Goal: Task Accomplishment & Management: Manage account settings

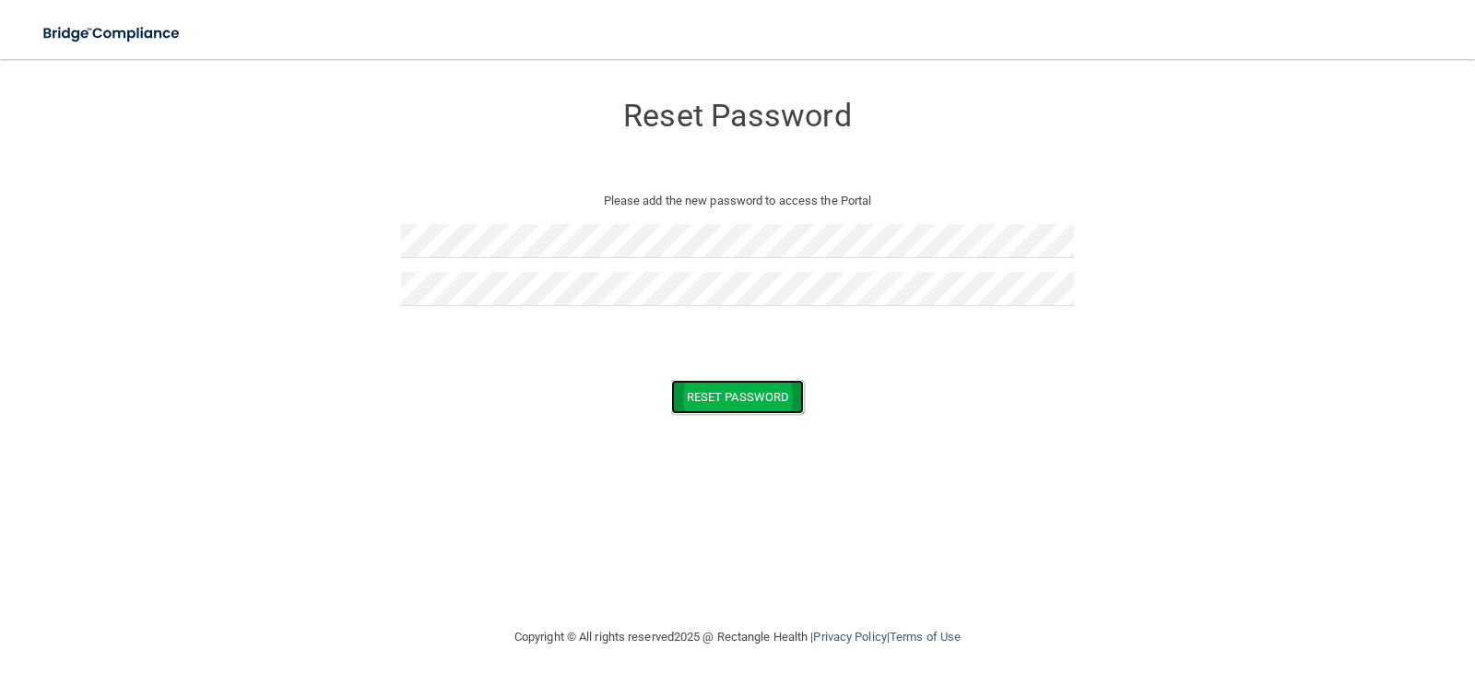
click at [760, 396] on button "Reset Password" at bounding box center [737, 397] width 133 height 34
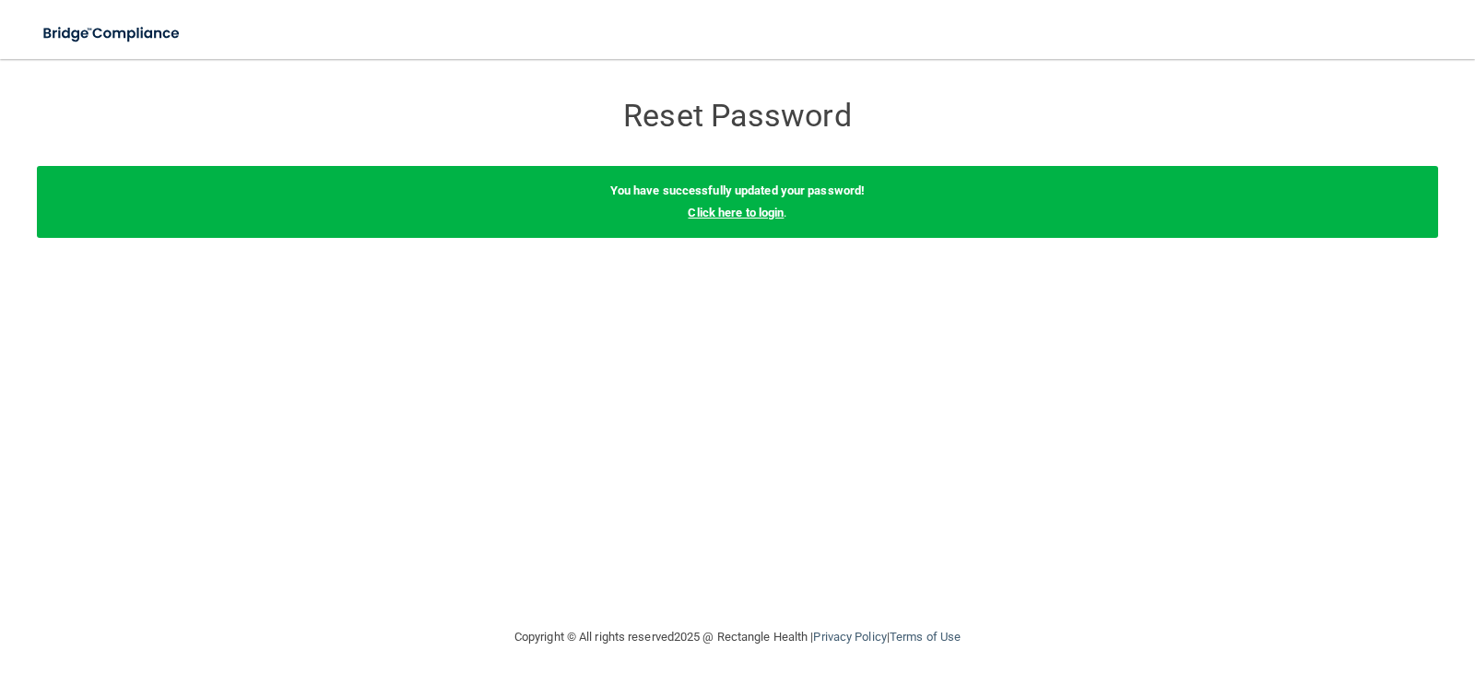
click at [751, 216] on link "Click here to login" at bounding box center [736, 213] width 96 height 14
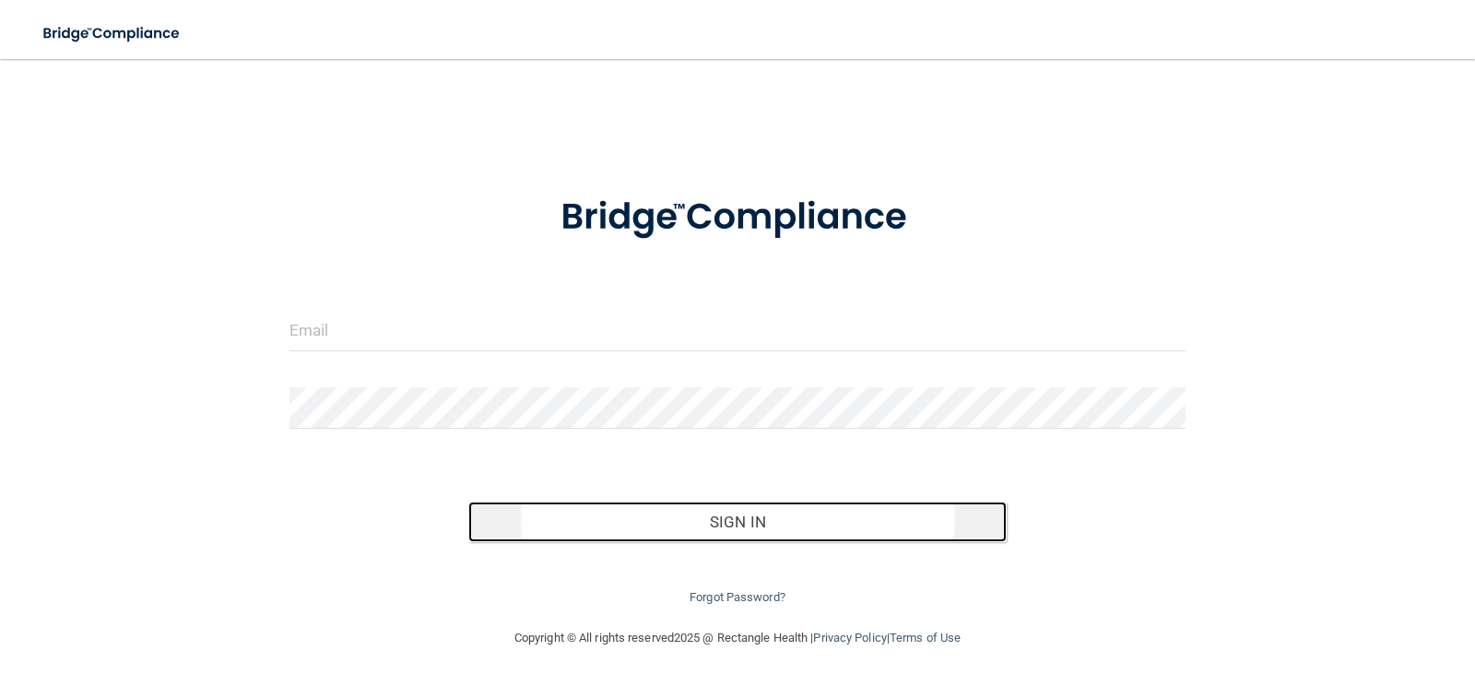
click at [786, 521] on button "Sign In" at bounding box center [737, 521] width 538 height 41
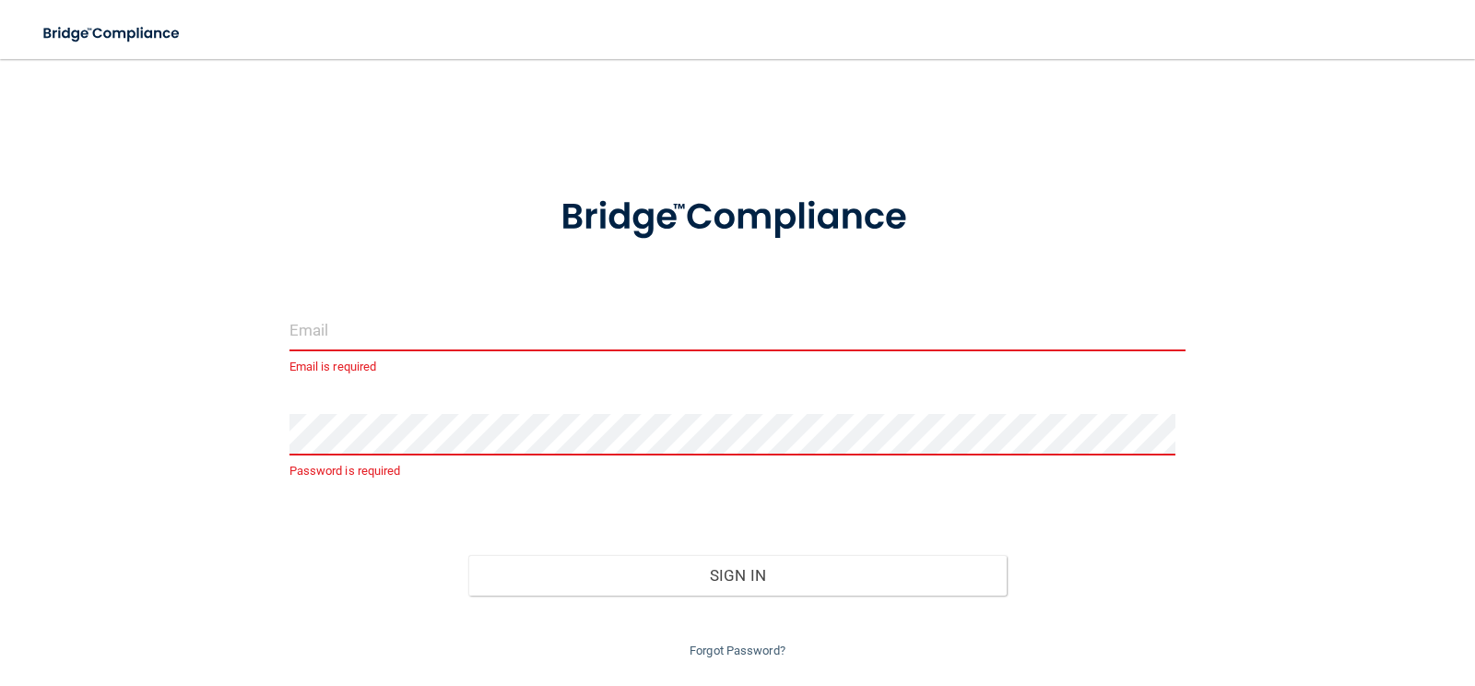
click at [430, 327] on input "email" at bounding box center [737, 330] width 897 height 41
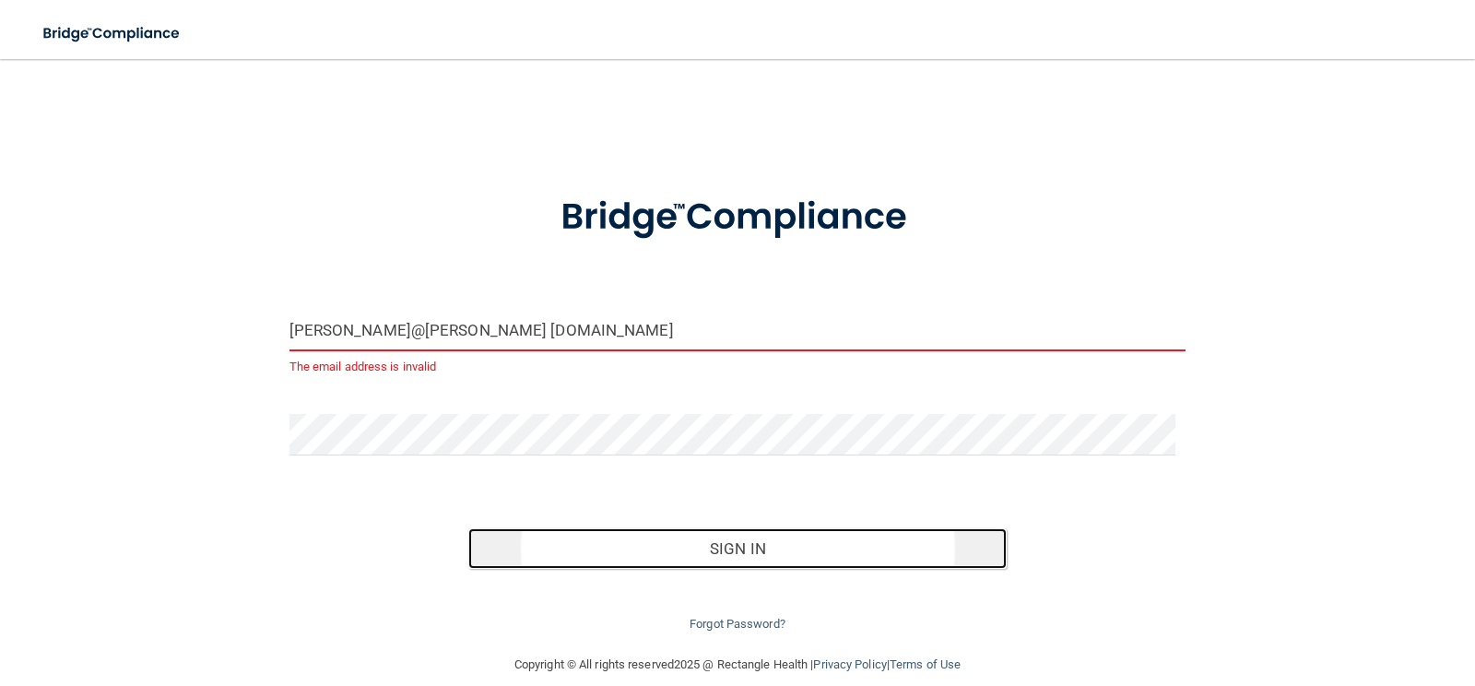
click at [720, 547] on button "Sign In" at bounding box center [737, 548] width 538 height 41
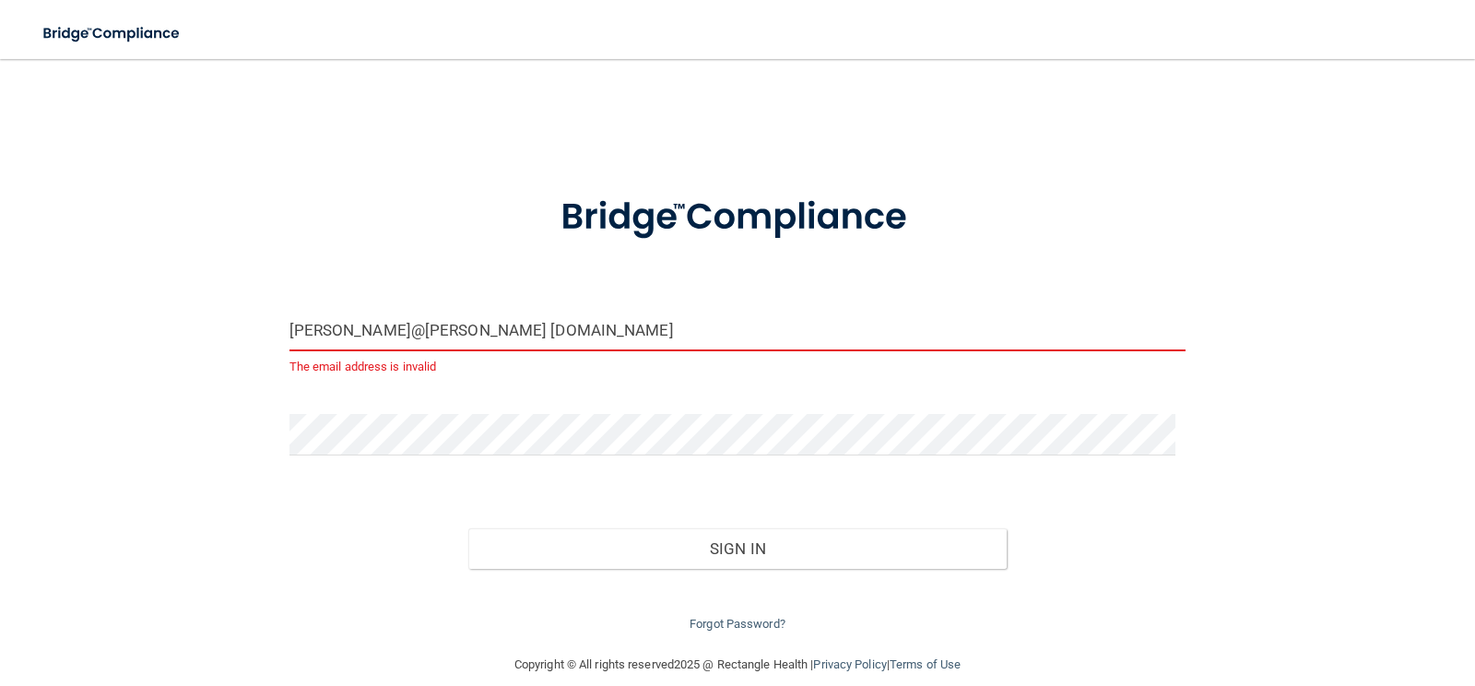
click at [418, 328] on input "wendy@cardarelli orthodontics.com" at bounding box center [737, 330] width 897 height 41
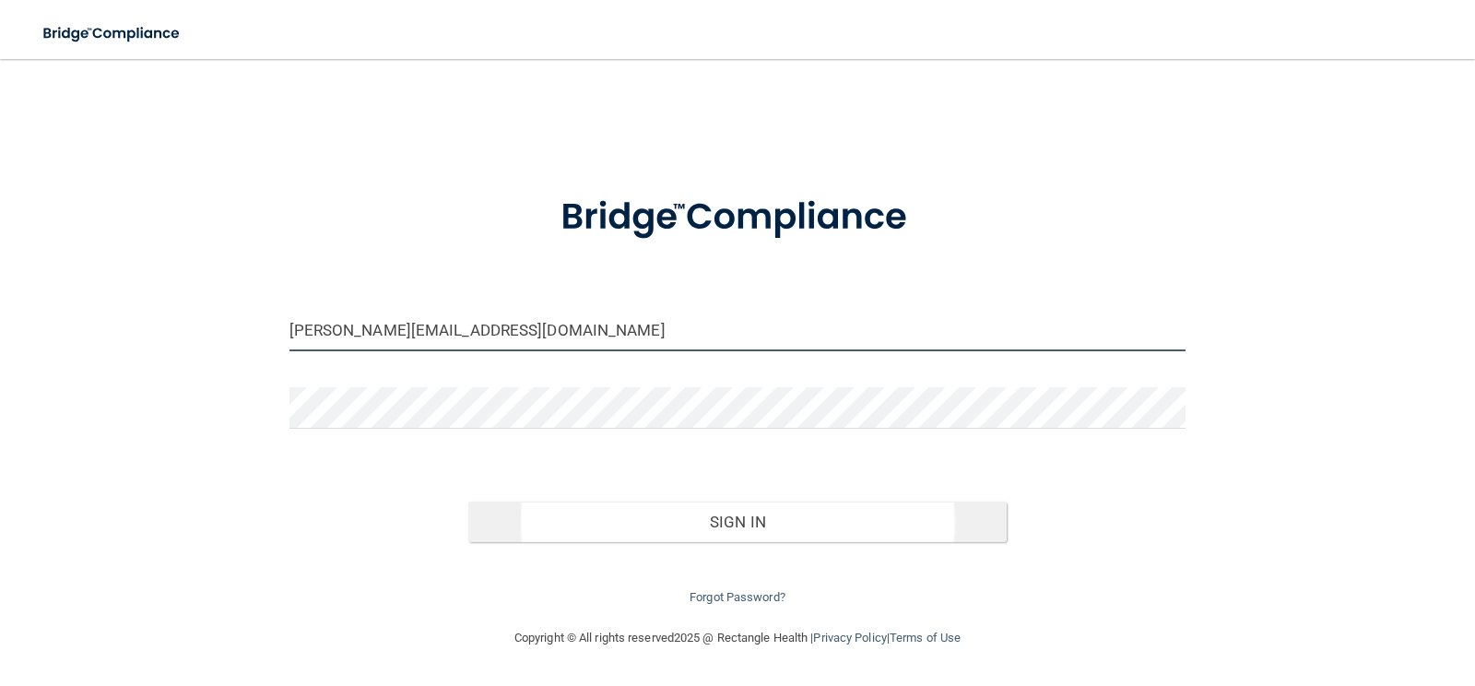
type input "[PERSON_NAME][EMAIL_ADDRESS][DOMAIN_NAME]"
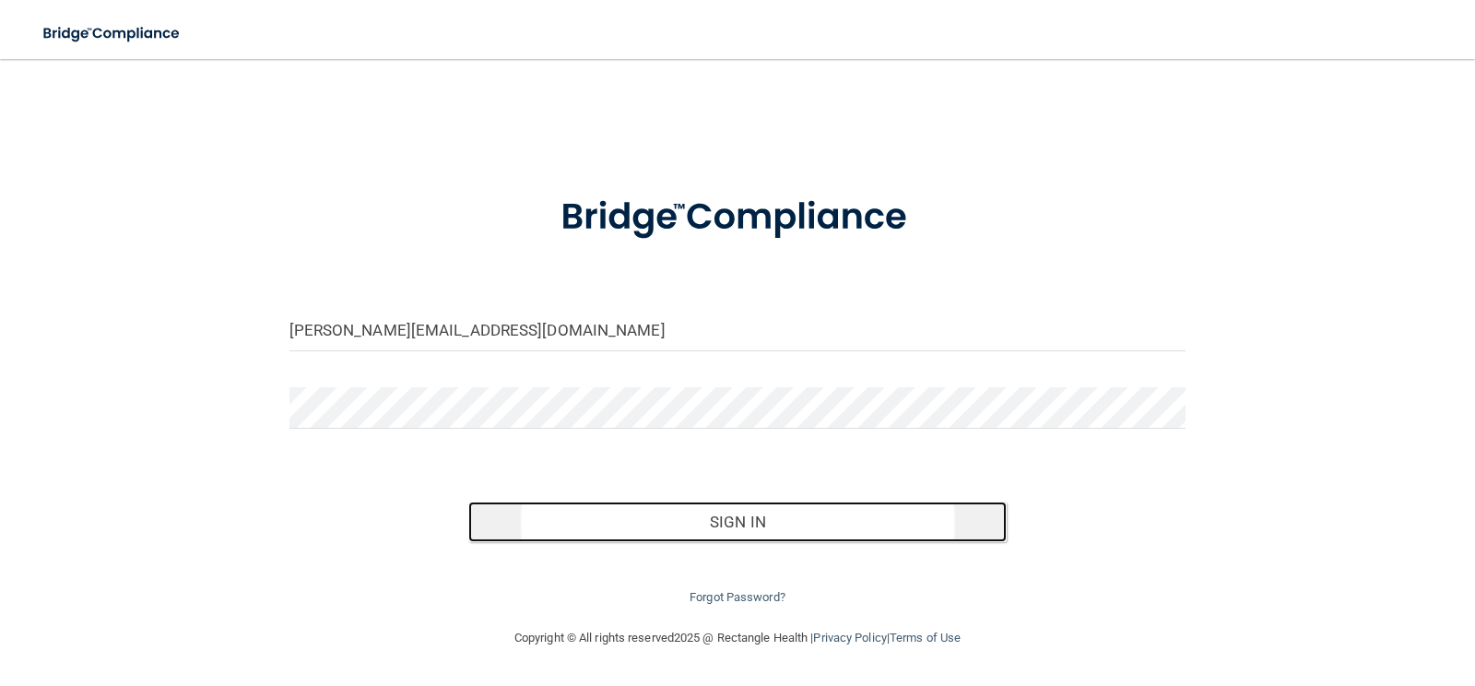
click at [721, 519] on button "Sign In" at bounding box center [737, 521] width 538 height 41
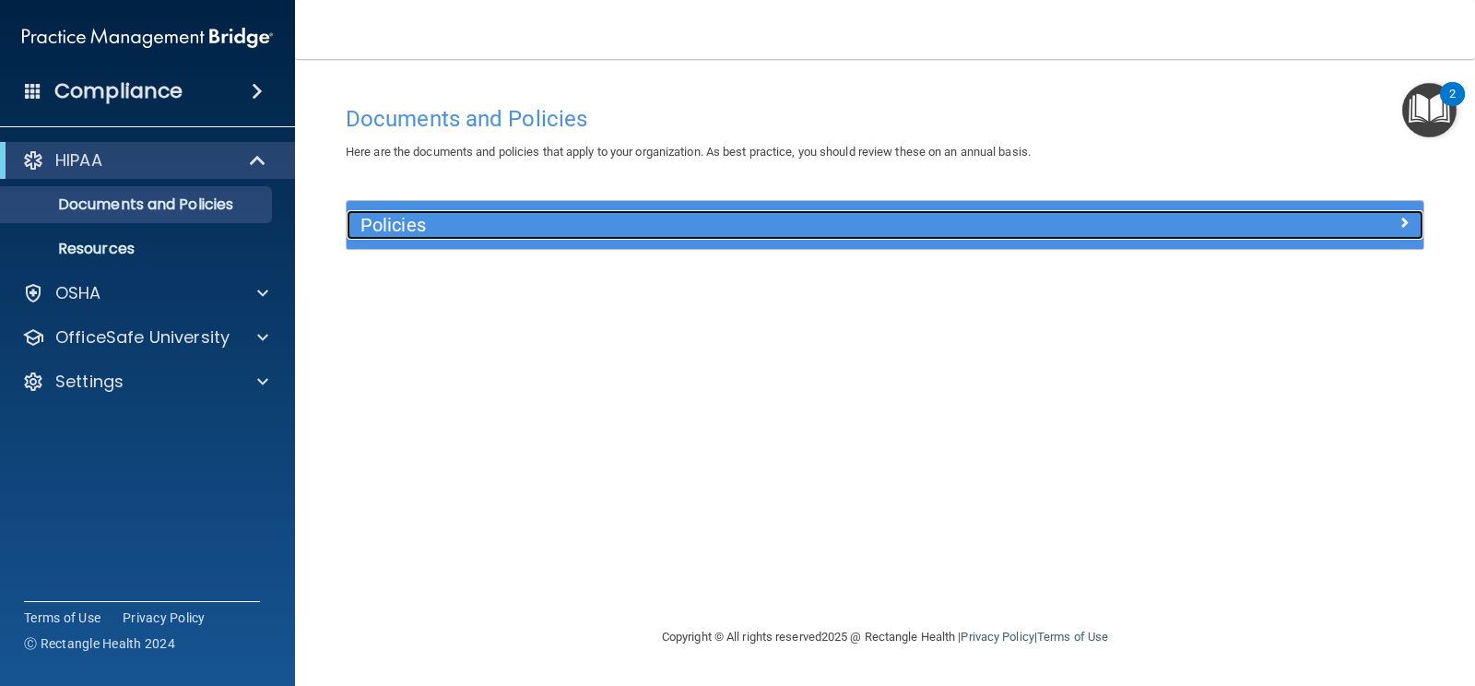
click at [1400, 221] on span at bounding box center [1403, 222] width 11 height 22
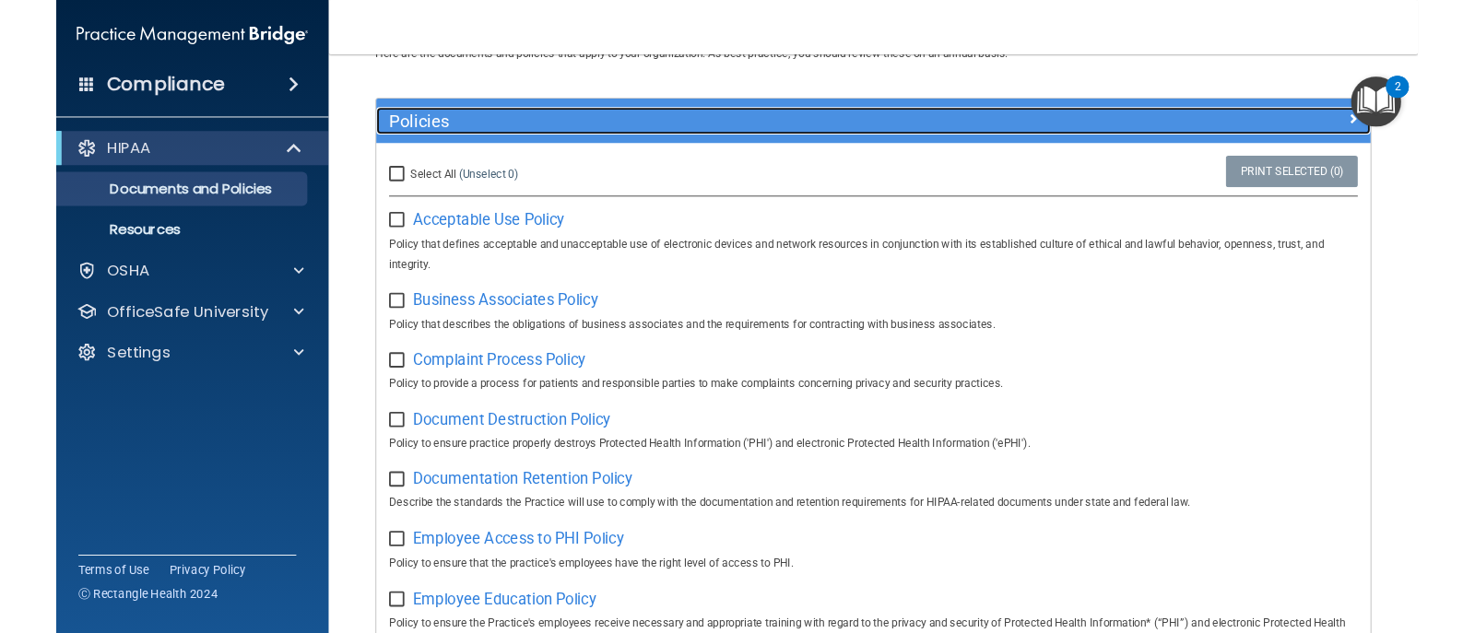
scroll to position [184, 0]
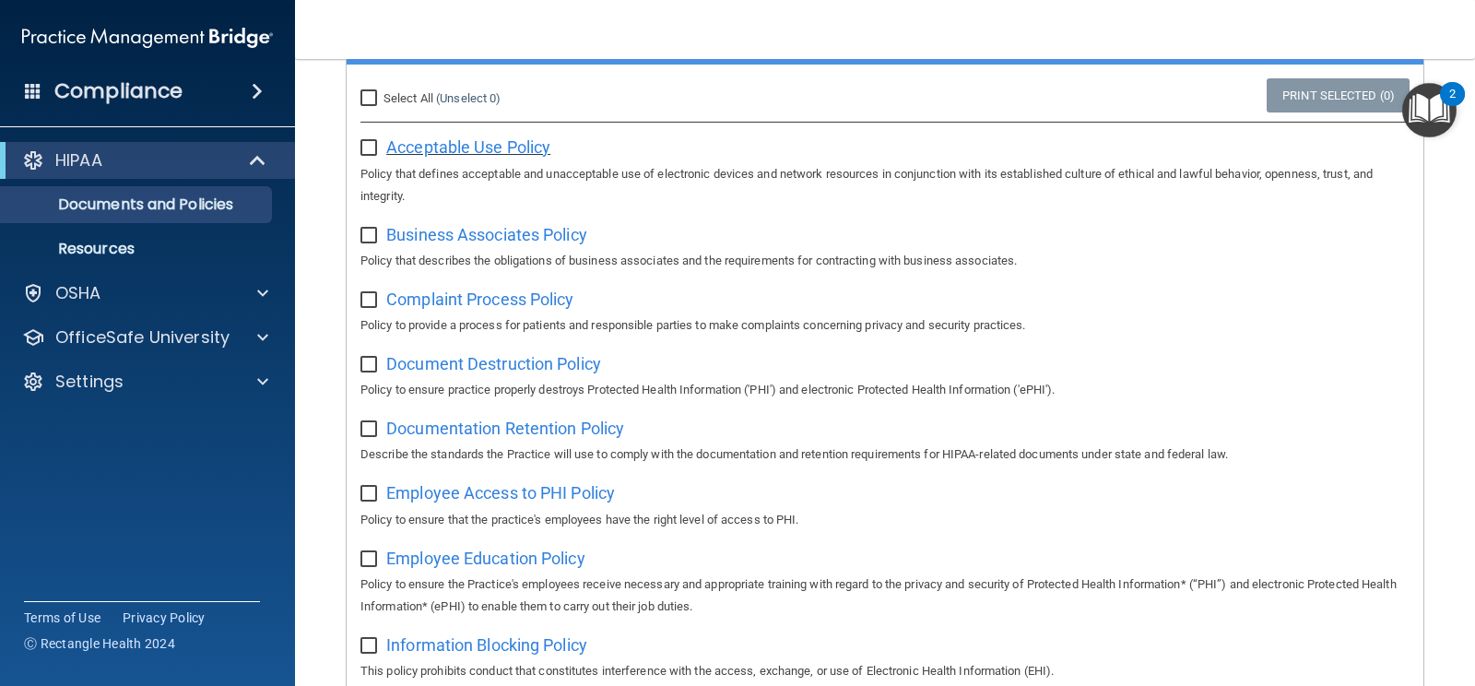
click at [519, 148] on span "Acceptable Use Policy" at bounding box center [468, 146] width 164 height 19
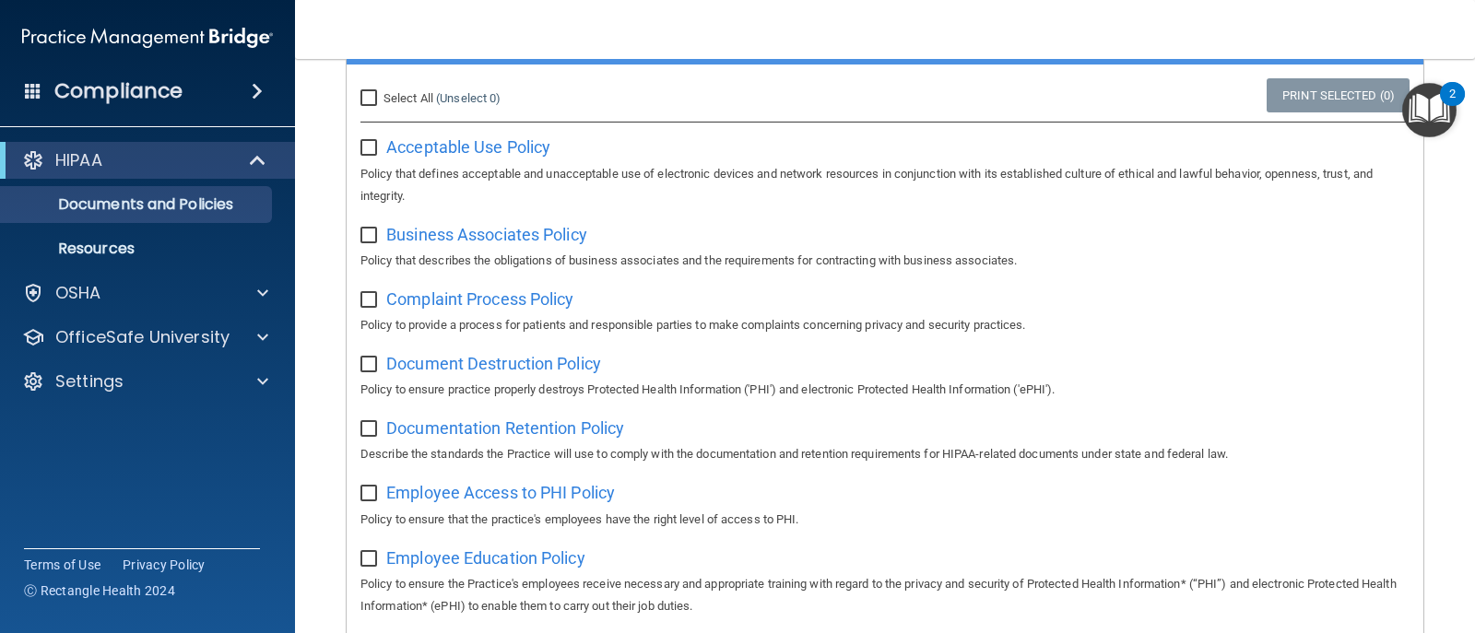
click at [371, 237] on input "checkbox" at bounding box center [370, 236] width 21 height 15
checkbox input "true"
click at [442, 234] on span "Business Associates Policy" at bounding box center [486, 234] width 201 height 19
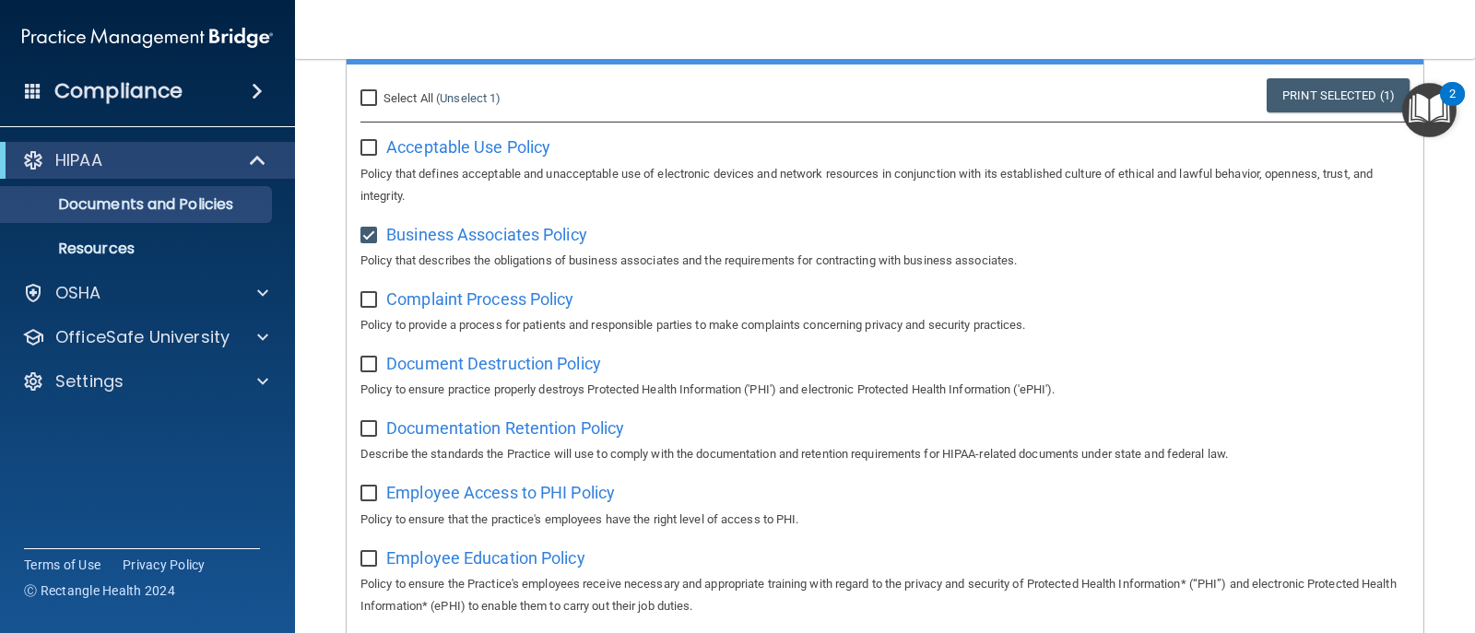
click at [372, 301] on input "checkbox" at bounding box center [370, 300] width 21 height 15
checkbox input "true"
click at [361, 235] on input "checkbox" at bounding box center [370, 236] width 21 height 15
checkbox input "false"
click at [418, 297] on span "Complaint Process Policy" at bounding box center [479, 298] width 187 height 19
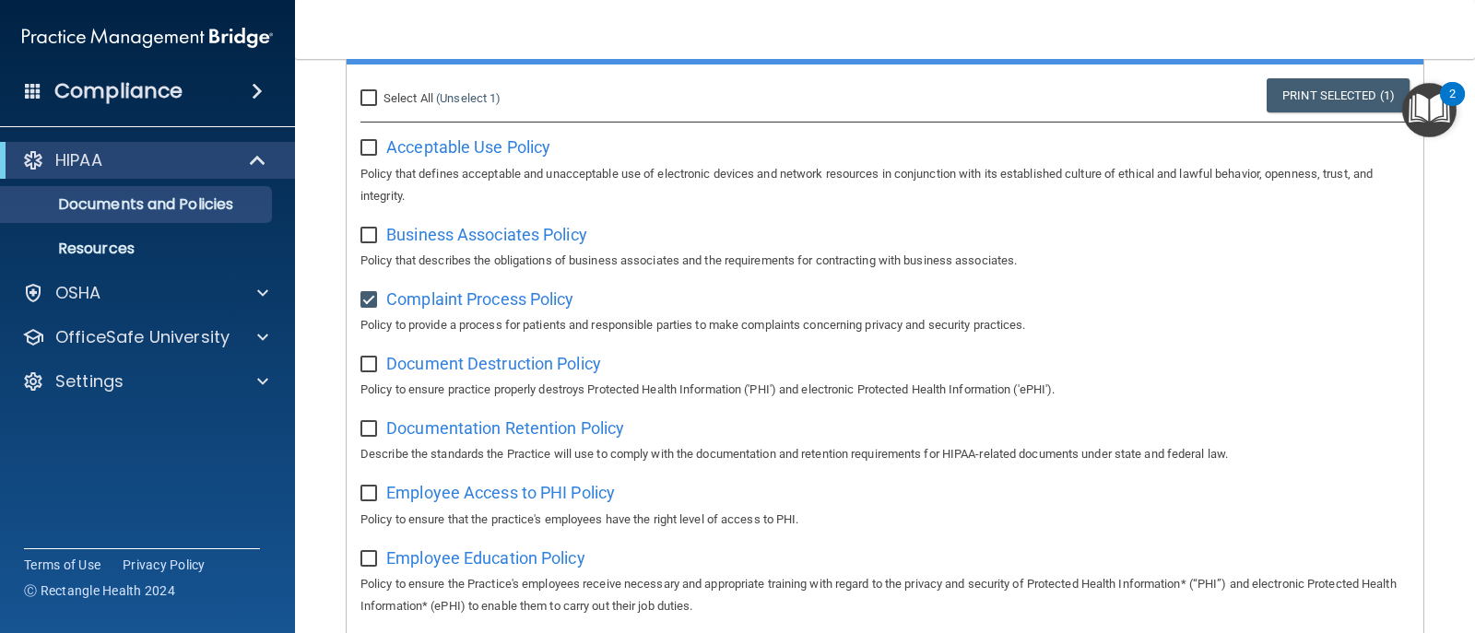
click at [369, 364] on input "checkbox" at bounding box center [370, 365] width 21 height 15
checkbox input "true"
click at [376, 238] on input "checkbox" at bounding box center [370, 236] width 21 height 15
checkbox input "true"
click at [375, 149] on input "checkbox" at bounding box center [370, 148] width 21 height 15
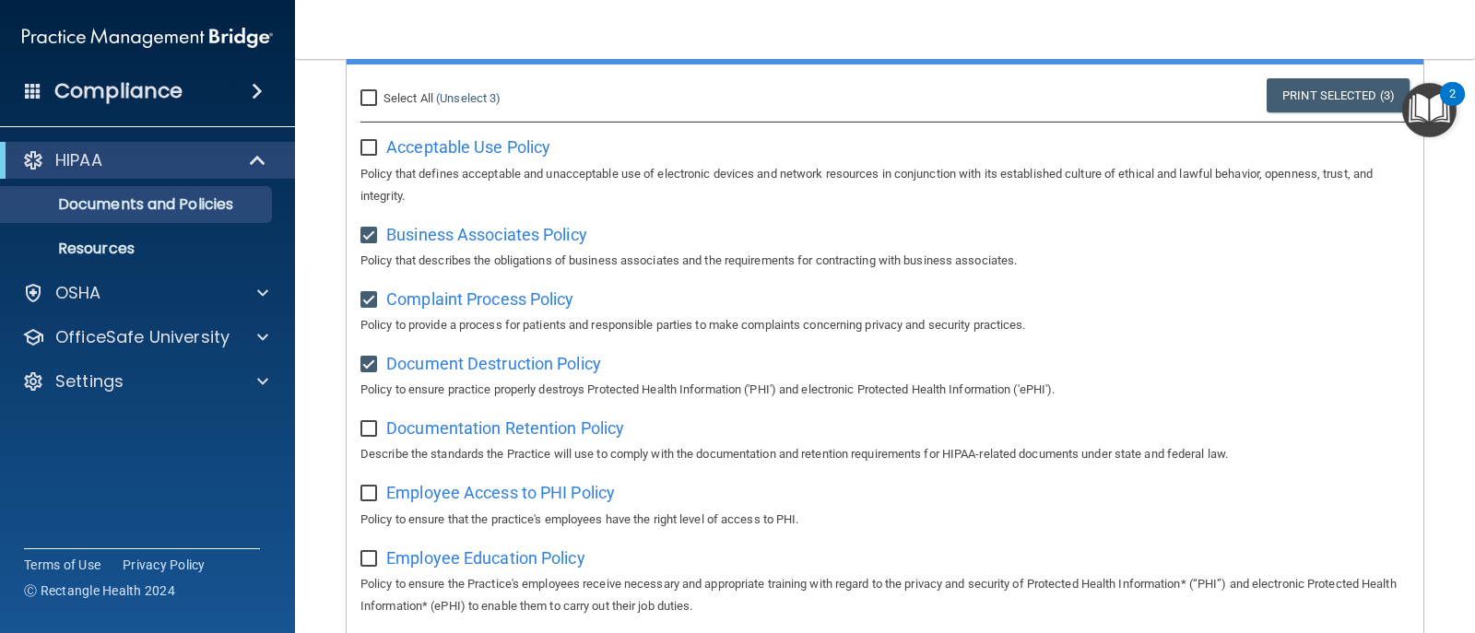
checkbox input "true"
click at [519, 366] on span "Document Destruction Policy" at bounding box center [493, 363] width 215 height 19
click at [374, 432] on input "checkbox" at bounding box center [370, 429] width 21 height 15
checkbox input "true"
click at [511, 431] on span "Documentation Retention Policy" at bounding box center [505, 427] width 238 height 19
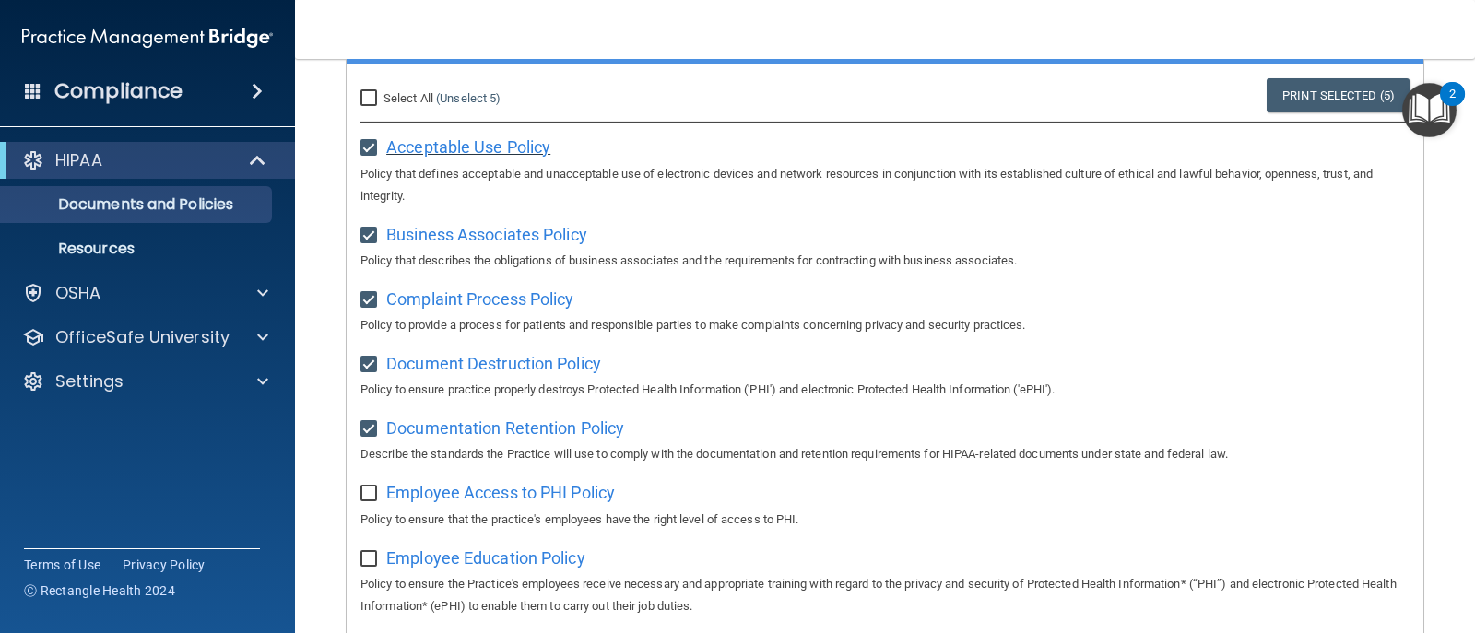
click at [406, 151] on span "Acceptable Use Policy" at bounding box center [468, 146] width 164 height 19
click at [374, 496] on input "checkbox" at bounding box center [370, 494] width 21 height 15
checkbox input "true"
click at [373, 559] on input "checkbox" at bounding box center [370, 559] width 21 height 15
checkbox input "true"
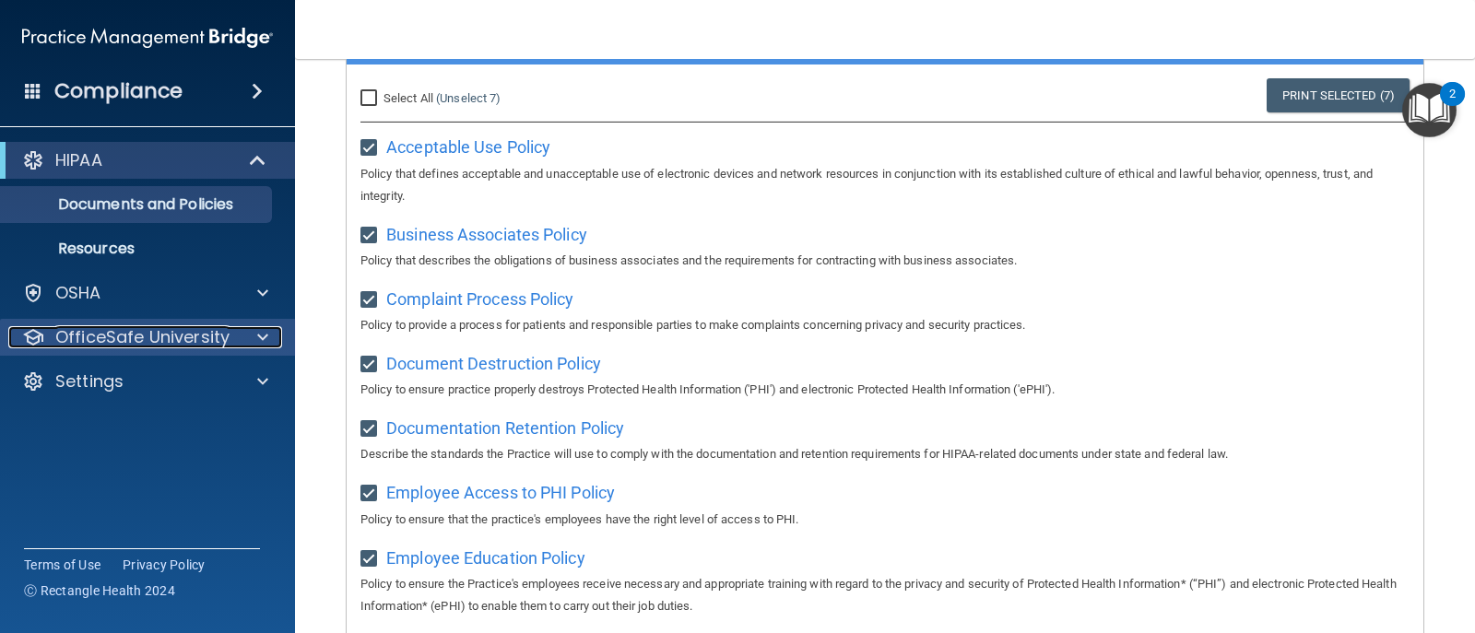
click at [220, 343] on p "OfficeSafe University" at bounding box center [142, 337] width 174 height 22
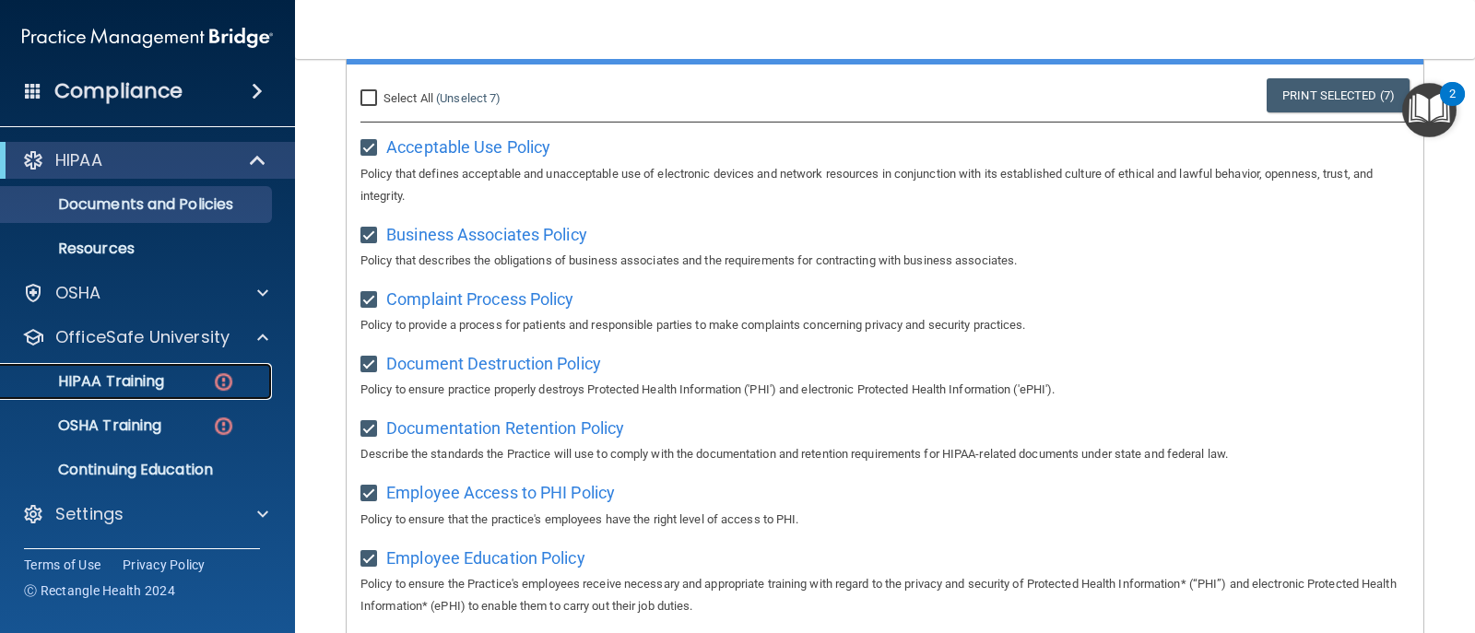
click at [137, 376] on p "HIPAA Training" at bounding box center [88, 381] width 152 height 18
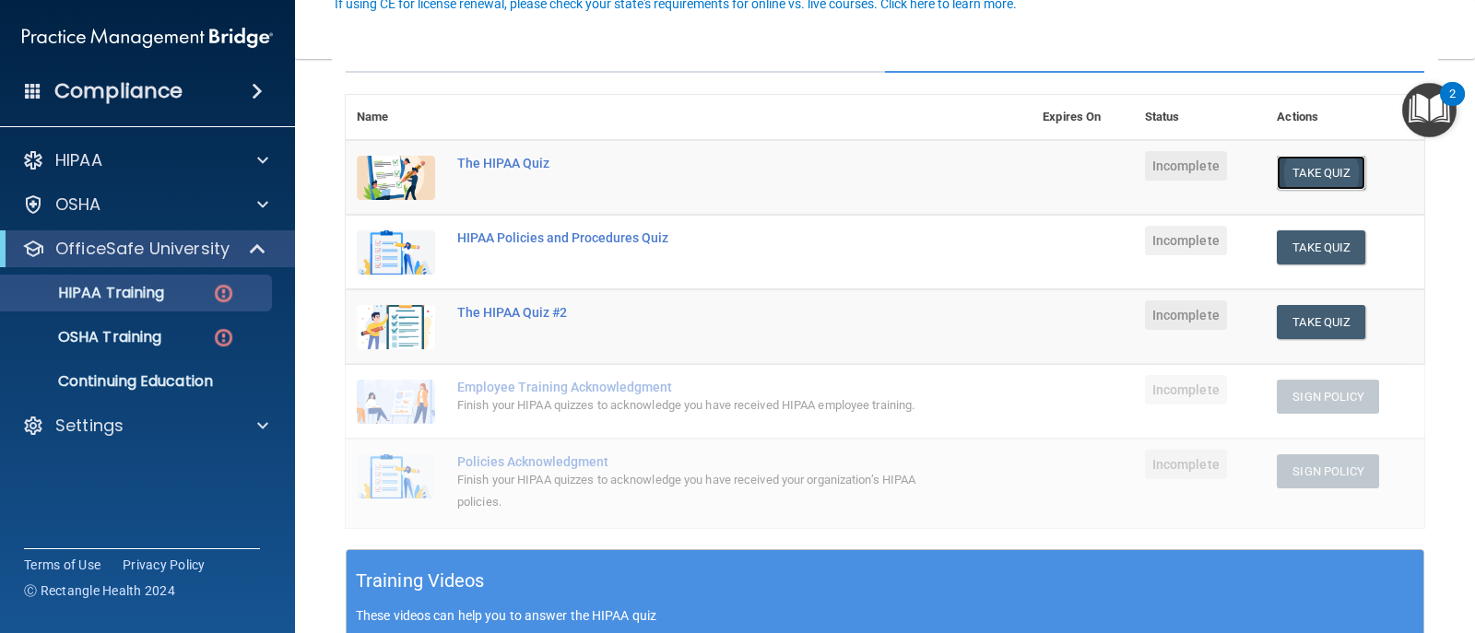
click at [1311, 181] on button "Take Quiz" at bounding box center [1321, 173] width 88 height 34
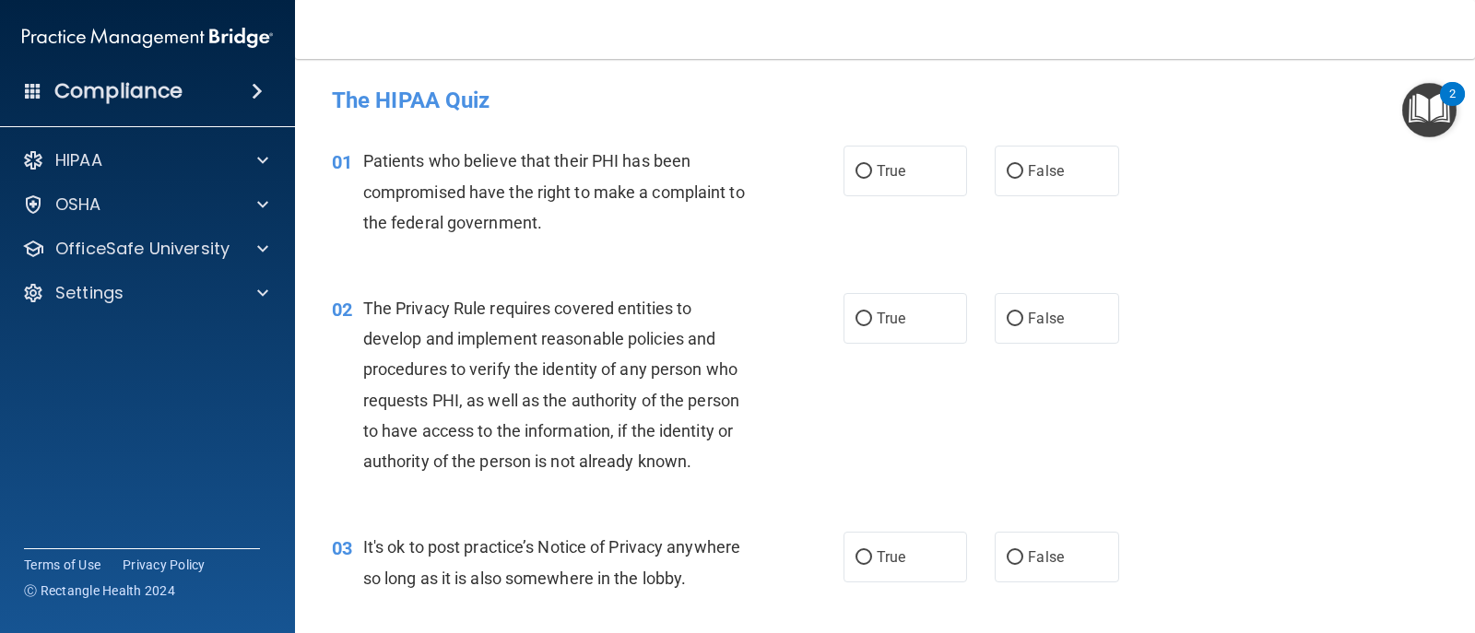
click at [1425, 103] on img "Open Resource Center, 2 new notifications" at bounding box center [1429, 110] width 54 height 54
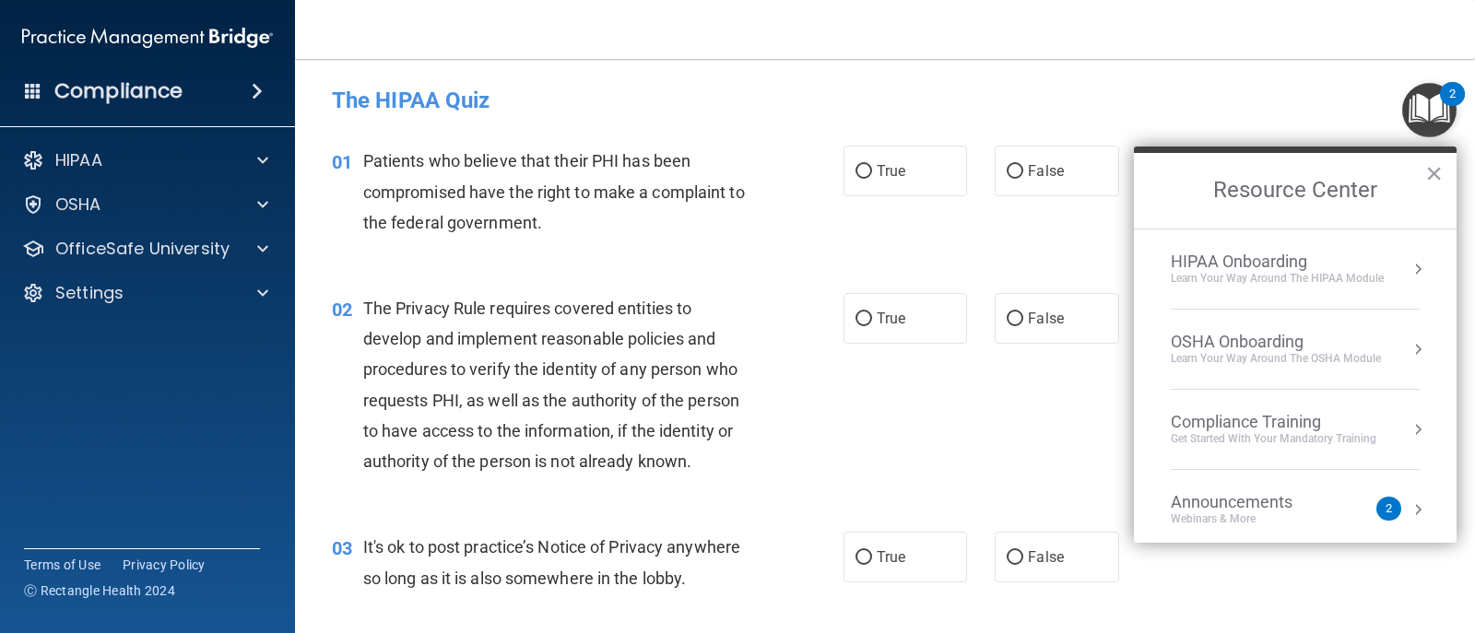
click at [1302, 76] on main "- The HIPAA Quiz This quiz doesn’t expire until . Are you sure you want to take…" at bounding box center [885, 346] width 1180 height 574
click at [1431, 174] on button "×" at bounding box center [1434, 173] width 18 height 29
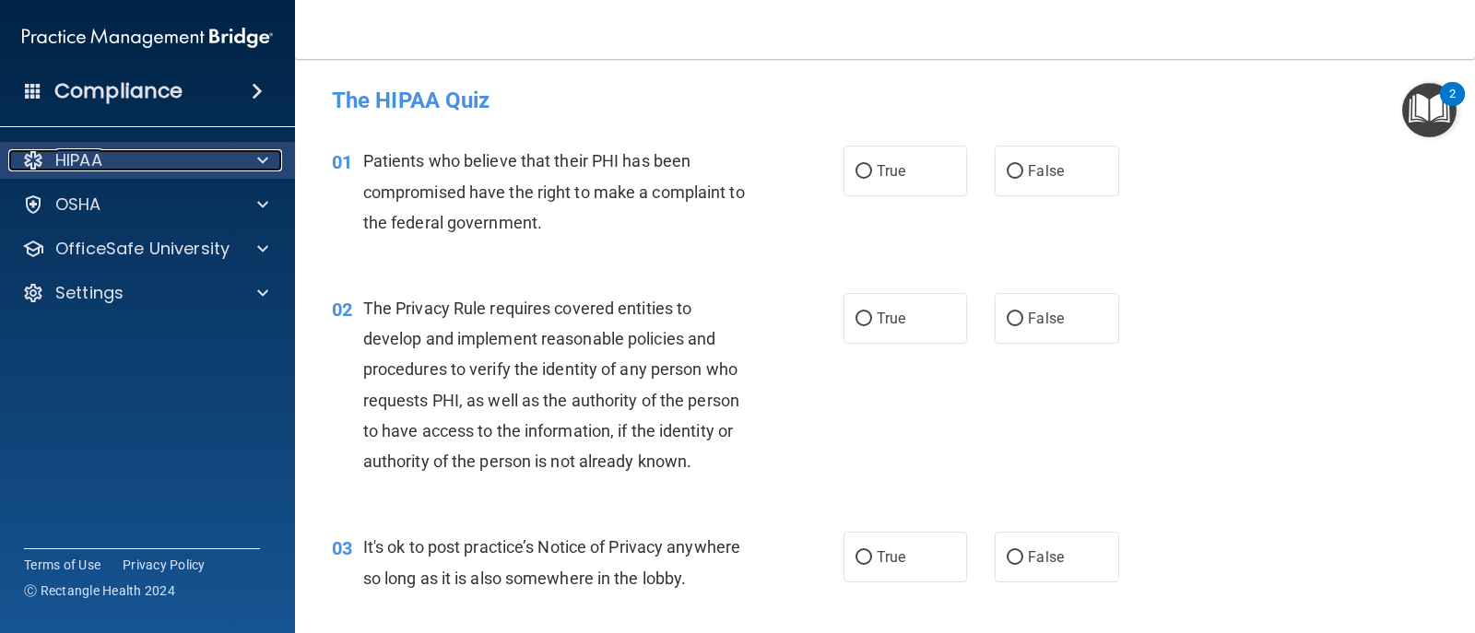
click at [86, 161] on p "HIPAA" at bounding box center [78, 160] width 47 height 22
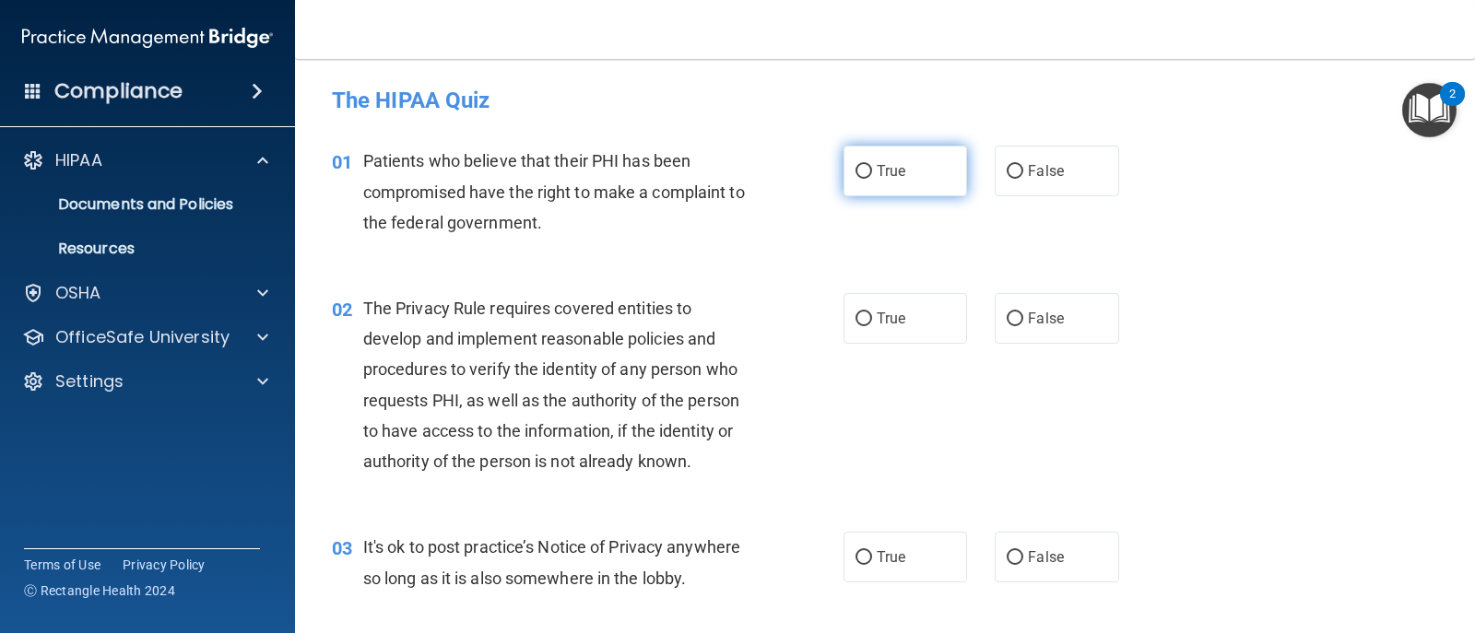
click at [855, 168] on input "True" at bounding box center [863, 172] width 17 height 14
radio input "true"
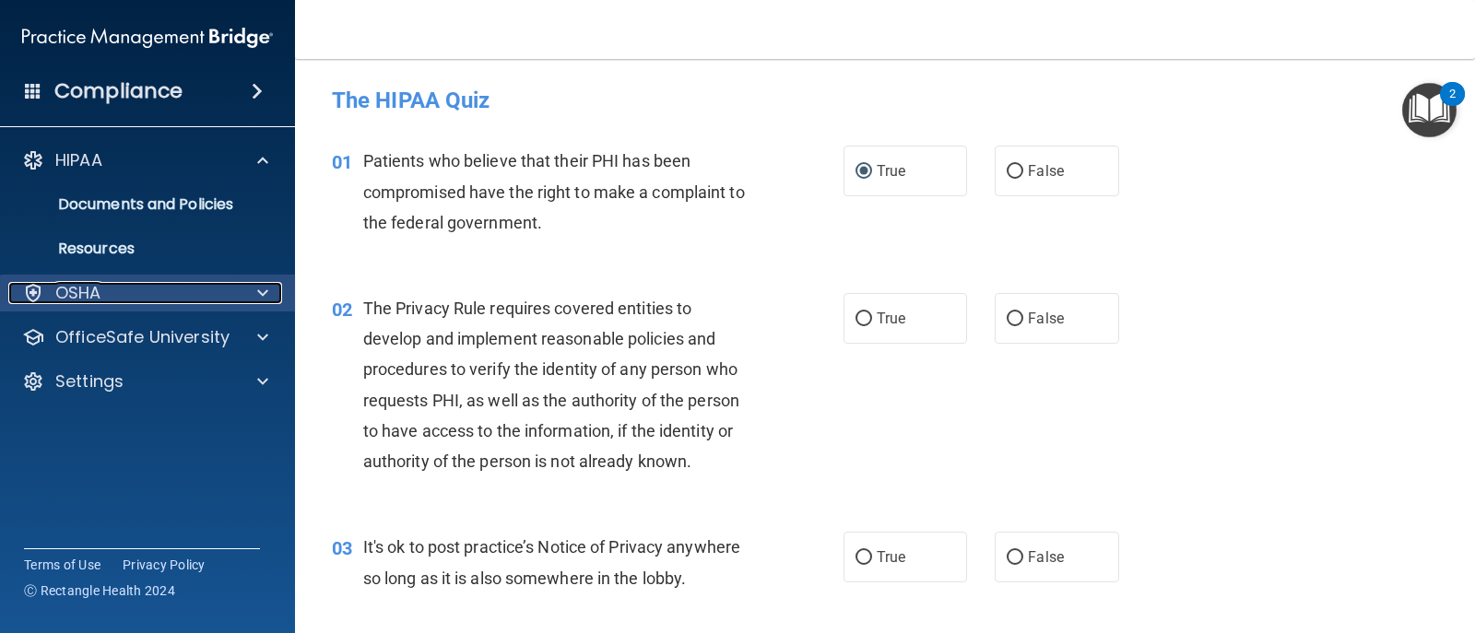
click at [96, 290] on p "OSHA" at bounding box center [78, 293] width 46 height 22
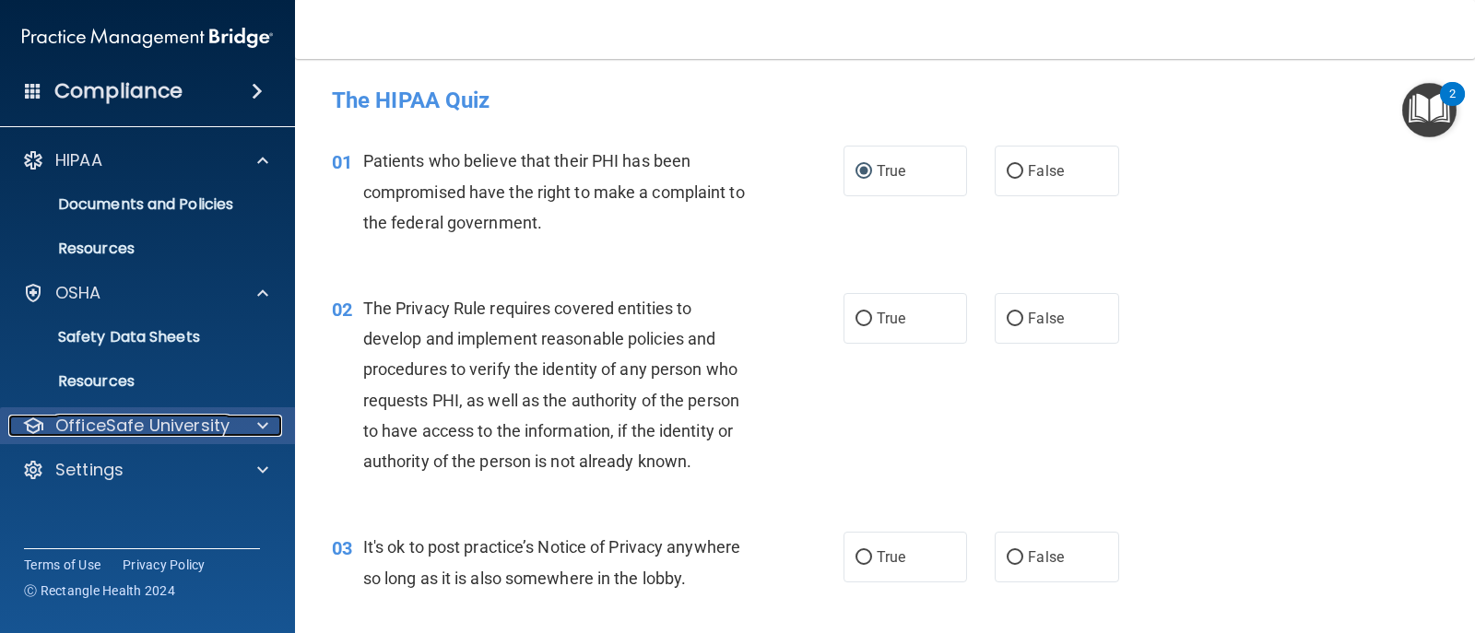
click at [115, 426] on p "OfficeSafe University" at bounding box center [142, 426] width 174 height 22
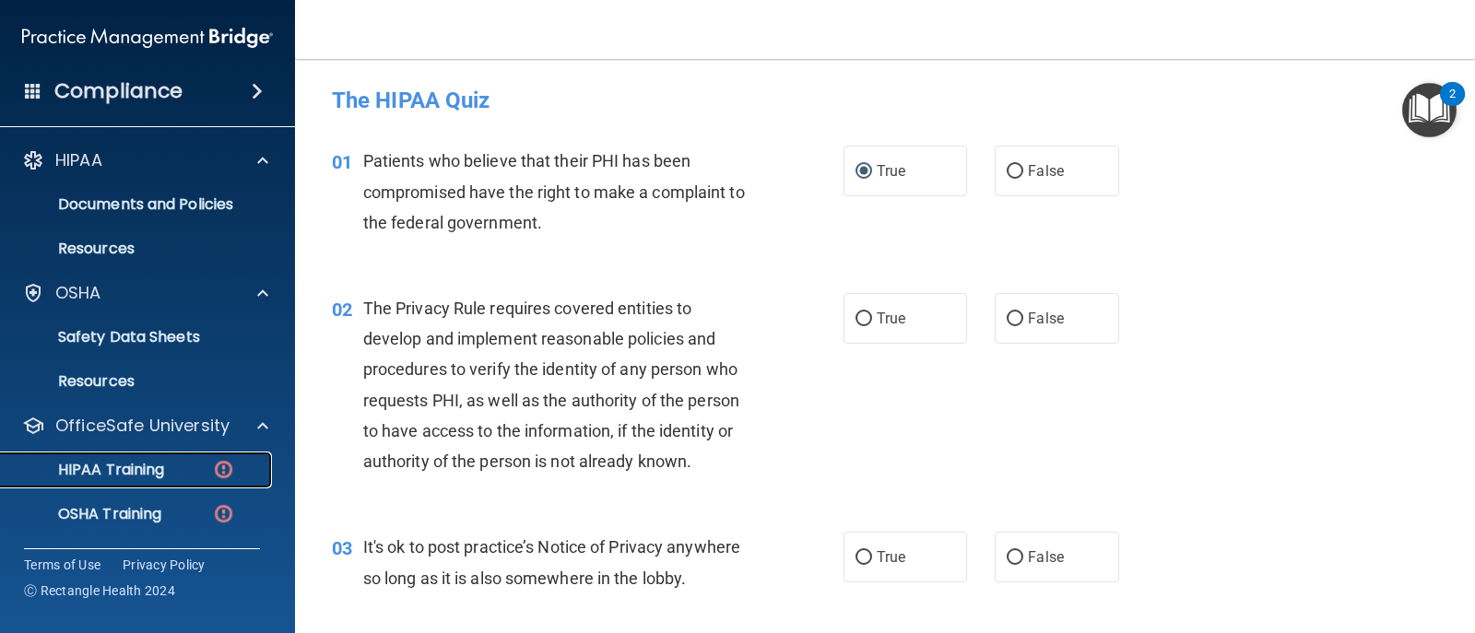
click at [118, 466] on p "HIPAA Training" at bounding box center [88, 470] width 152 height 18
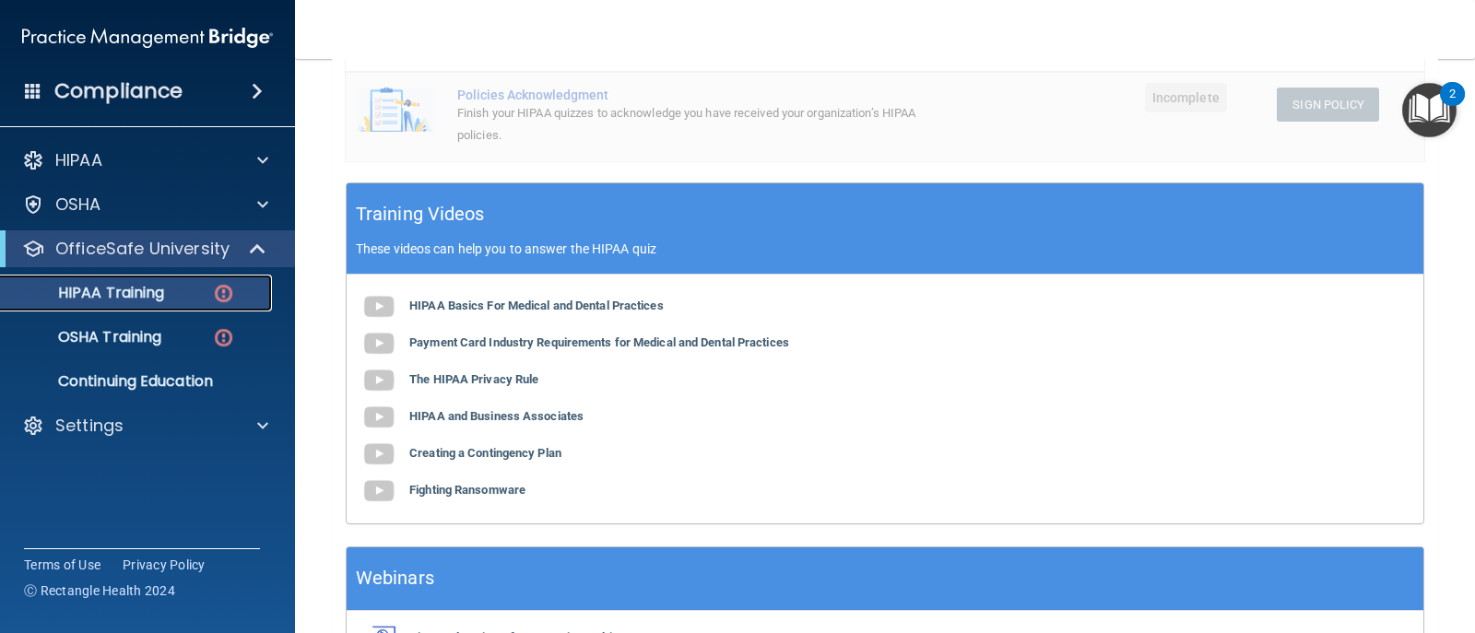
scroll to position [553, 0]
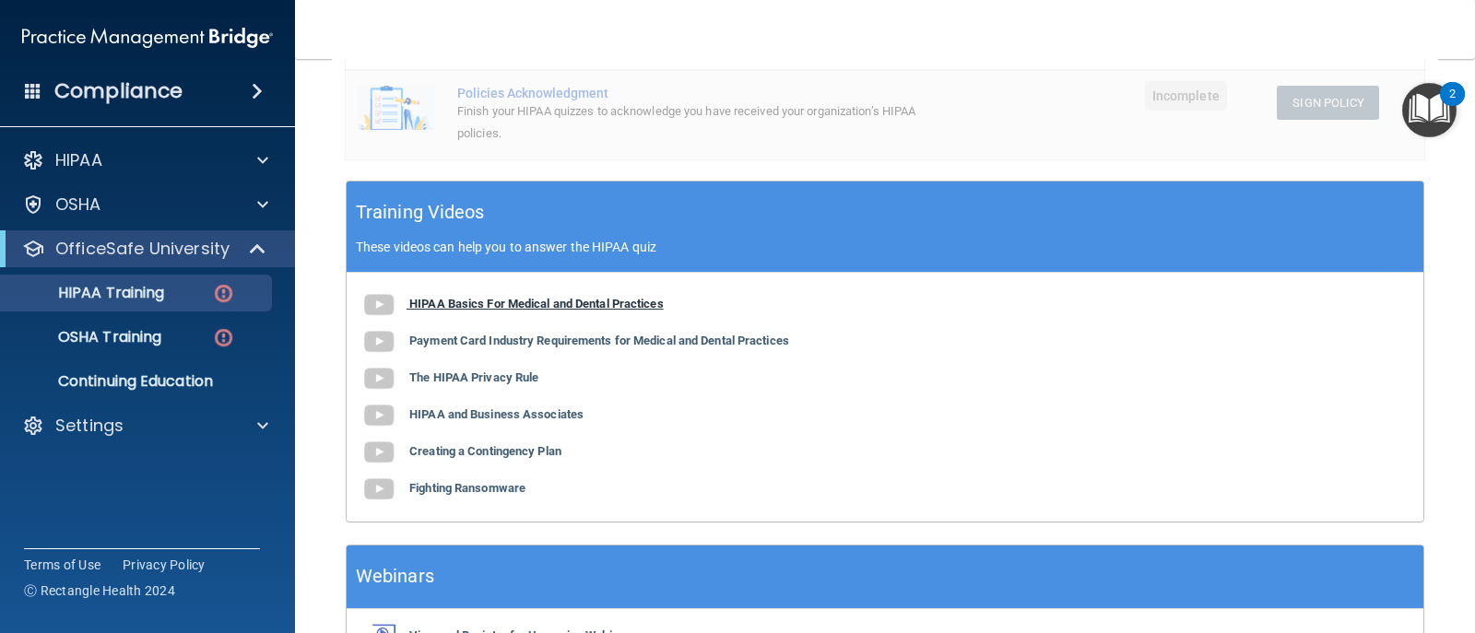
click at [379, 307] on img at bounding box center [378, 305] width 37 height 37
click at [1167, 401] on div "HIPAA Basics For Medical and Dental Practices Payment Card Industry Requirement…" at bounding box center [885, 397] width 1077 height 249
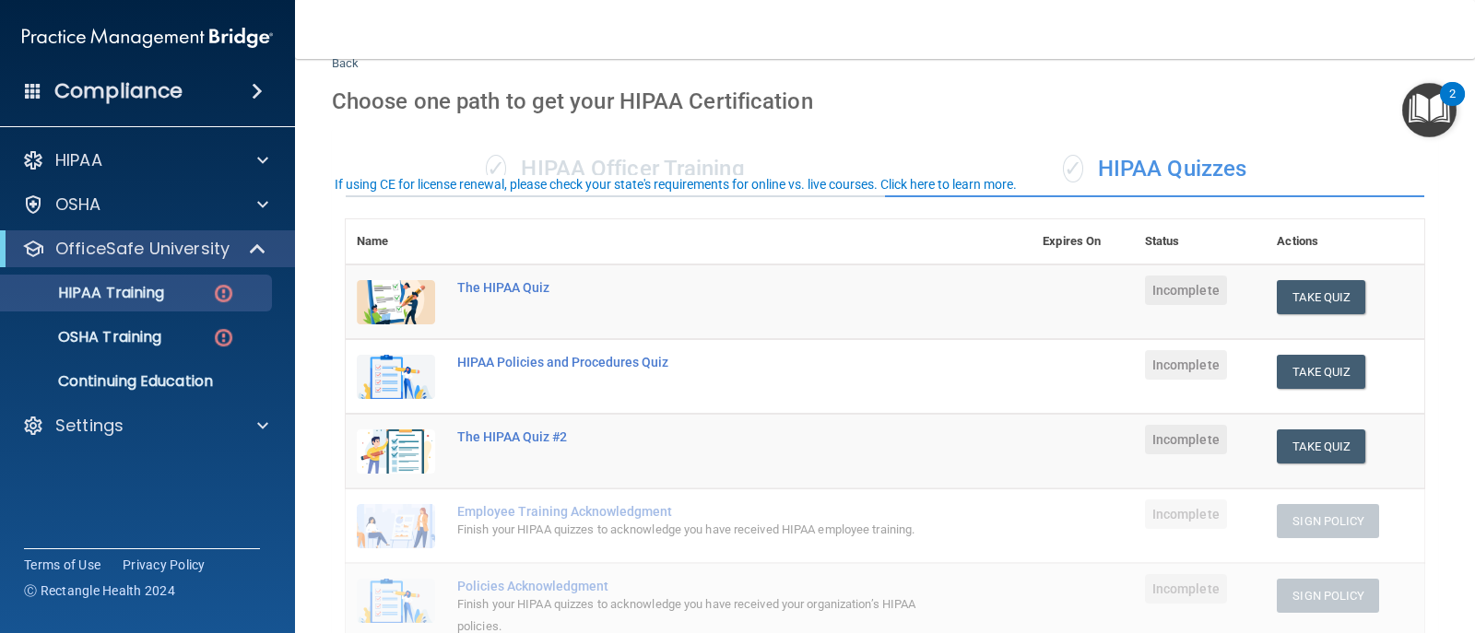
scroll to position [0, 0]
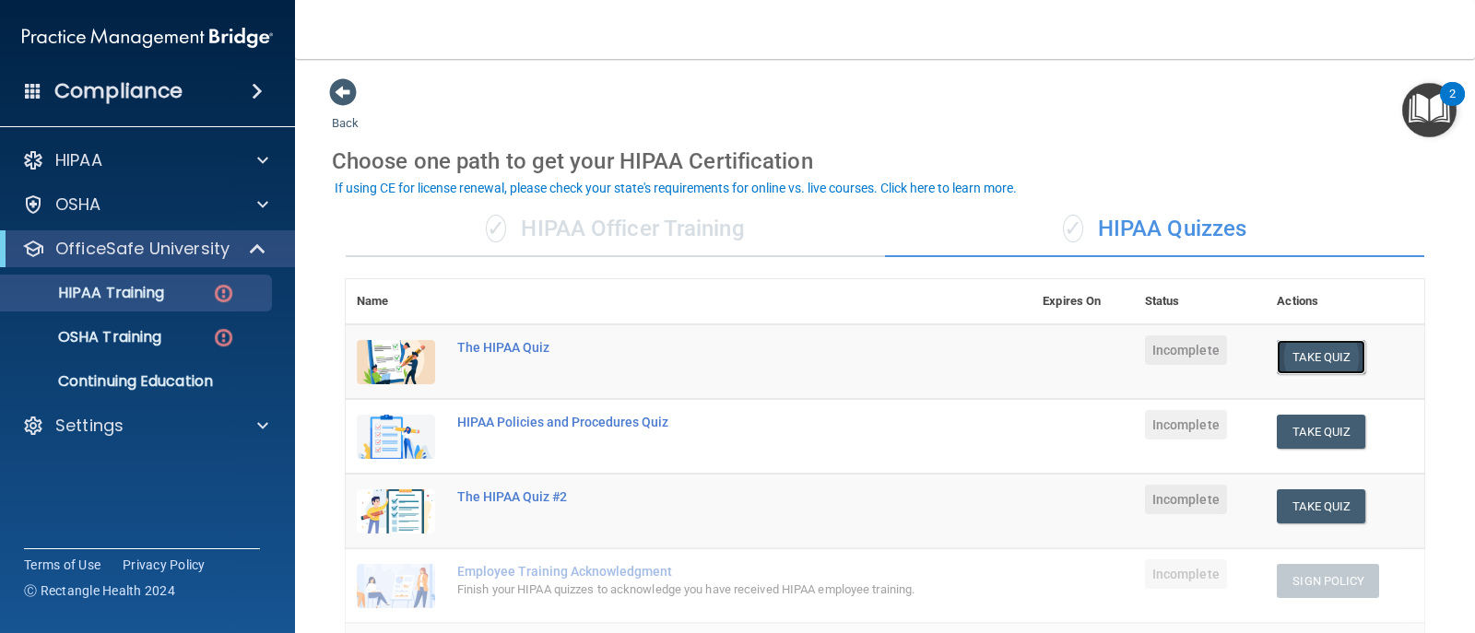
click at [1318, 357] on button "Take Quiz" at bounding box center [1321, 357] width 88 height 34
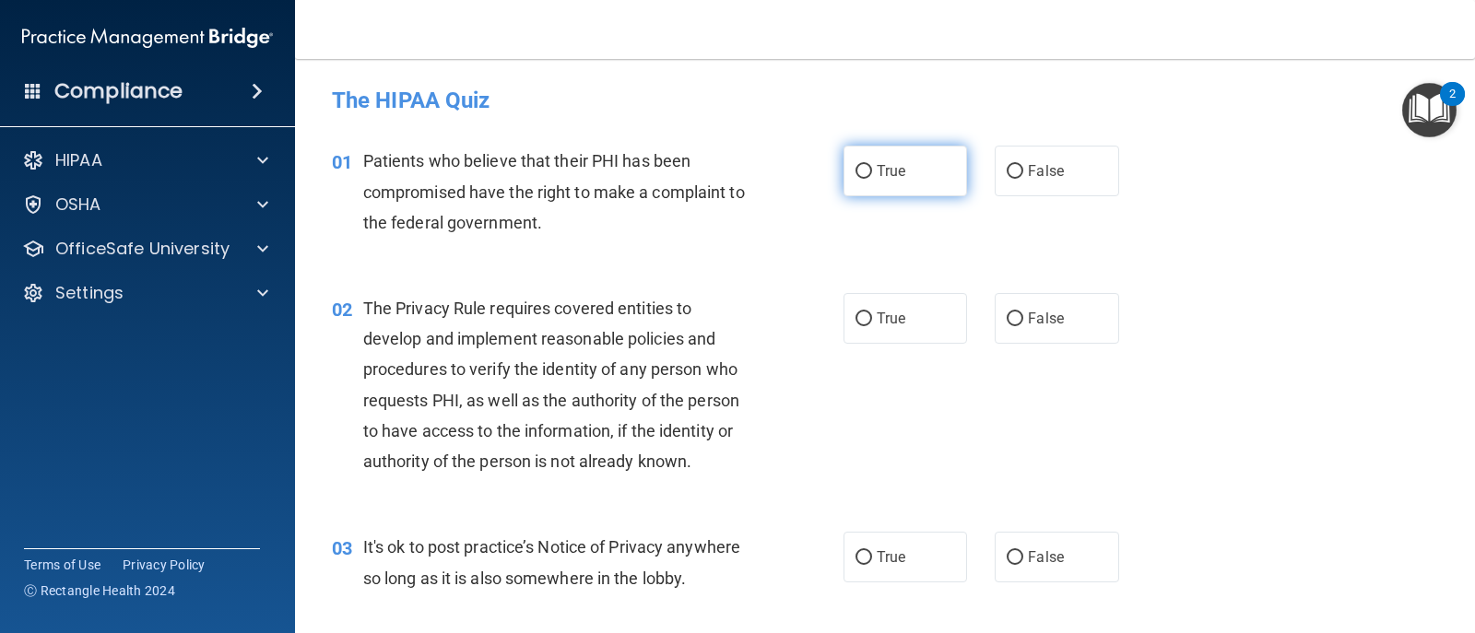
click at [856, 171] on input "True" at bounding box center [863, 172] width 17 height 14
radio input "true"
click at [1207, 550] on div "03 It's ok to post practice’s Notice of Privacy anywhere so long as it is also …" at bounding box center [885, 567] width 1134 height 116
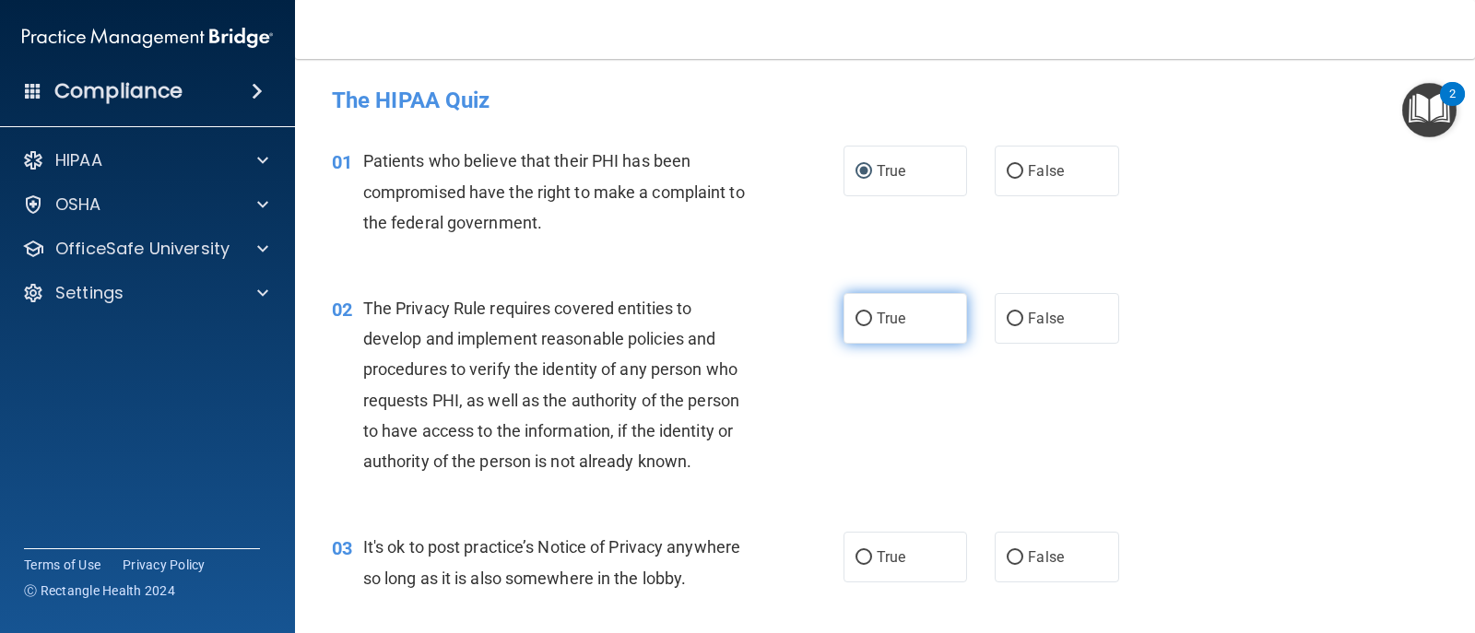
click at [863, 324] on input "True" at bounding box center [863, 319] width 17 height 14
radio input "true"
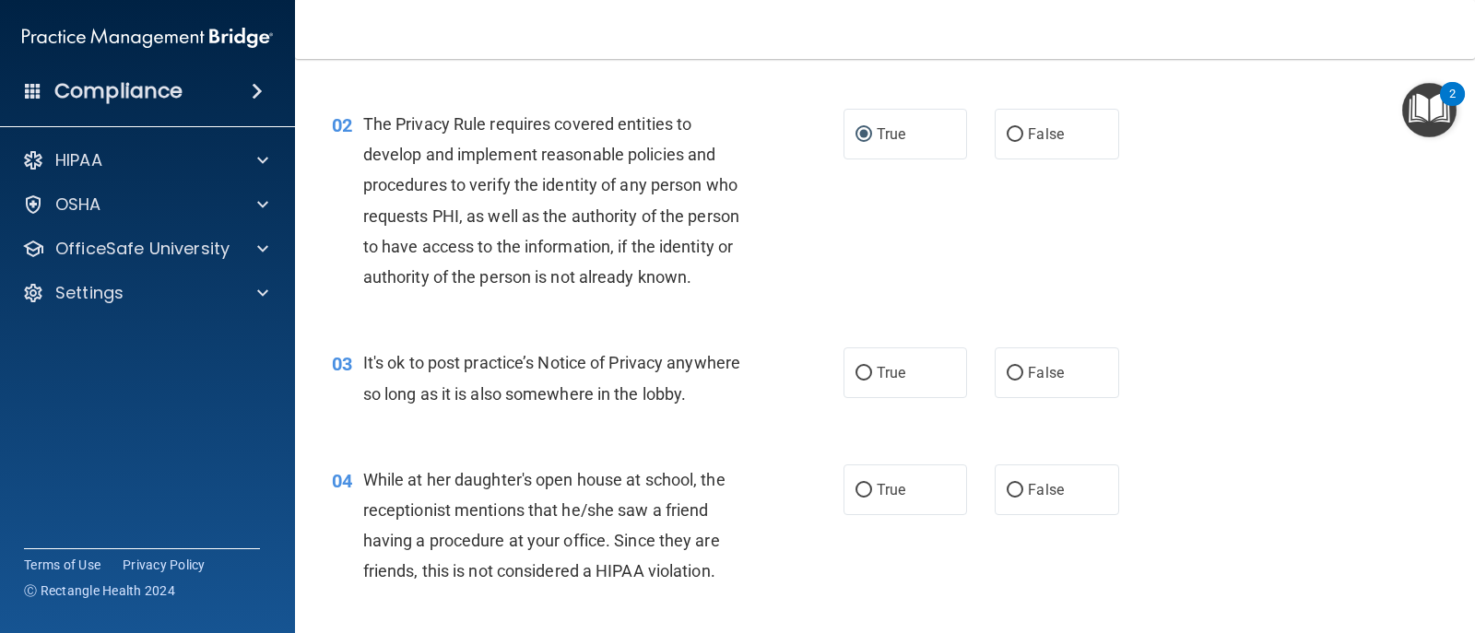
scroll to position [277, 0]
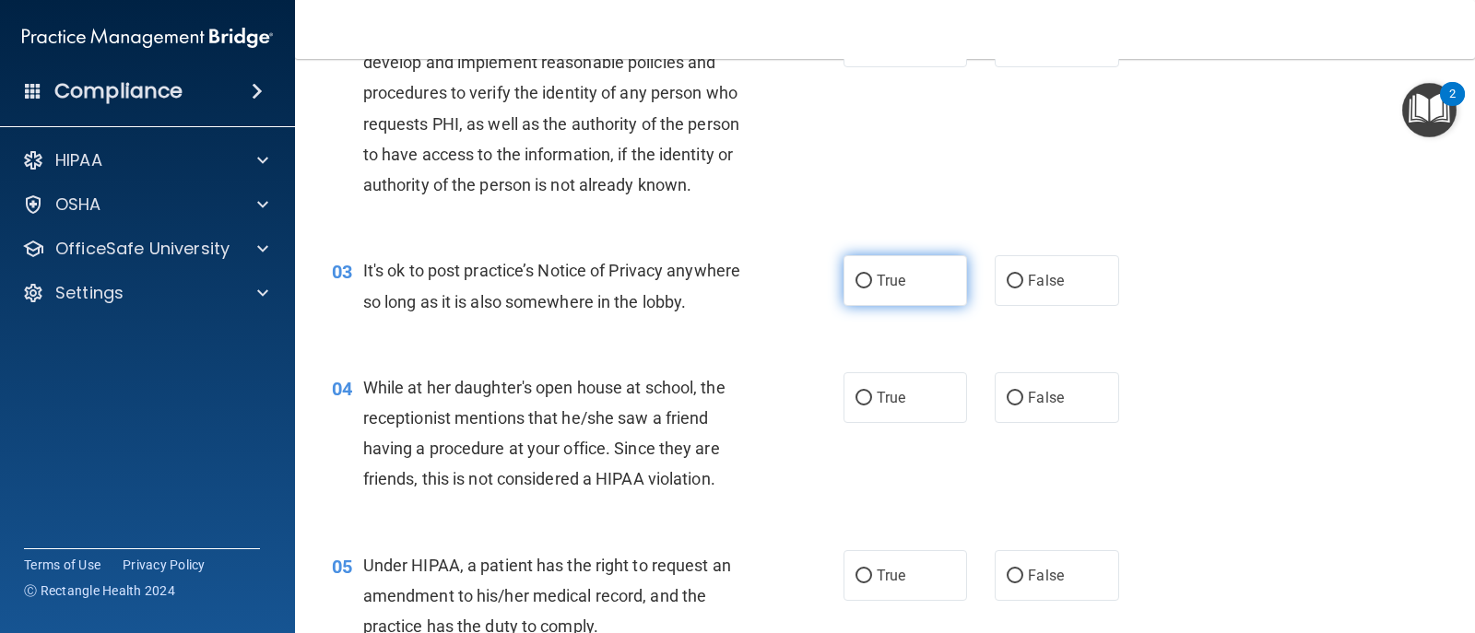
click at [862, 277] on input "True" at bounding box center [863, 282] width 17 height 14
radio input "true"
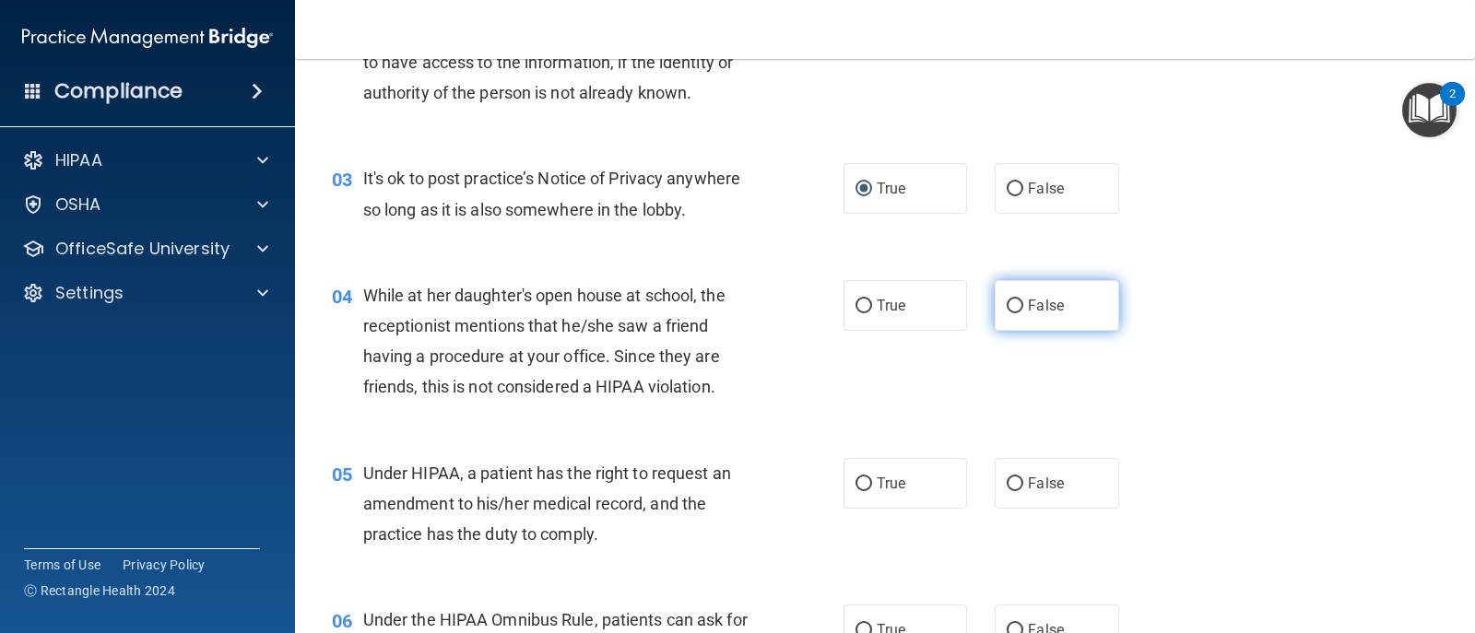
click at [1012, 308] on input "False" at bounding box center [1015, 307] width 17 height 14
radio input "true"
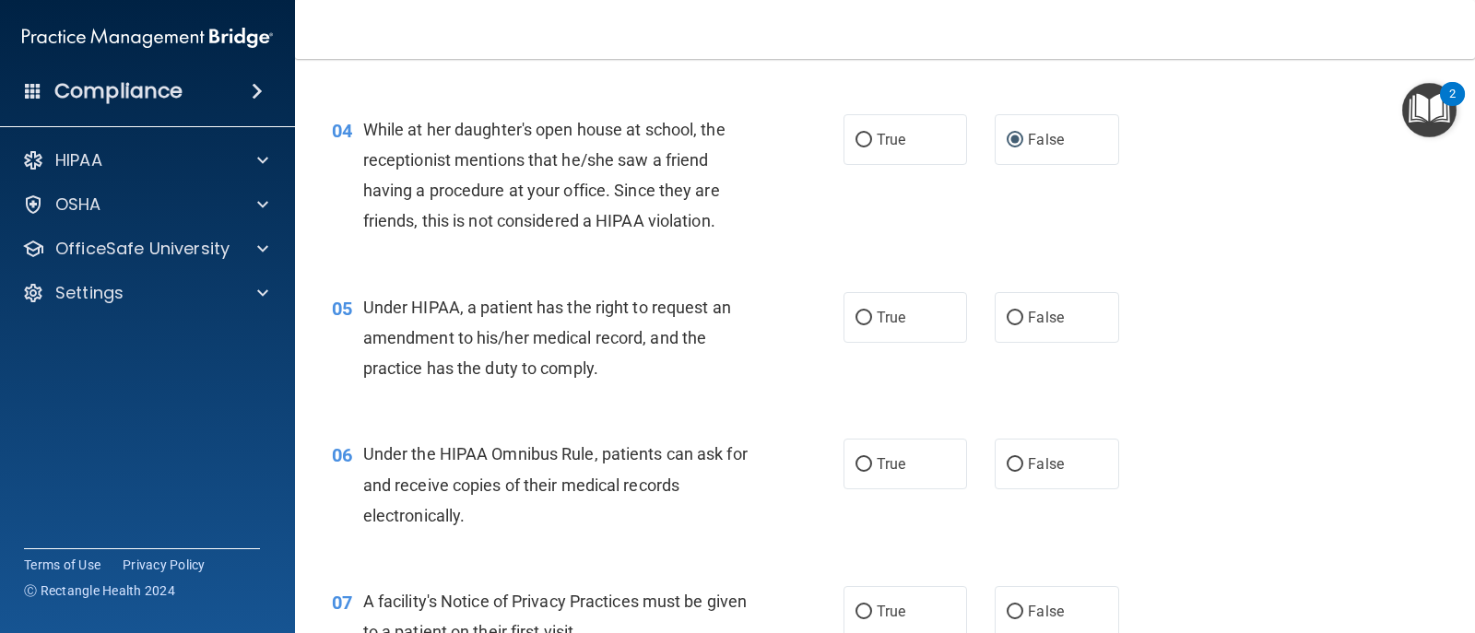
scroll to position [553, 0]
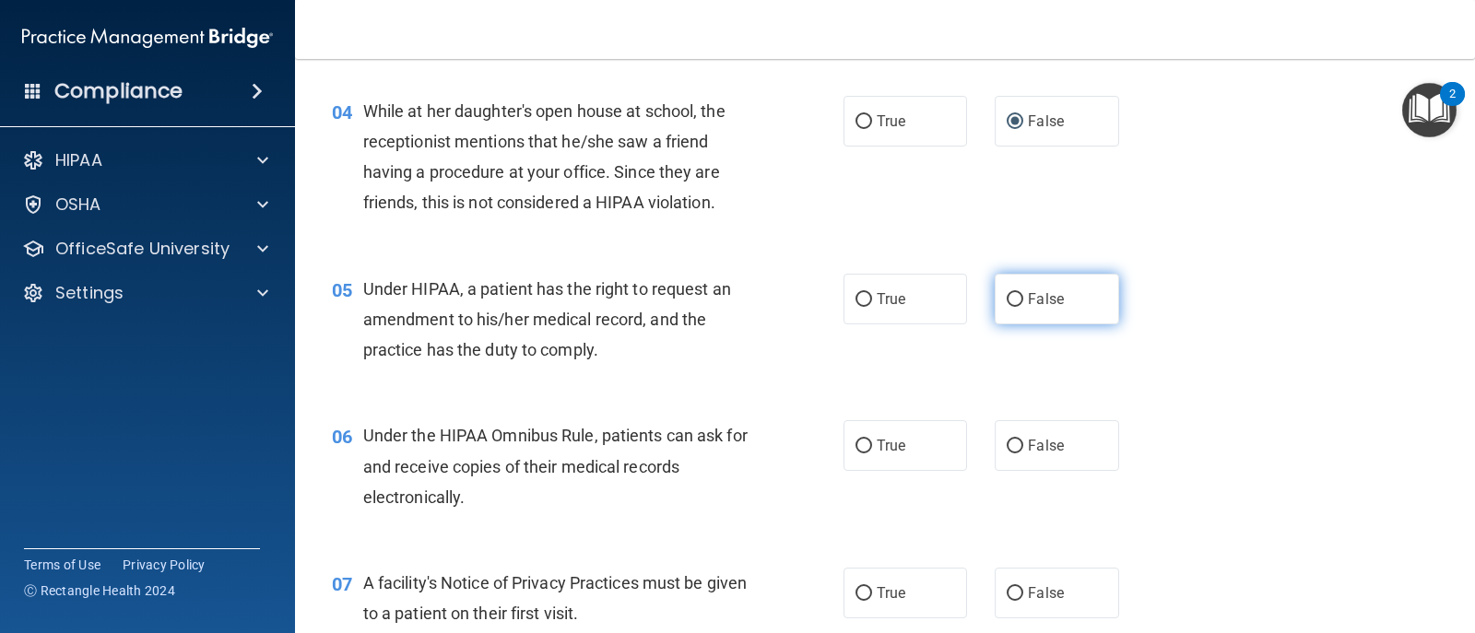
click at [1007, 295] on input "False" at bounding box center [1015, 300] width 17 height 14
radio input "true"
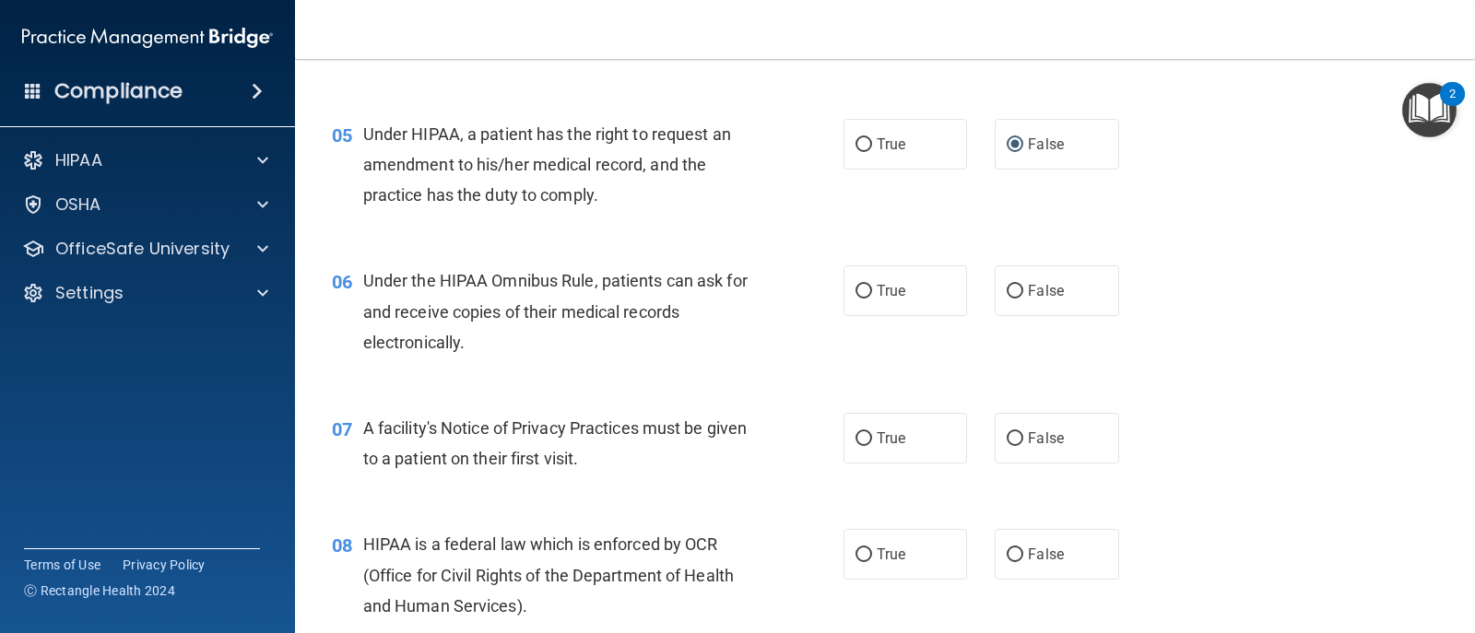
scroll to position [737, 0]
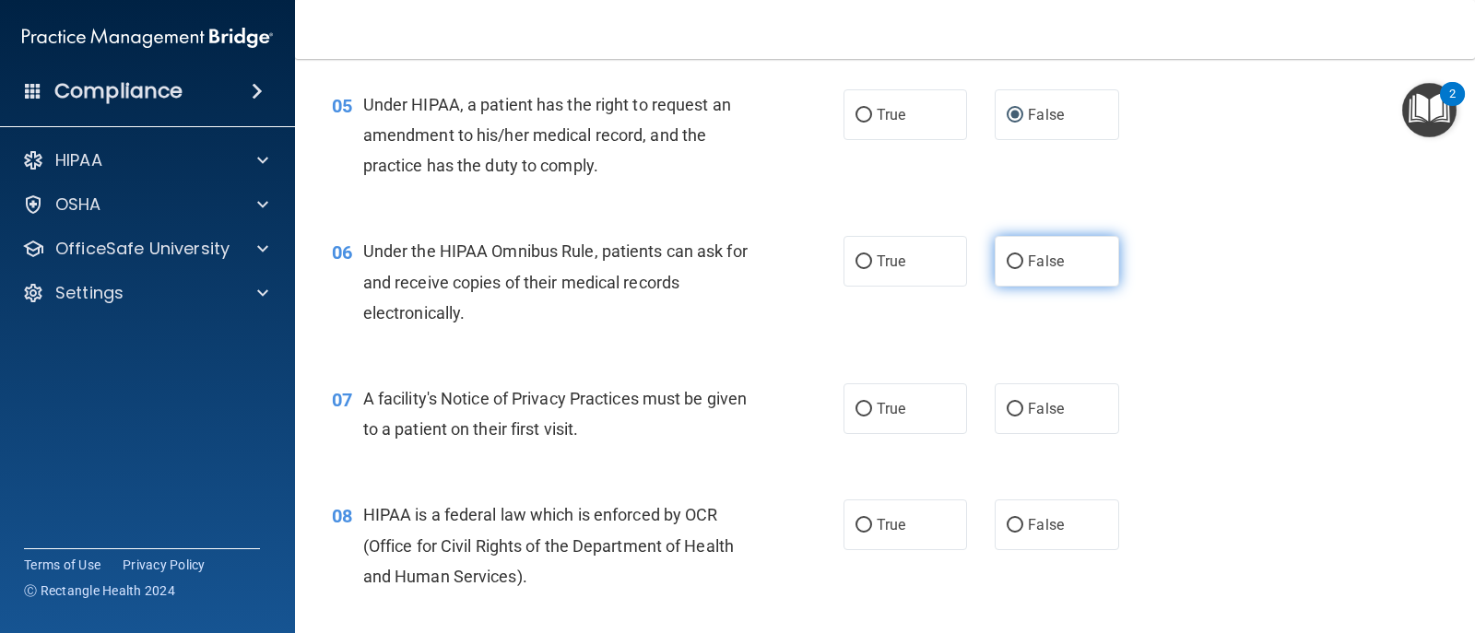
click at [1018, 266] on label "False" at bounding box center [1057, 261] width 124 height 51
click at [1018, 266] on input "False" at bounding box center [1015, 262] width 17 height 14
radio input "true"
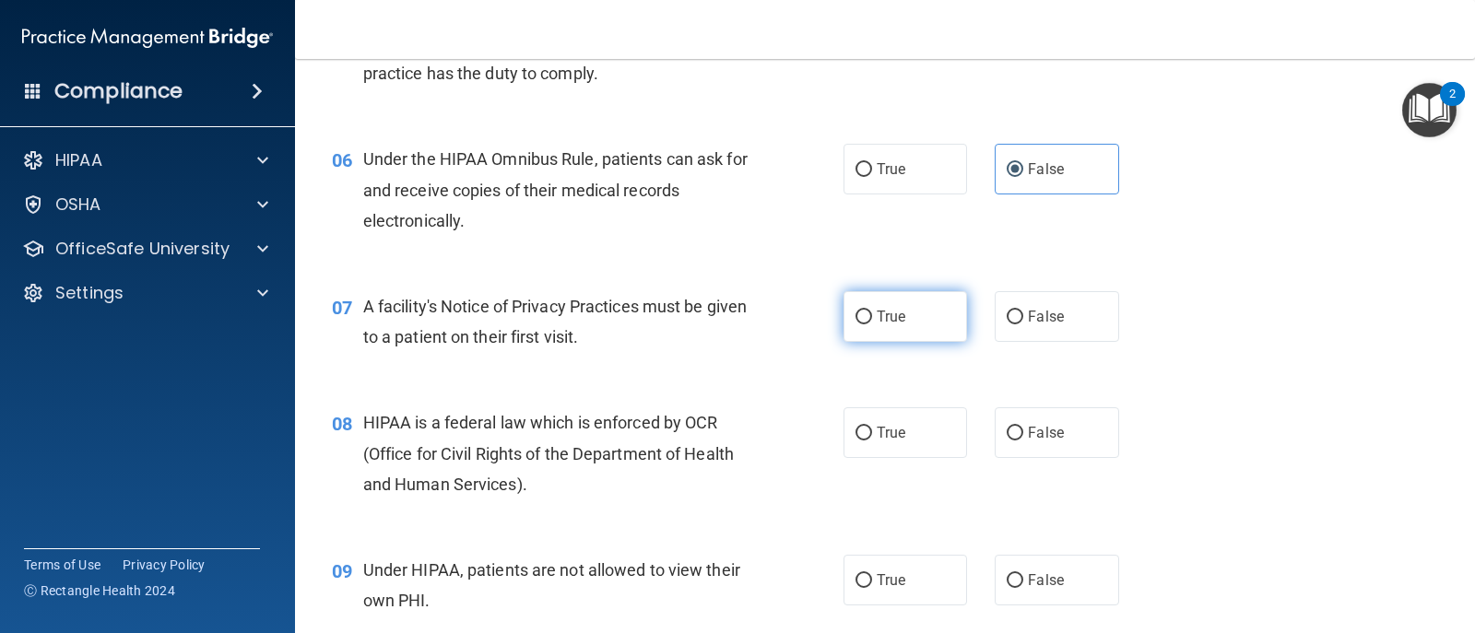
click at [868, 319] on label "True" at bounding box center [905, 316] width 124 height 51
click at [868, 319] on input "True" at bounding box center [863, 318] width 17 height 14
radio input "true"
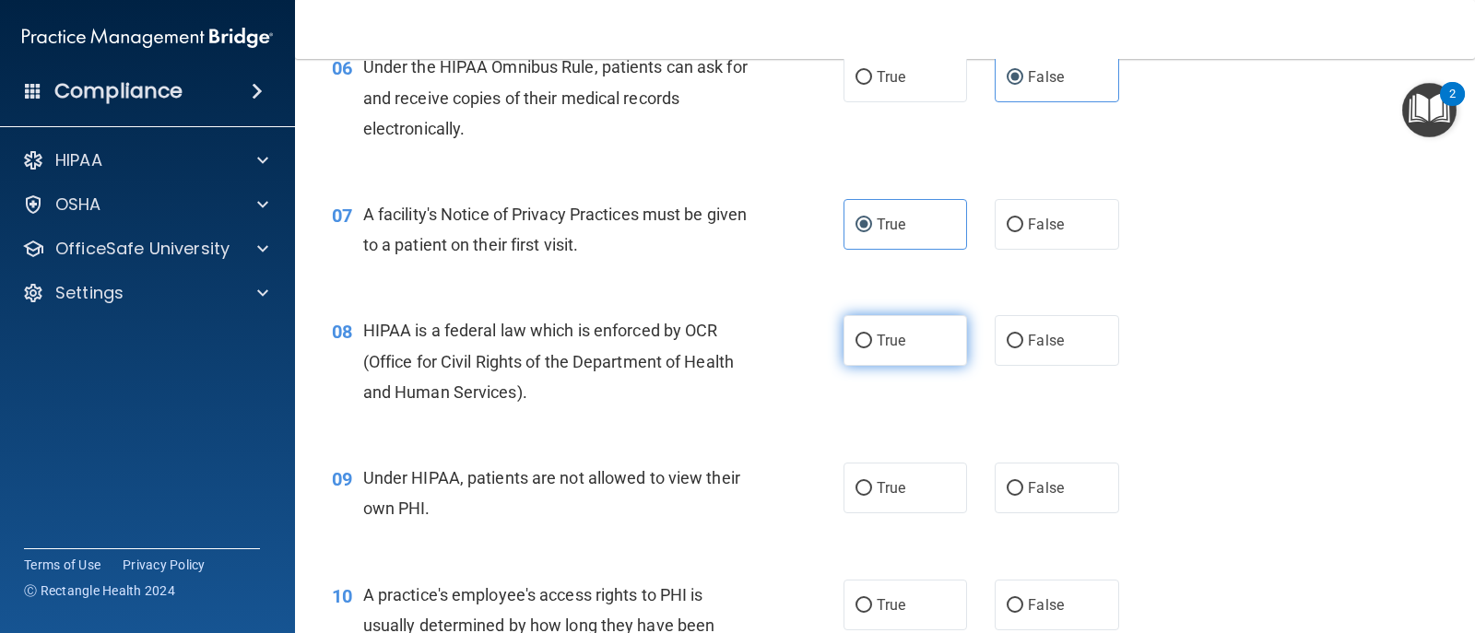
click at [861, 348] on input "True" at bounding box center [863, 342] width 17 height 14
radio input "true"
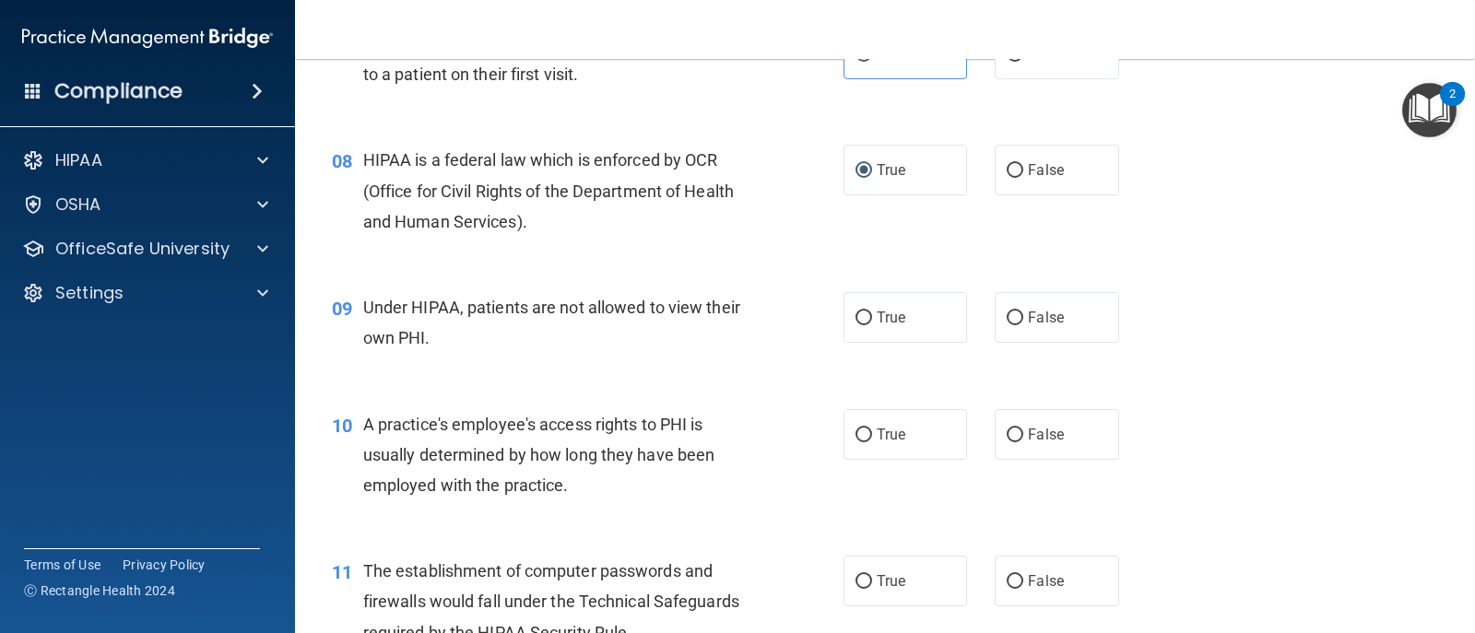
scroll to position [1106, 0]
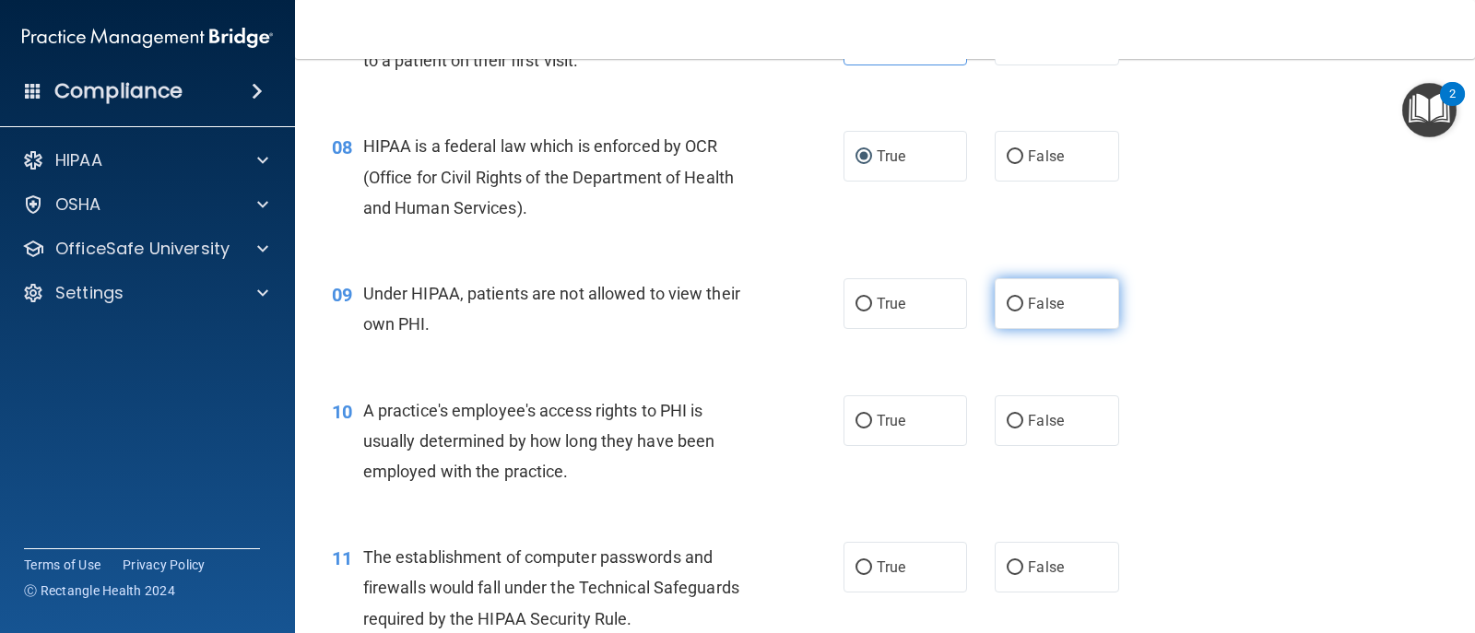
click at [1009, 307] on input "False" at bounding box center [1015, 305] width 17 height 14
radio input "true"
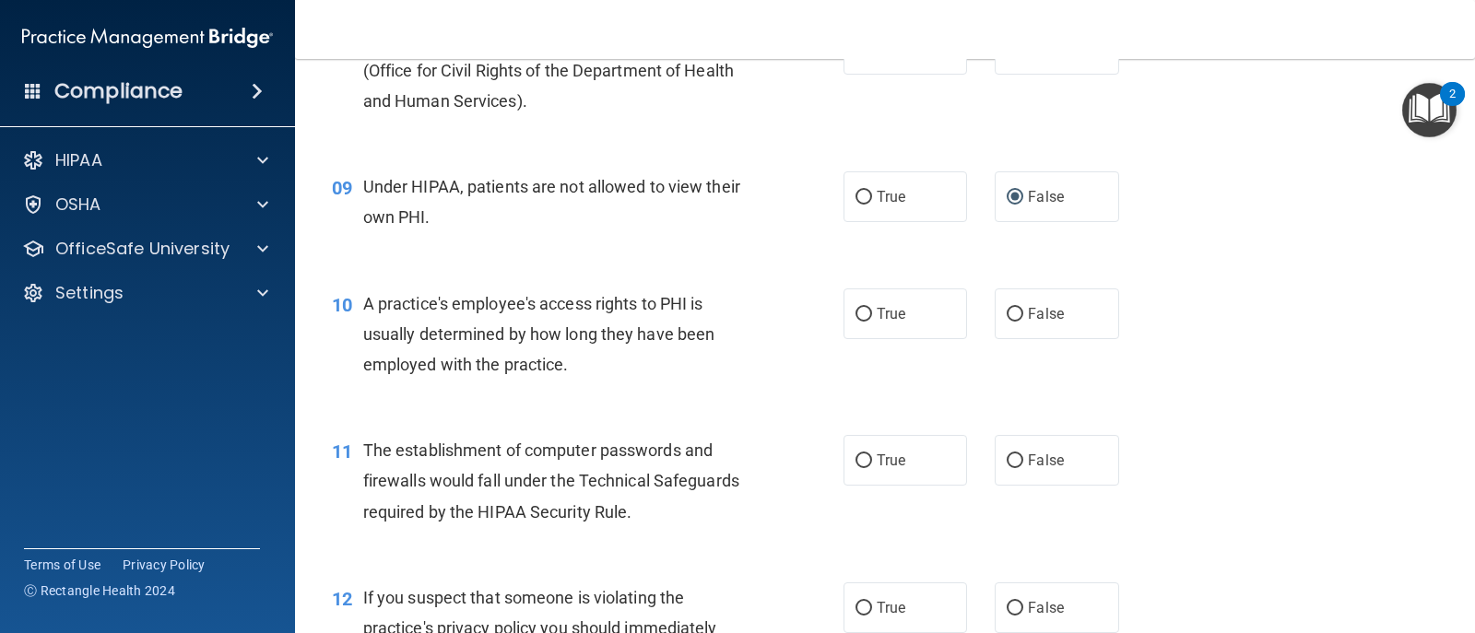
scroll to position [1291, 0]
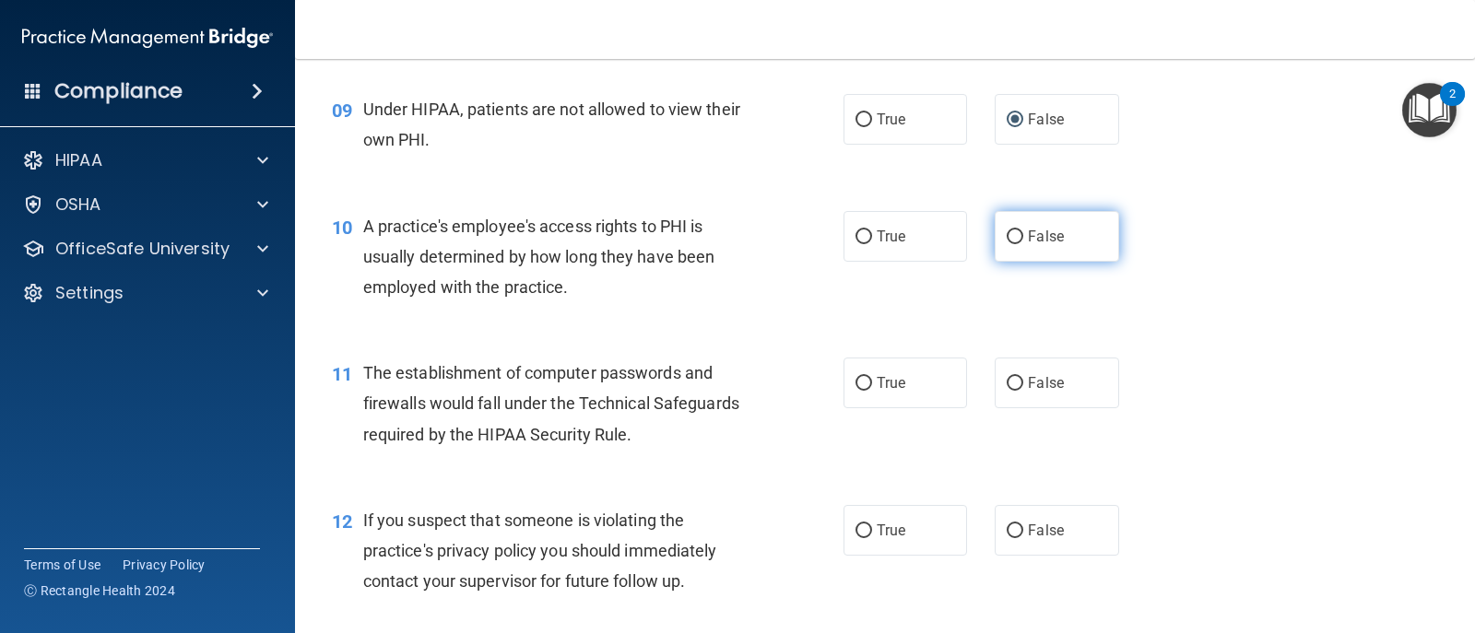
click at [1007, 237] on input "False" at bounding box center [1015, 237] width 17 height 14
radio input "true"
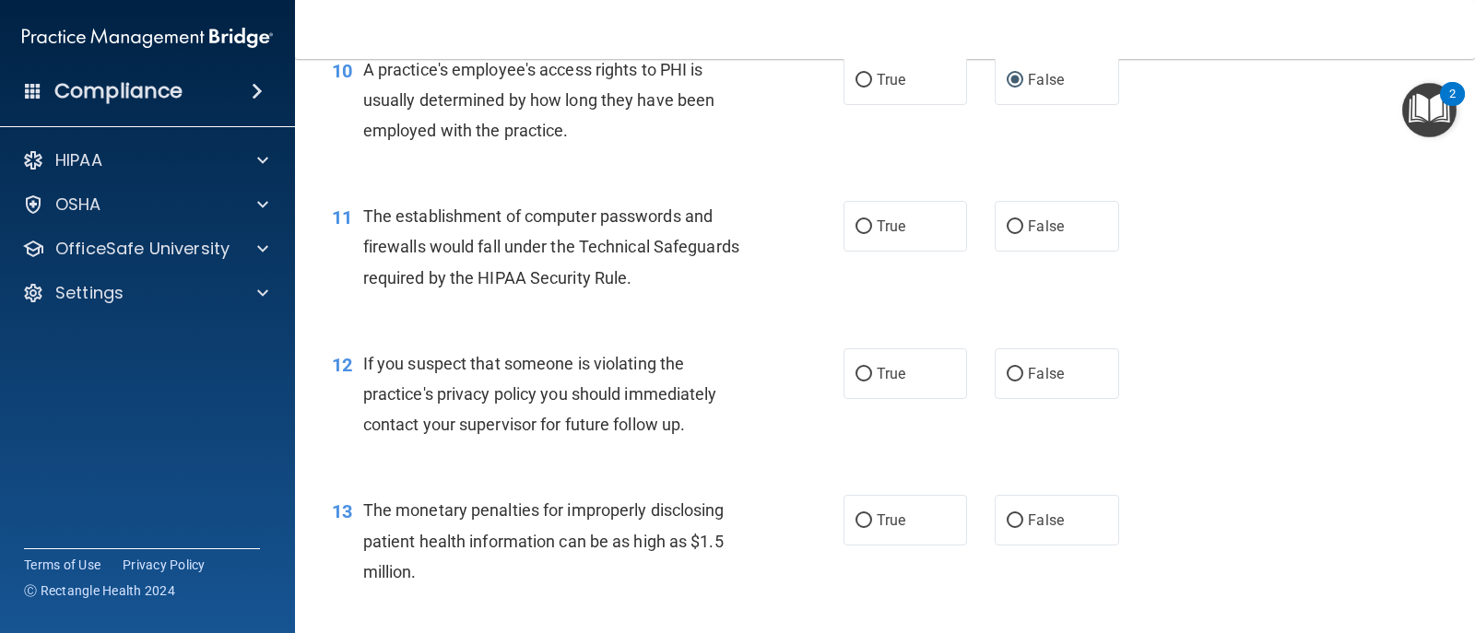
scroll to position [1475, 0]
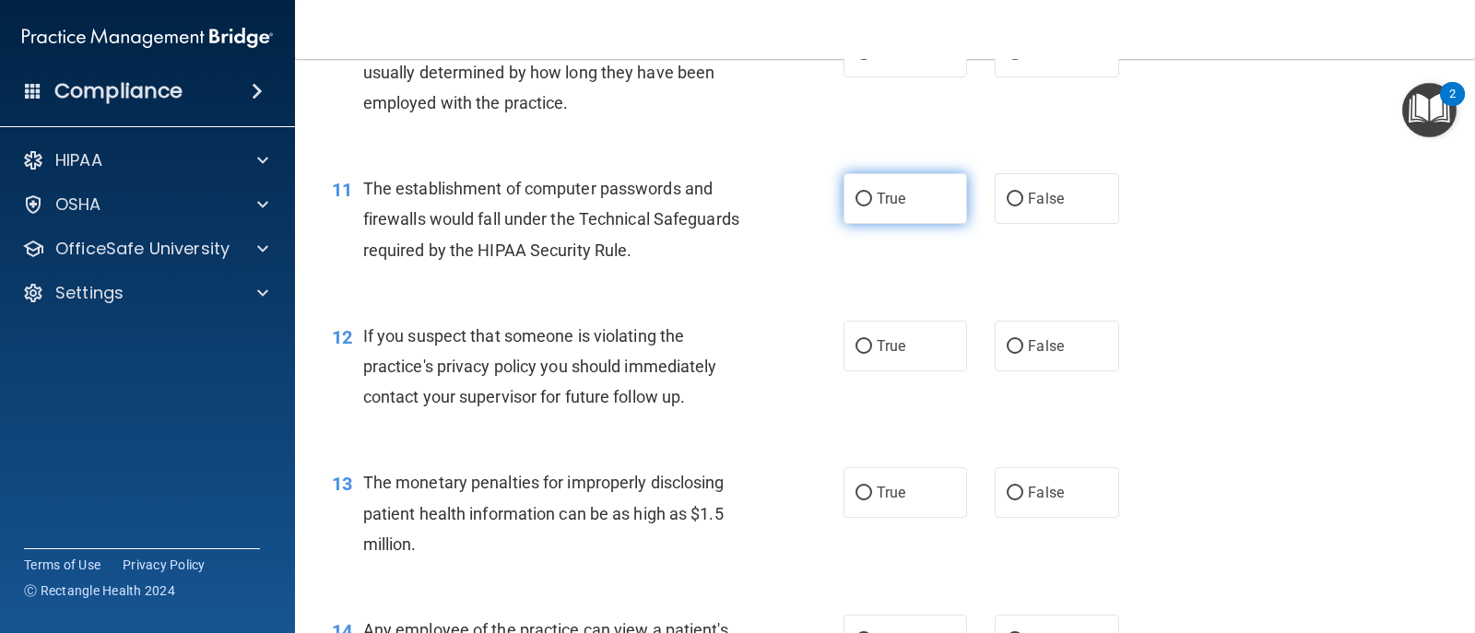
click at [855, 195] on input "True" at bounding box center [863, 200] width 17 height 14
radio input "true"
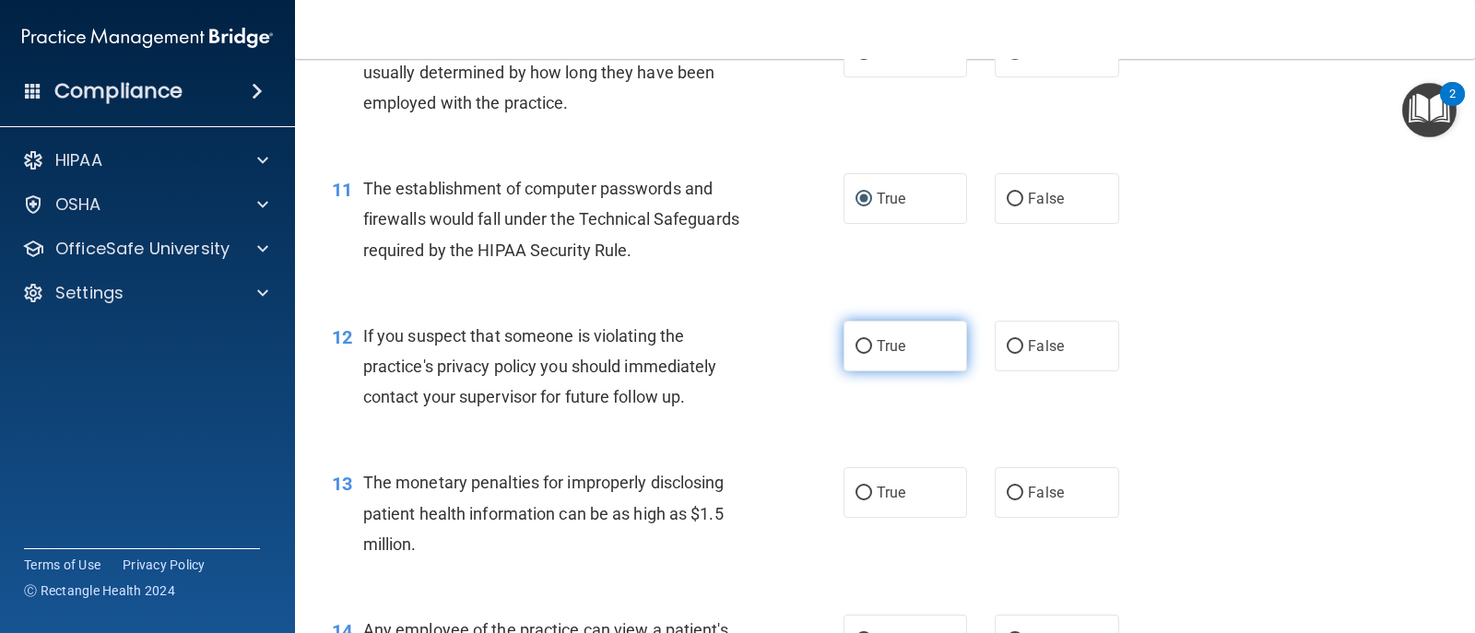
click at [867, 349] on label "True" at bounding box center [905, 346] width 124 height 51
click at [867, 349] on input "True" at bounding box center [863, 347] width 17 height 14
radio input "true"
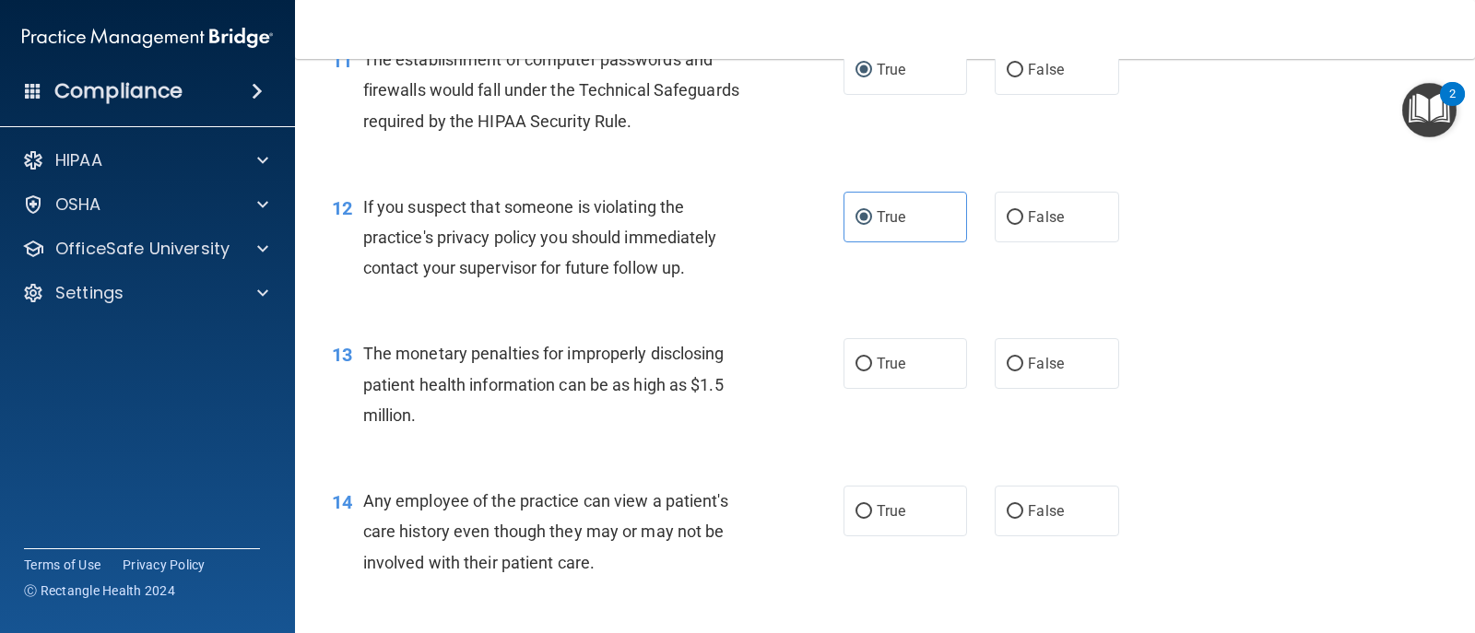
scroll to position [1659, 0]
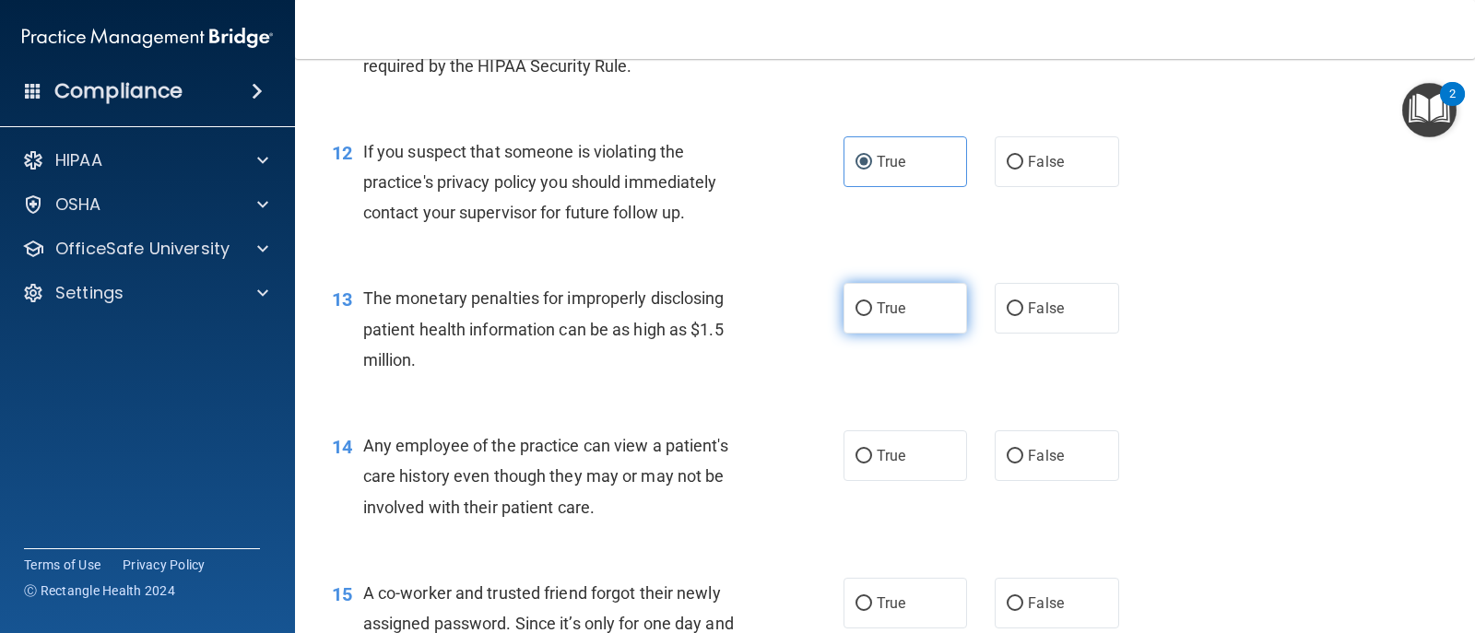
click at [867, 312] on label "True" at bounding box center [905, 308] width 124 height 51
click at [867, 312] on input "True" at bounding box center [863, 309] width 17 height 14
radio input "true"
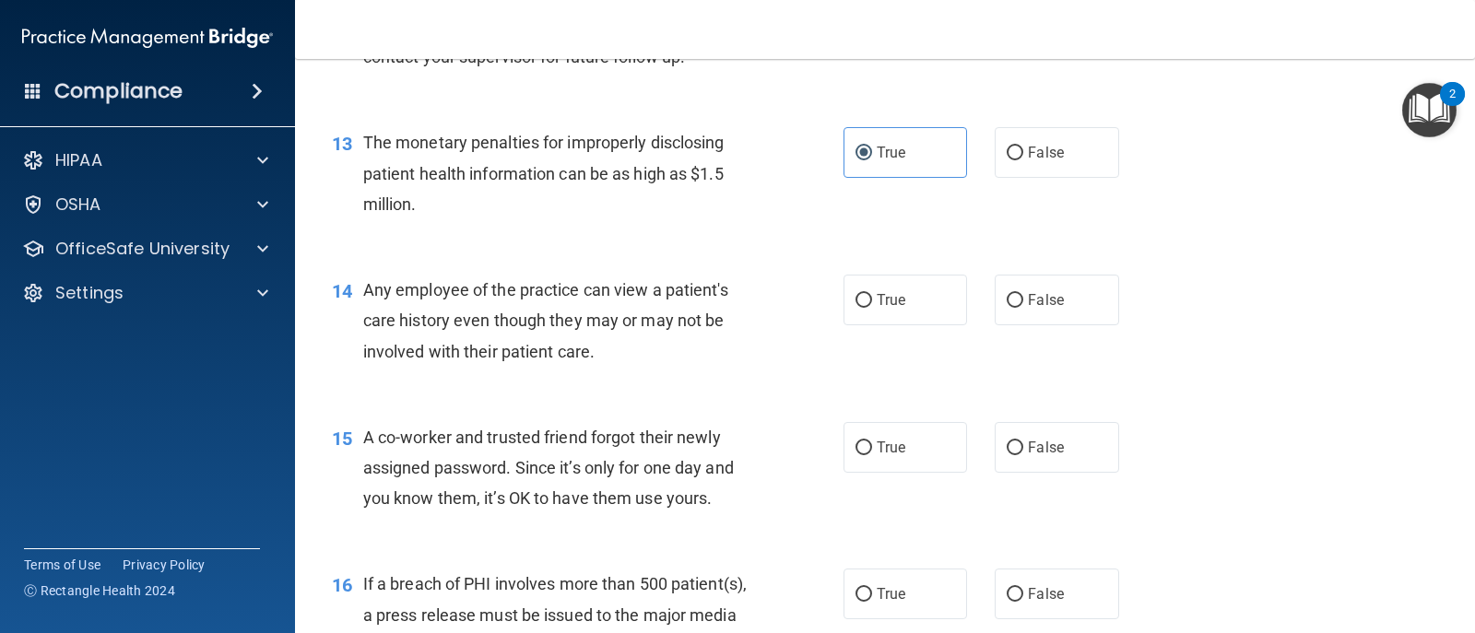
scroll to position [1844, 0]
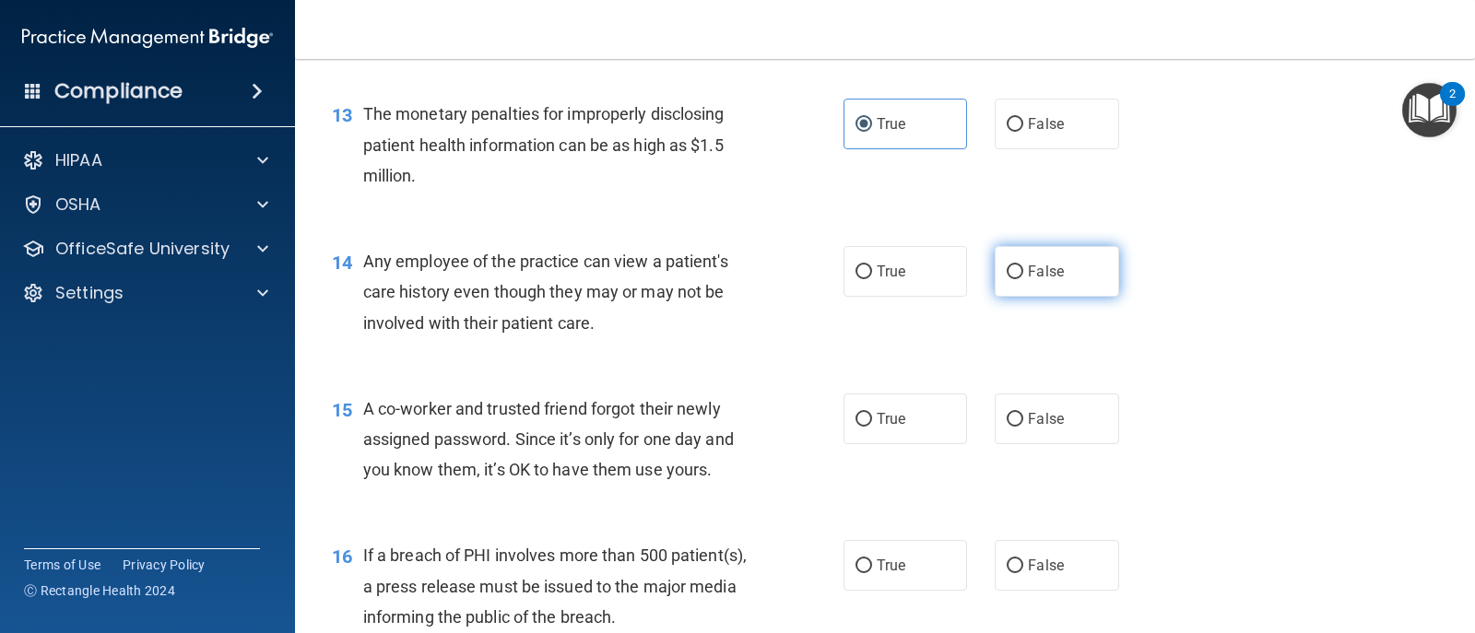
click at [1007, 274] on input "False" at bounding box center [1015, 272] width 17 height 14
radio input "true"
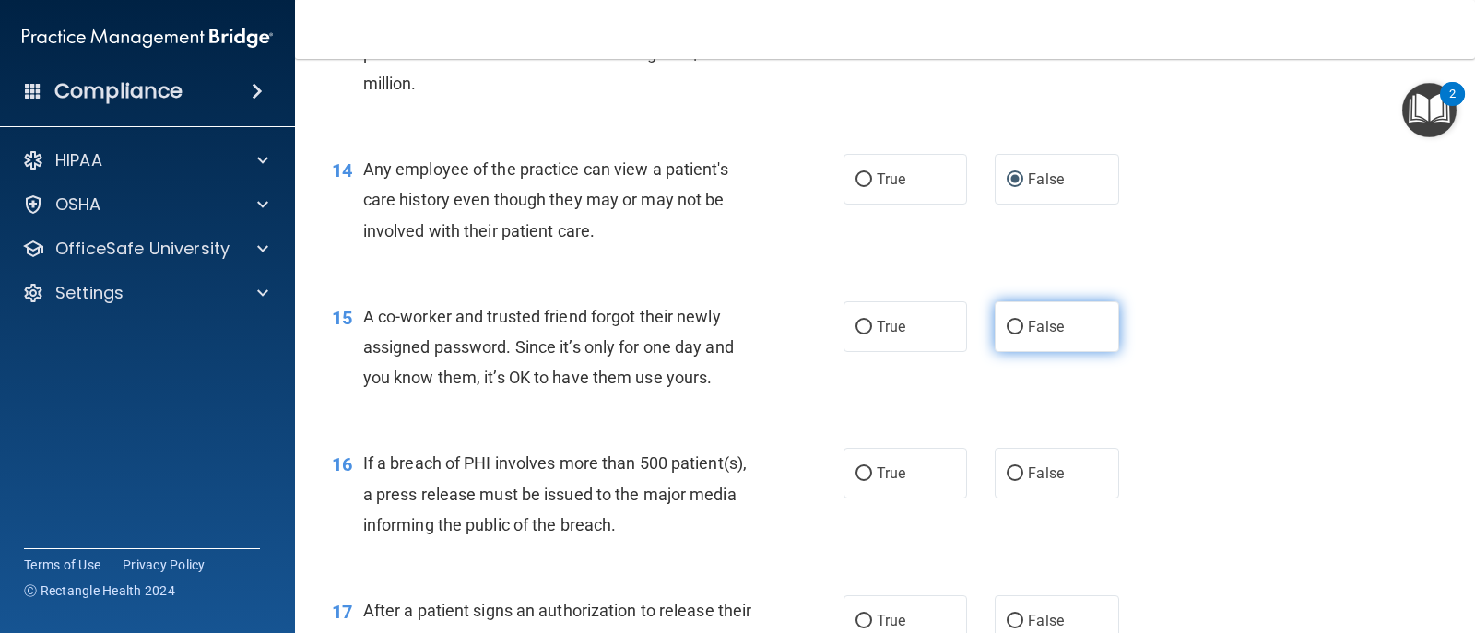
click at [1009, 335] on label "False" at bounding box center [1057, 326] width 124 height 51
click at [1009, 335] on input "False" at bounding box center [1015, 328] width 17 height 14
radio input "true"
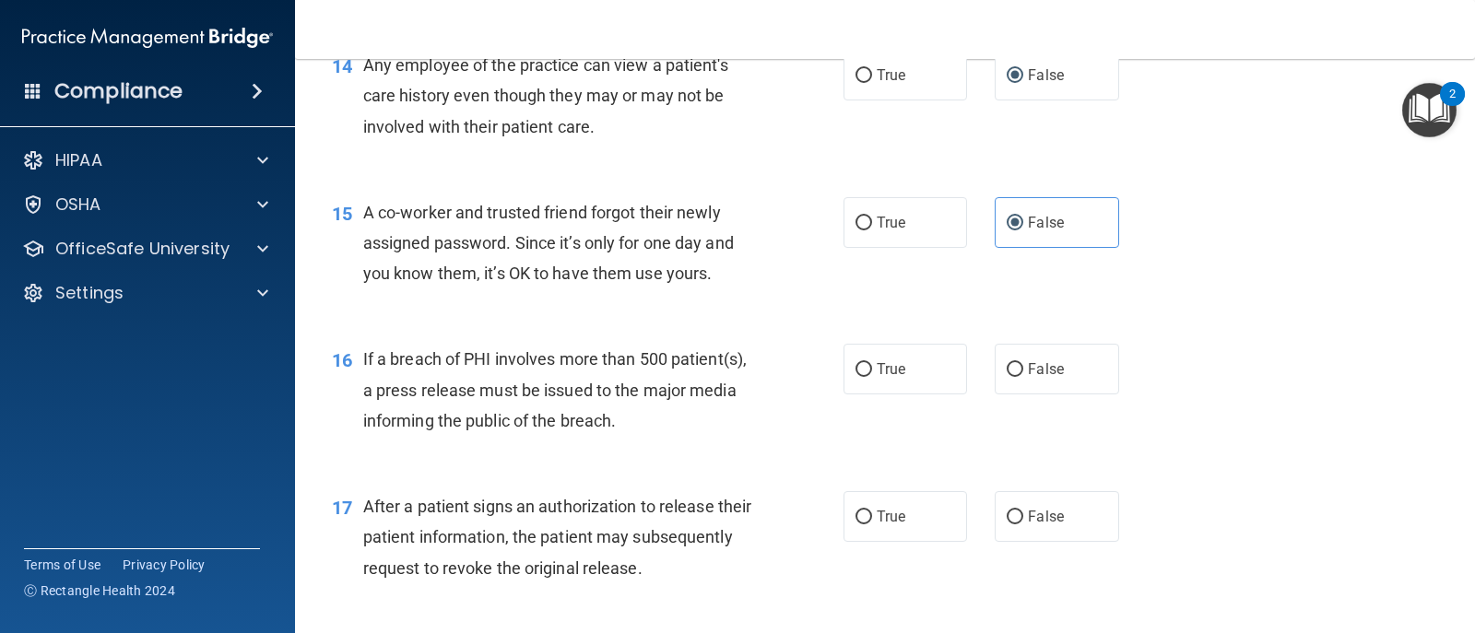
scroll to position [2120, 0]
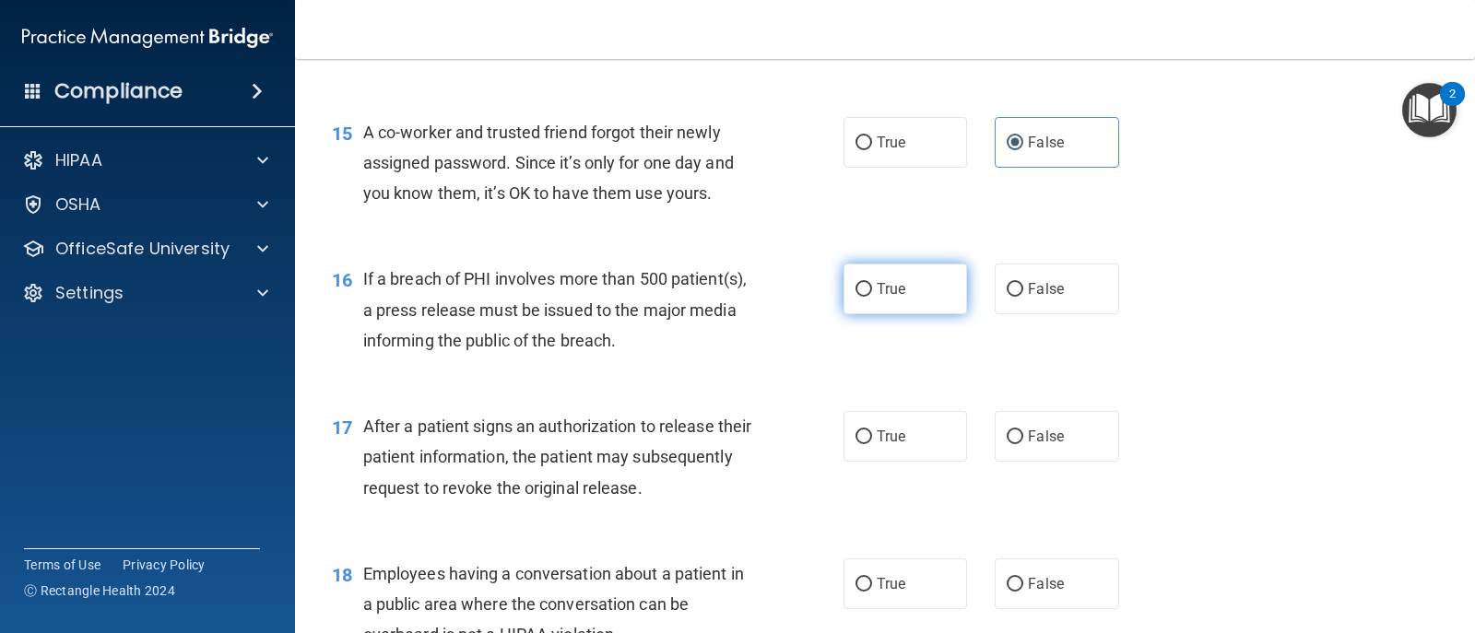
click at [865, 287] on label "True" at bounding box center [905, 289] width 124 height 51
click at [865, 287] on input "True" at bounding box center [863, 290] width 17 height 14
radio input "true"
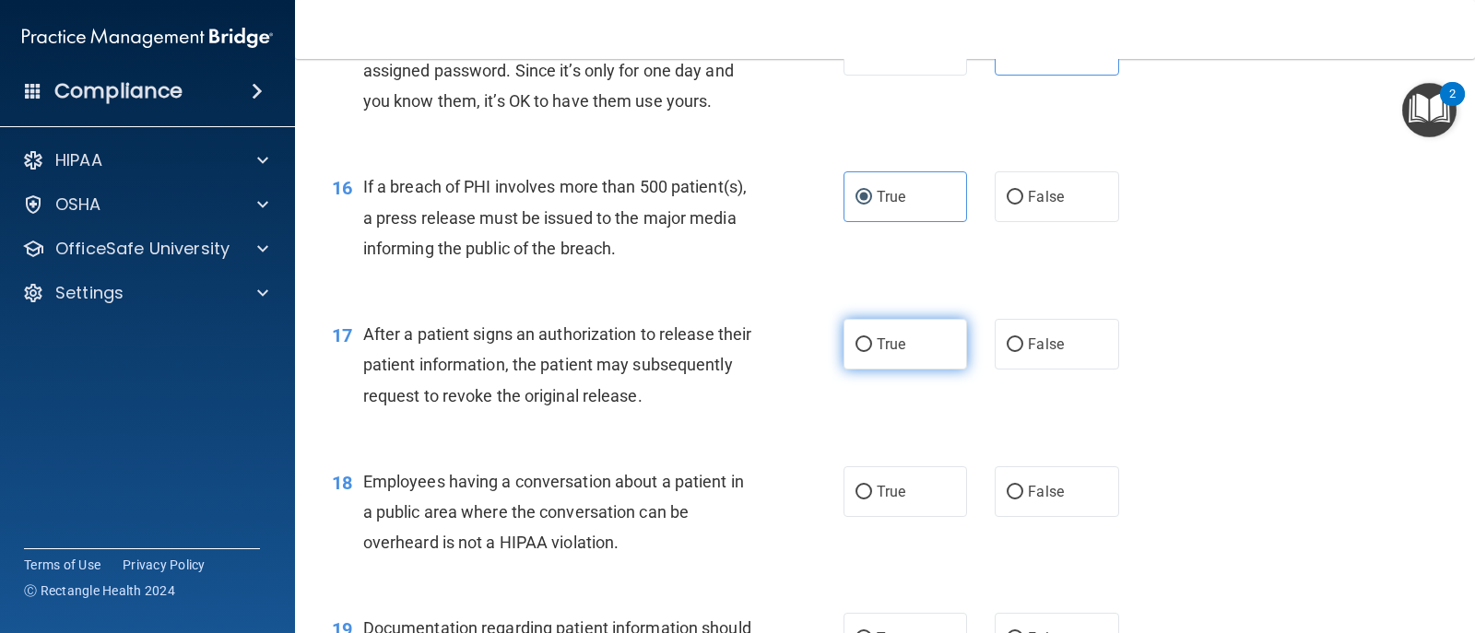
click at [866, 355] on label "True" at bounding box center [905, 344] width 124 height 51
click at [866, 352] on input "True" at bounding box center [863, 345] width 17 height 14
radio input "true"
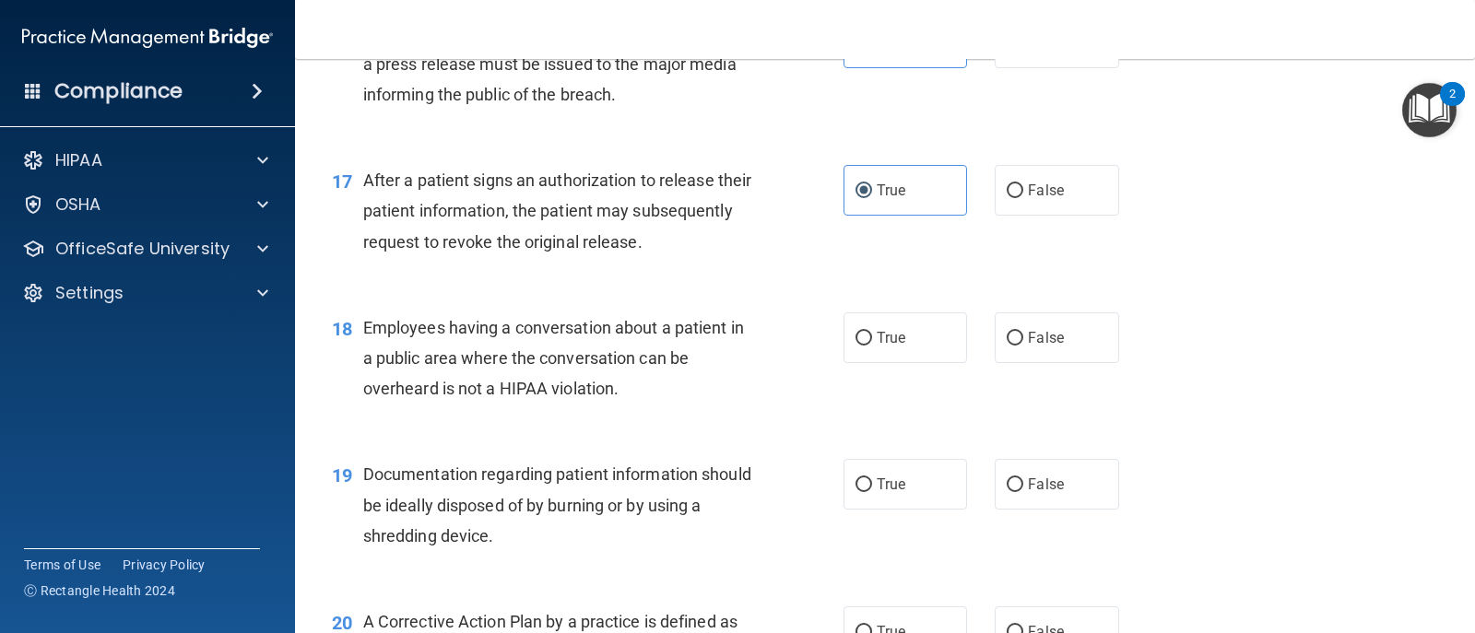
scroll to position [2397, 0]
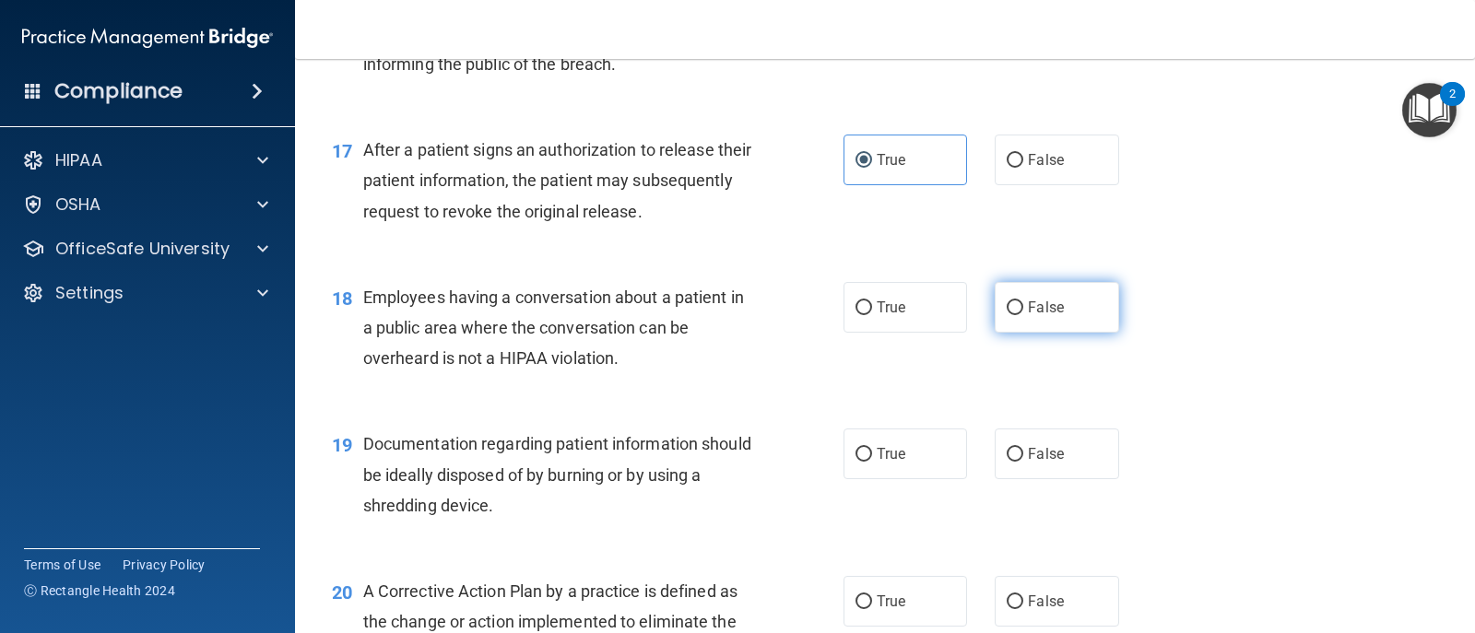
click at [996, 305] on label "False" at bounding box center [1057, 307] width 124 height 51
click at [1007, 305] on input "False" at bounding box center [1015, 308] width 17 height 14
radio input "true"
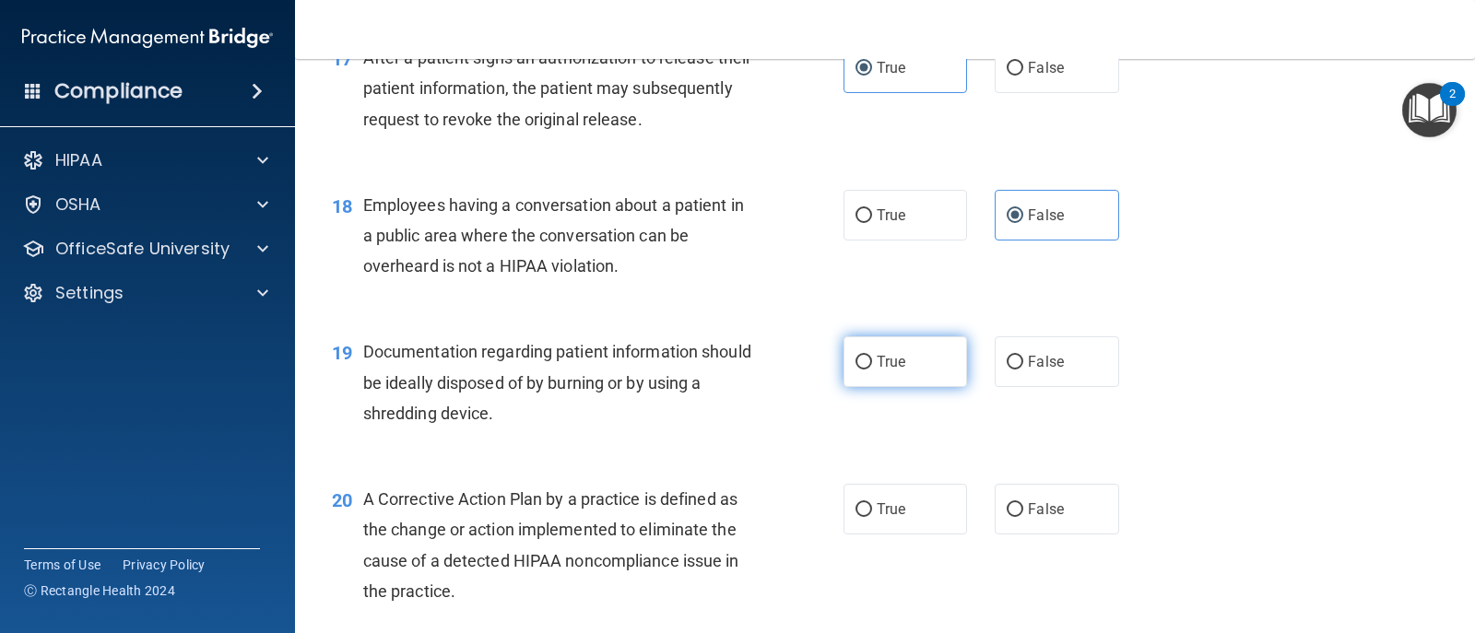
click at [858, 357] on input "True" at bounding box center [863, 363] width 17 height 14
radio input "true"
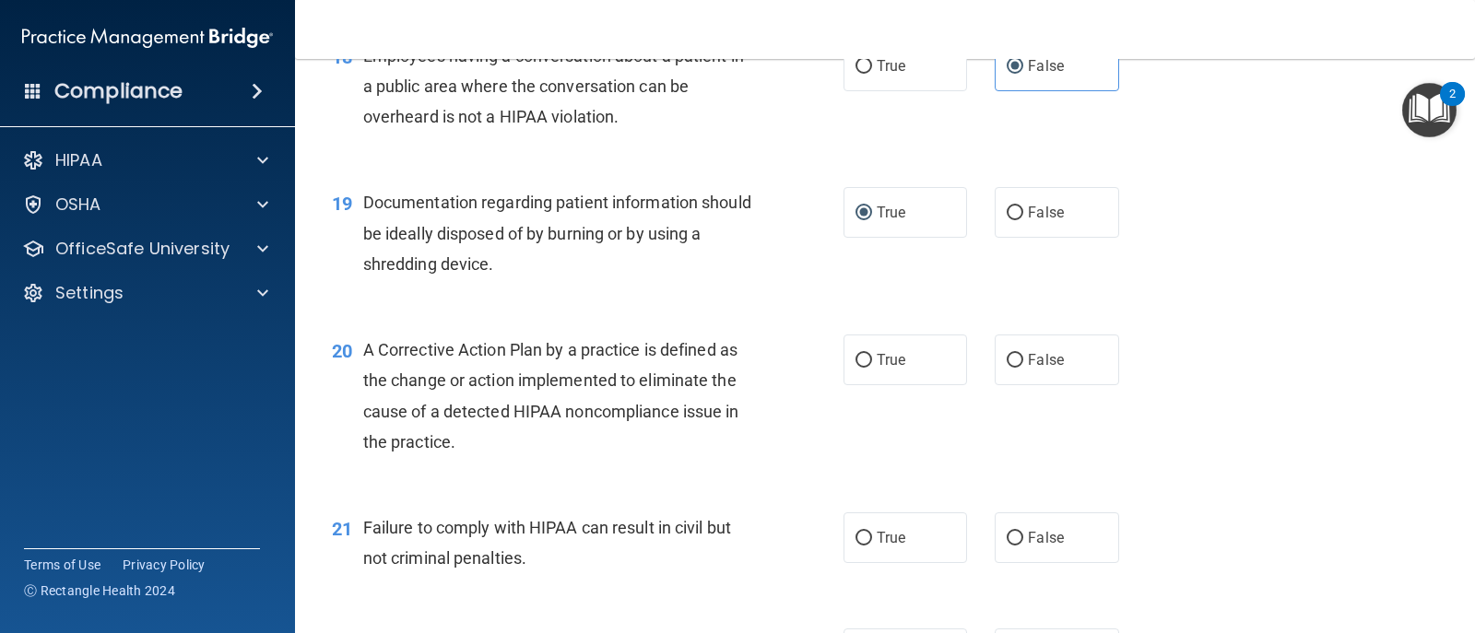
scroll to position [2673, 0]
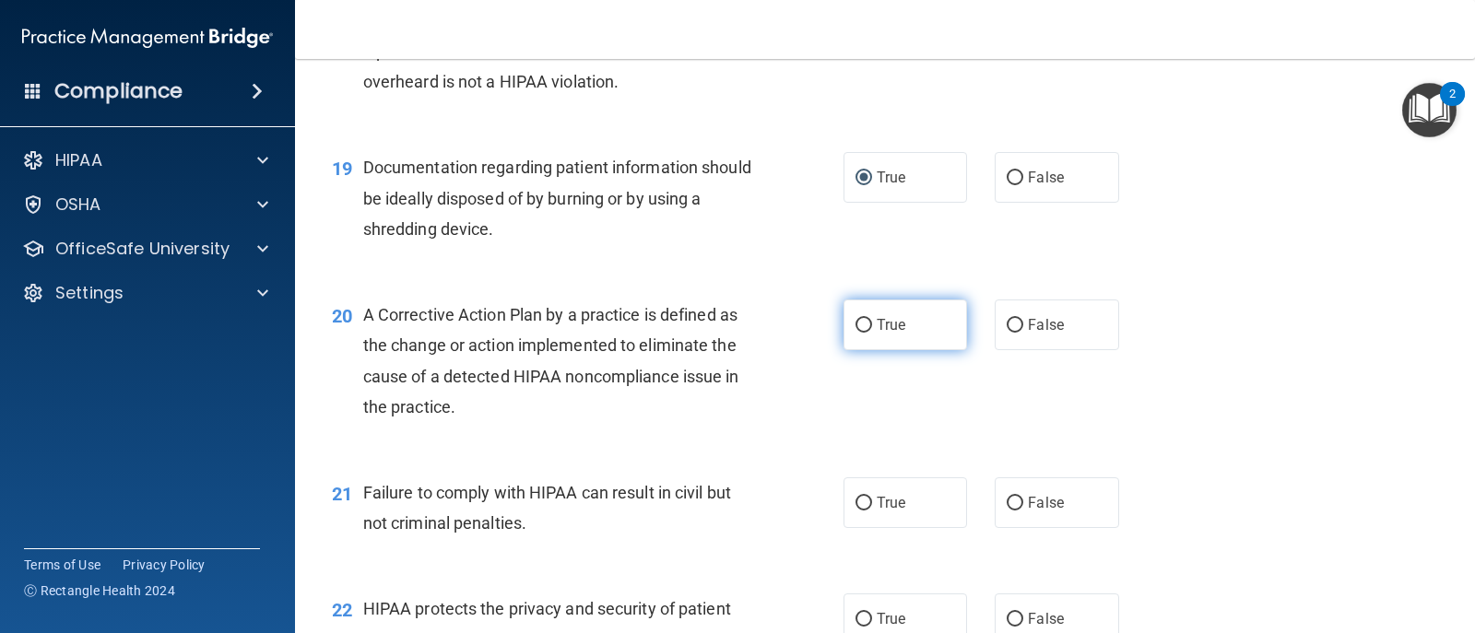
click at [855, 324] on input "True" at bounding box center [863, 326] width 17 height 14
radio input "true"
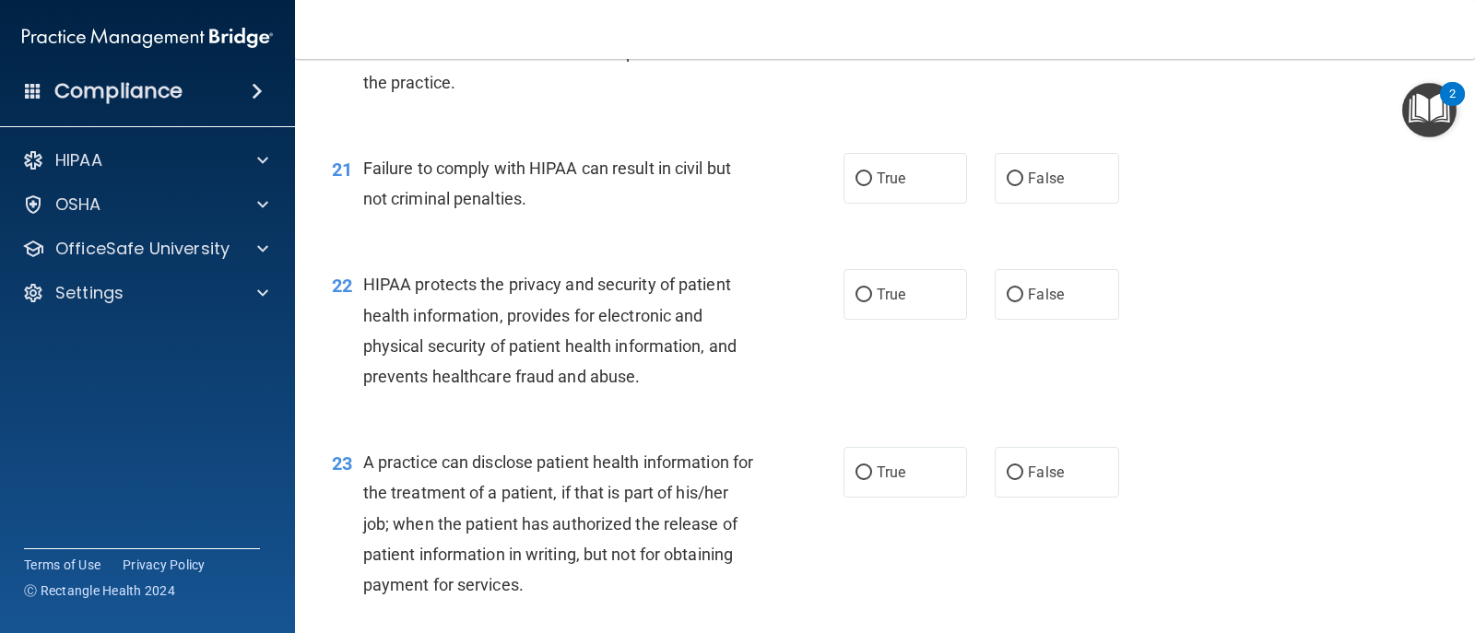
scroll to position [3042, 0]
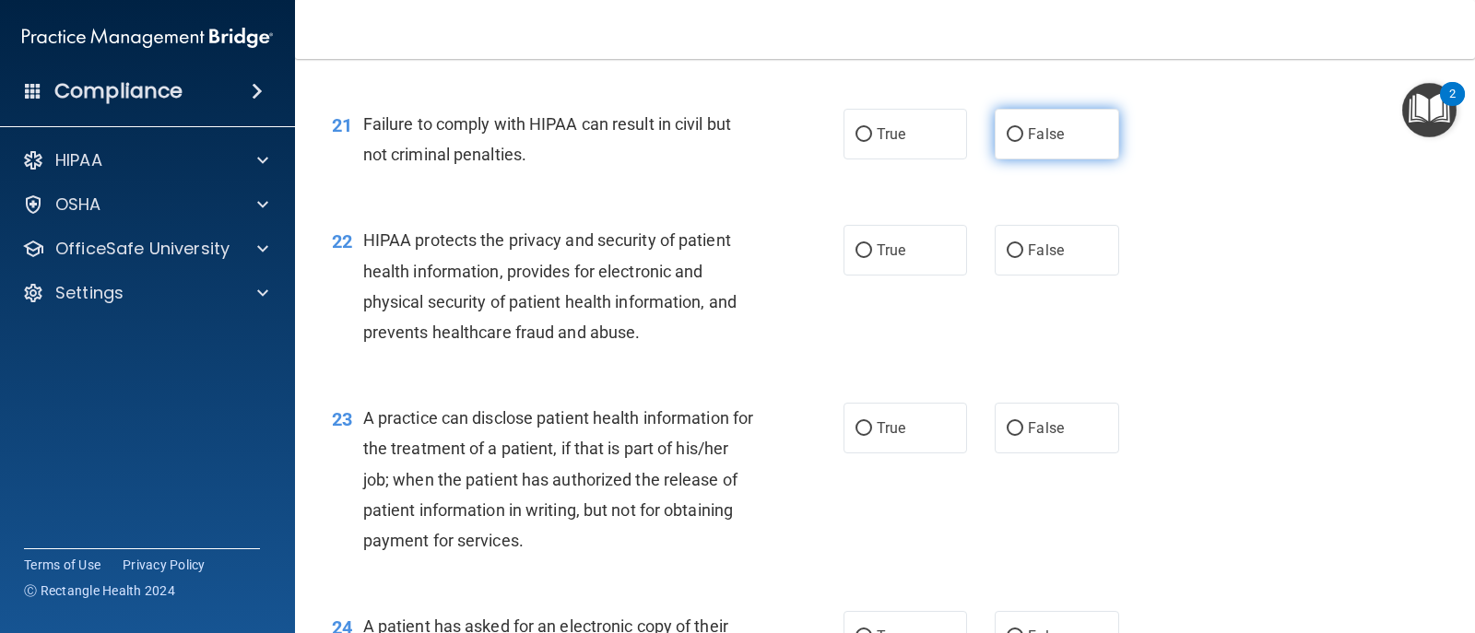
click at [1007, 134] on input "False" at bounding box center [1015, 135] width 17 height 14
radio input "true"
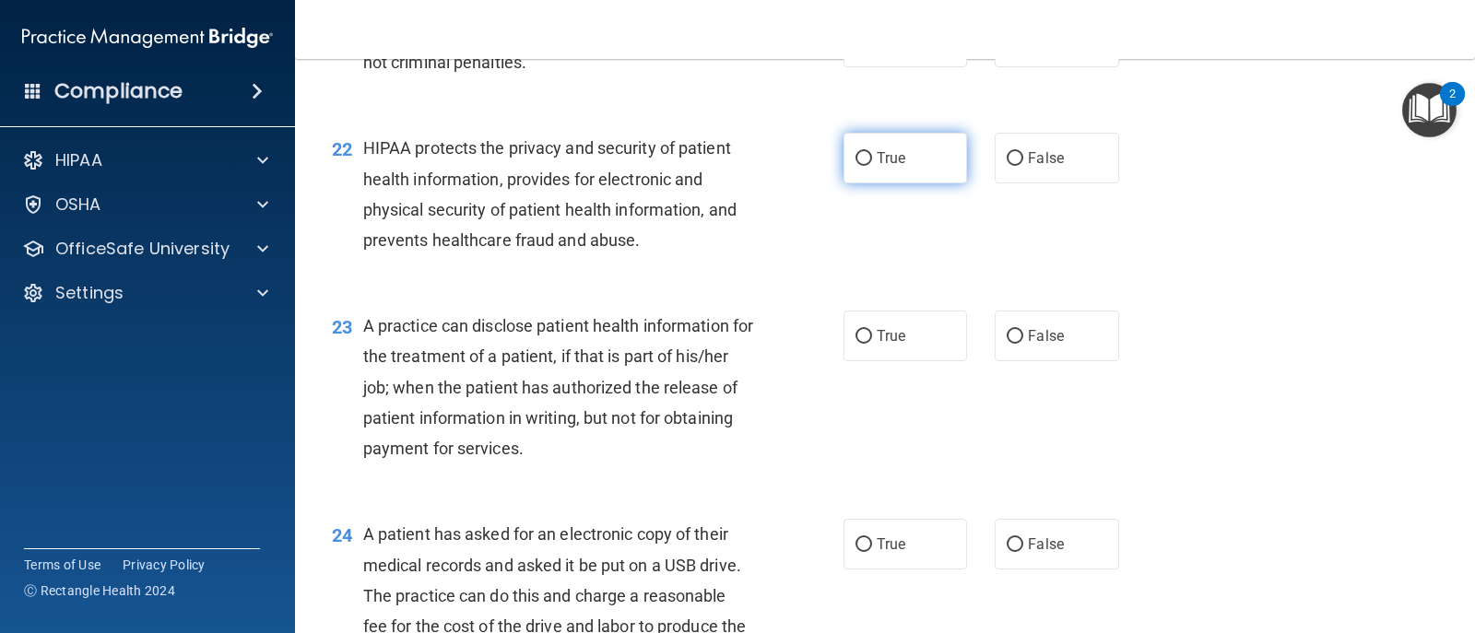
click at [860, 160] on input "True" at bounding box center [863, 159] width 17 height 14
radio input "true"
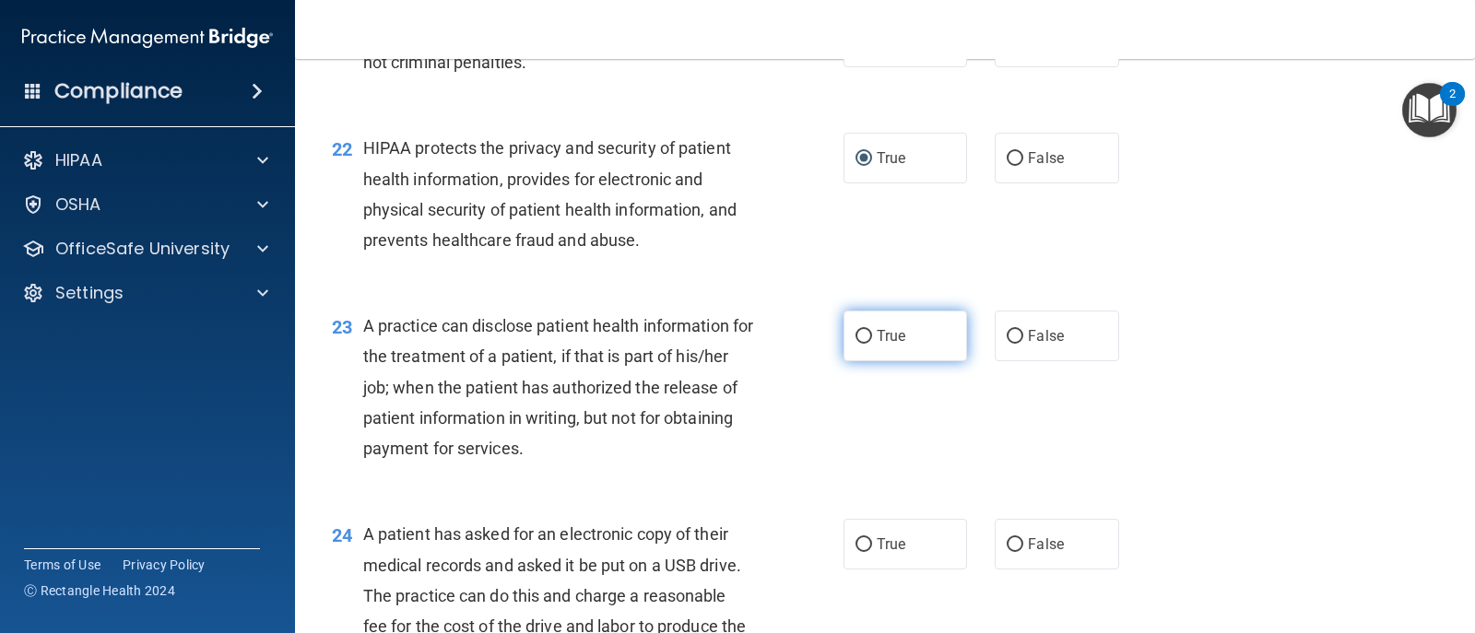
click at [855, 339] on input "True" at bounding box center [863, 337] width 17 height 14
radio input "true"
click at [855, 336] on input "True" at bounding box center [863, 337] width 17 height 14
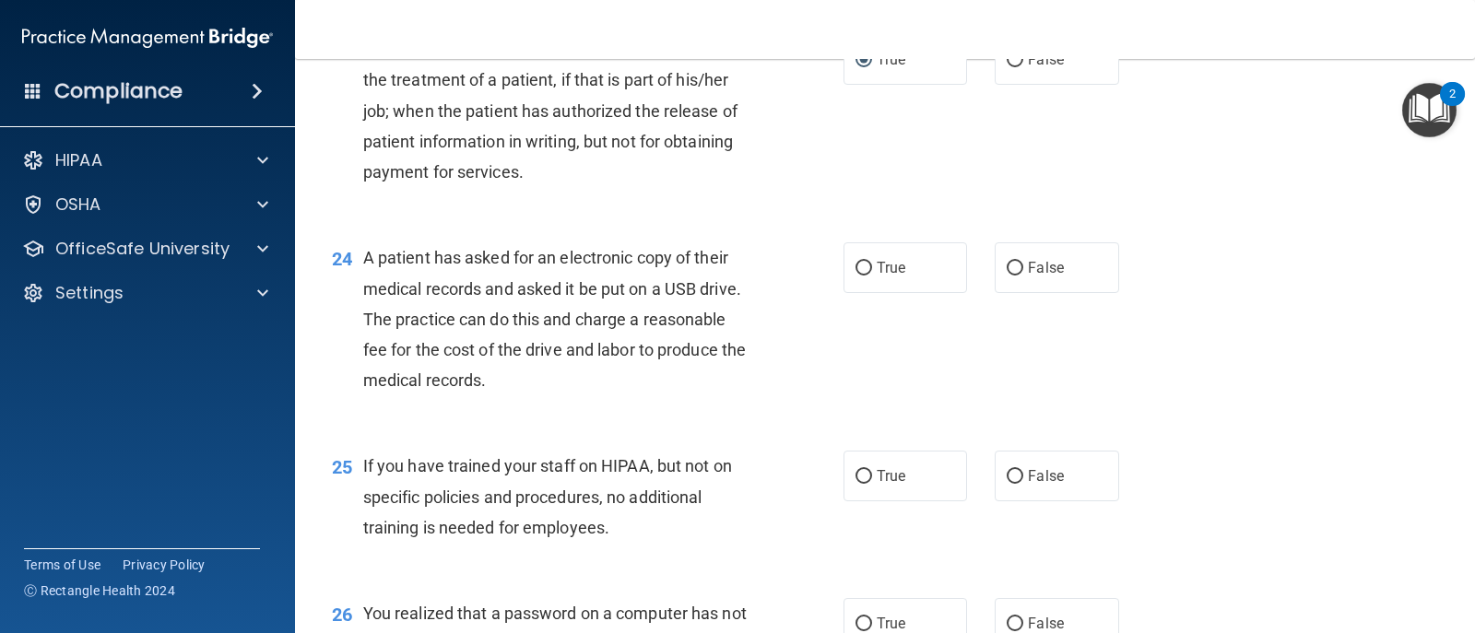
scroll to position [3503, 0]
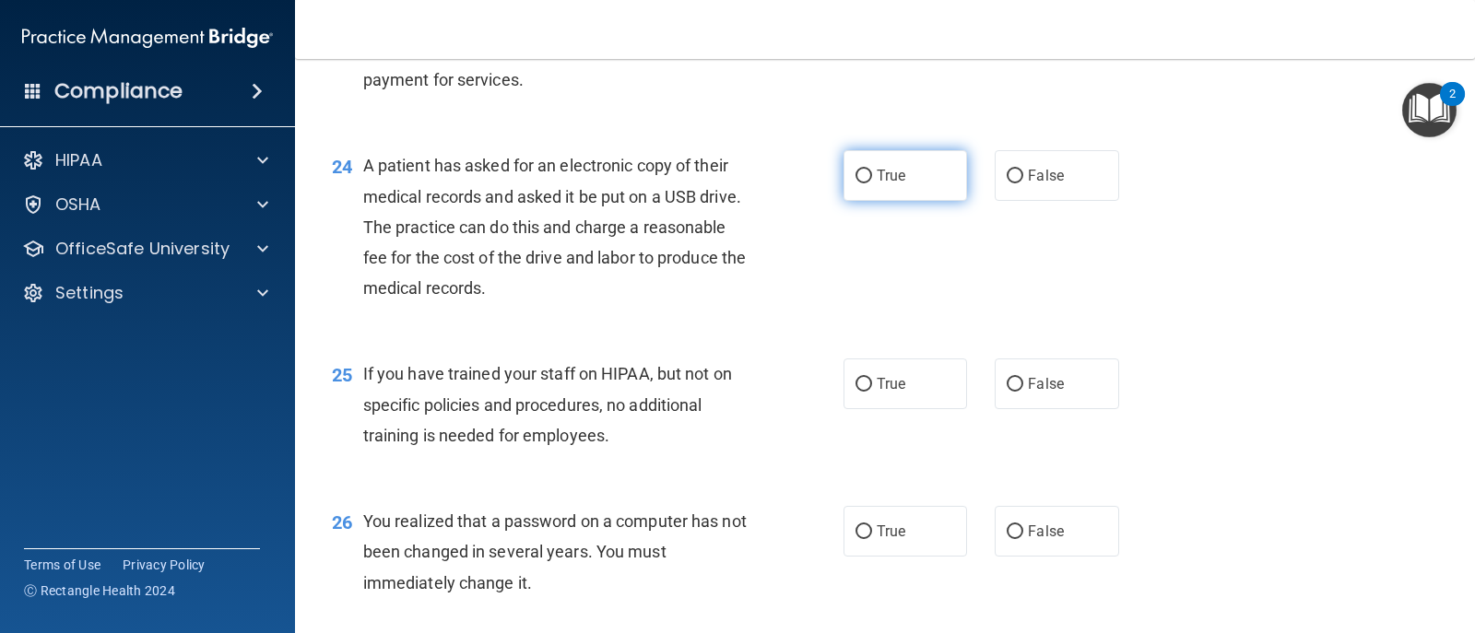
click at [855, 174] on input "True" at bounding box center [863, 177] width 17 height 14
radio input "true"
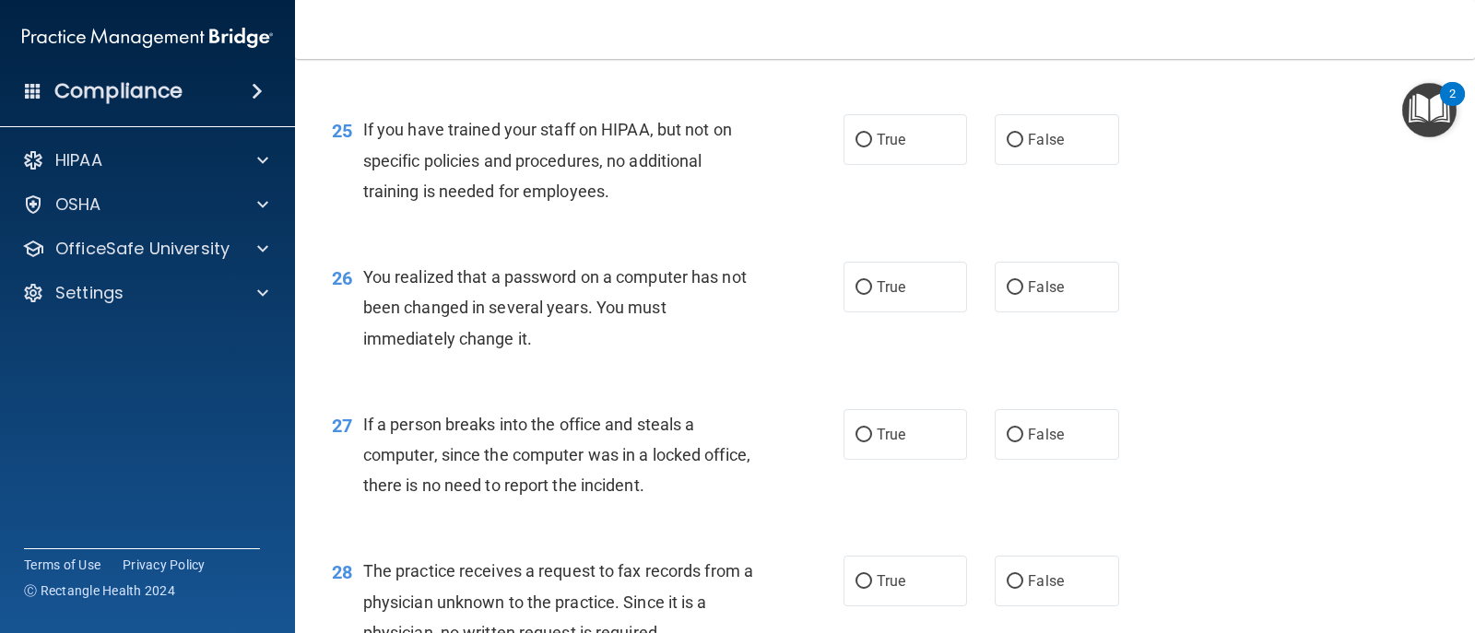
scroll to position [3779, 0]
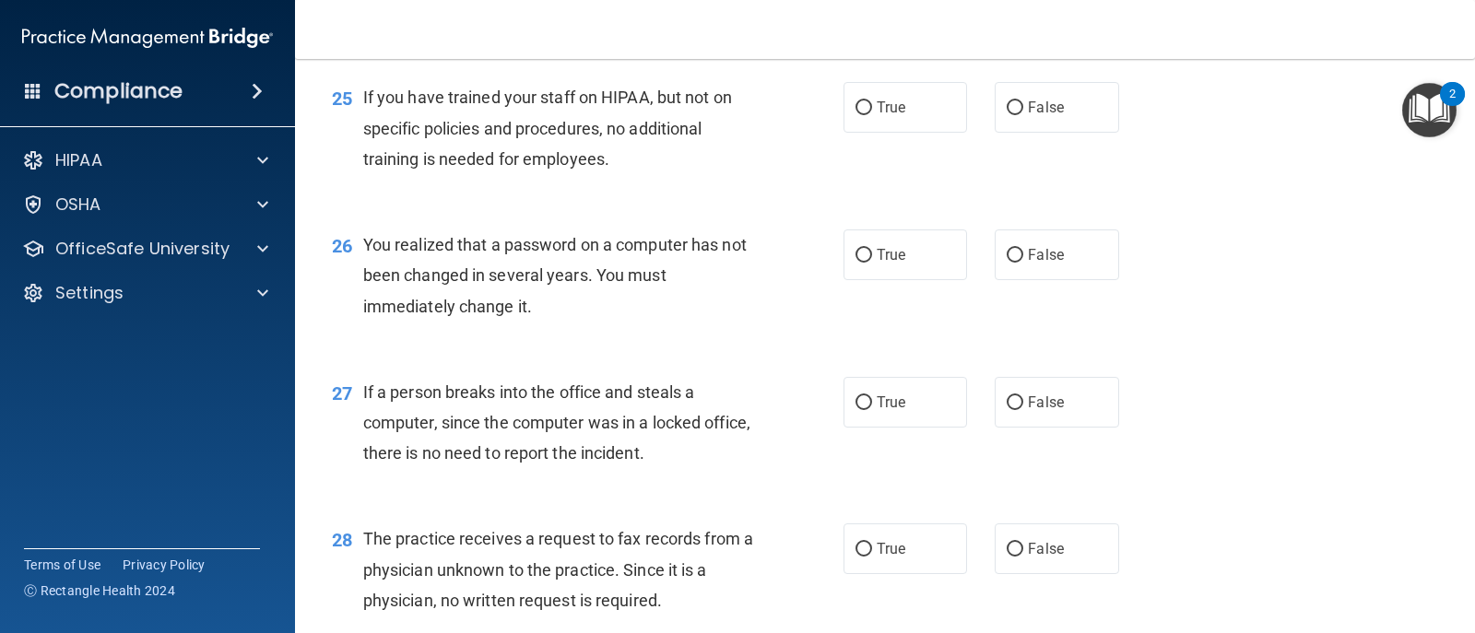
click at [1258, 505] on div "28 The practice receives a request to fax records from a physician unknown to t…" at bounding box center [885, 574] width 1134 height 147
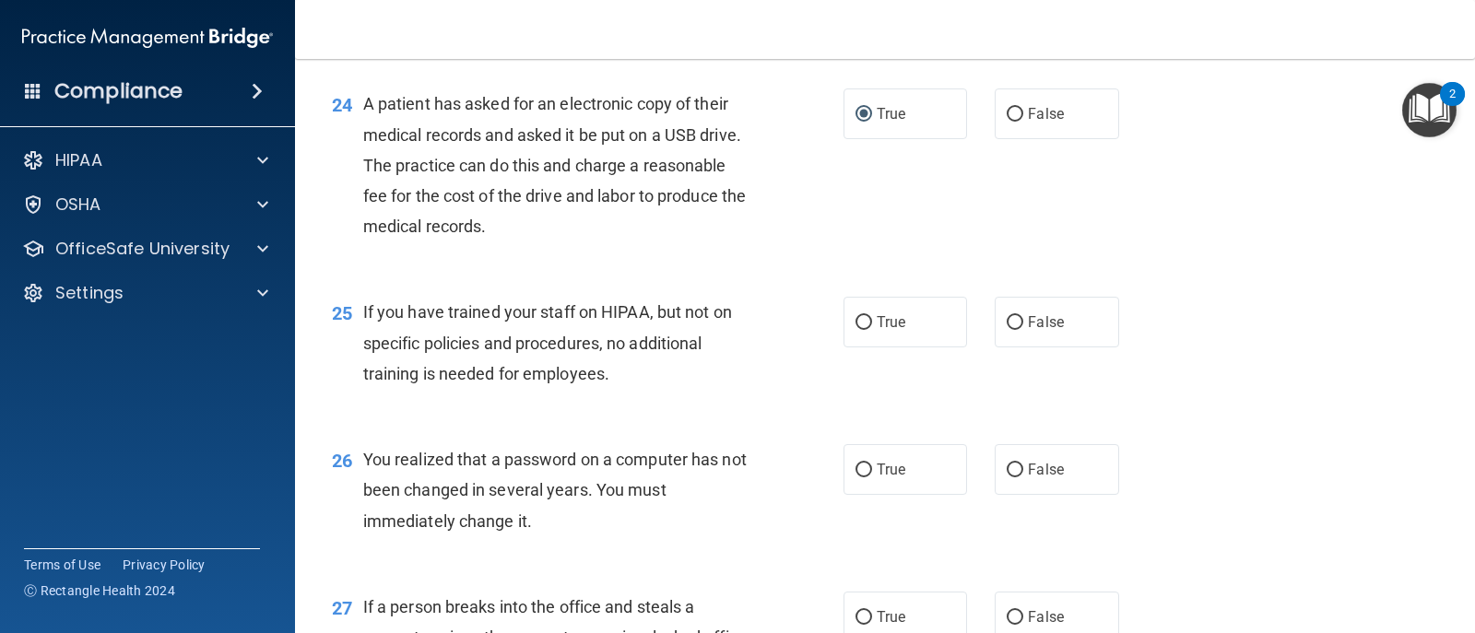
scroll to position [3503, 0]
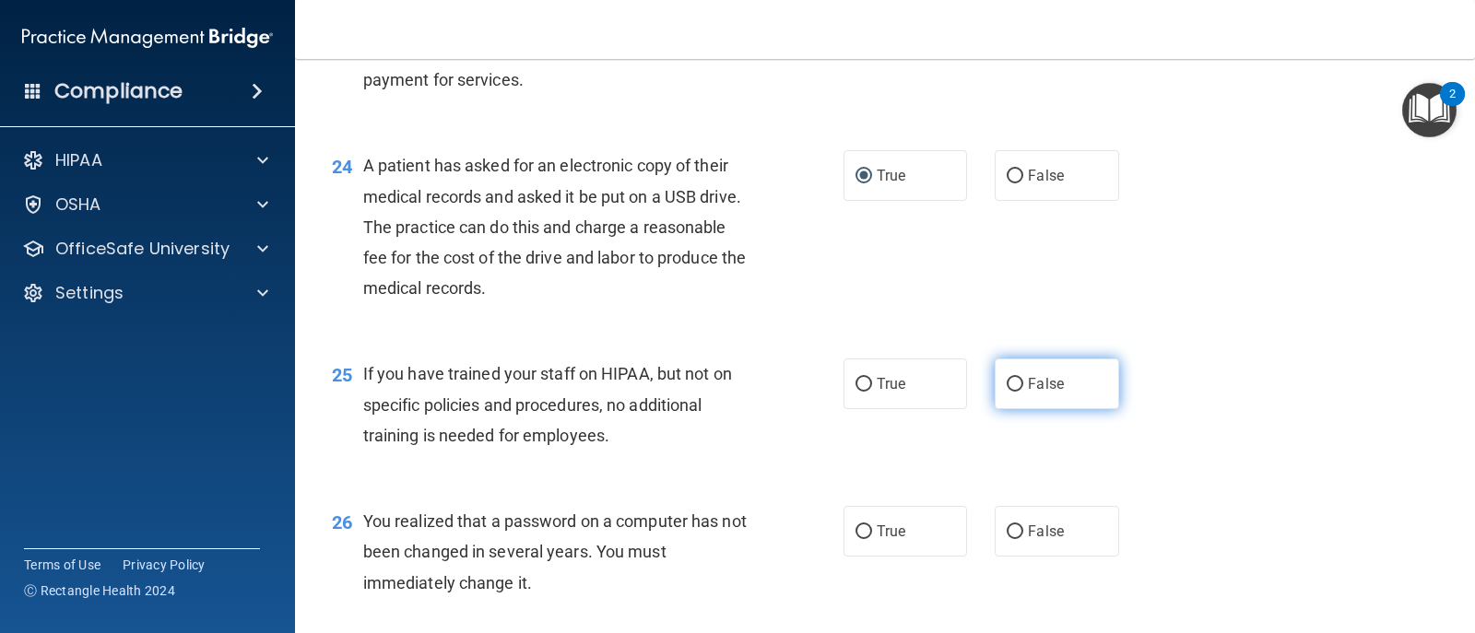
click at [1010, 394] on label "False" at bounding box center [1057, 384] width 124 height 51
click at [1010, 392] on input "False" at bounding box center [1015, 385] width 17 height 14
radio input "true"
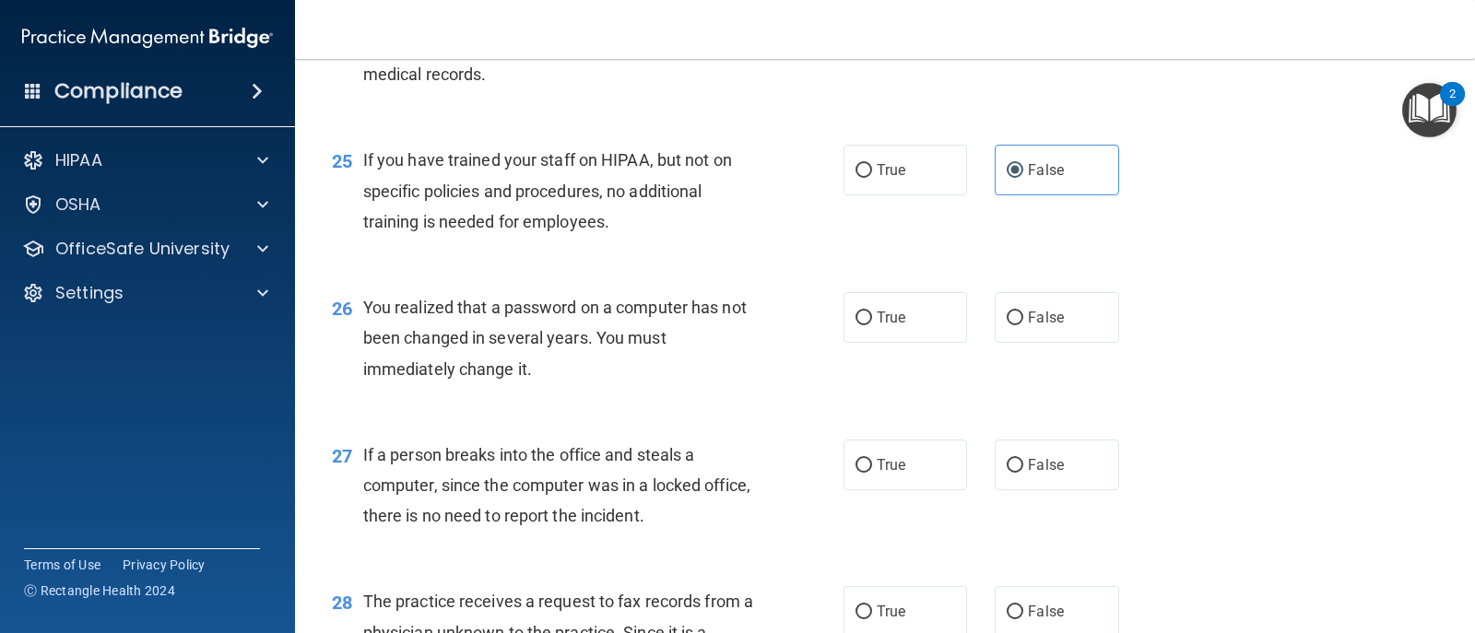
scroll to position [3779, 0]
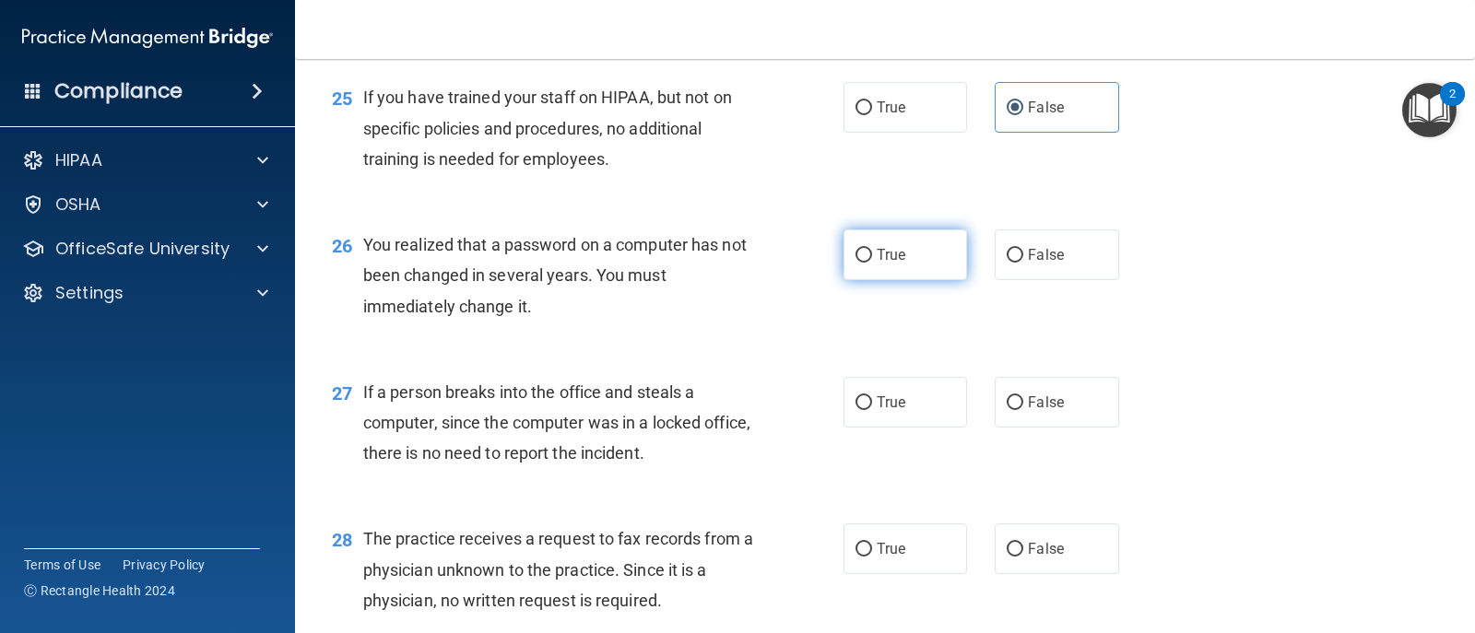
click at [860, 255] on input "True" at bounding box center [863, 256] width 17 height 14
radio input "true"
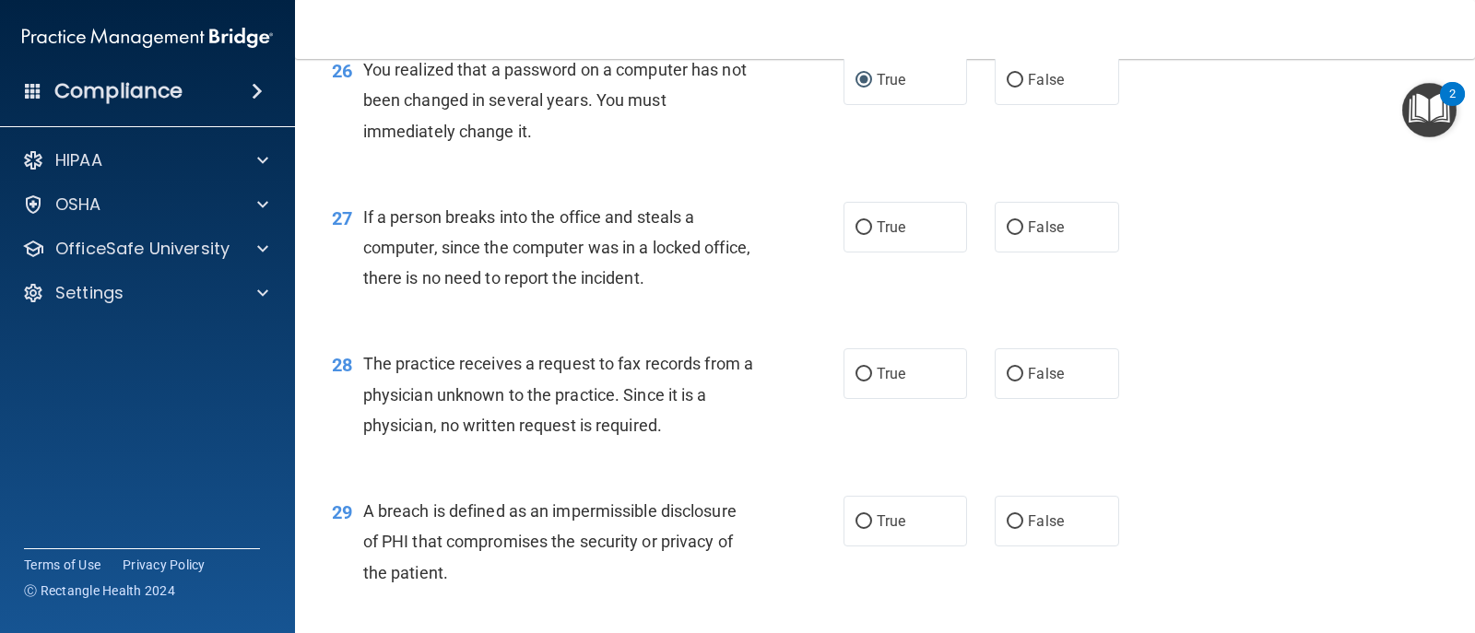
scroll to position [3964, 0]
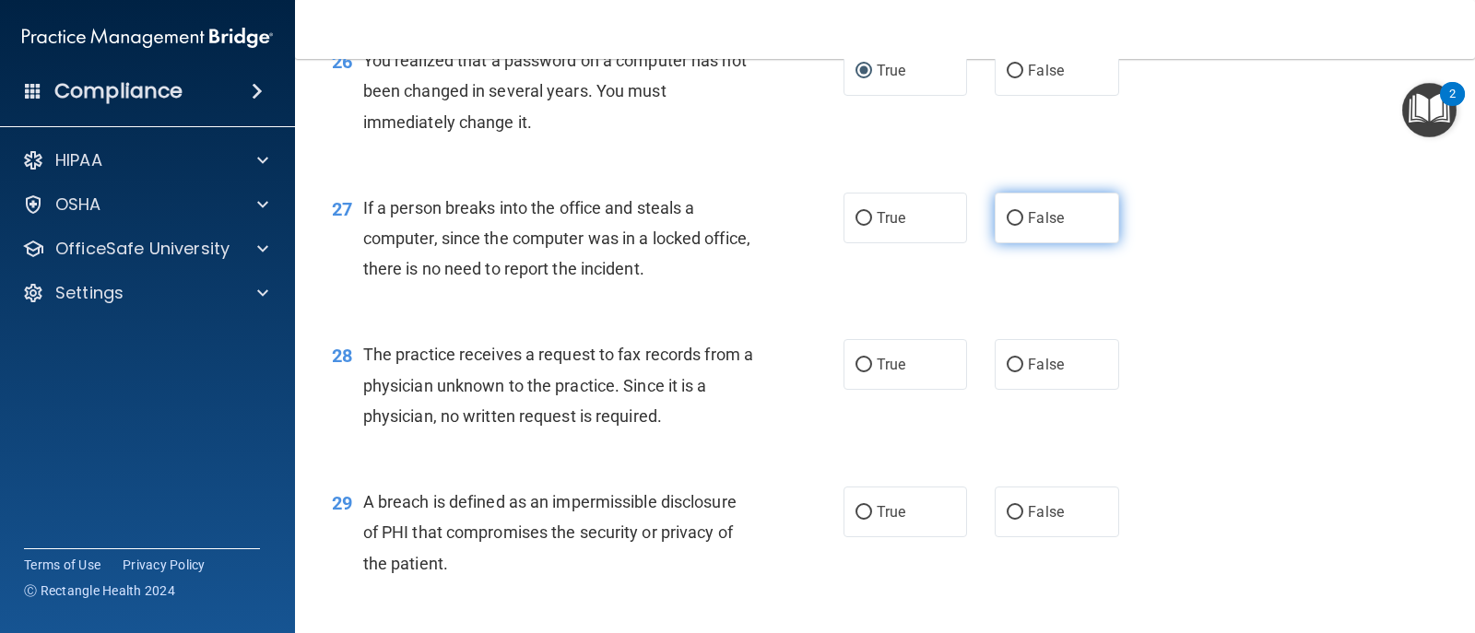
click at [1006, 226] on label "False" at bounding box center [1057, 218] width 124 height 51
click at [1007, 226] on input "False" at bounding box center [1015, 219] width 17 height 14
radio input "true"
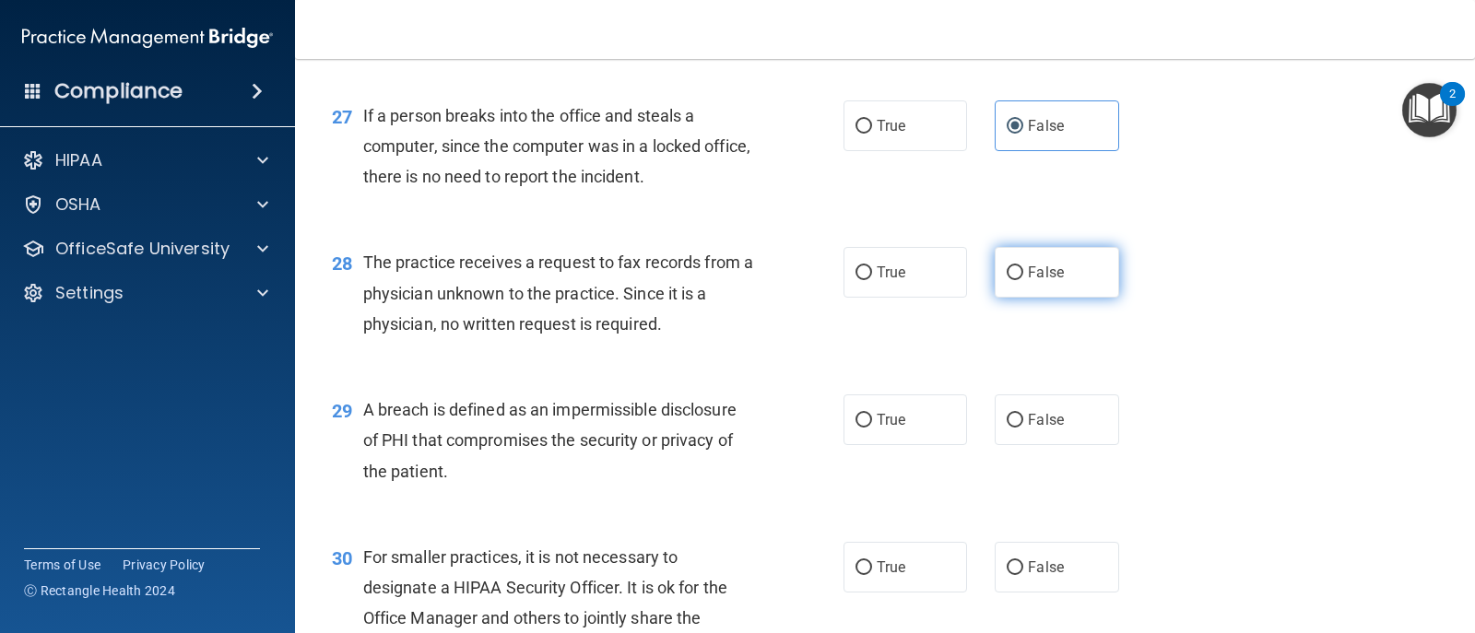
click at [1018, 275] on label "False" at bounding box center [1057, 272] width 124 height 51
click at [1018, 275] on input "False" at bounding box center [1015, 273] width 17 height 14
radio input "true"
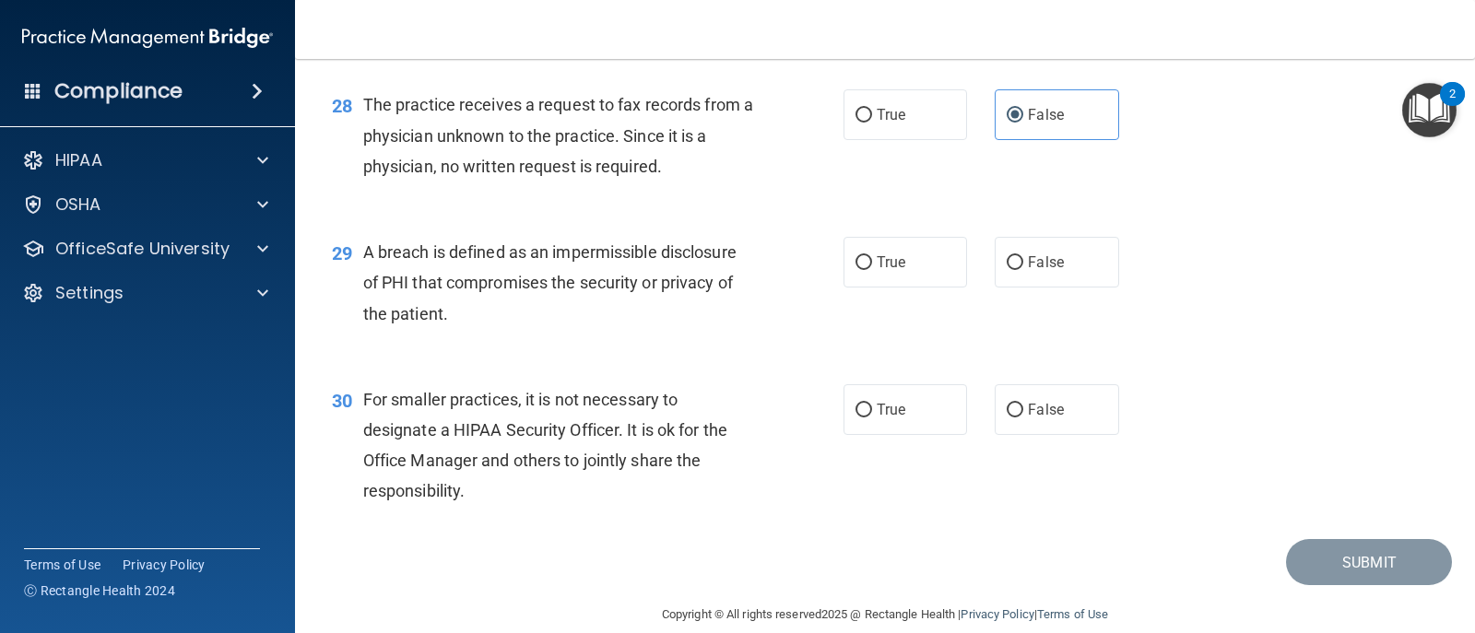
scroll to position [4239, 0]
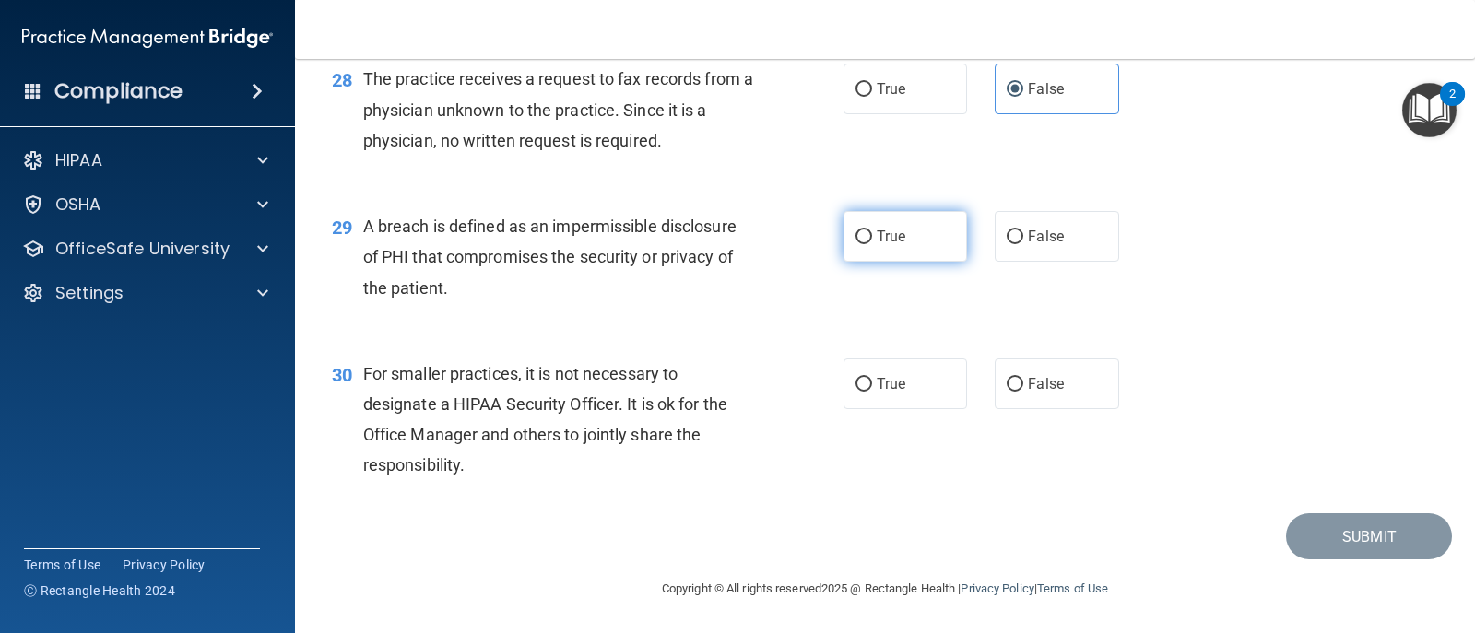
click at [866, 242] on label "True" at bounding box center [905, 236] width 124 height 51
click at [866, 242] on input "True" at bounding box center [863, 237] width 17 height 14
radio input "true"
click at [1028, 387] on span "False" at bounding box center [1046, 384] width 36 height 18
click at [1019, 387] on input "False" at bounding box center [1015, 385] width 17 height 14
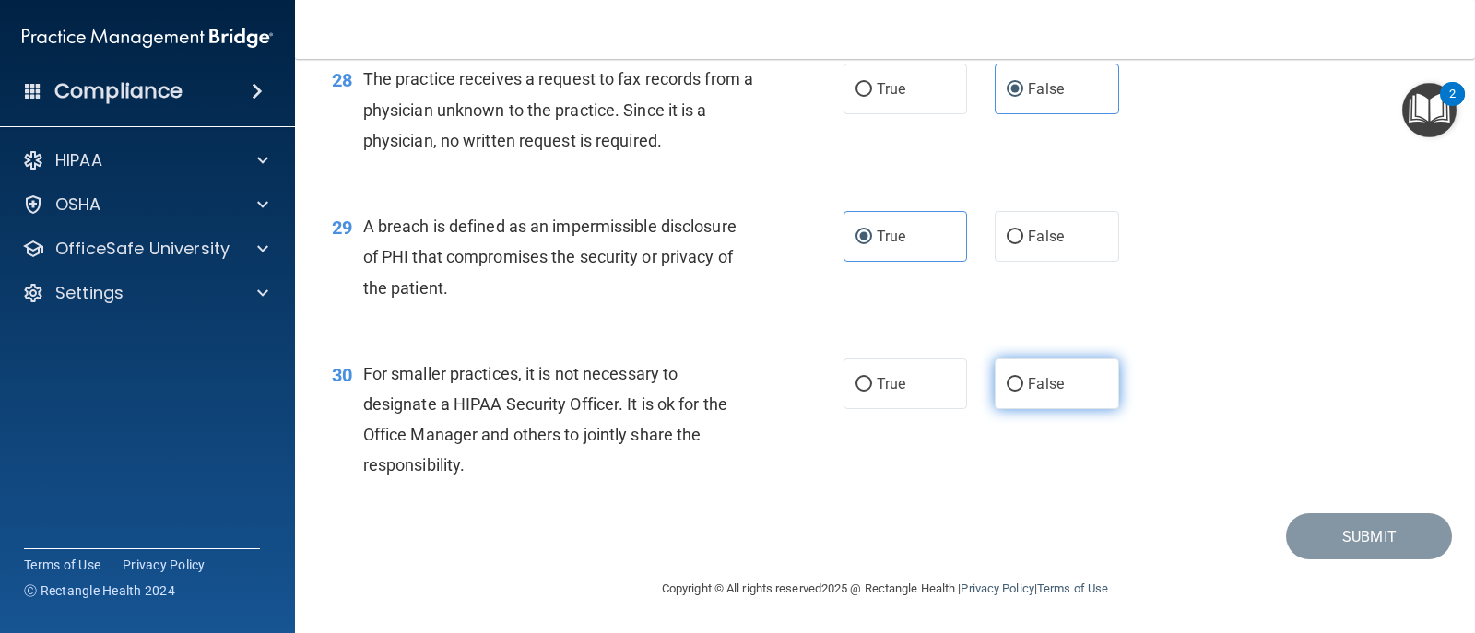
radio input "true"
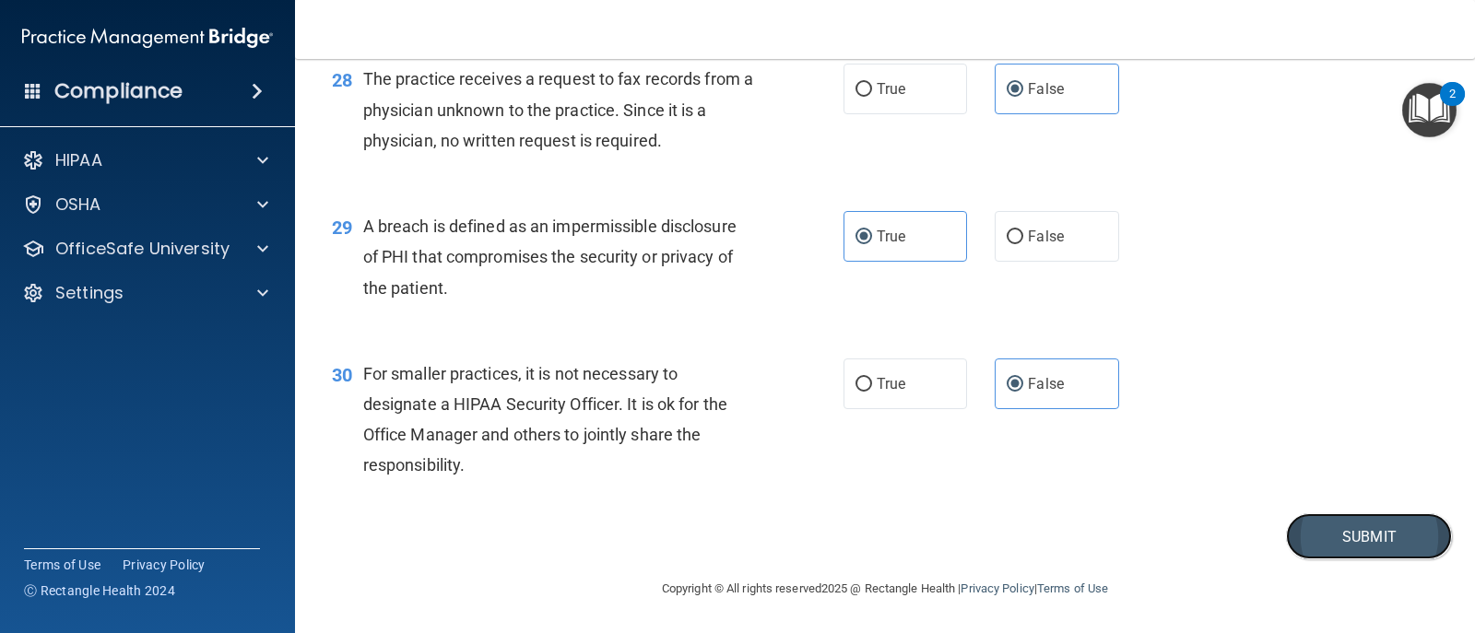
click at [1336, 537] on button "Submit" at bounding box center [1369, 536] width 166 height 47
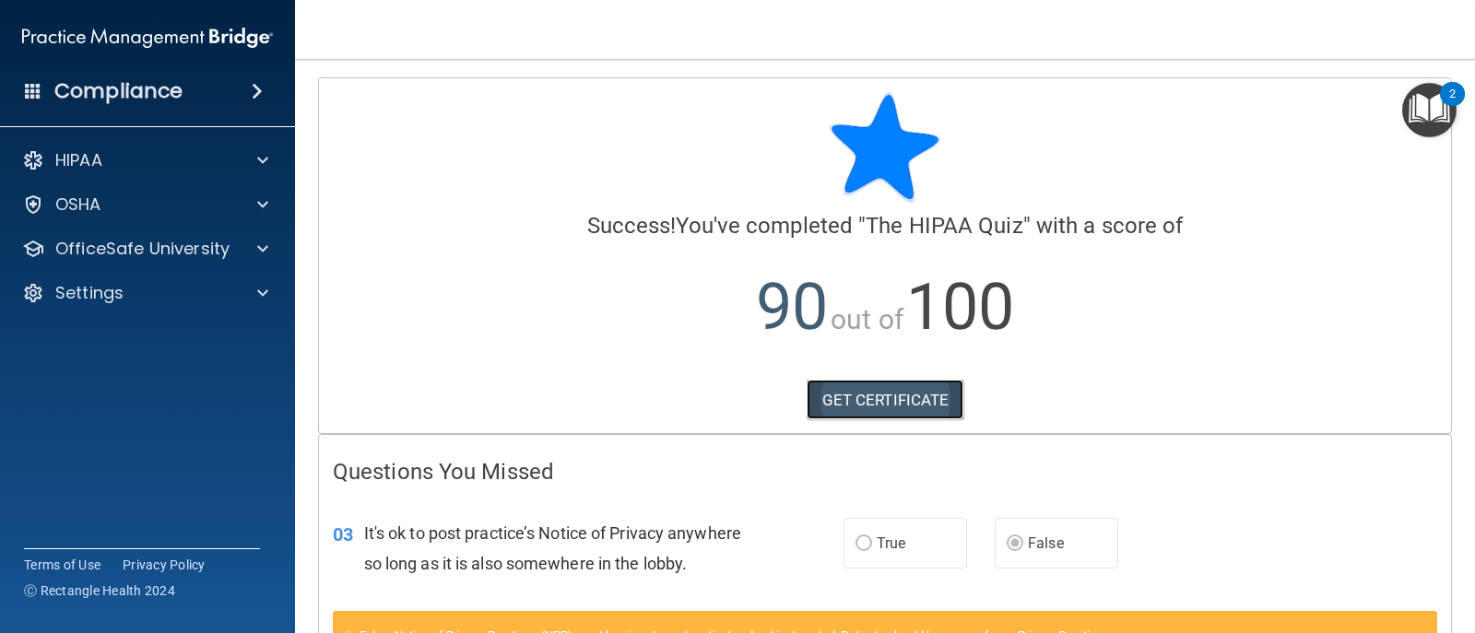
click at [901, 400] on link "GET CERTIFICATE" at bounding box center [886, 400] width 158 height 41
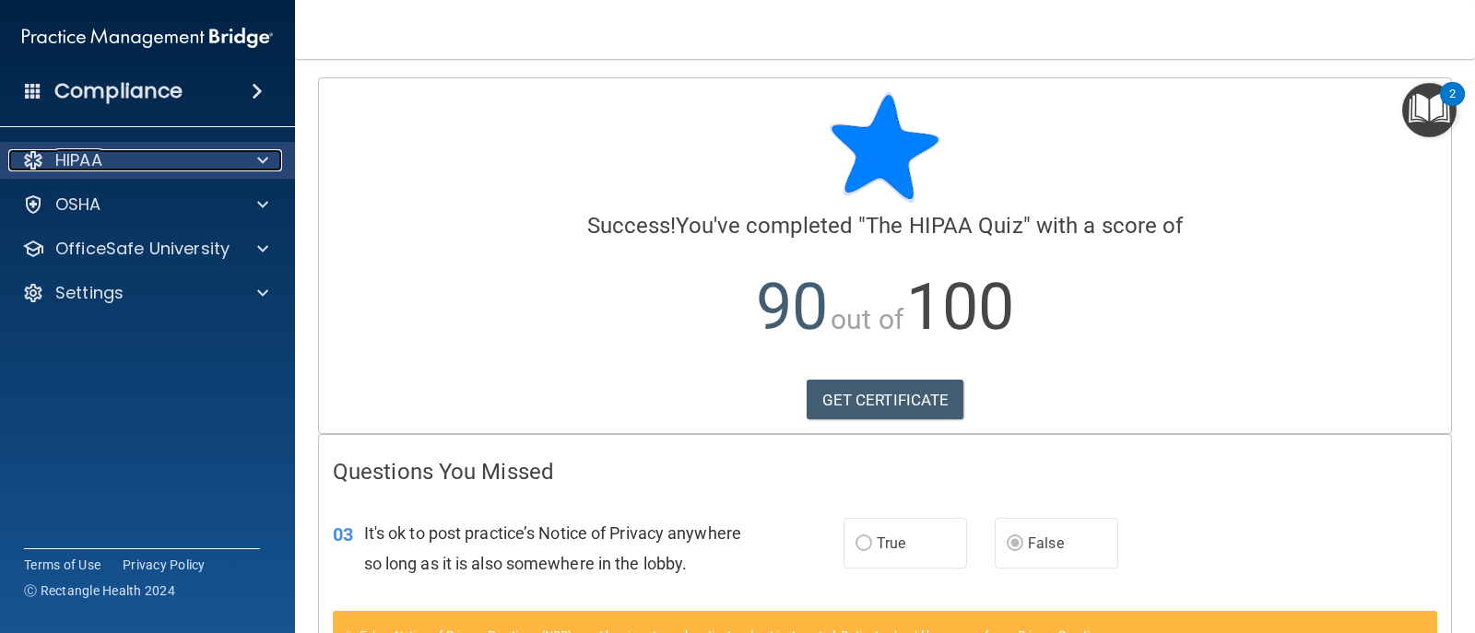
click at [99, 161] on p "HIPAA" at bounding box center [78, 160] width 47 height 22
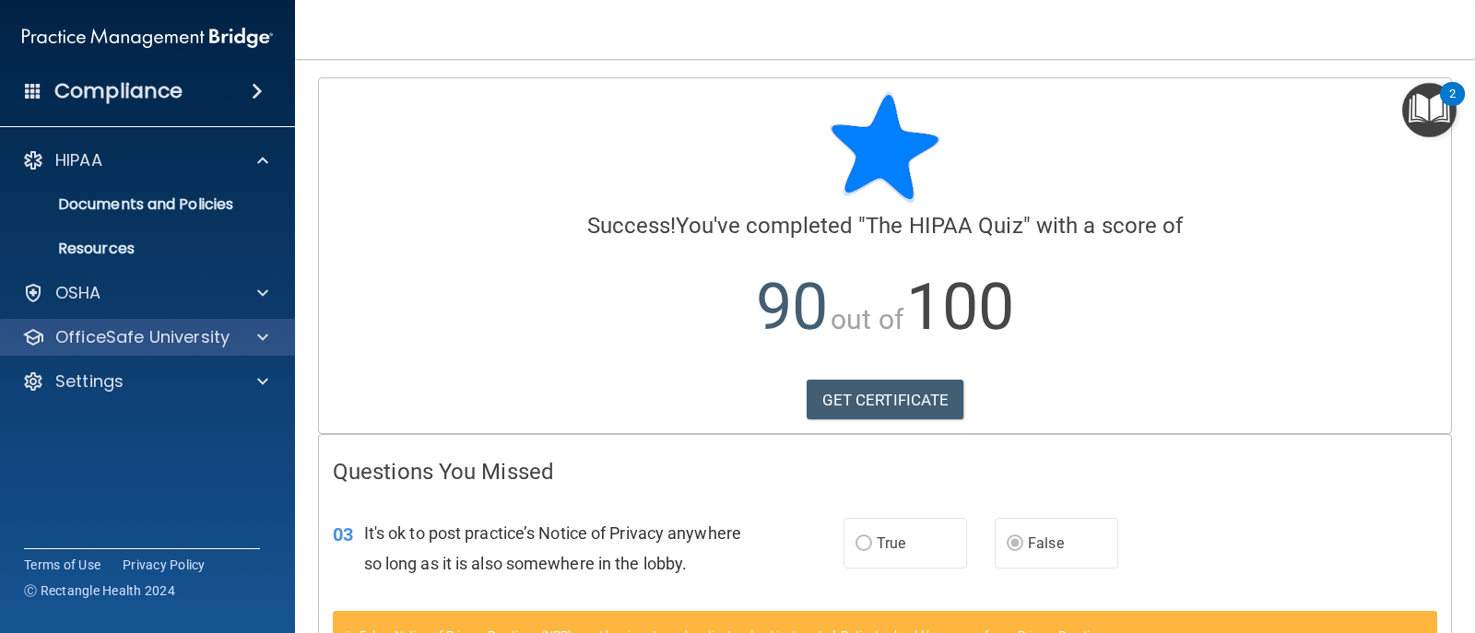
click at [234, 324] on div "OfficeSafe University" at bounding box center [148, 337] width 296 height 37
click at [219, 332] on p "OfficeSafe University" at bounding box center [142, 337] width 174 height 22
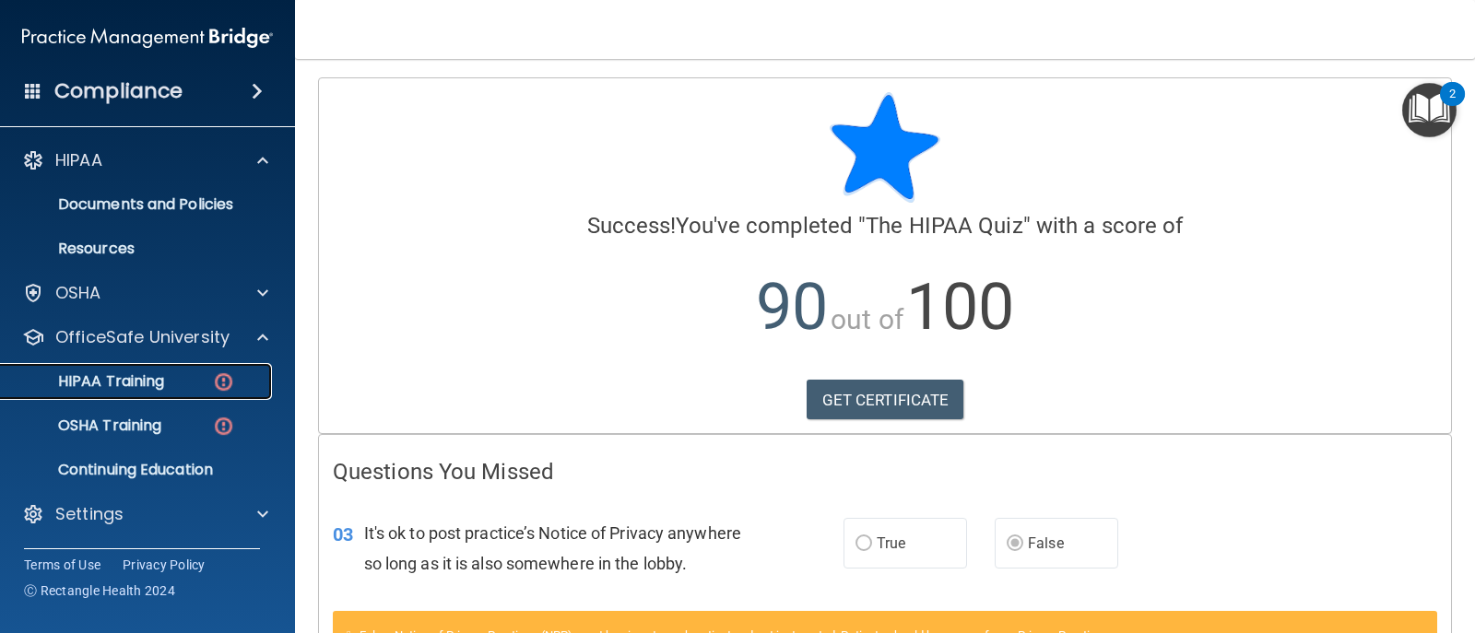
click at [147, 386] on p "HIPAA Training" at bounding box center [88, 381] width 152 height 18
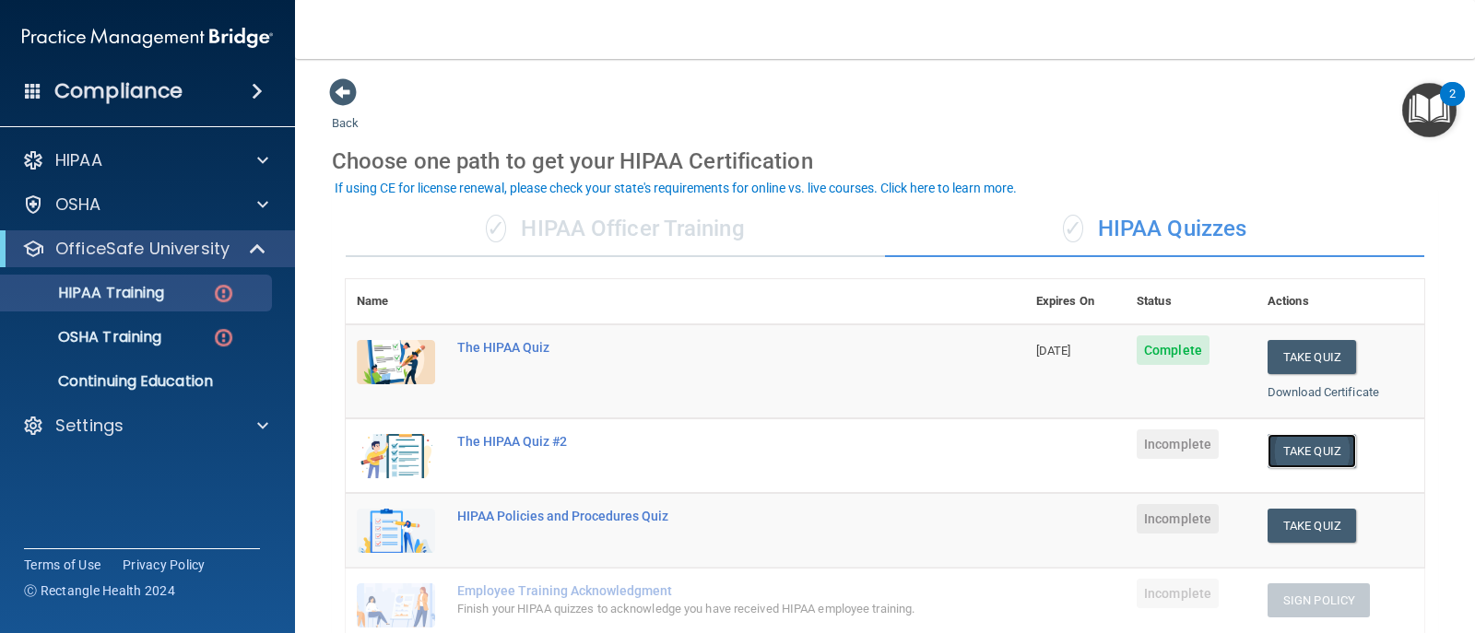
click at [1294, 454] on button "Take Quiz" at bounding box center [1311, 451] width 88 height 34
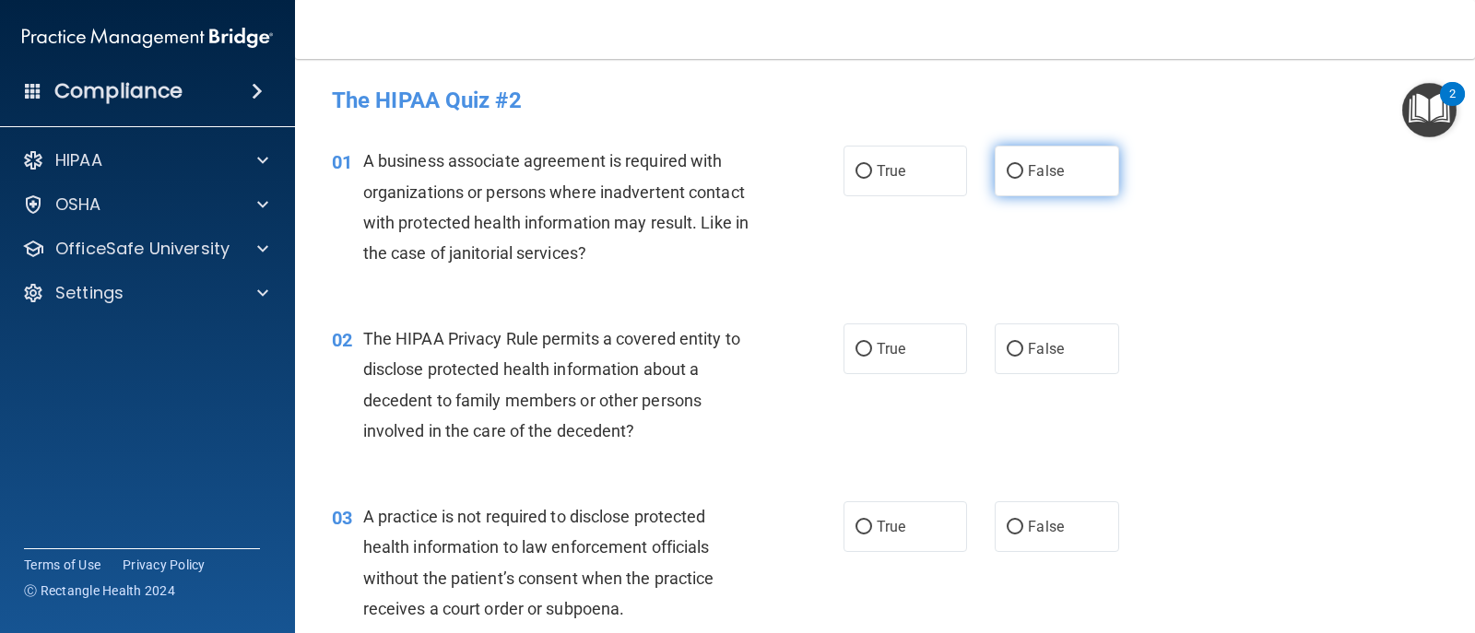
click at [1007, 169] on input "False" at bounding box center [1015, 172] width 17 height 14
radio input "true"
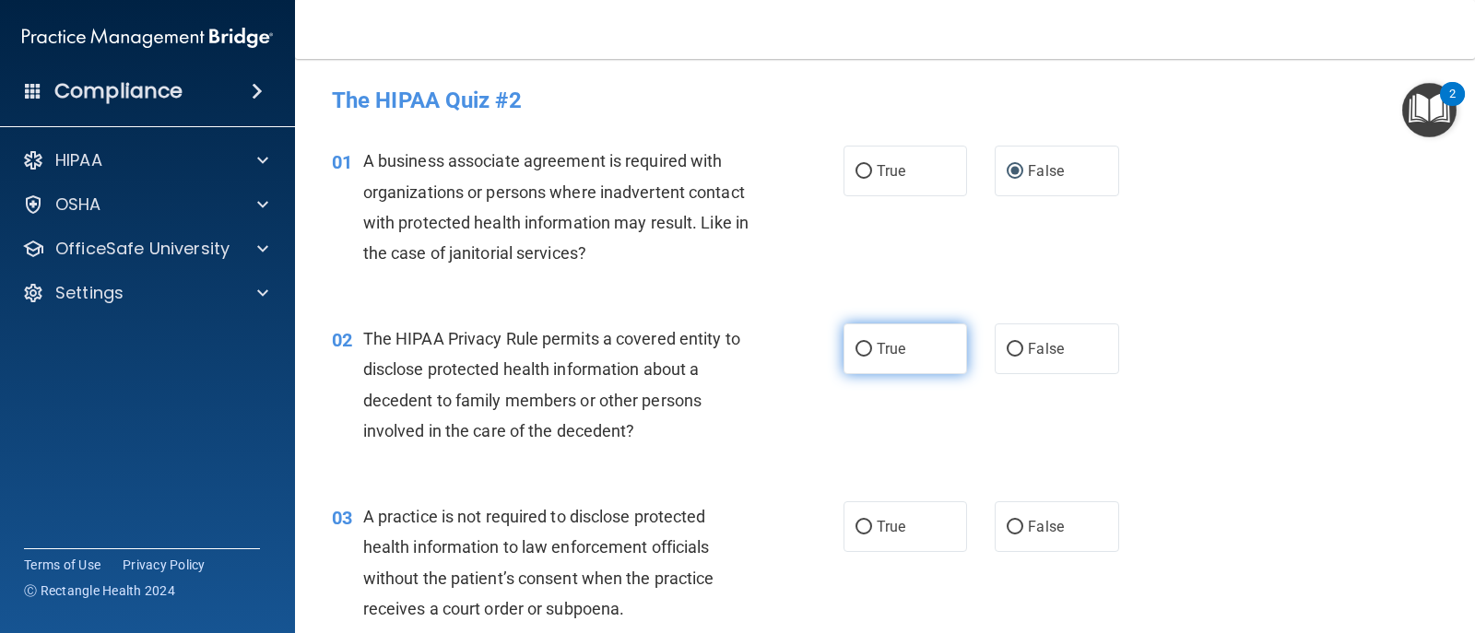
click at [855, 348] on input "True" at bounding box center [863, 350] width 17 height 14
radio input "true"
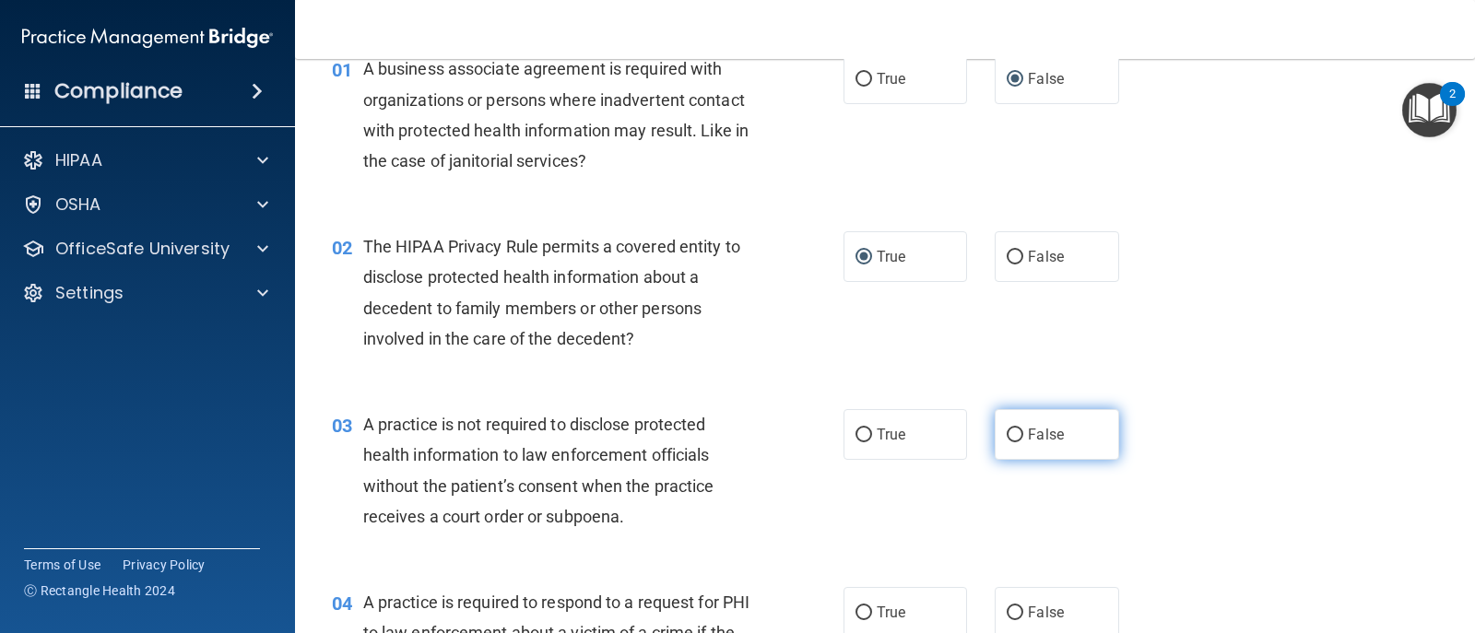
click at [1009, 435] on input "False" at bounding box center [1015, 436] width 17 height 14
radio input "true"
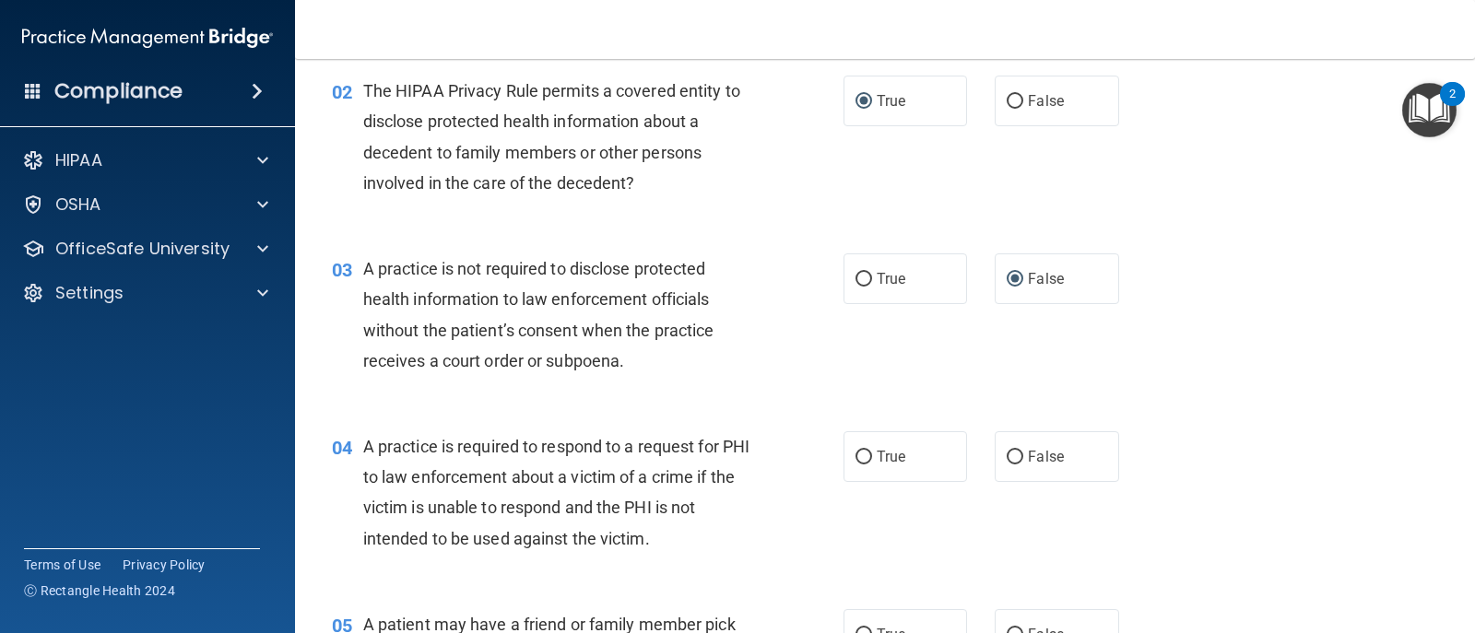
scroll to position [369, 0]
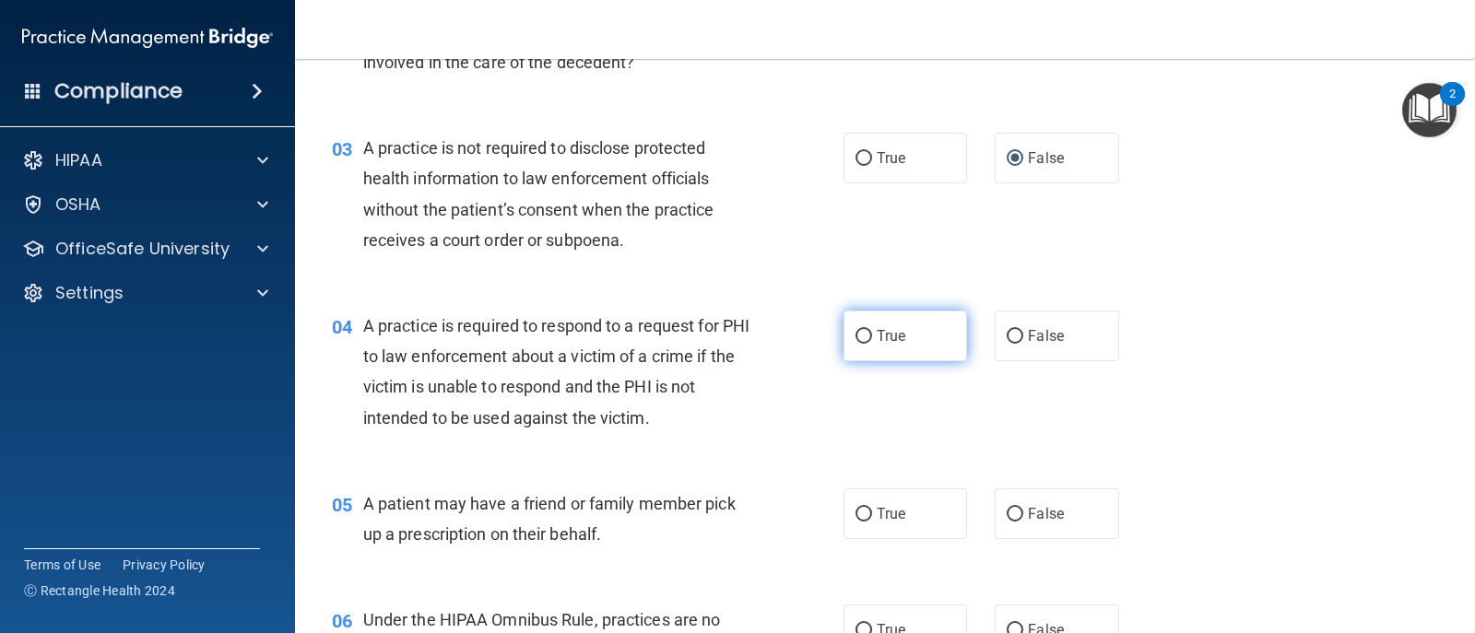
click at [855, 339] on input "True" at bounding box center [863, 337] width 17 height 14
radio input "true"
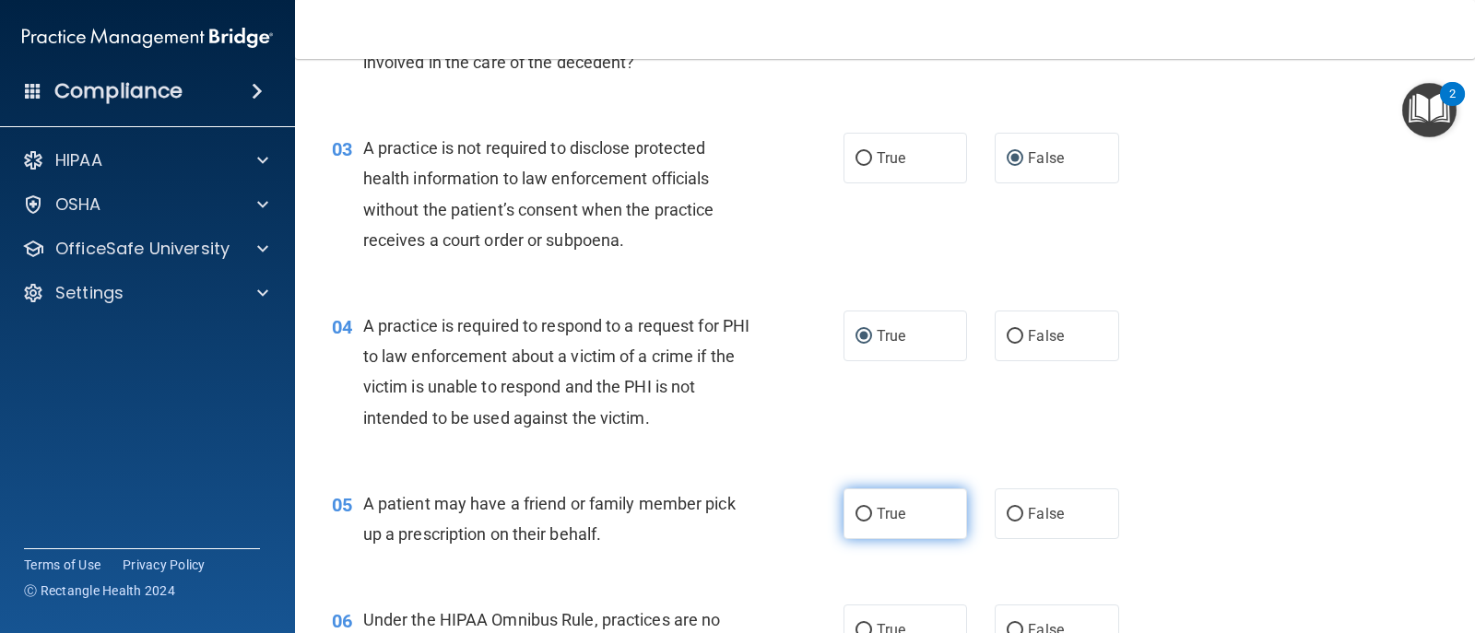
click at [843, 509] on label "True" at bounding box center [905, 514] width 124 height 51
click at [855, 509] on input "True" at bounding box center [863, 515] width 17 height 14
radio input "true"
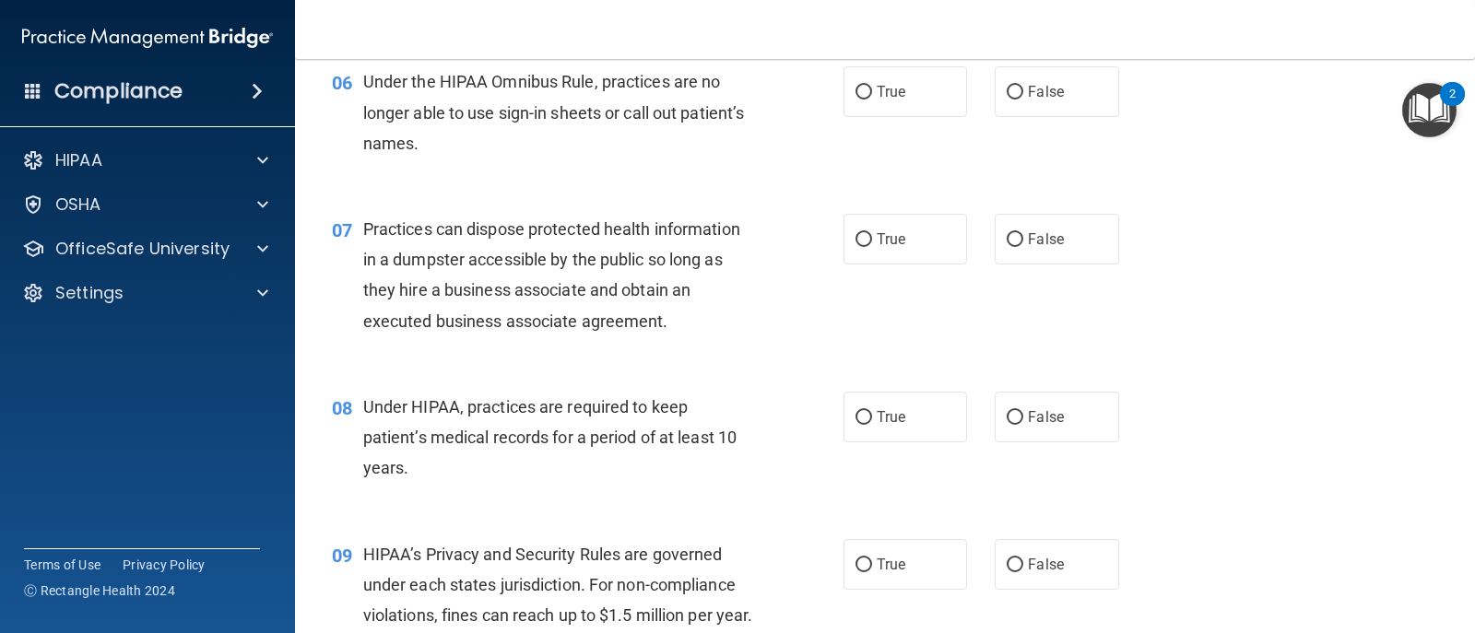
scroll to position [922, 0]
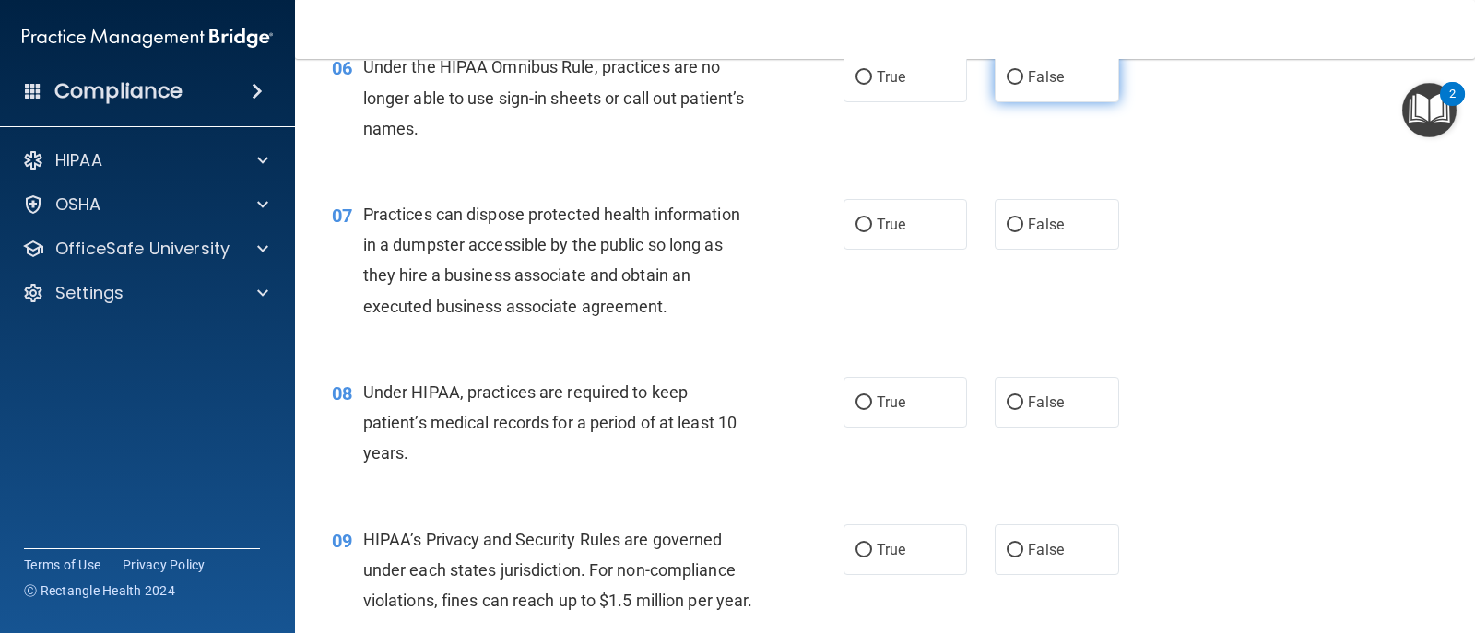
click at [1007, 77] on input "False" at bounding box center [1015, 78] width 17 height 14
radio input "true"
click at [1007, 229] on input "False" at bounding box center [1015, 225] width 17 height 14
radio input "true"
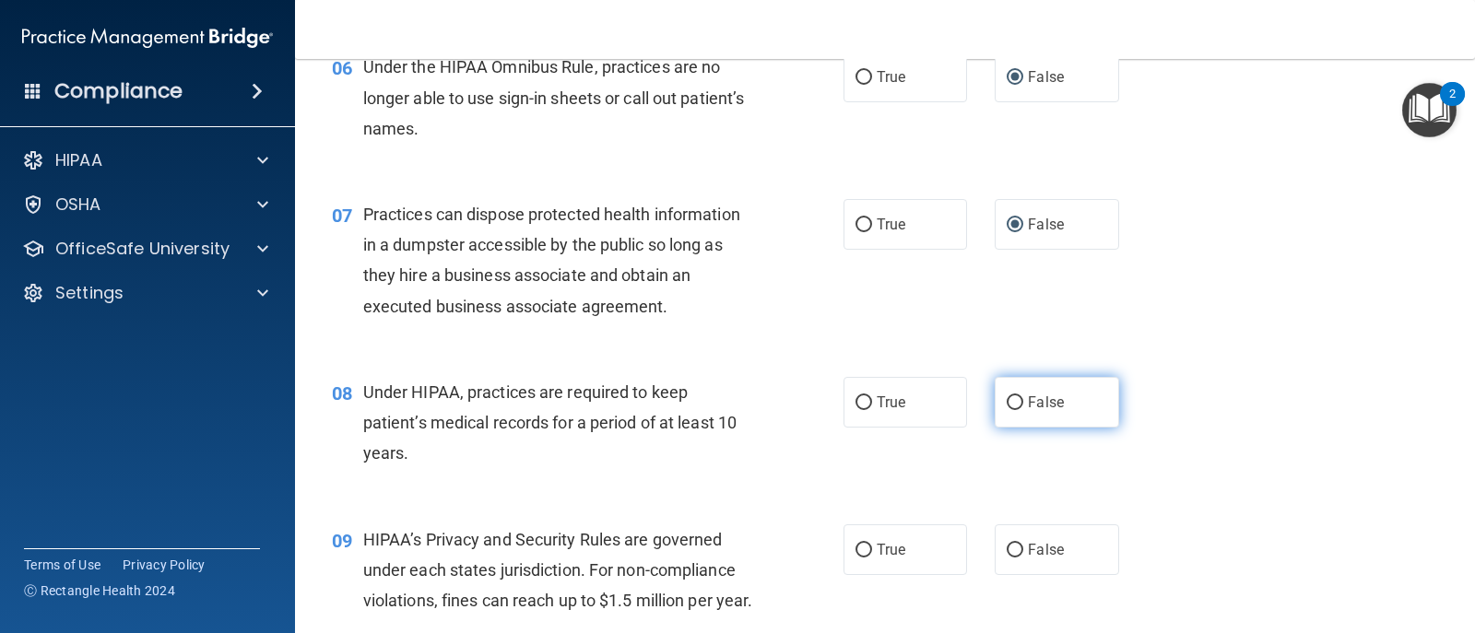
click at [1007, 397] on input "False" at bounding box center [1015, 403] width 17 height 14
radio input "true"
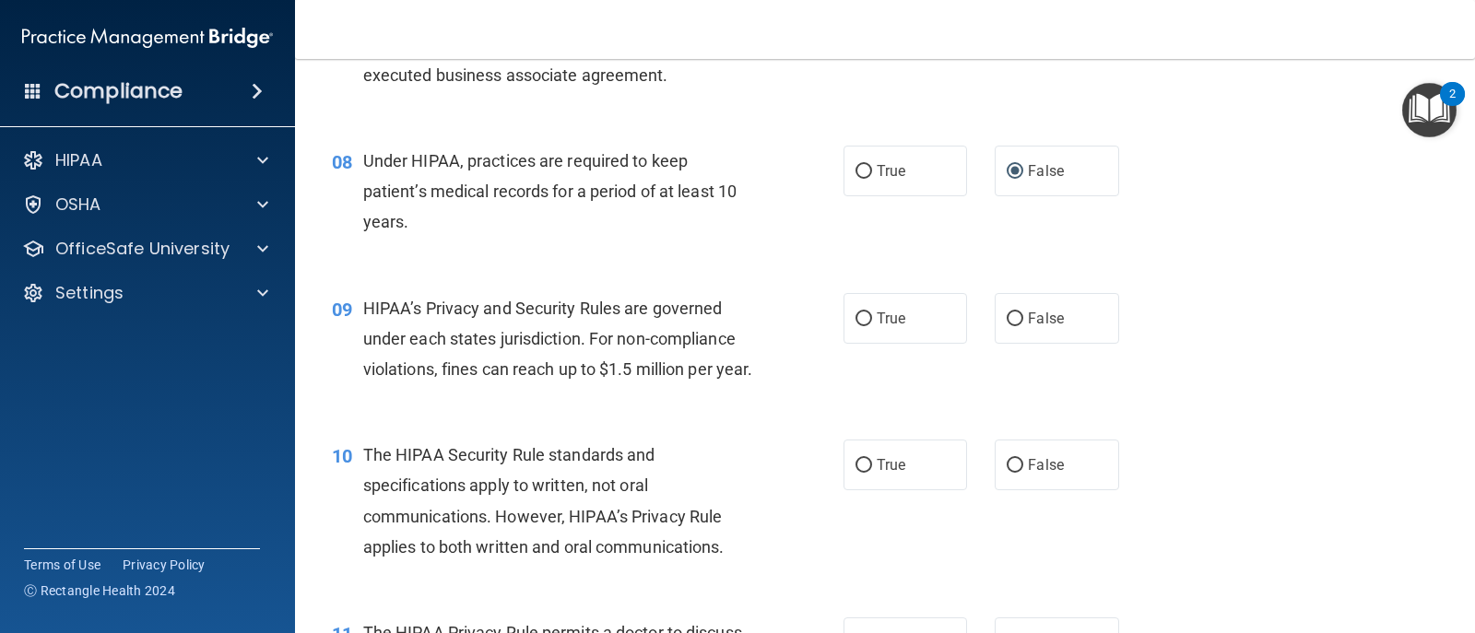
scroll to position [1198, 0]
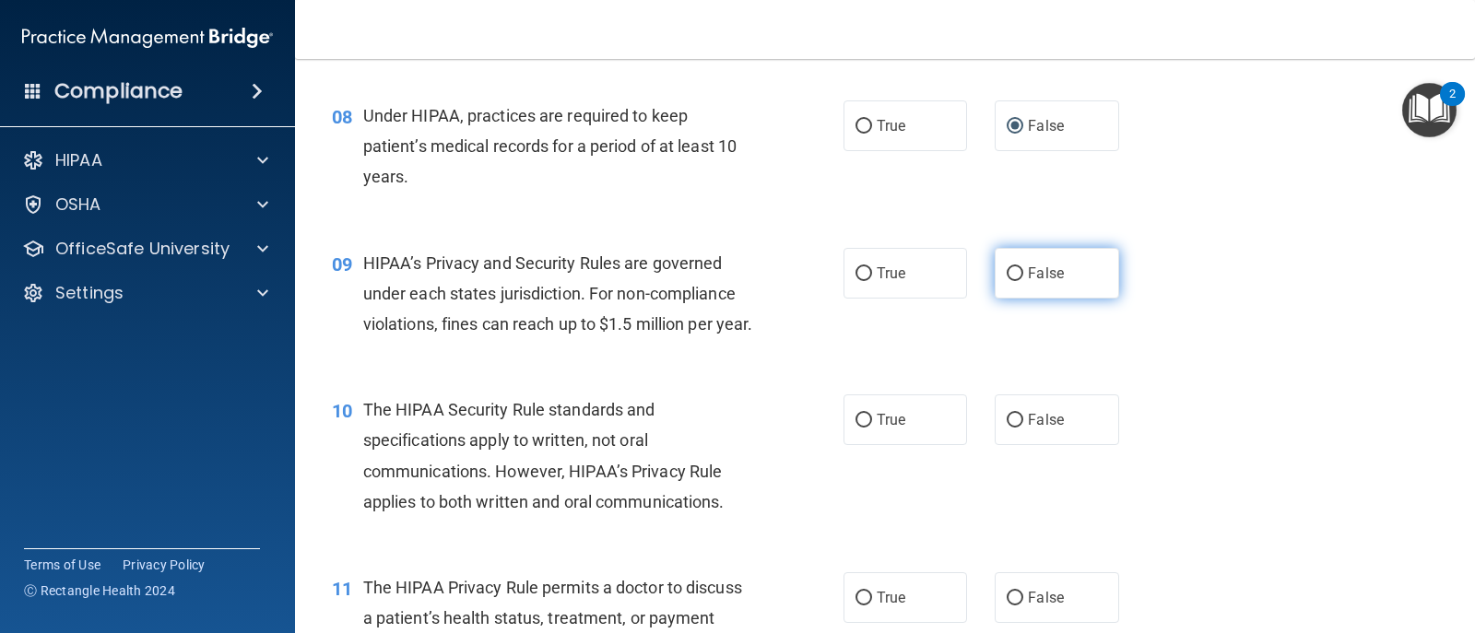
click at [1028, 279] on span "False" at bounding box center [1046, 274] width 36 height 18
click at [1020, 279] on input "False" at bounding box center [1015, 274] width 17 height 14
radio input "true"
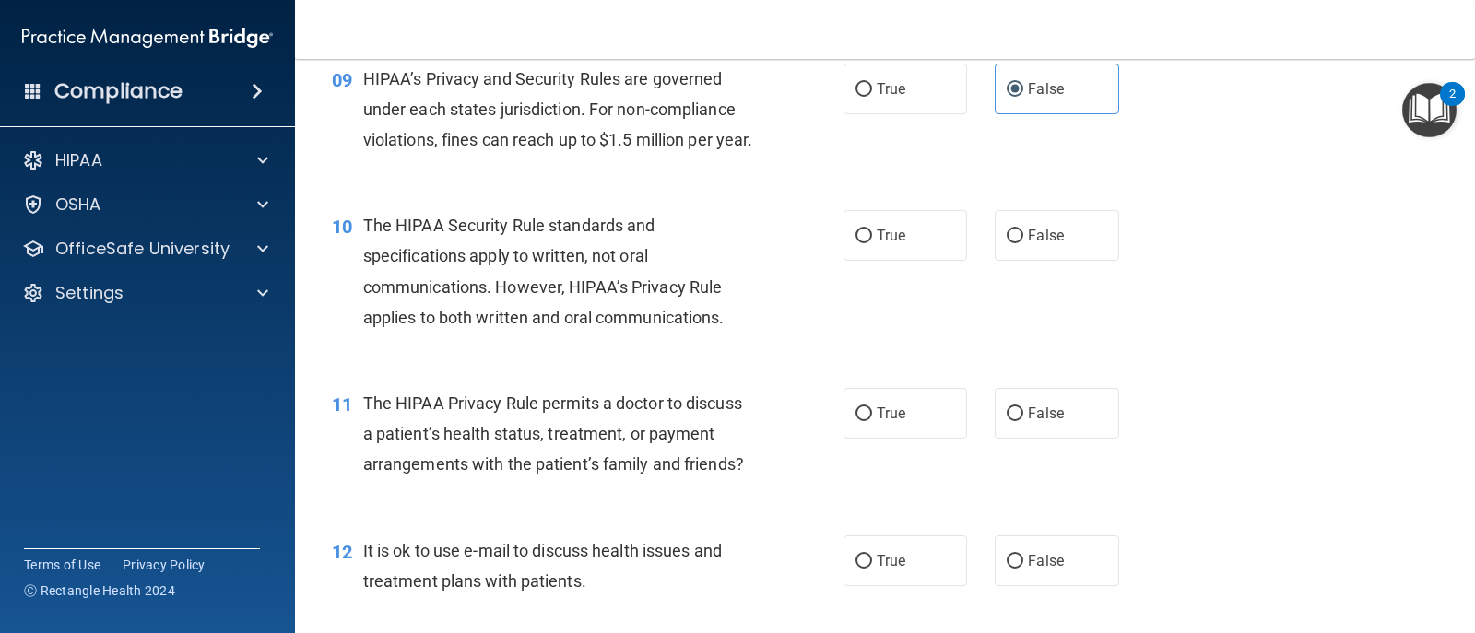
scroll to position [1475, 0]
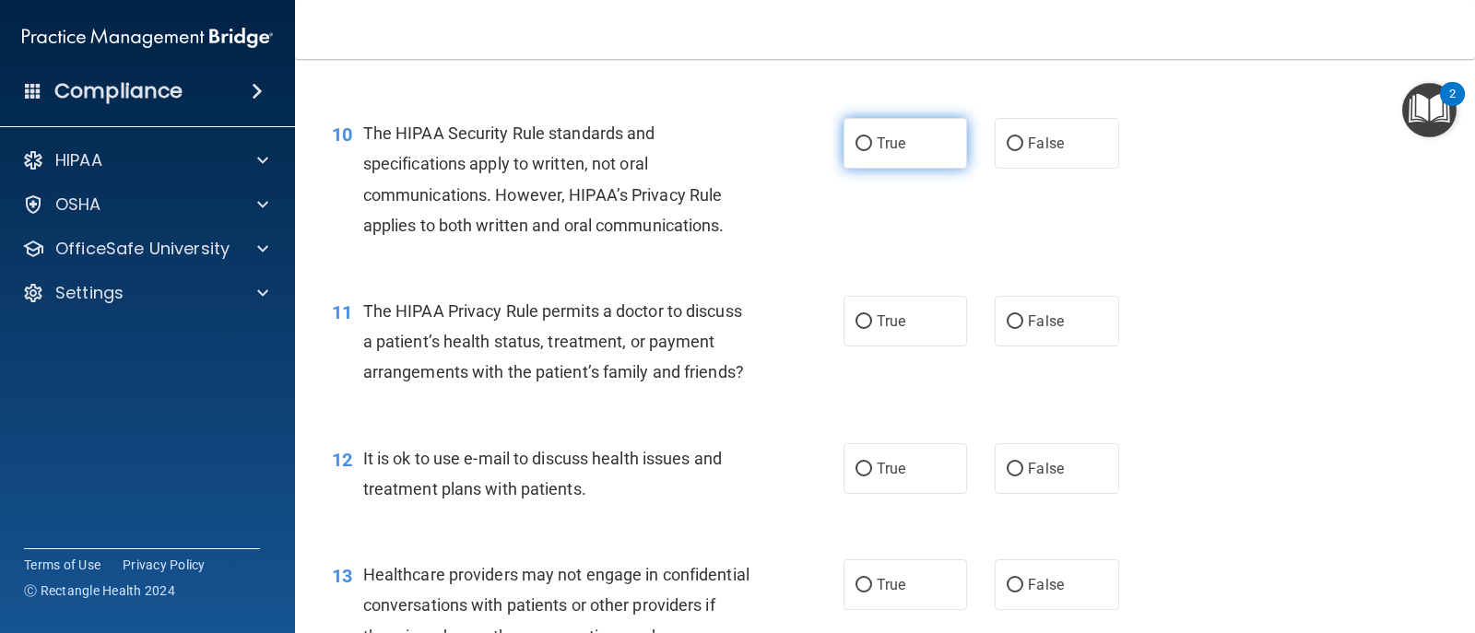
click at [858, 151] on input "True" at bounding box center [863, 144] width 17 height 14
radio input "true"
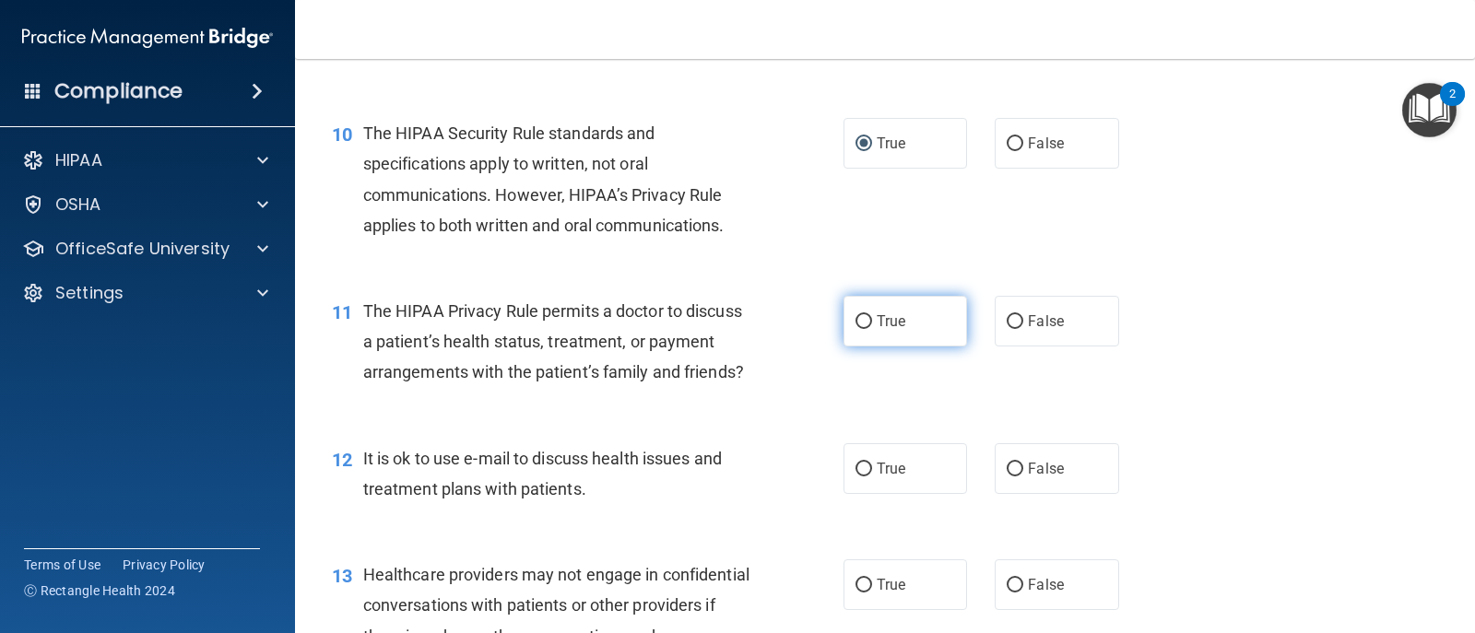
click at [860, 329] on input "True" at bounding box center [863, 322] width 17 height 14
radio input "true"
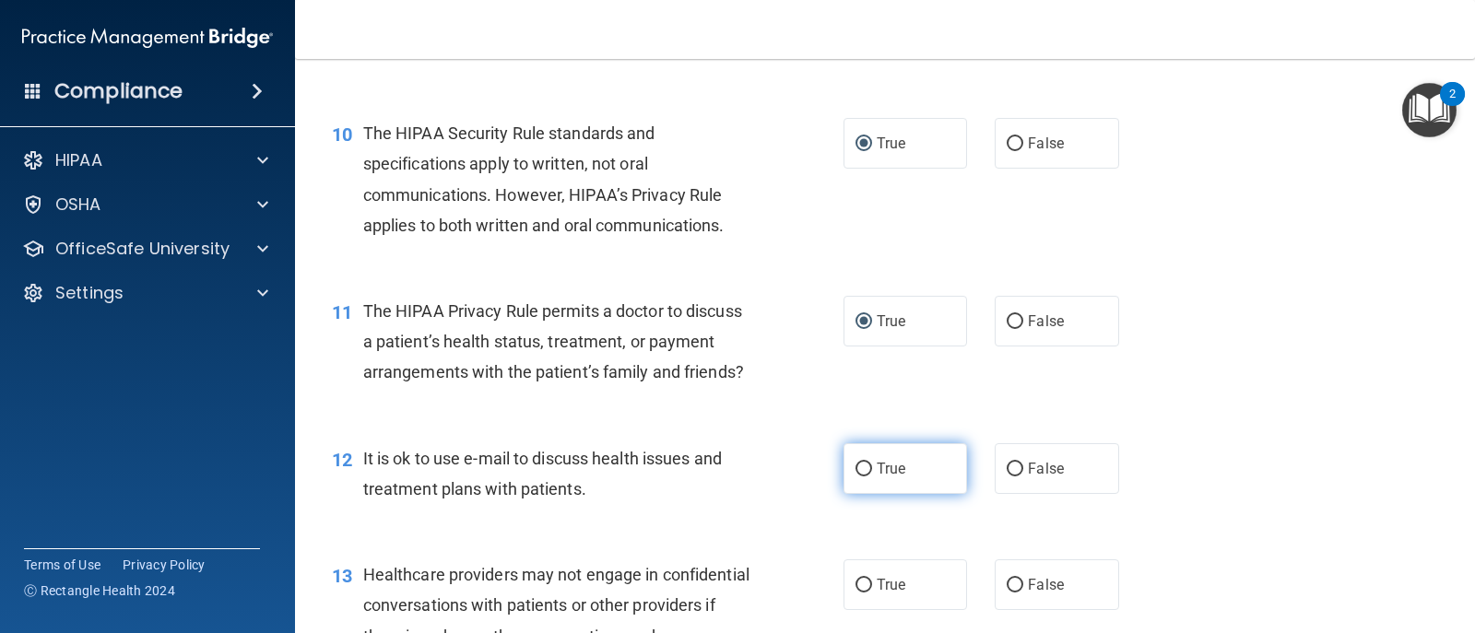
click at [855, 477] on input "True" at bounding box center [863, 470] width 17 height 14
radio input "true"
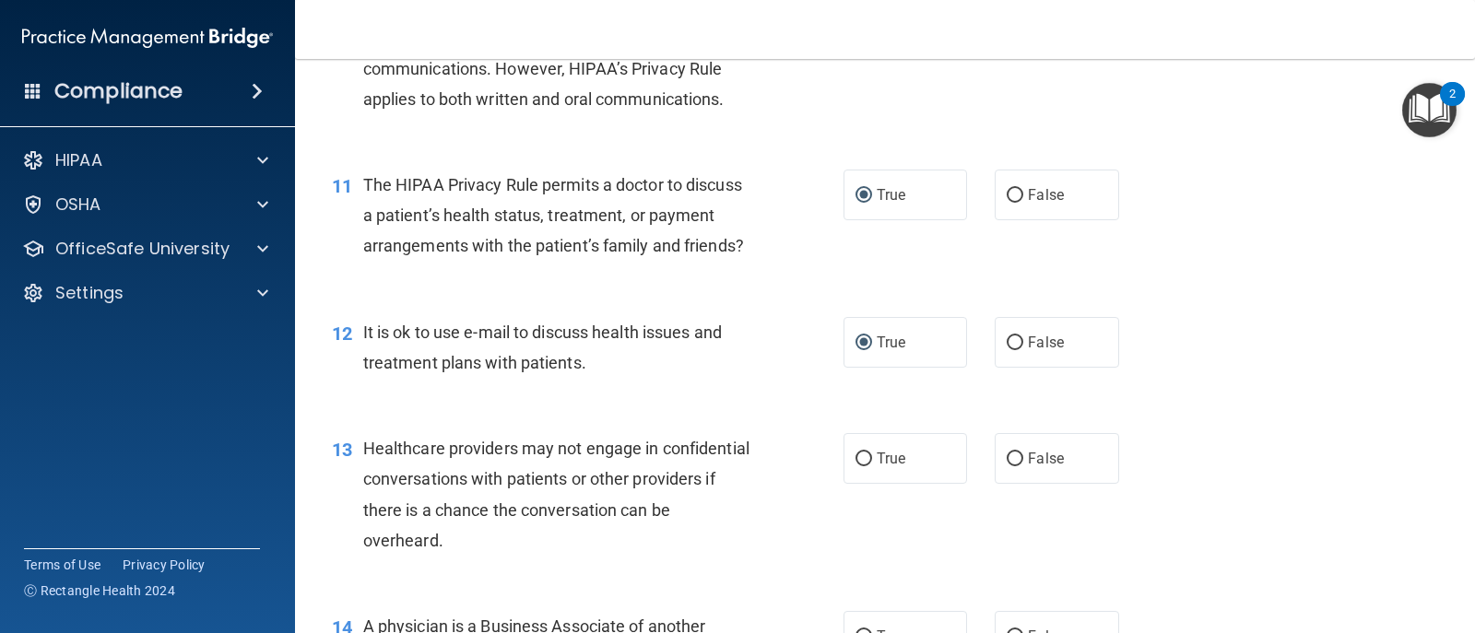
scroll to position [1659, 0]
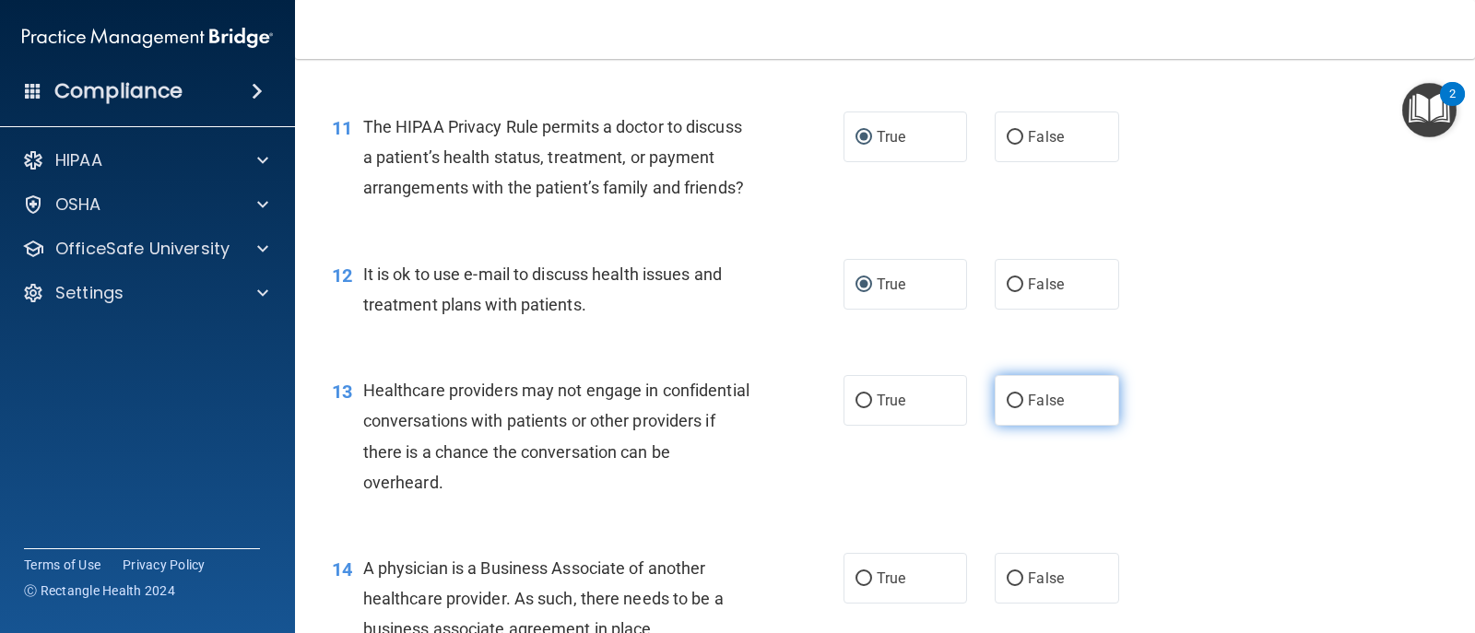
click at [1007, 408] on input "False" at bounding box center [1015, 402] width 17 height 14
radio input "true"
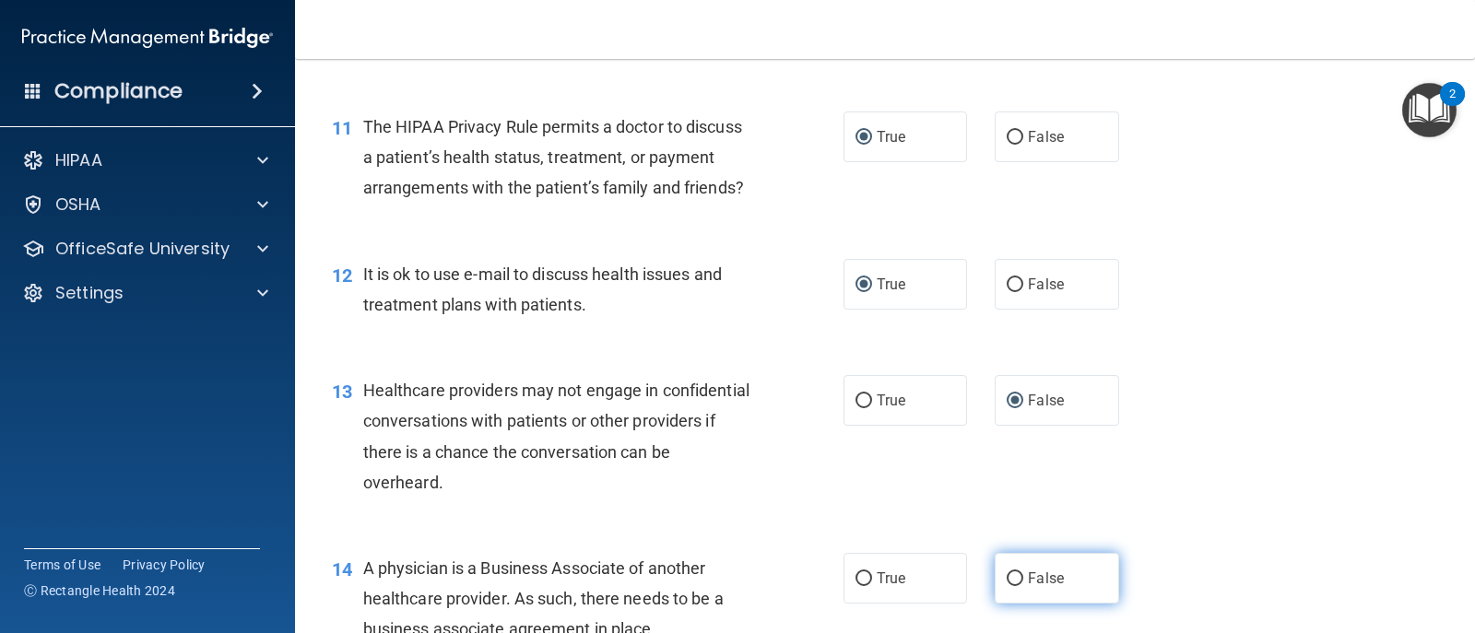
click at [1007, 586] on input "False" at bounding box center [1015, 579] width 17 height 14
radio input "true"
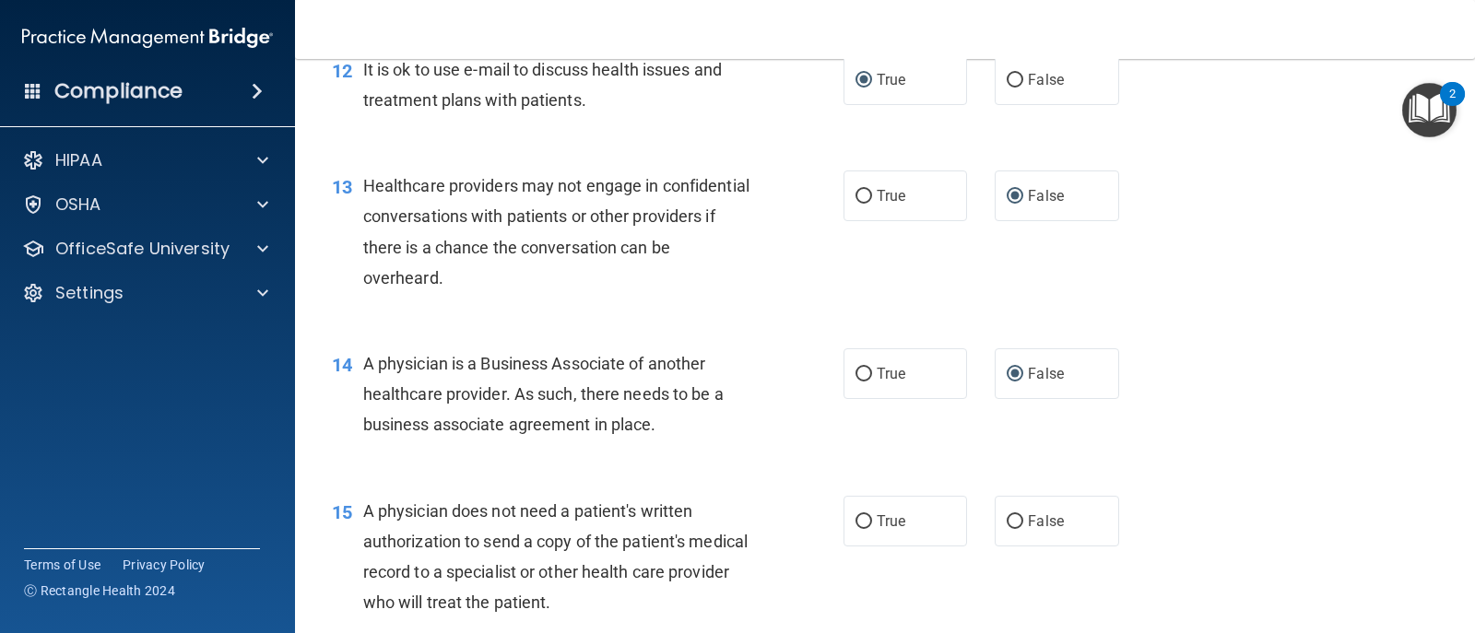
scroll to position [1936, 0]
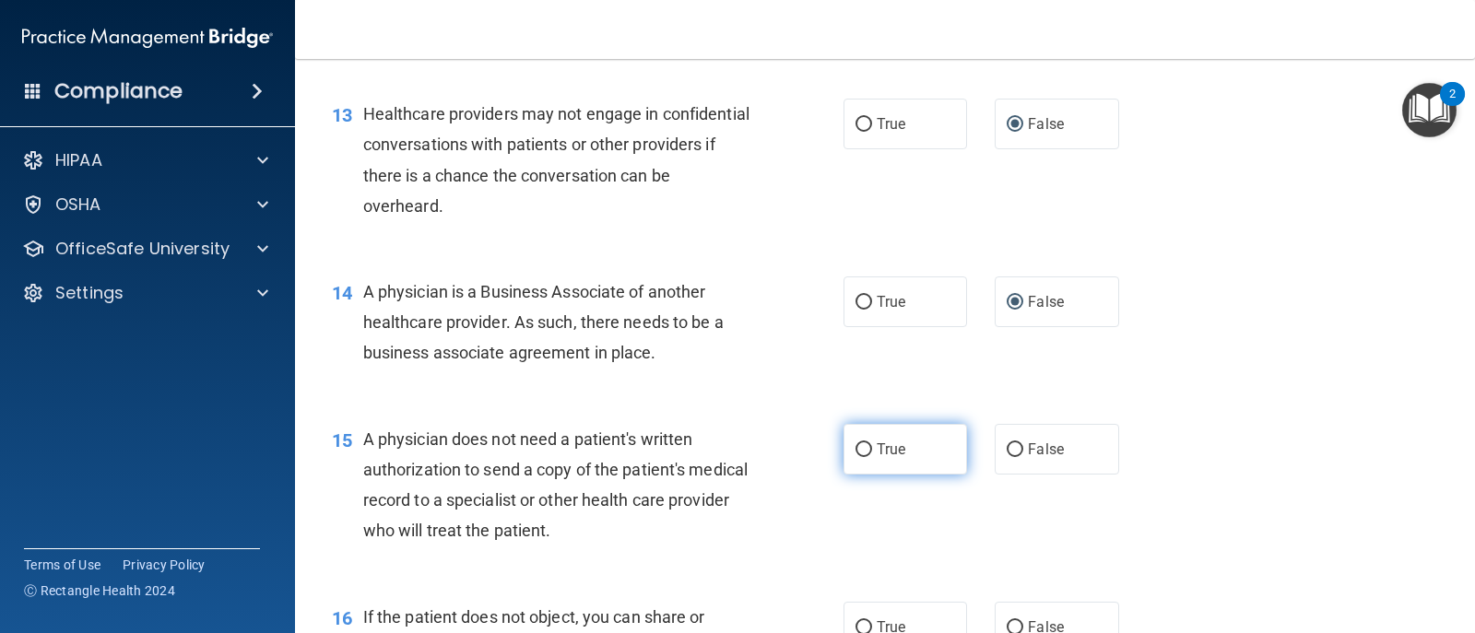
click at [862, 457] on input "True" at bounding box center [863, 450] width 17 height 14
radio input "true"
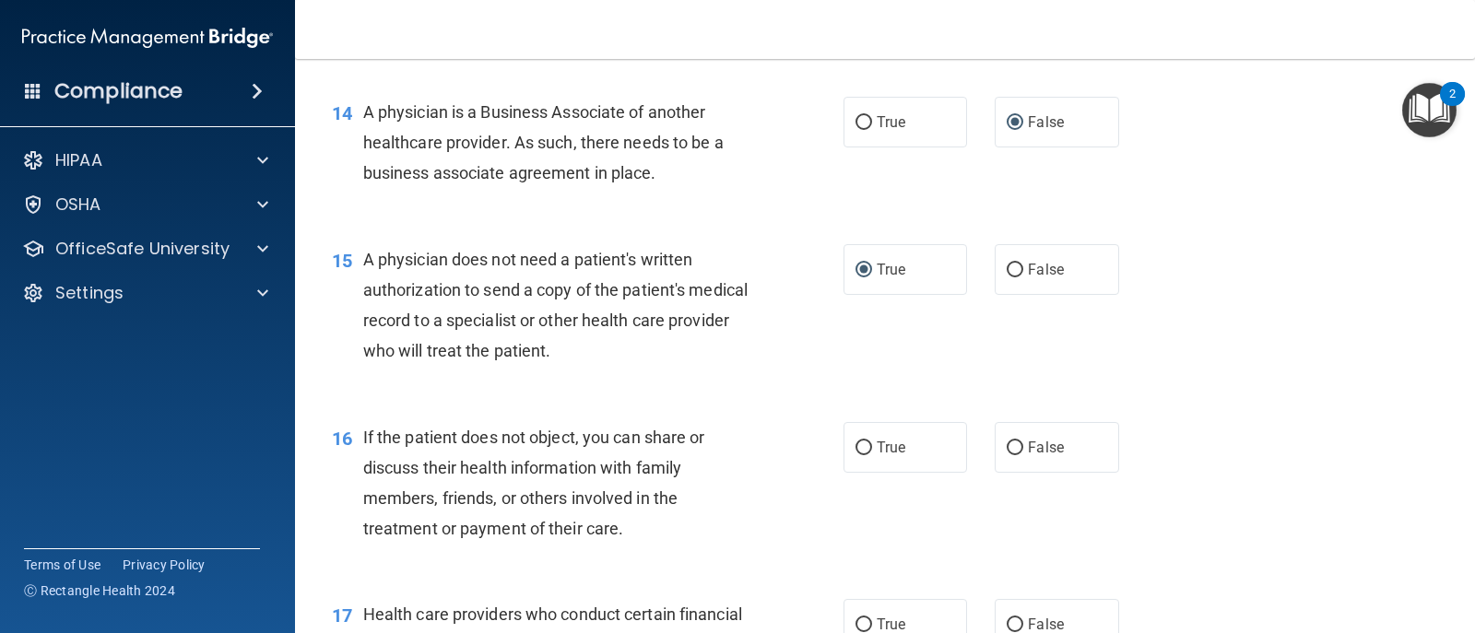
scroll to position [2120, 0]
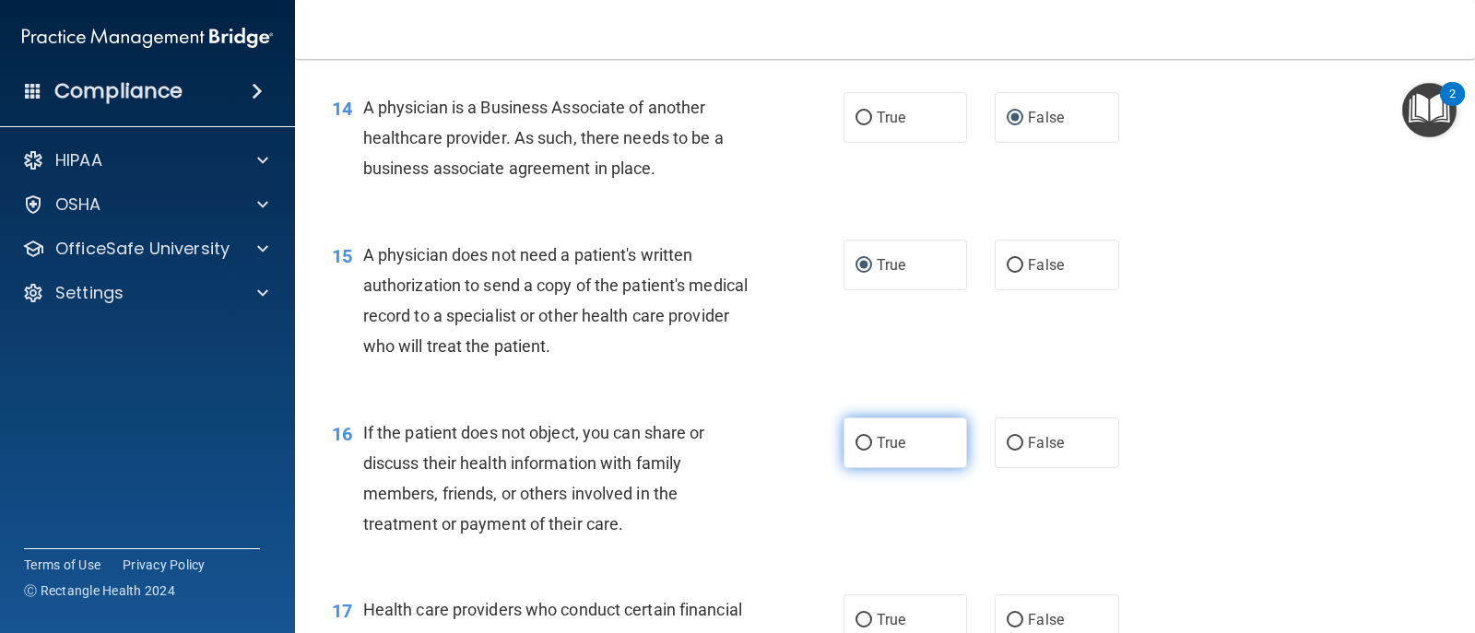
click at [855, 451] on input "True" at bounding box center [863, 444] width 17 height 14
radio input "true"
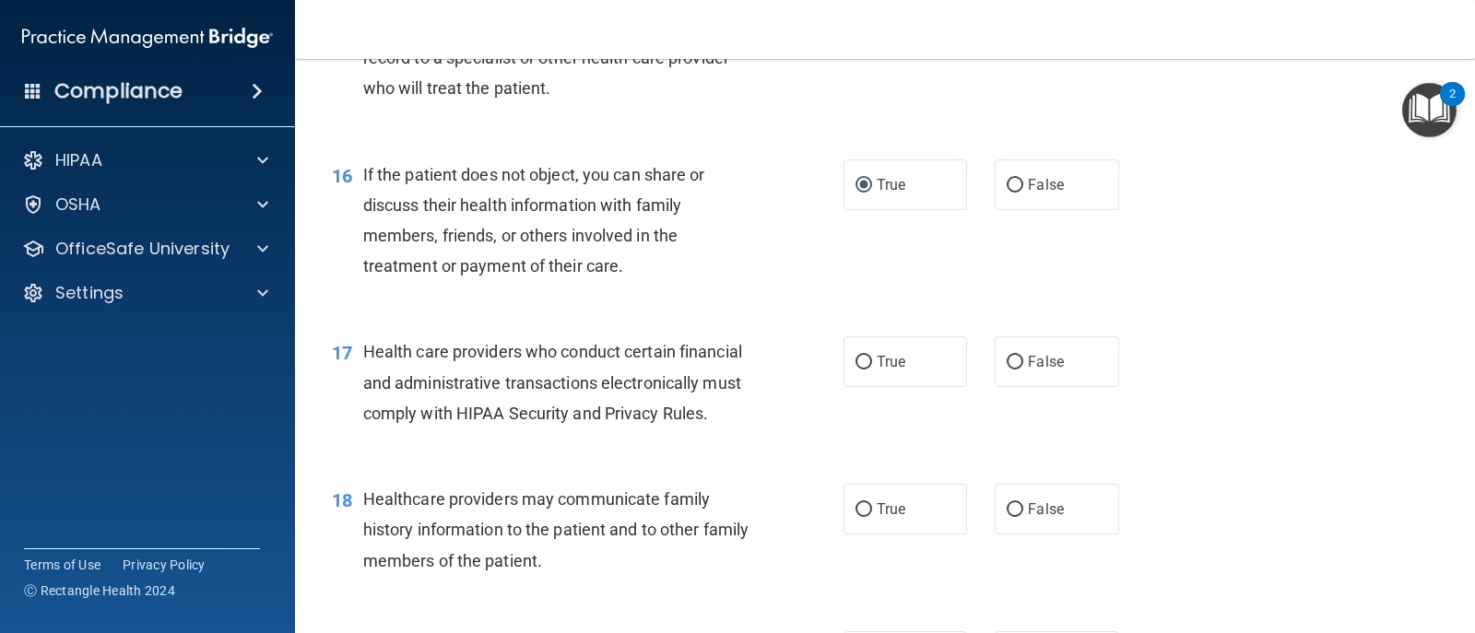
scroll to position [2489, 0]
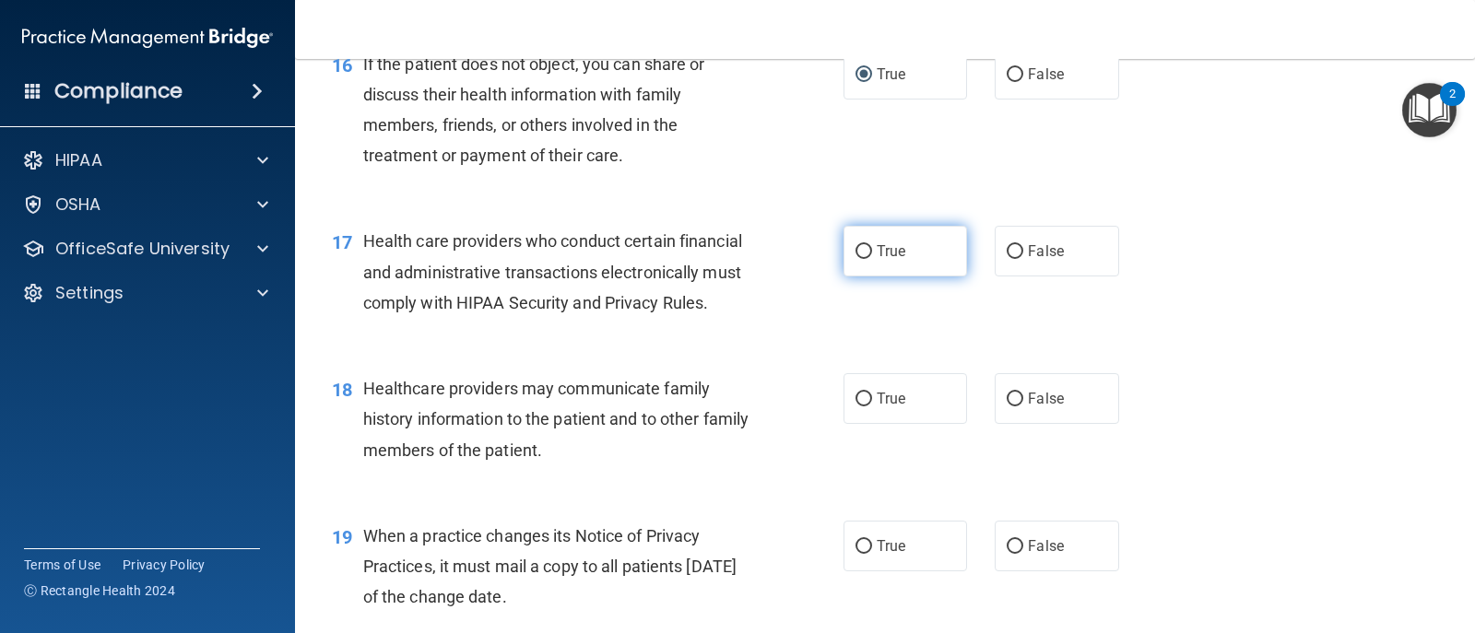
click at [877, 260] on span "True" at bounding box center [891, 251] width 29 height 18
click at [869, 259] on input "True" at bounding box center [863, 252] width 17 height 14
radio input "true"
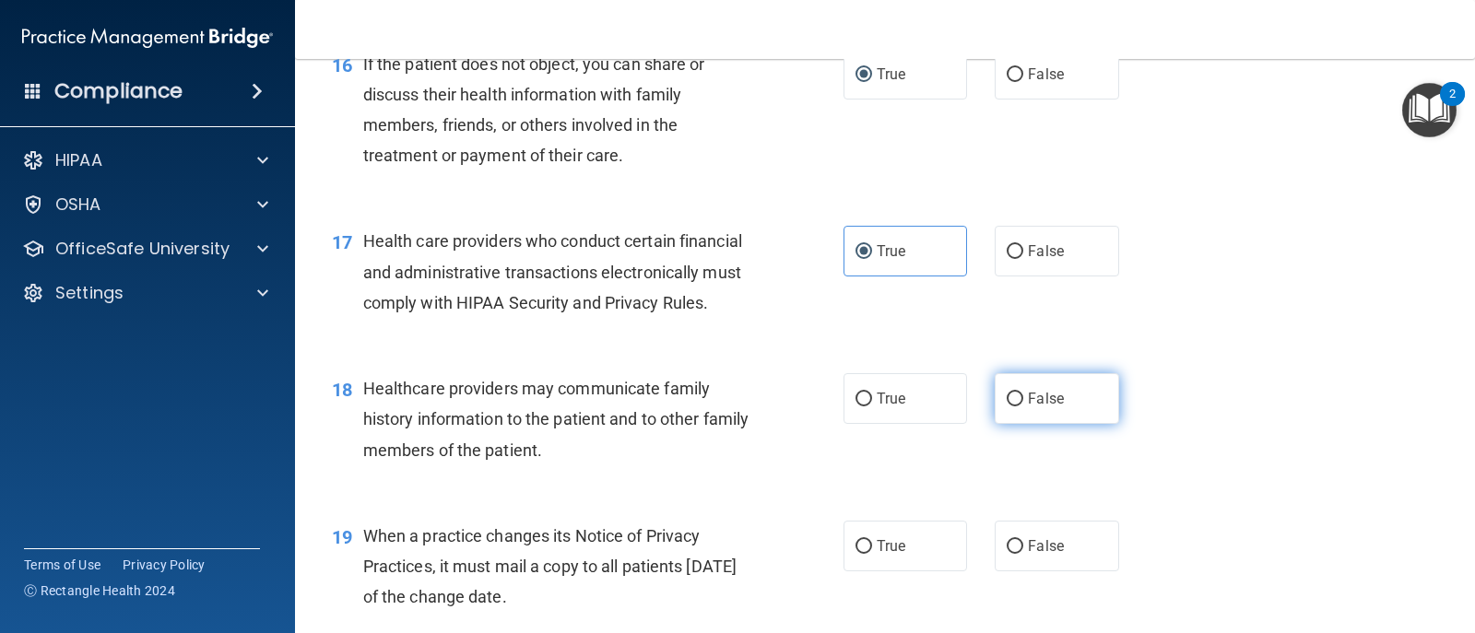
click at [1014, 407] on input "False" at bounding box center [1015, 400] width 17 height 14
radio input "true"
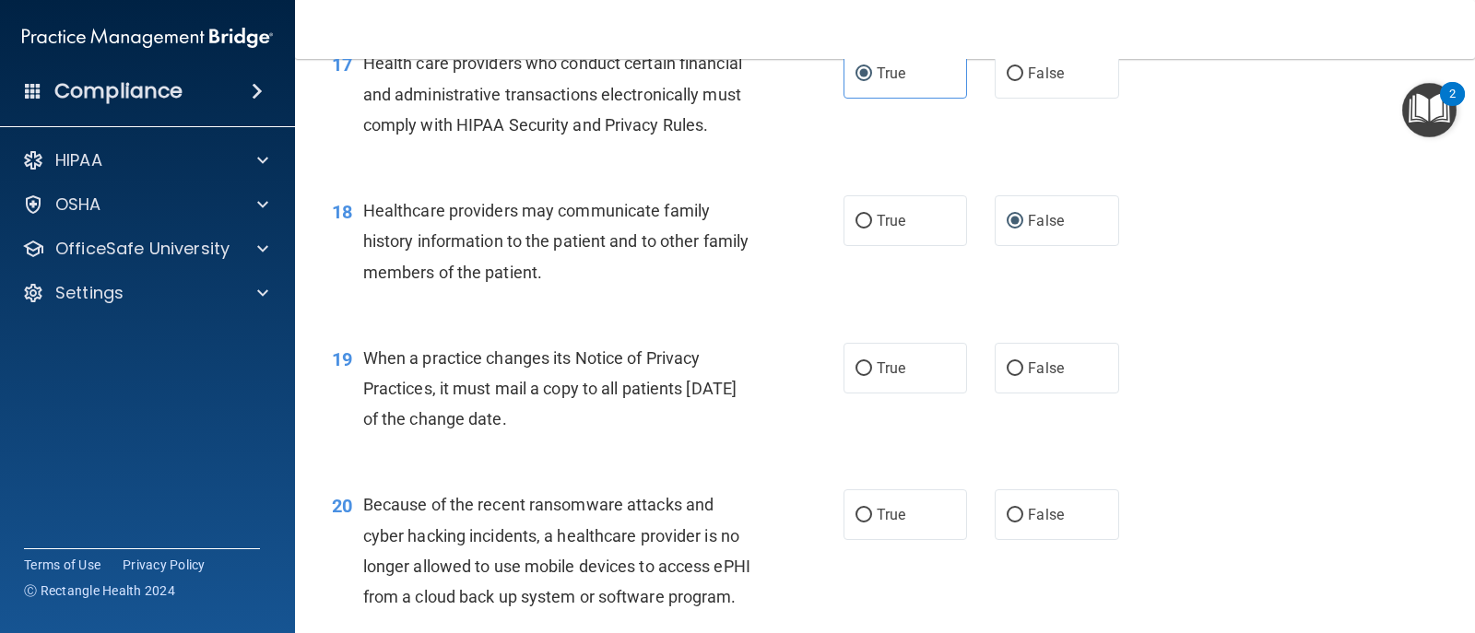
scroll to position [2673, 0]
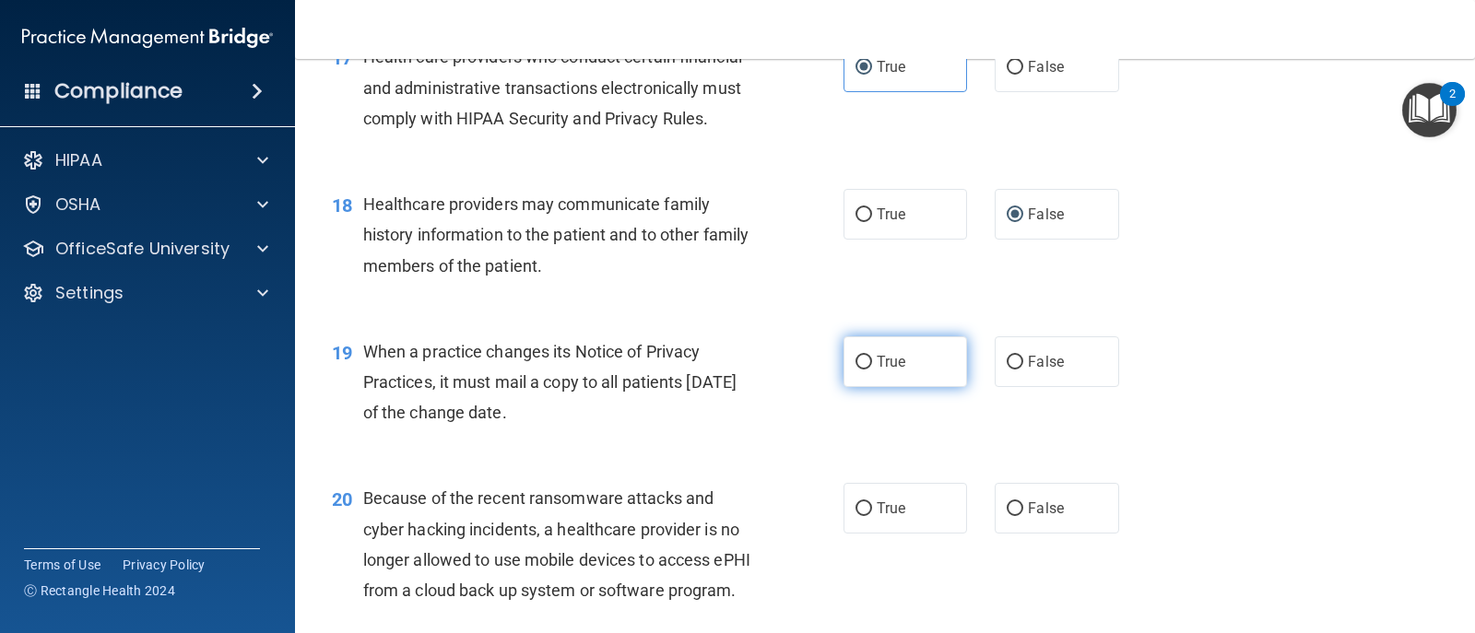
click at [857, 370] on input "True" at bounding box center [863, 363] width 17 height 14
radio input "true"
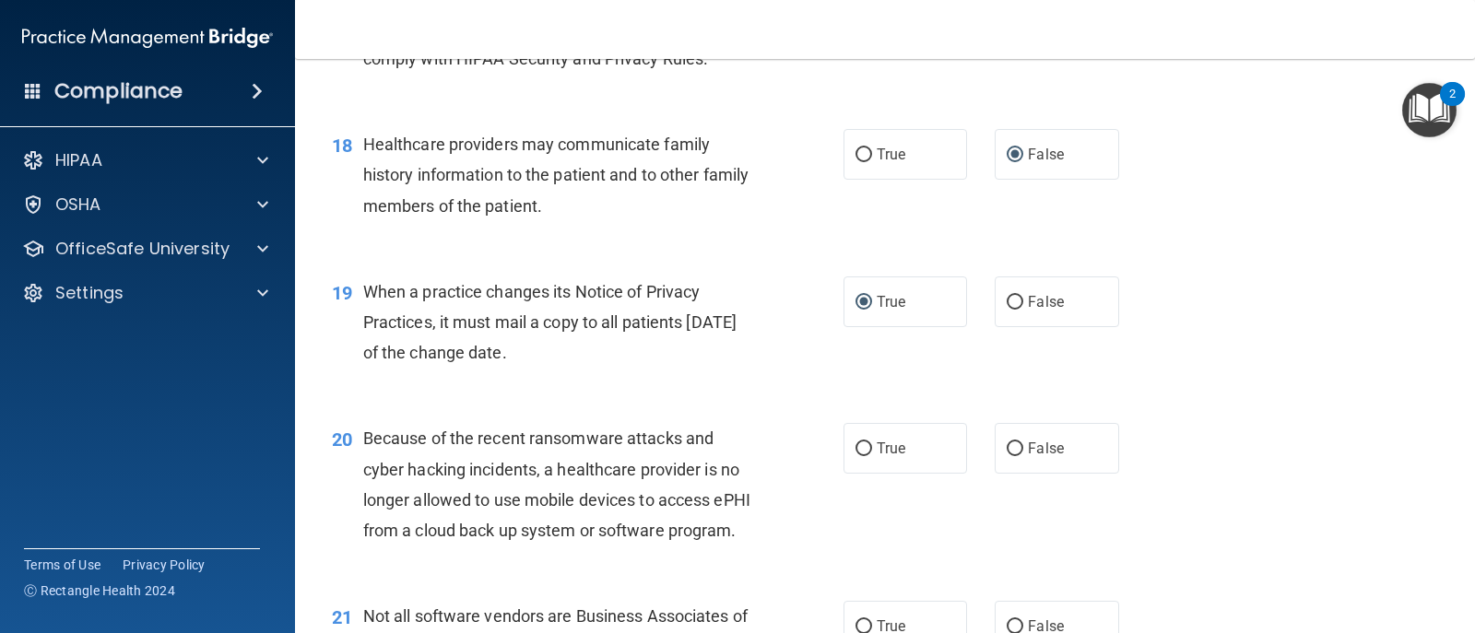
scroll to position [2765, 0]
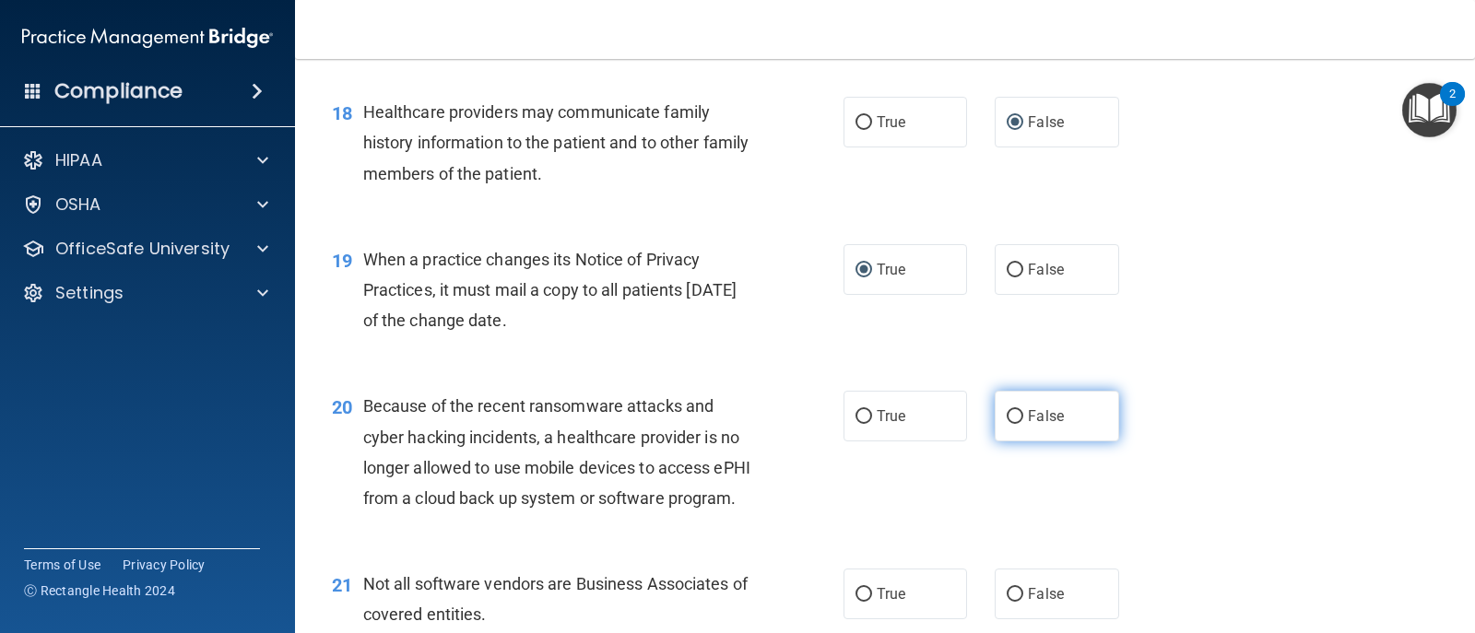
click at [1007, 424] on input "False" at bounding box center [1015, 417] width 17 height 14
radio input "true"
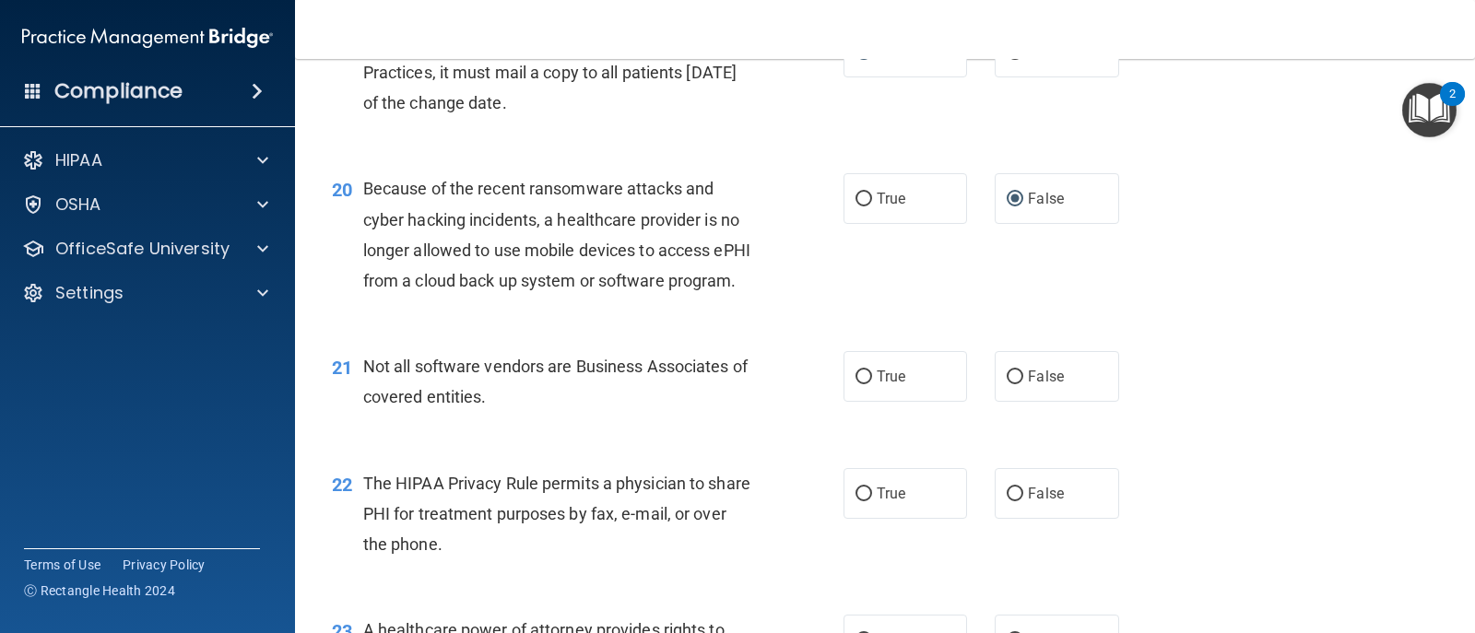
scroll to position [3042, 0]
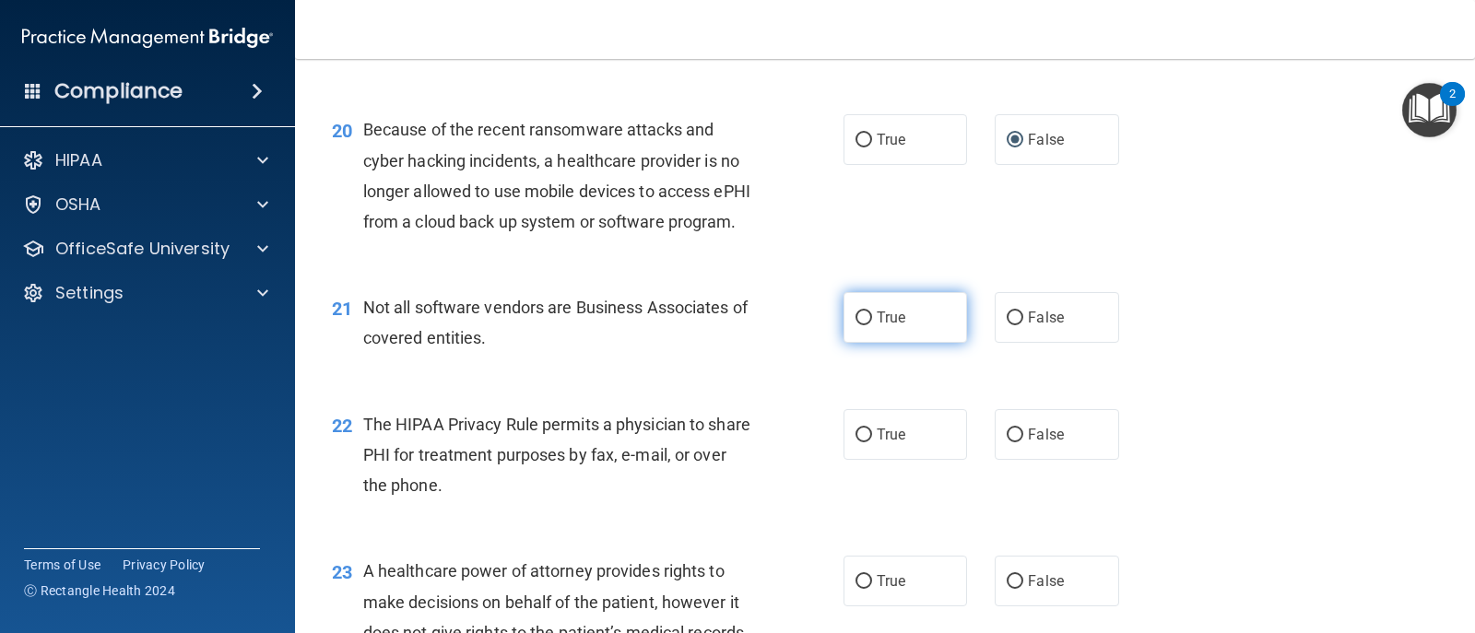
click at [855, 343] on label "True" at bounding box center [905, 317] width 124 height 51
click at [855, 325] on input "True" at bounding box center [863, 319] width 17 height 14
radio input "true"
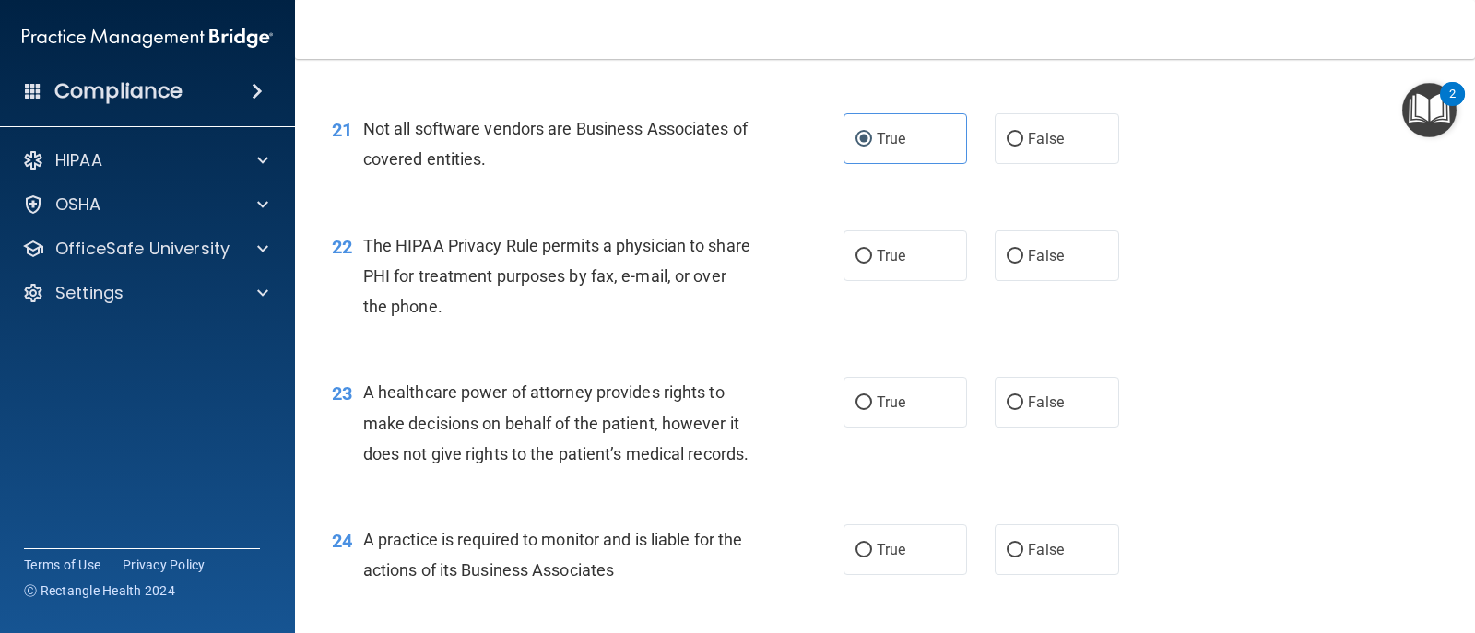
scroll to position [3226, 0]
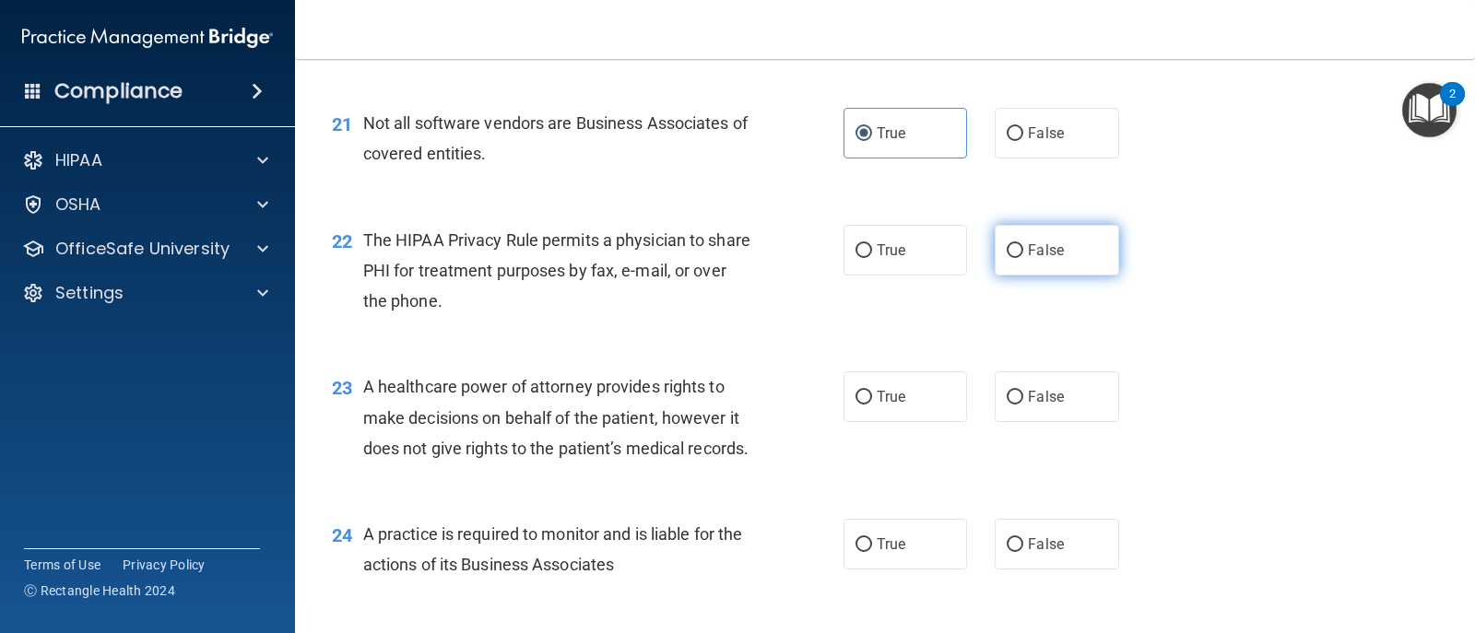
click at [1009, 258] on input "False" at bounding box center [1015, 251] width 17 height 14
radio input "true"
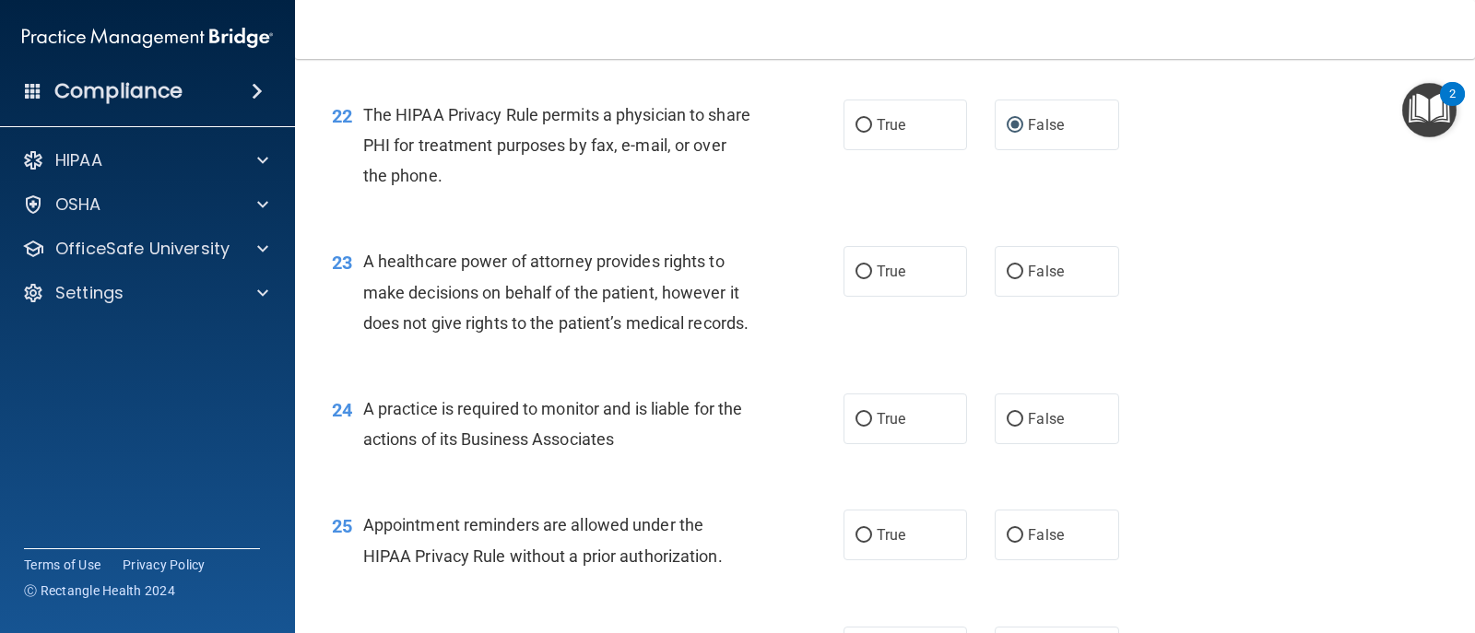
scroll to position [3411, 0]
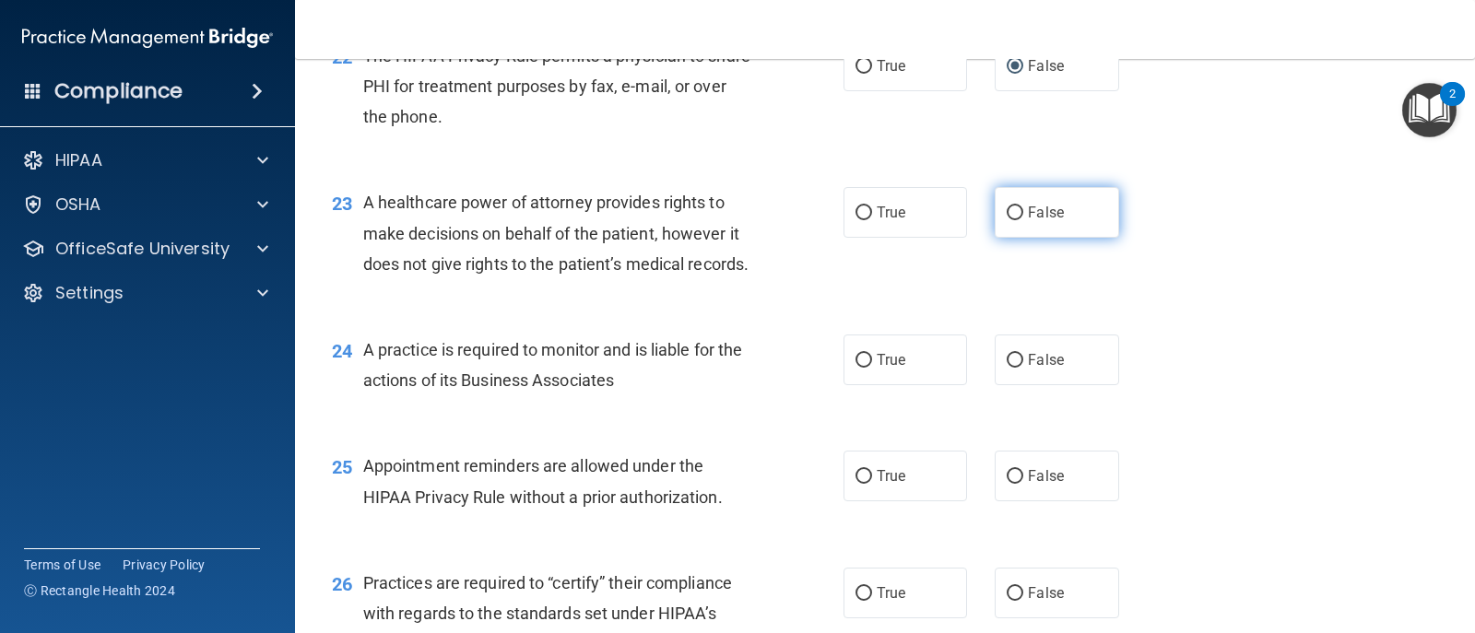
click at [1007, 220] on input "False" at bounding box center [1015, 213] width 17 height 14
radio input "true"
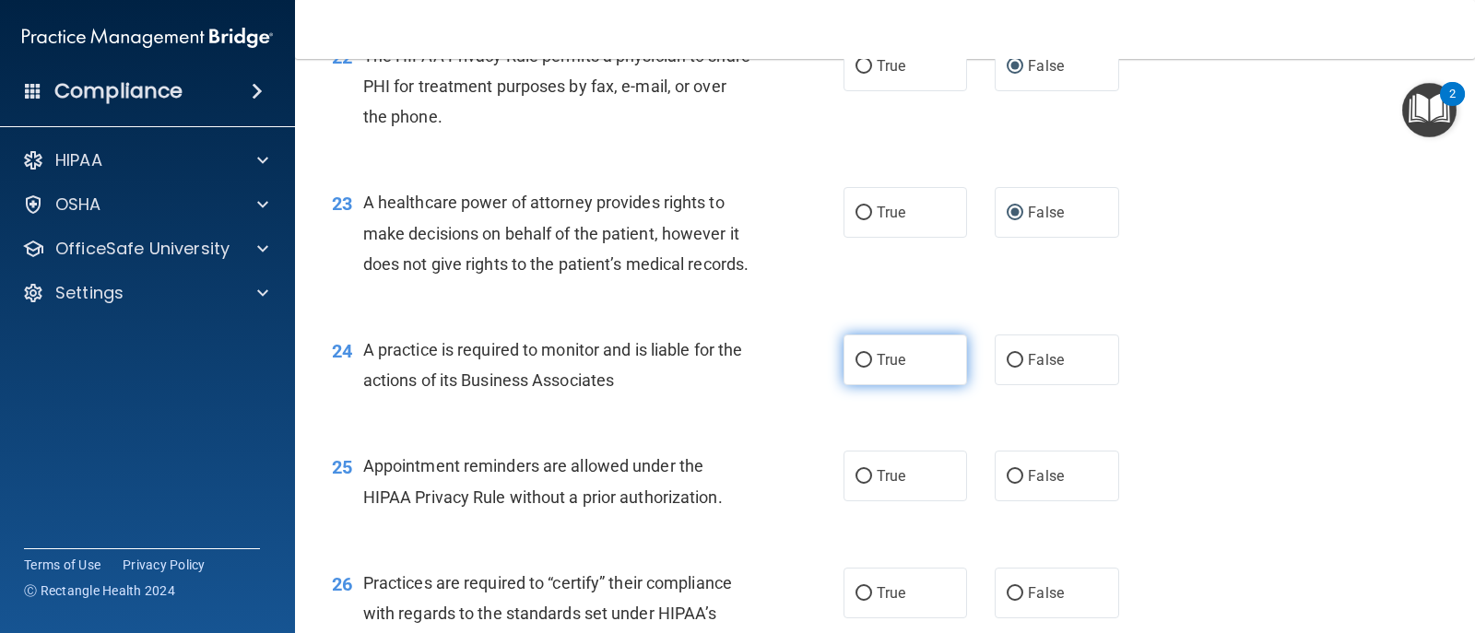
click at [855, 368] on input "True" at bounding box center [863, 361] width 17 height 14
radio input "true"
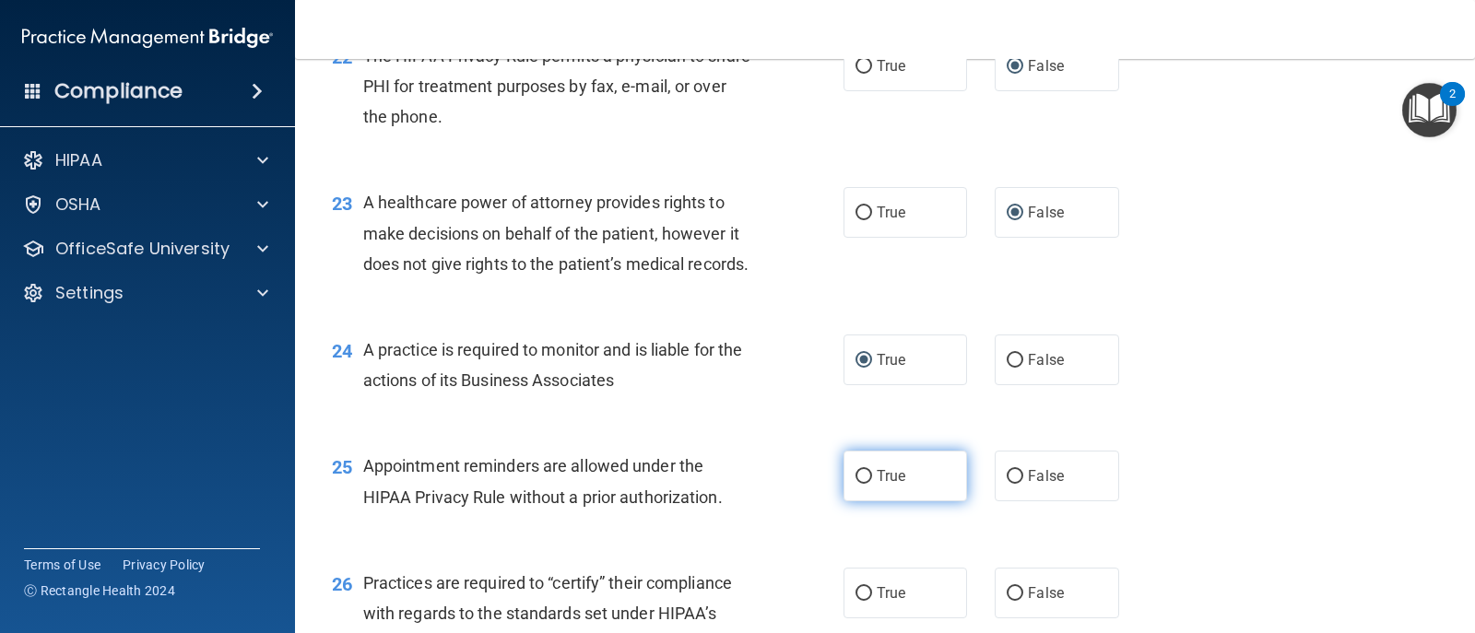
click at [855, 484] on input "True" at bounding box center [863, 477] width 17 height 14
radio input "true"
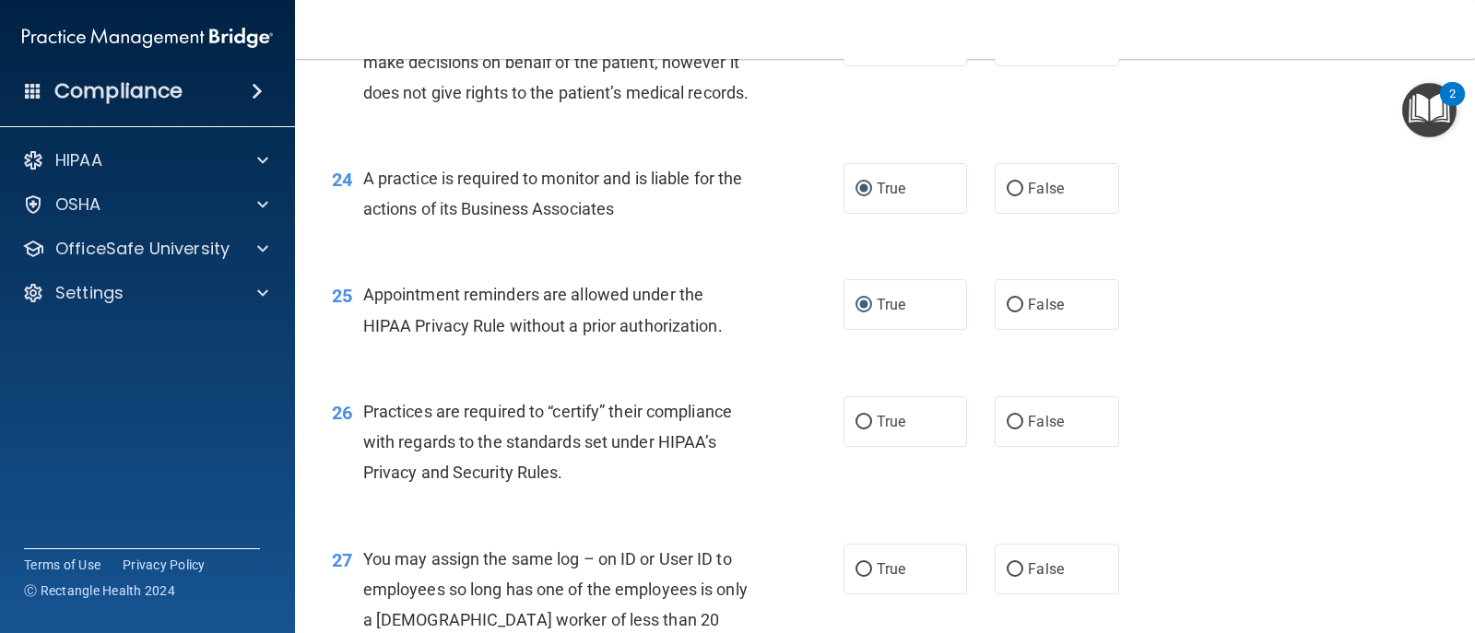
scroll to position [3595, 0]
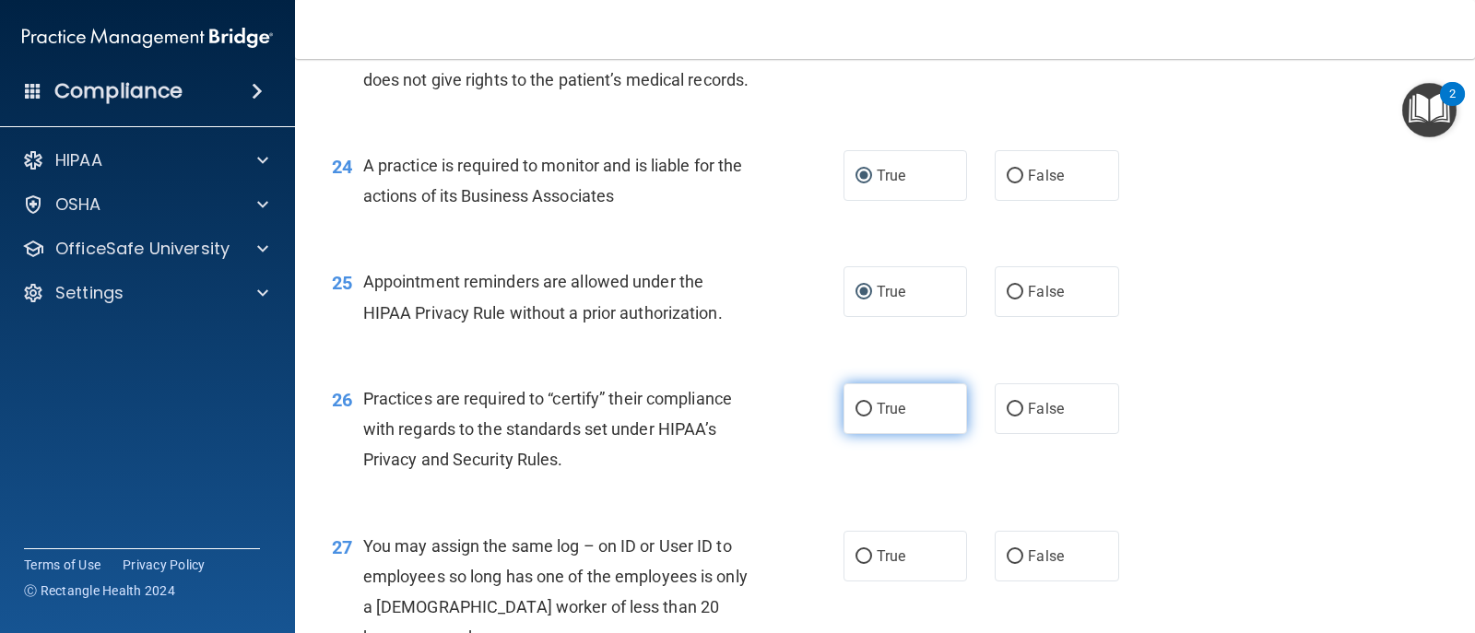
click at [884, 418] on span "True" at bounding box center [891, 409] width 29 height 18
click at [872, 417] on input "True" at bounding box center [863, 410] width 17 height 14
radio input "true"
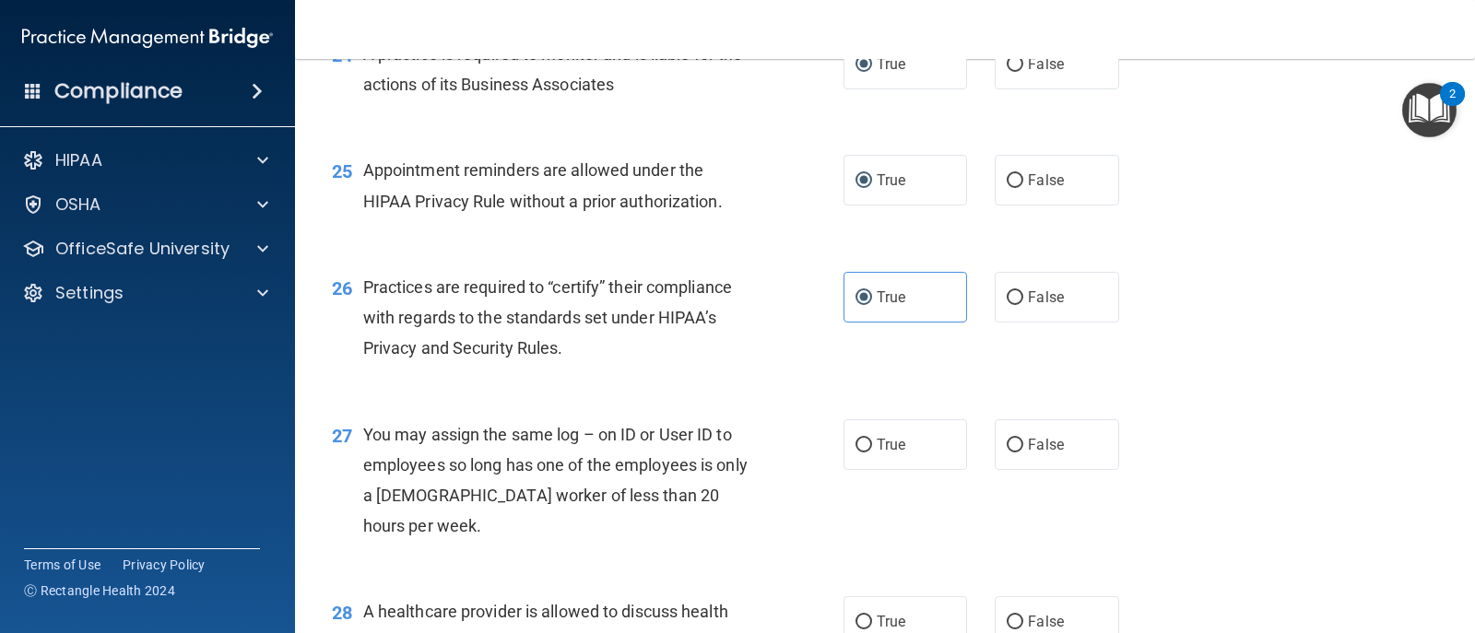
scroll to position [3872, 0]
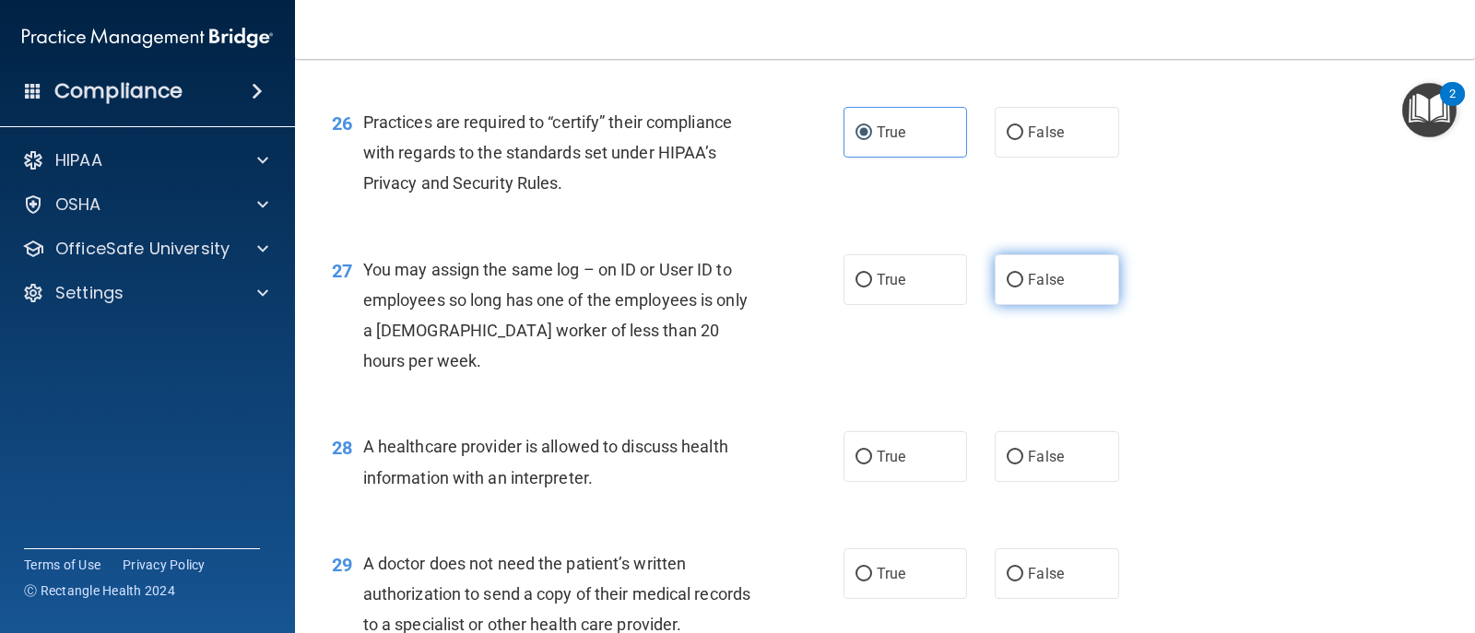
click at [1010, 288] on input "False" at bounding box center [1015, 281] width 17 height 14
radio input "true"
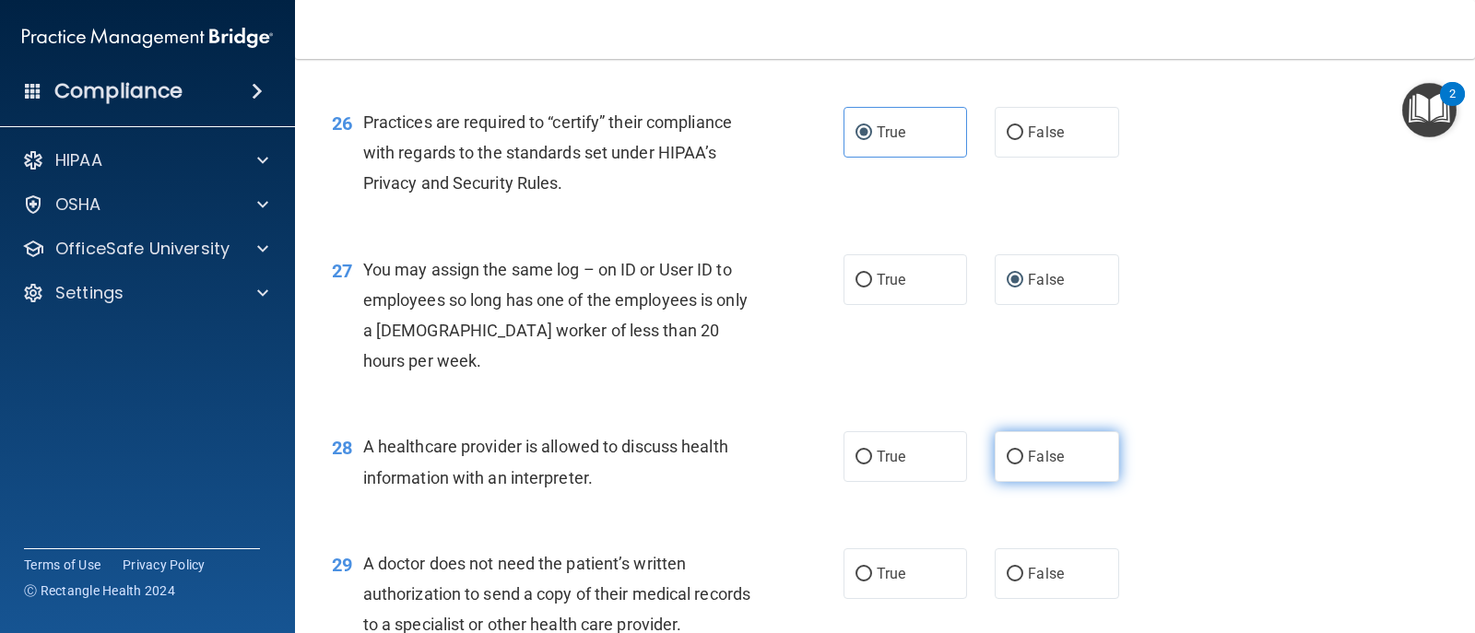
click at [1007, 465] on input "False" at bounding box center [1015, 458] width 17 height 14
radio input "true"
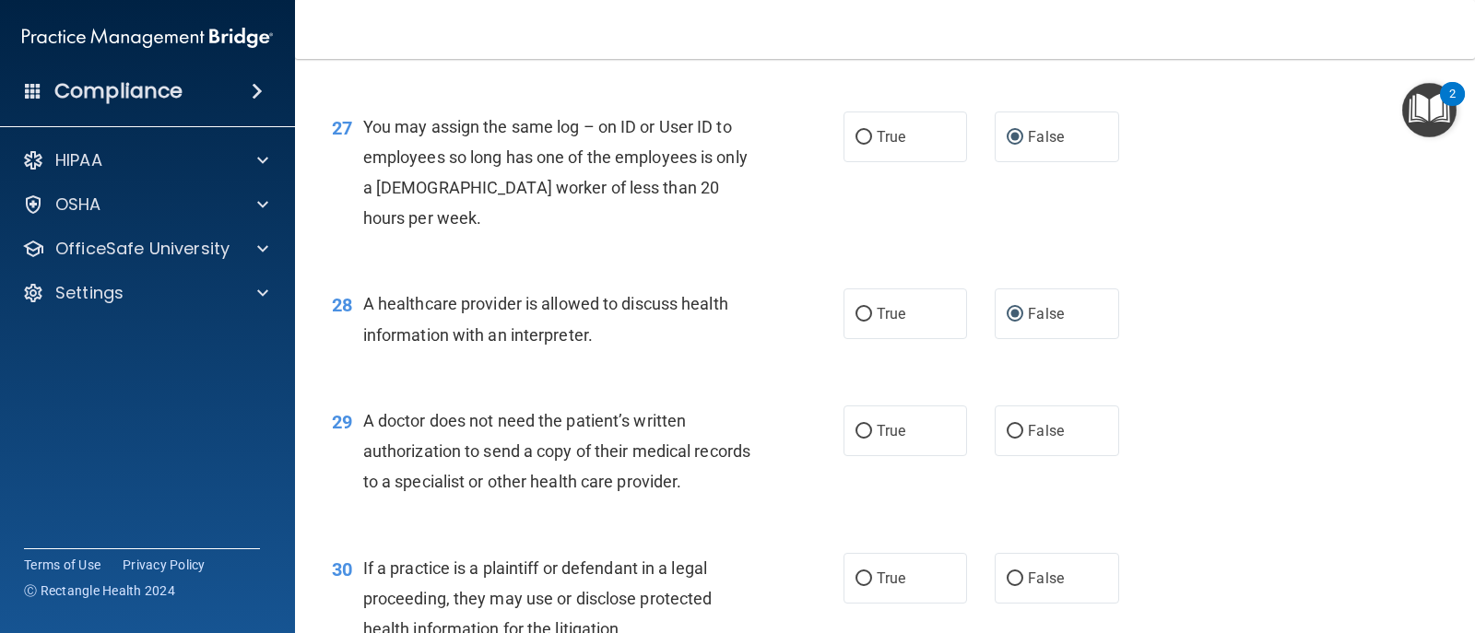
scroll to position [4056, 0]
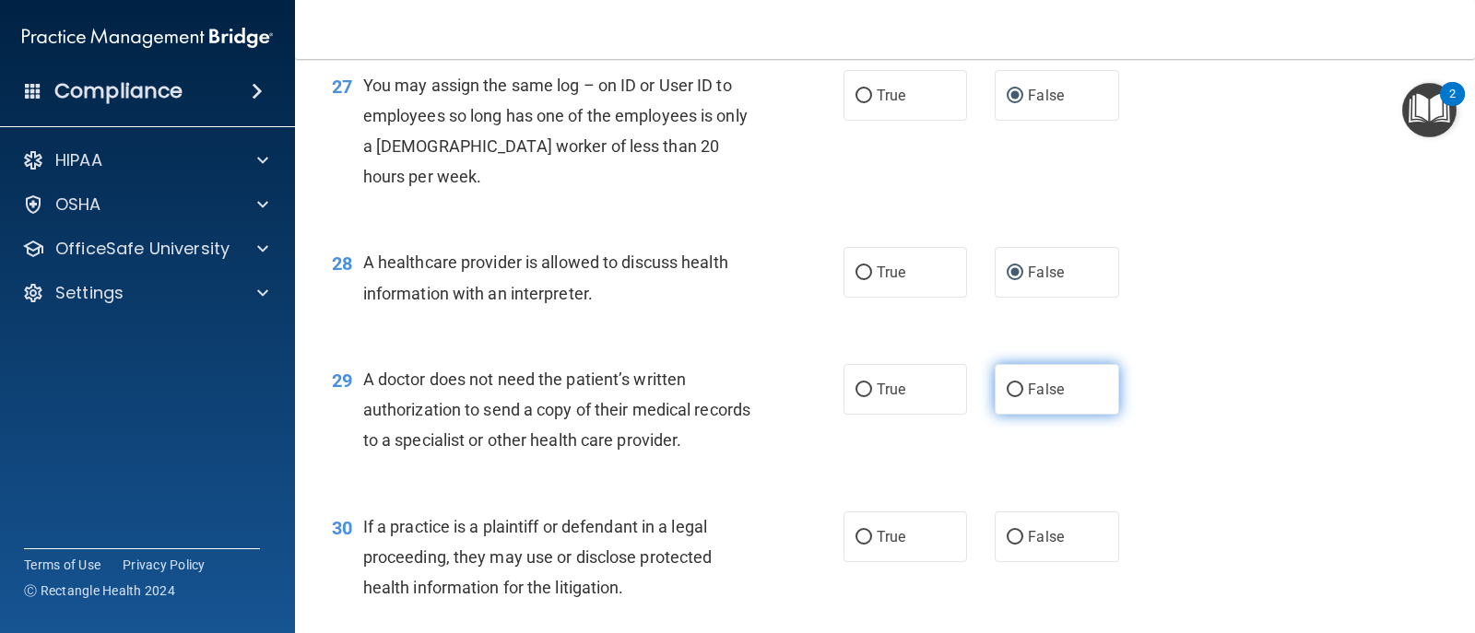
click at [1007, 397] on input "False" at bounding box center [1015, 390] width 17 height 14
radio input "true"
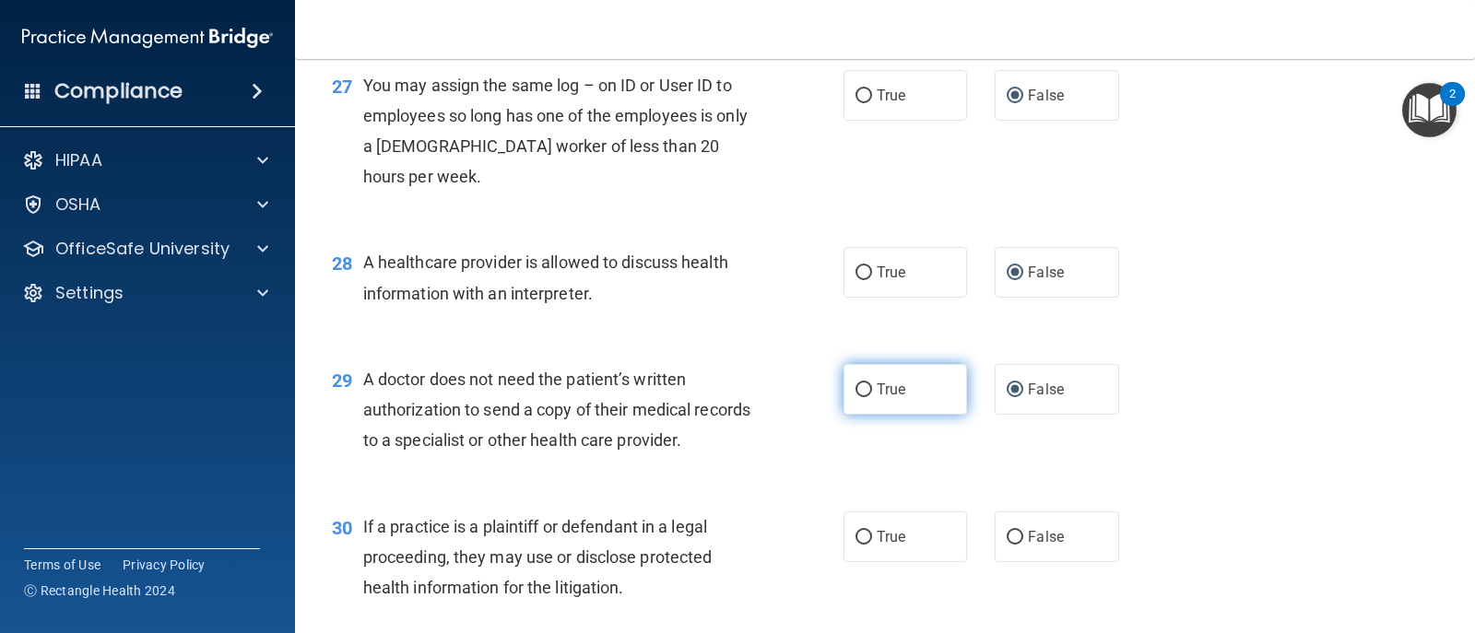
click at [856, 397] on input "True" at bounding box center [863, 390] width 17 height 14
radio input "true"
radio input "false"
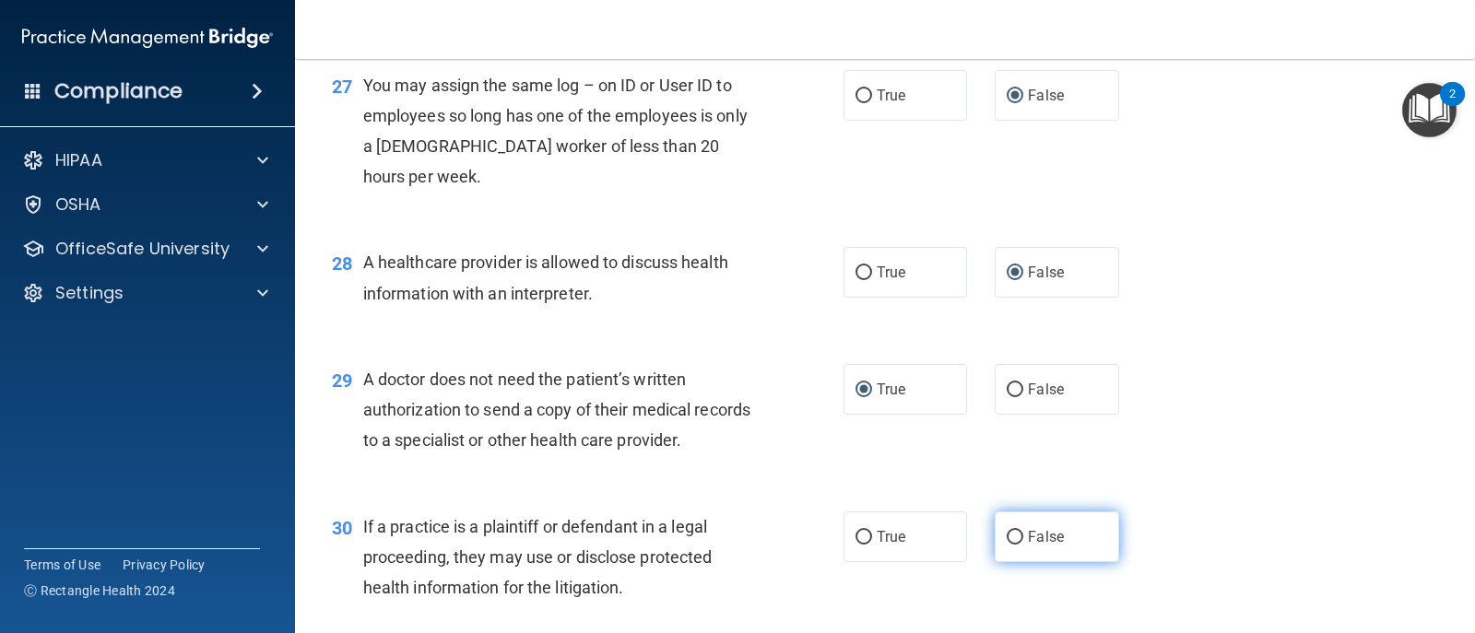
click at [996, 562] on label "False" at bounding box center [1057, 537] width 124 height 51
click at [1007, 545] on input "False" at bounding box center [1015, 538] width 17 height 14
radio input "true"
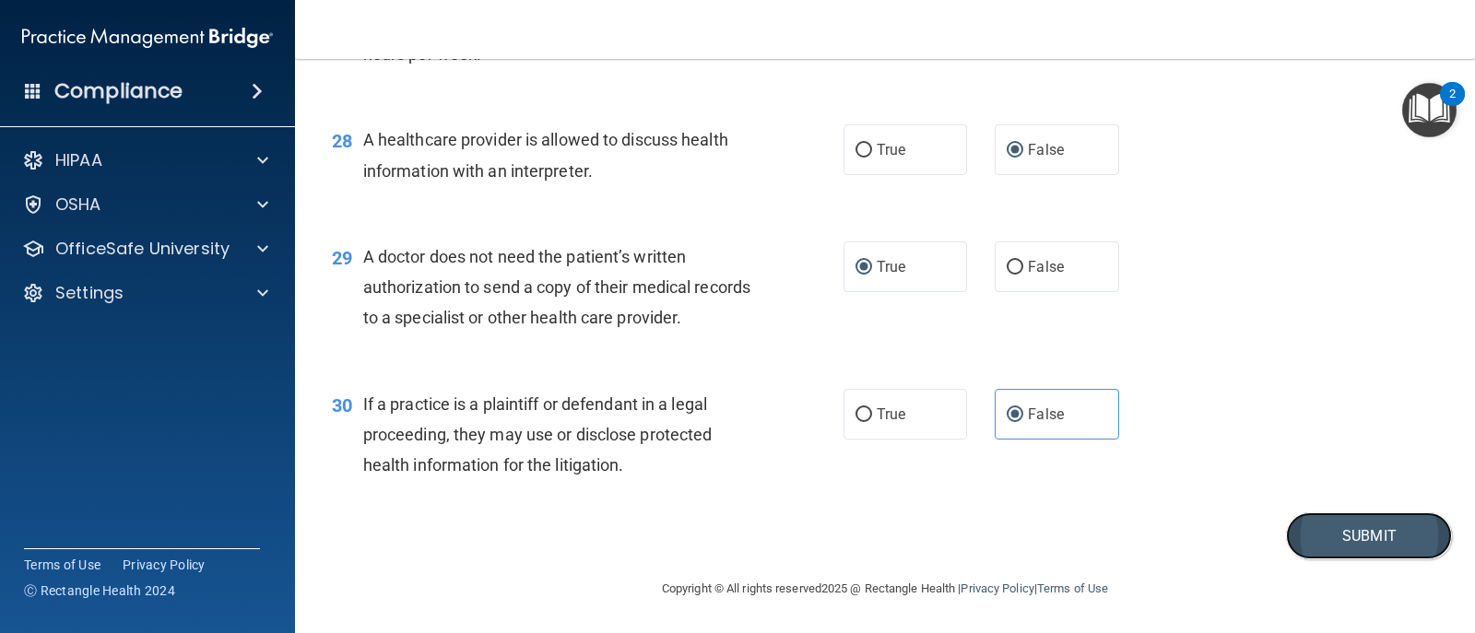
click at [1327, 536] on button "Submit" at bounding box center [1369, 536] width 166 height 47
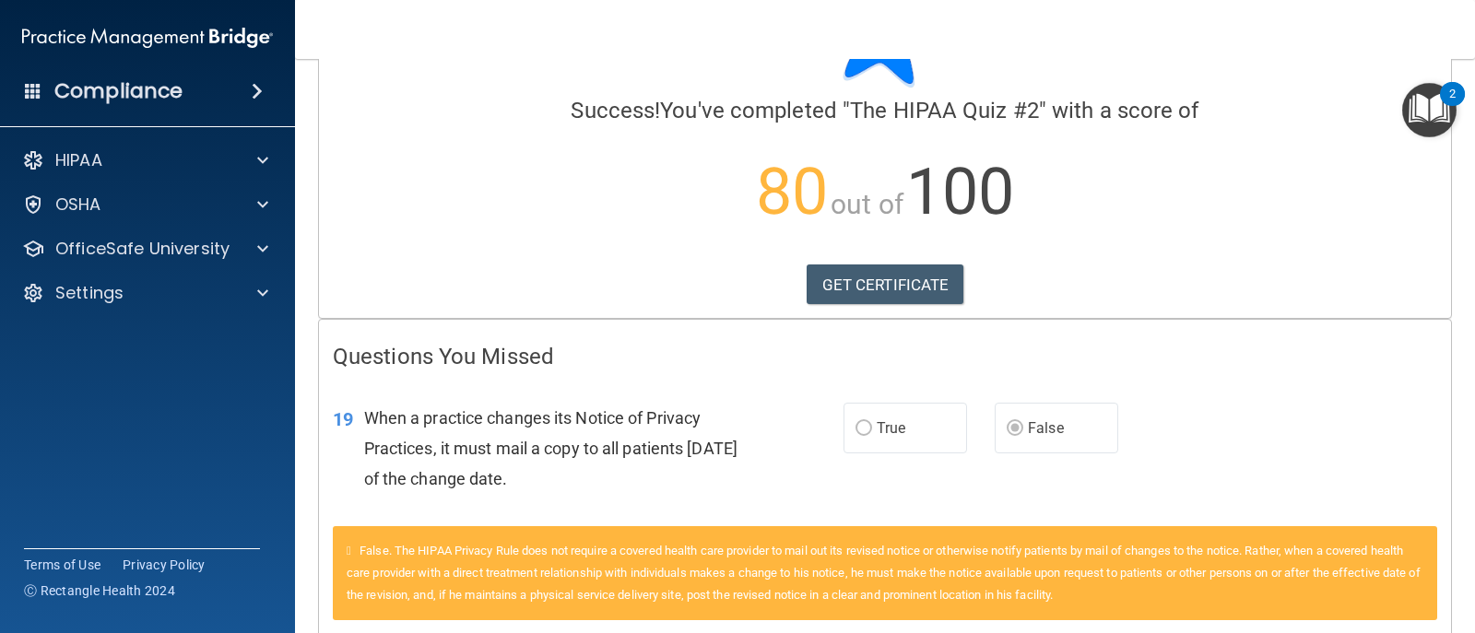
scroll to position [58, 0]
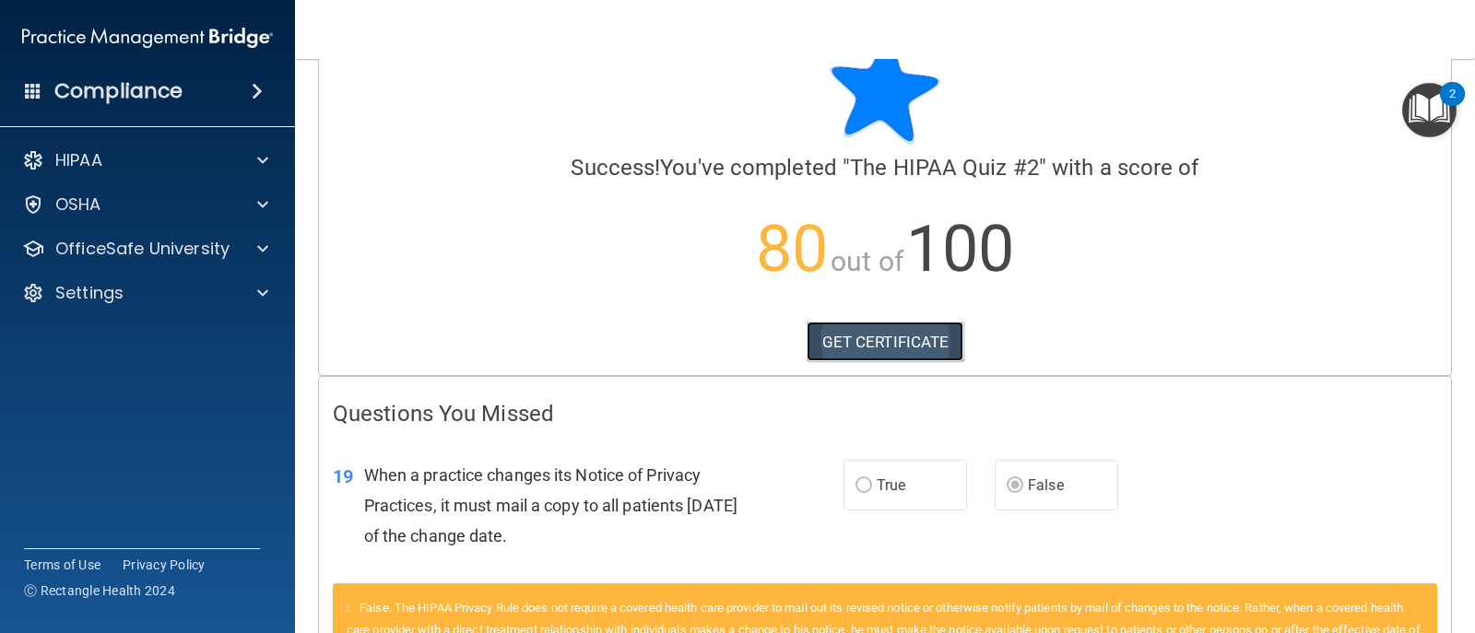
click at [873, 336] on link "GET CERTIFICATE" at bounding box center [886, 342] width 158 height 41
click at [70, 159] on p "HIPAA" at bounding box center [78, 160] width 47 height 22
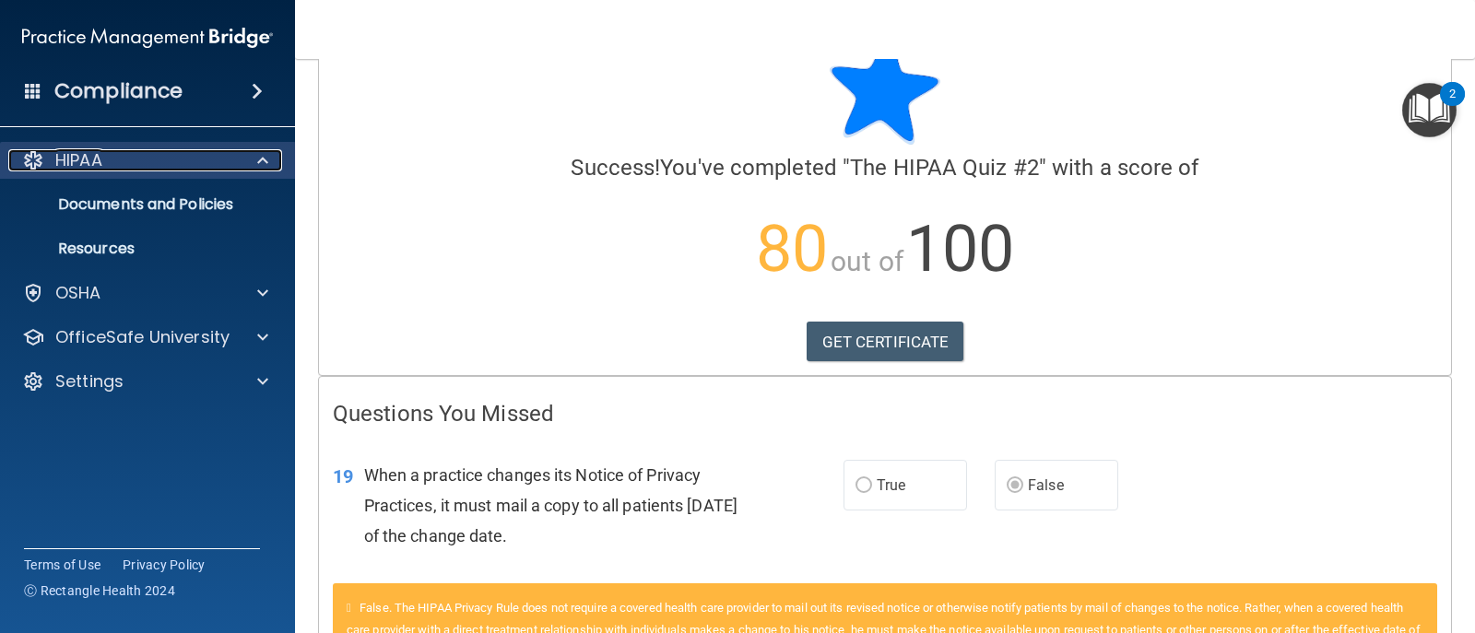
click at [70, 159] on p "HIPAA" at bounding box center [78, 160] width 47 height 22
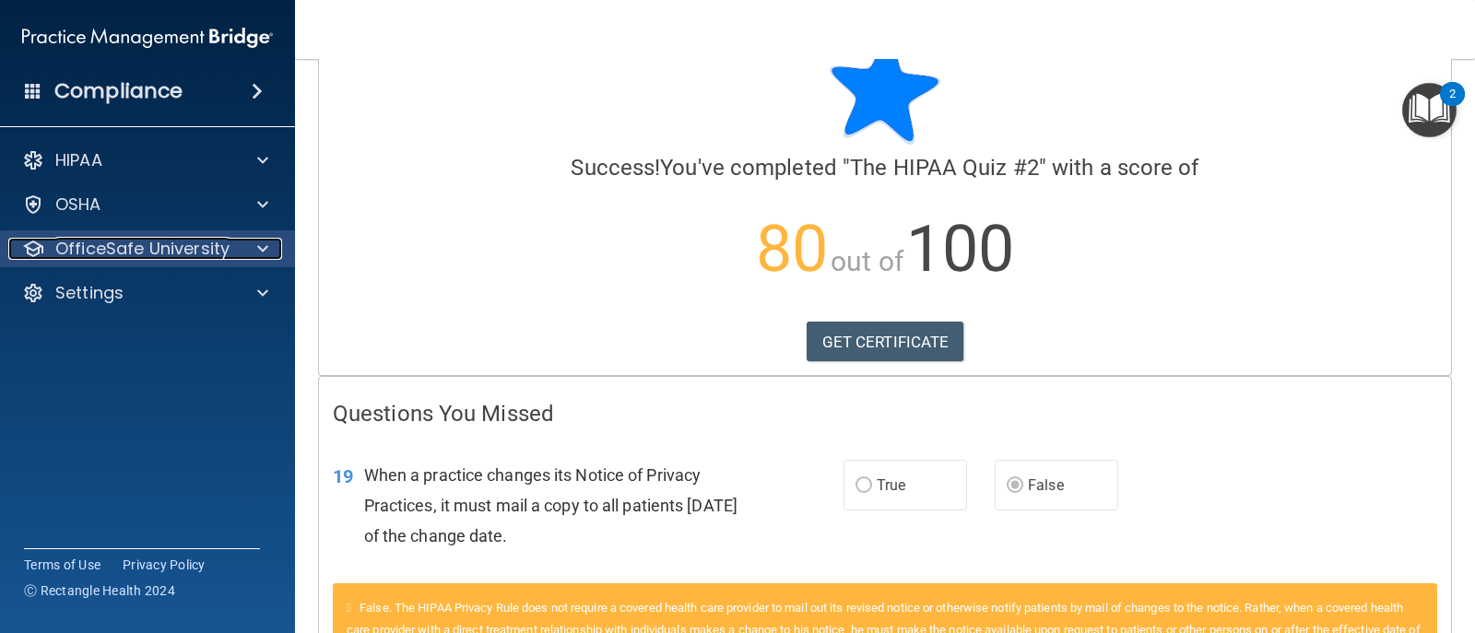
click at [127, 251] on p "OfficeSafe University" at bounding box center [142, 249] width 174 height 22
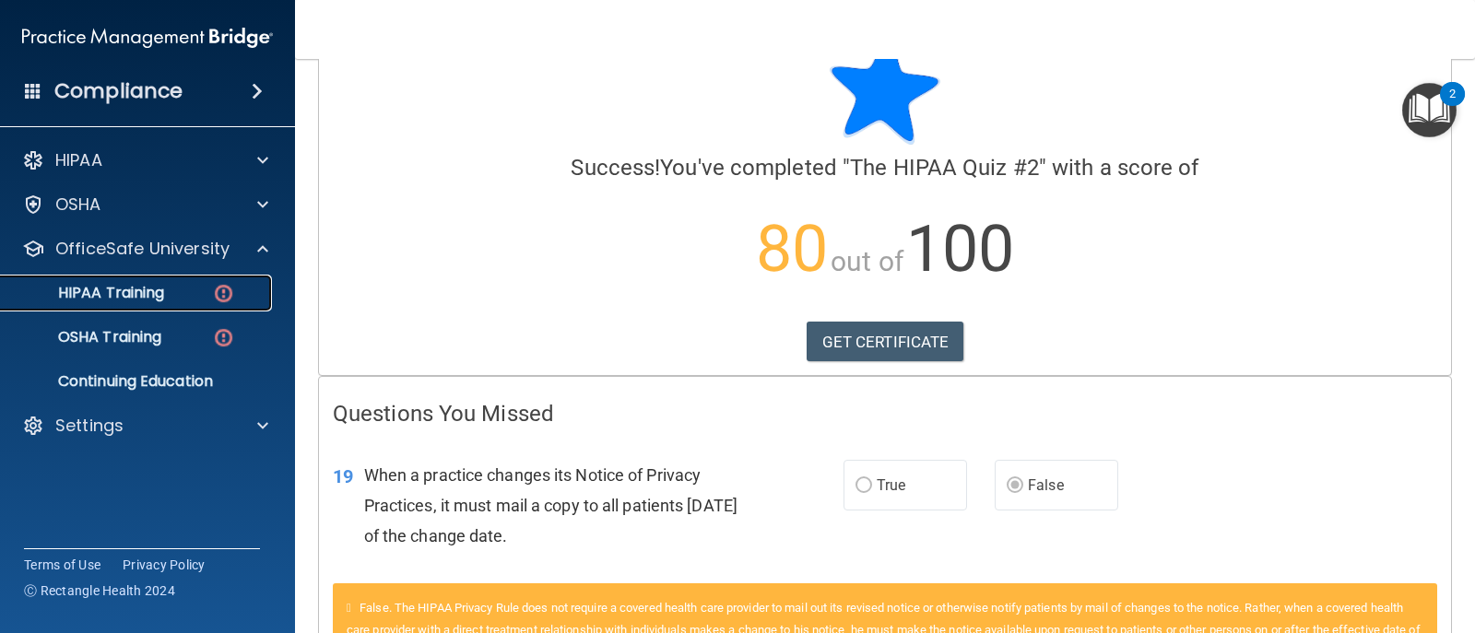
click at [126, 290] on p "HIPAA Training" at bounding box center [88, 293] width 152 height 18
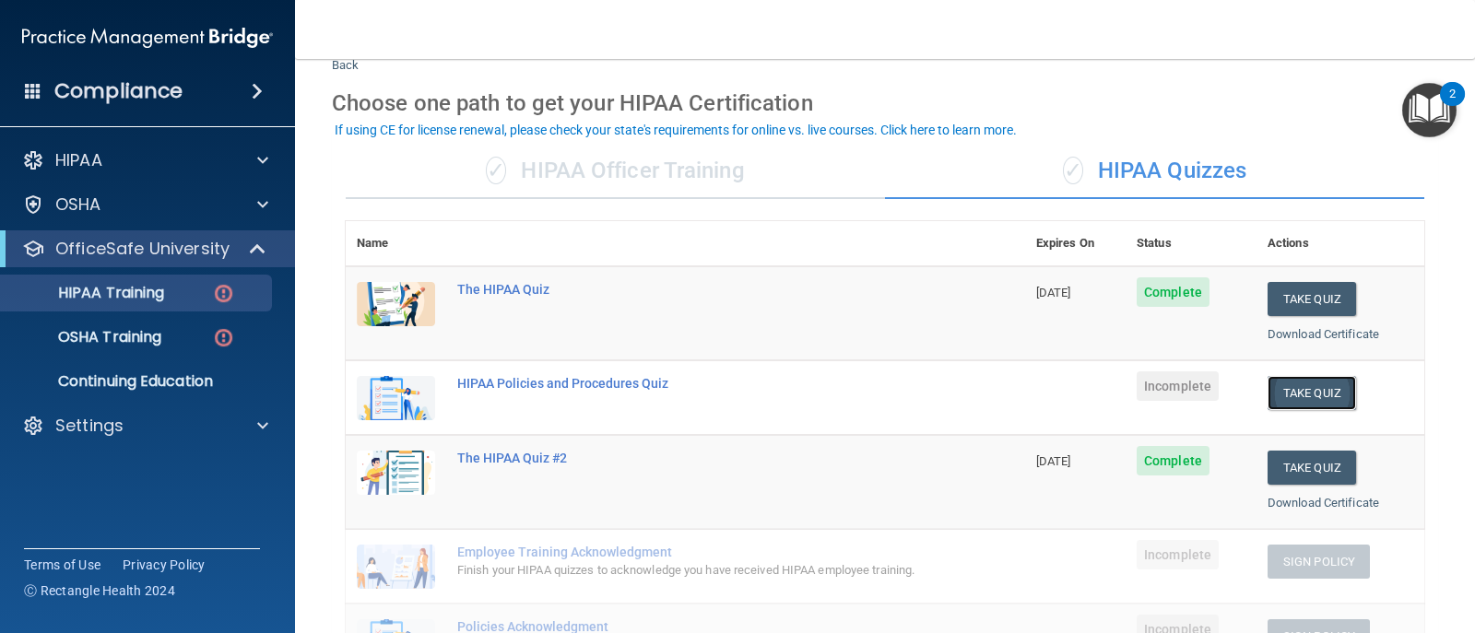
click at [1302, 395] on button "Take Quiz" at bounding box center [1311, 393] width 88 height 34
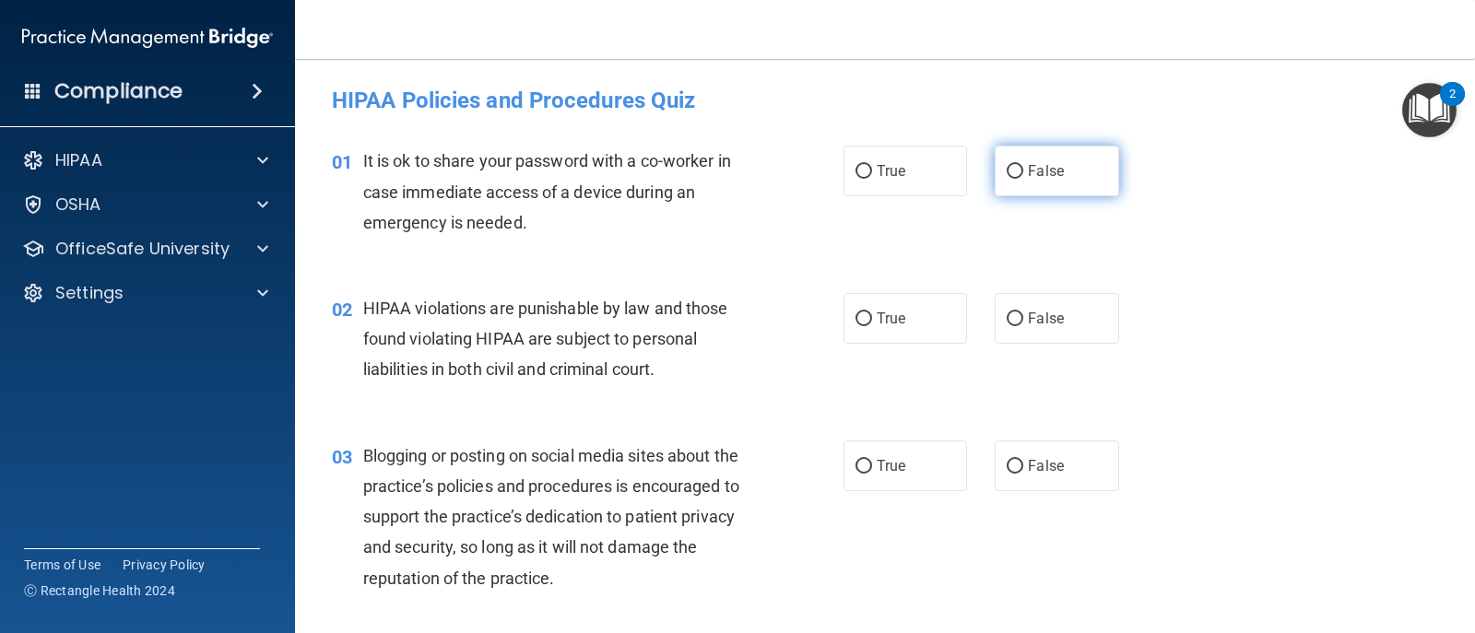
click at [1007, 171] on input "False" at bounding box center [1015, 172] width 17 height 14
radio input "true"
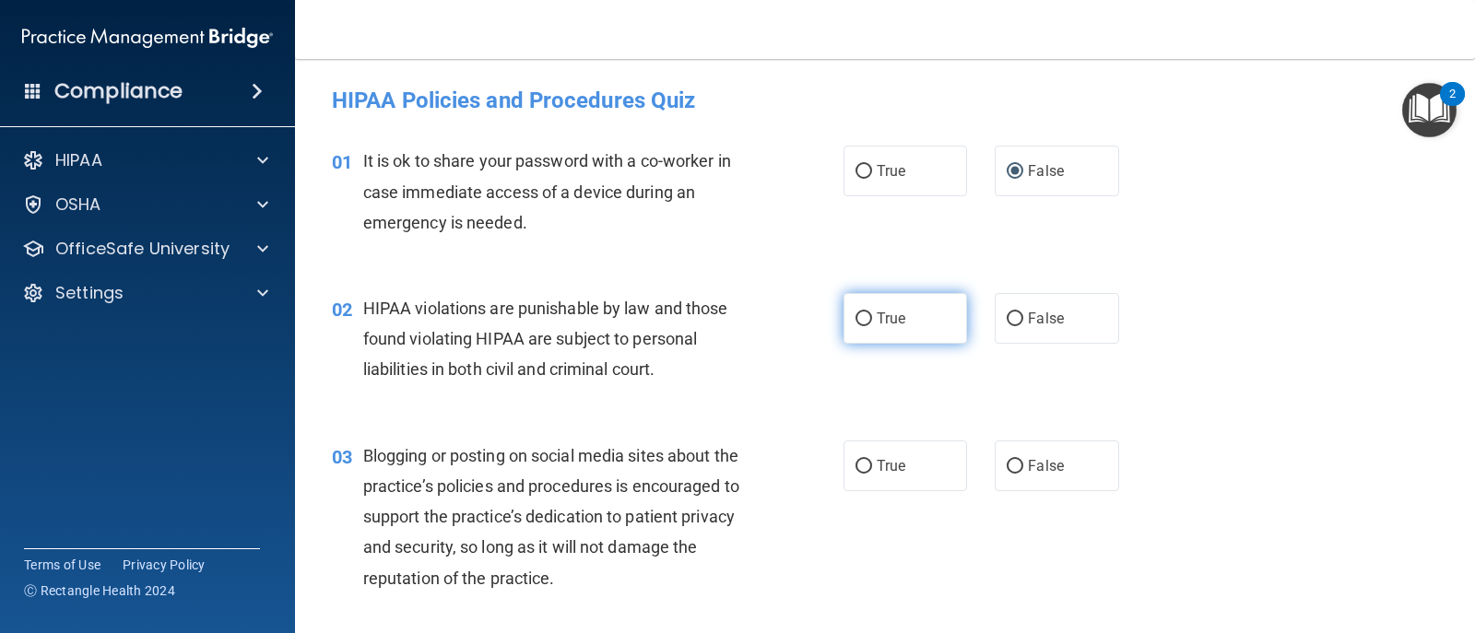
click at [866, 318] on label "True" at bounding box center [905, 318] width 124 height 51
click at [866, 318] on input "True" at bounding box center [863, 319] width 17 height 14
radio input "true"
click at [1008, 466] on input "False" at bounding box center [1015, 467] width 17 height 14
radio input "true"
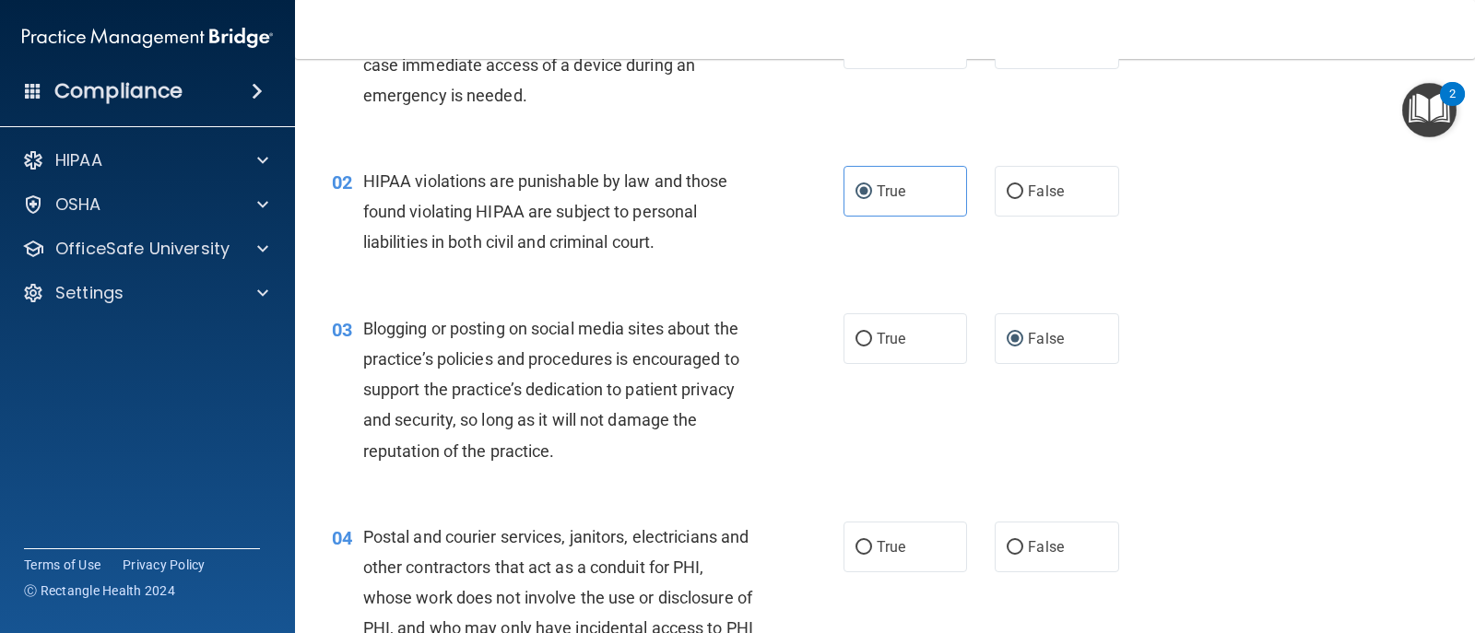
scroll to position [184, 0]
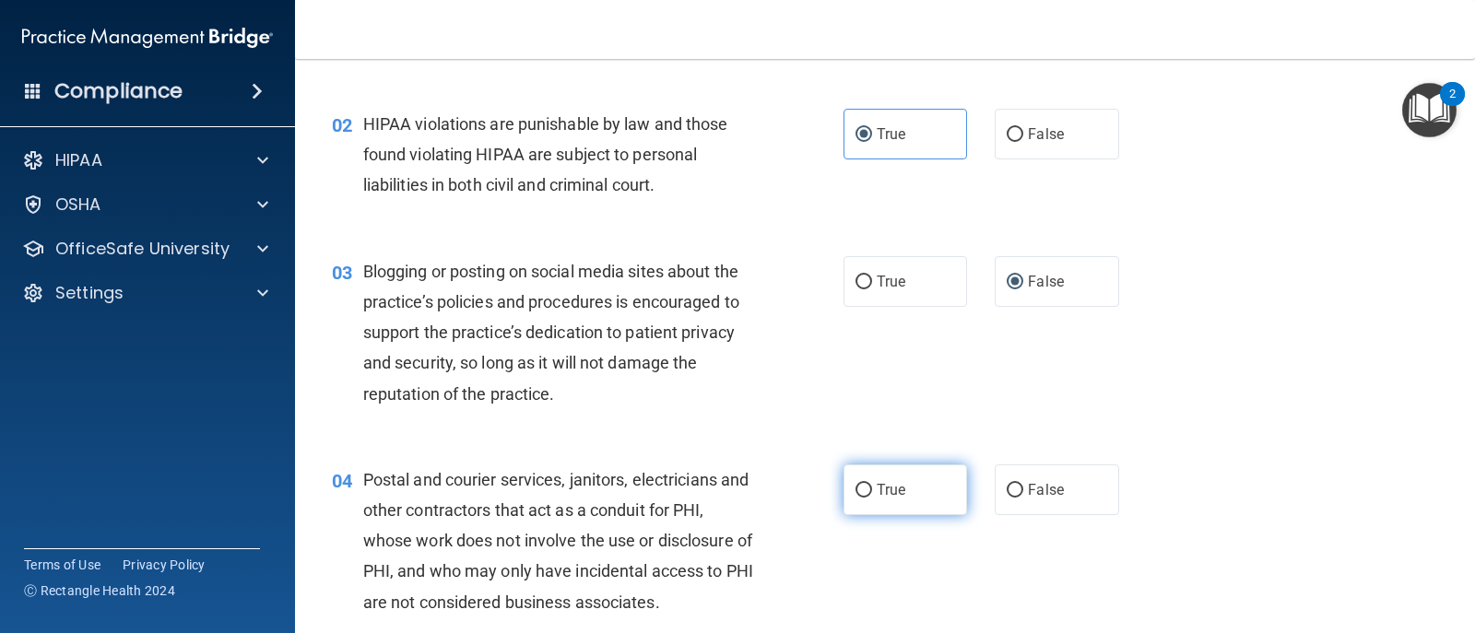
click at [865, 493] on label "True" at bounding box center [905, 490] width 124 height 51
click at [865, 493] on input "True" at bounding box center [863, 491] width 17 height 14
radio input "true"
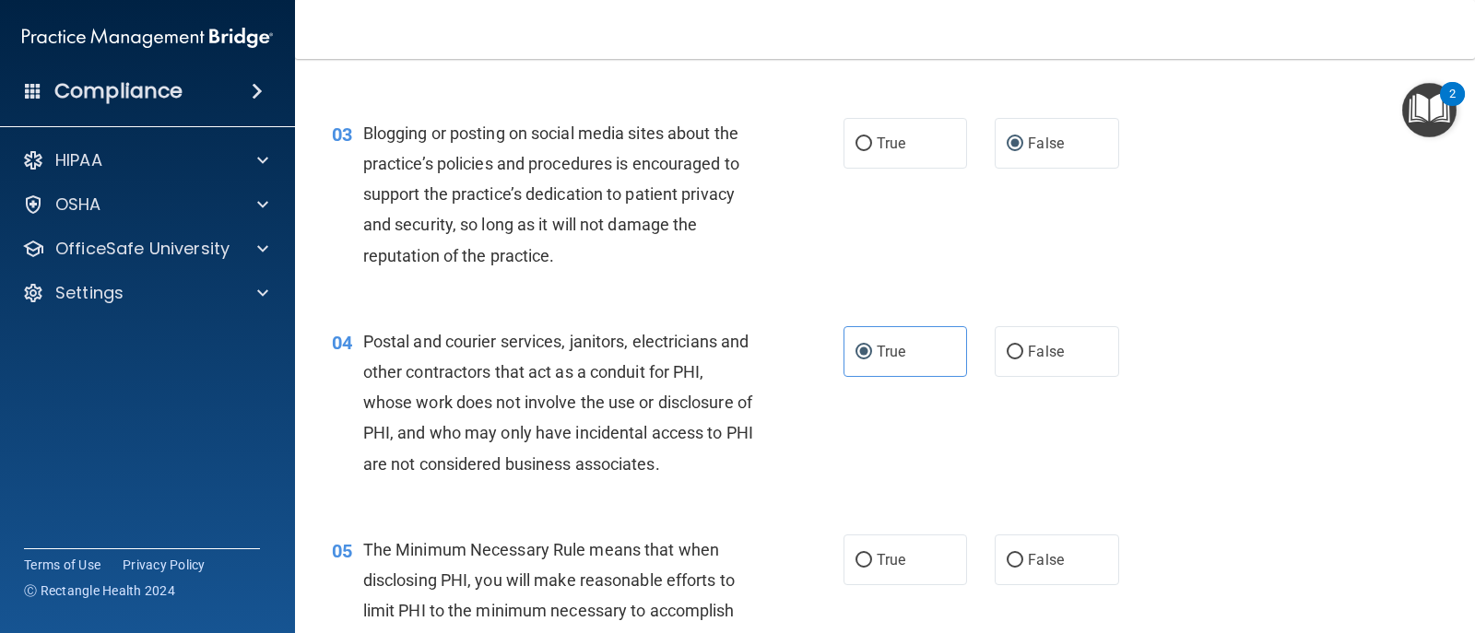
scroll to position [369, 0]
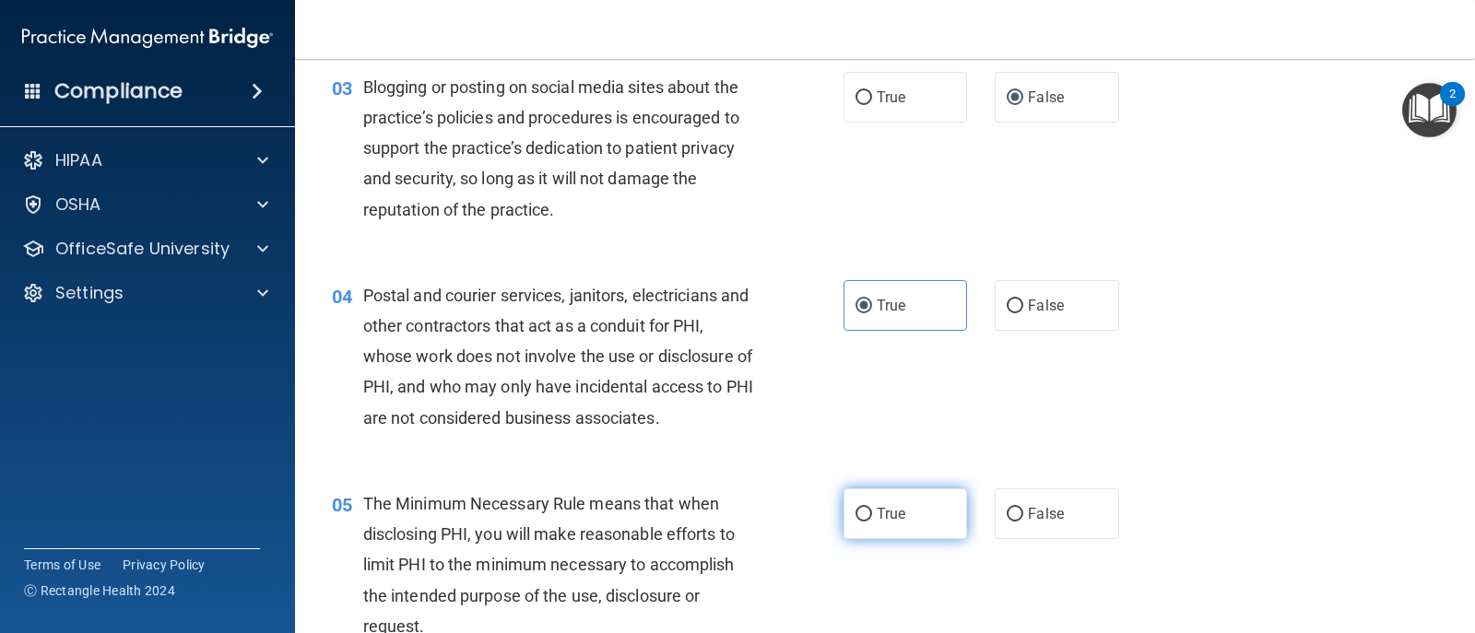
click at [863, 510] on input "True" at bounding box center [863, 515] width 17 height 14
radio input "true"
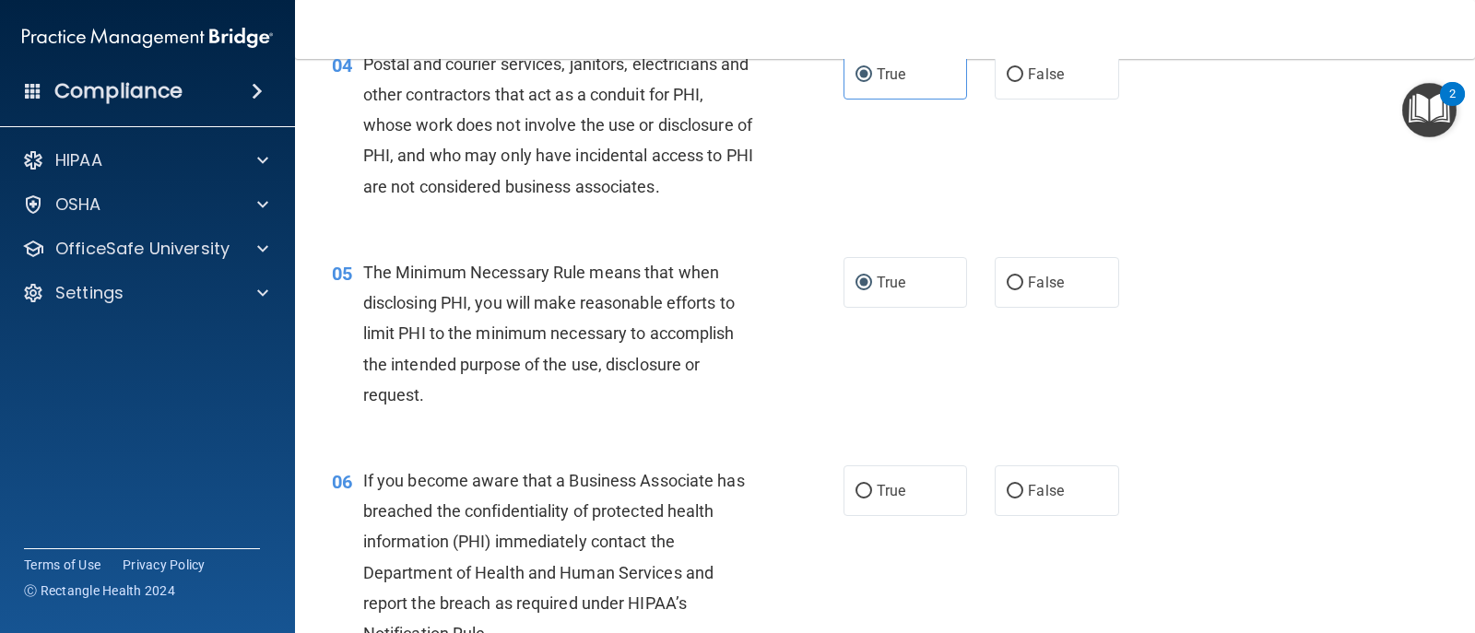
scroll to position [645, 0]
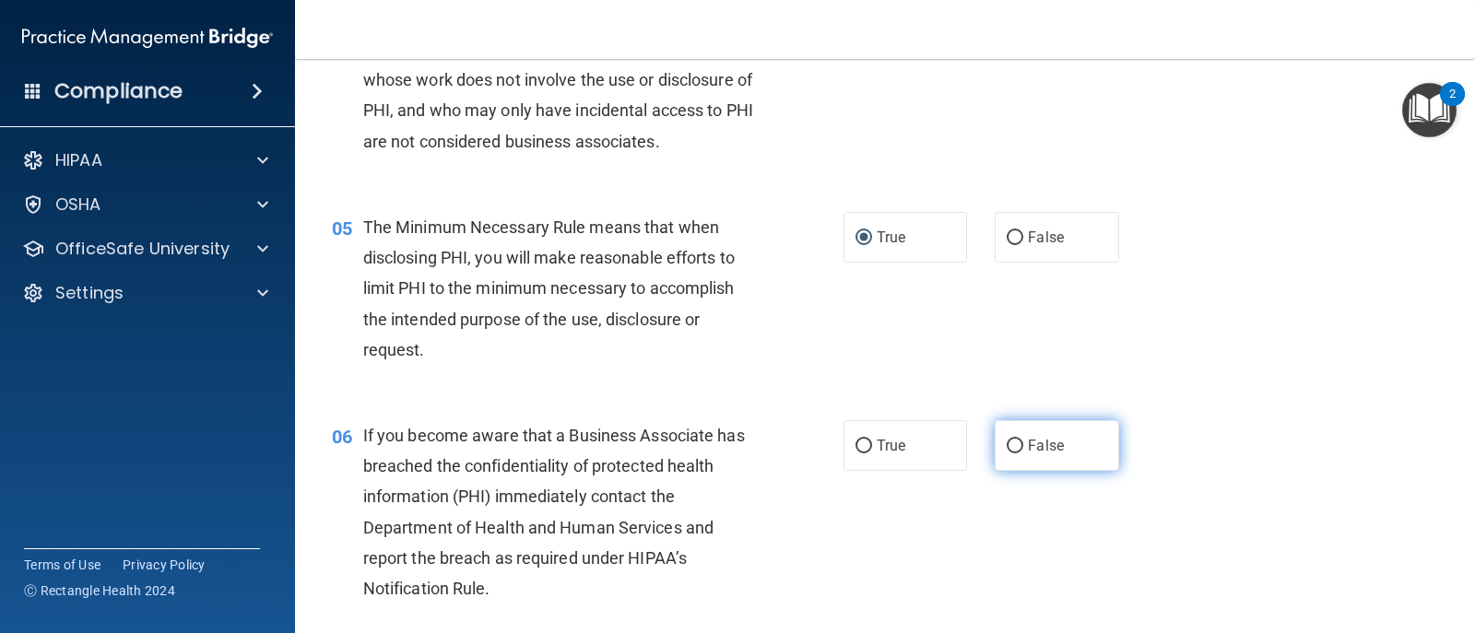
click at [1028, 447] on span "False" at bounding box center [1046, 446] width 36 height 18
click at [1023, 447] on input "False" at bounding box center [1015, 447] width 17 height 14
radio input "true"
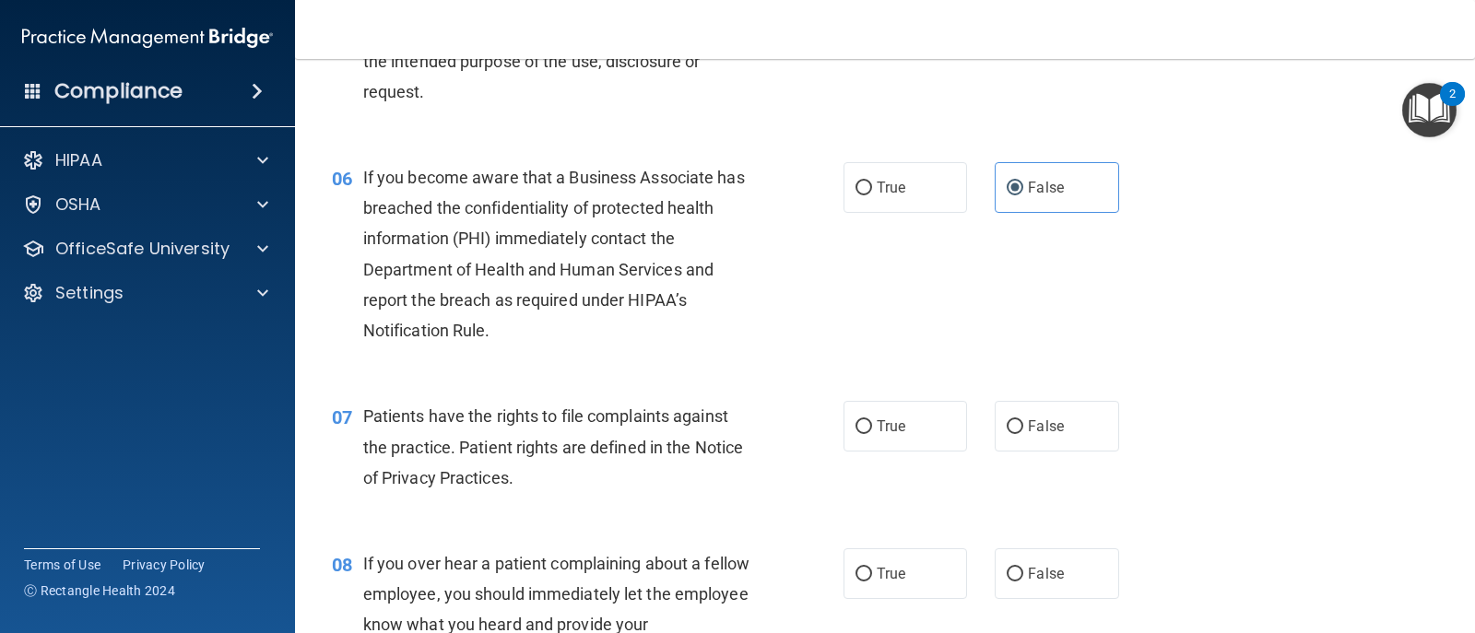
scroll to position [922, 0]
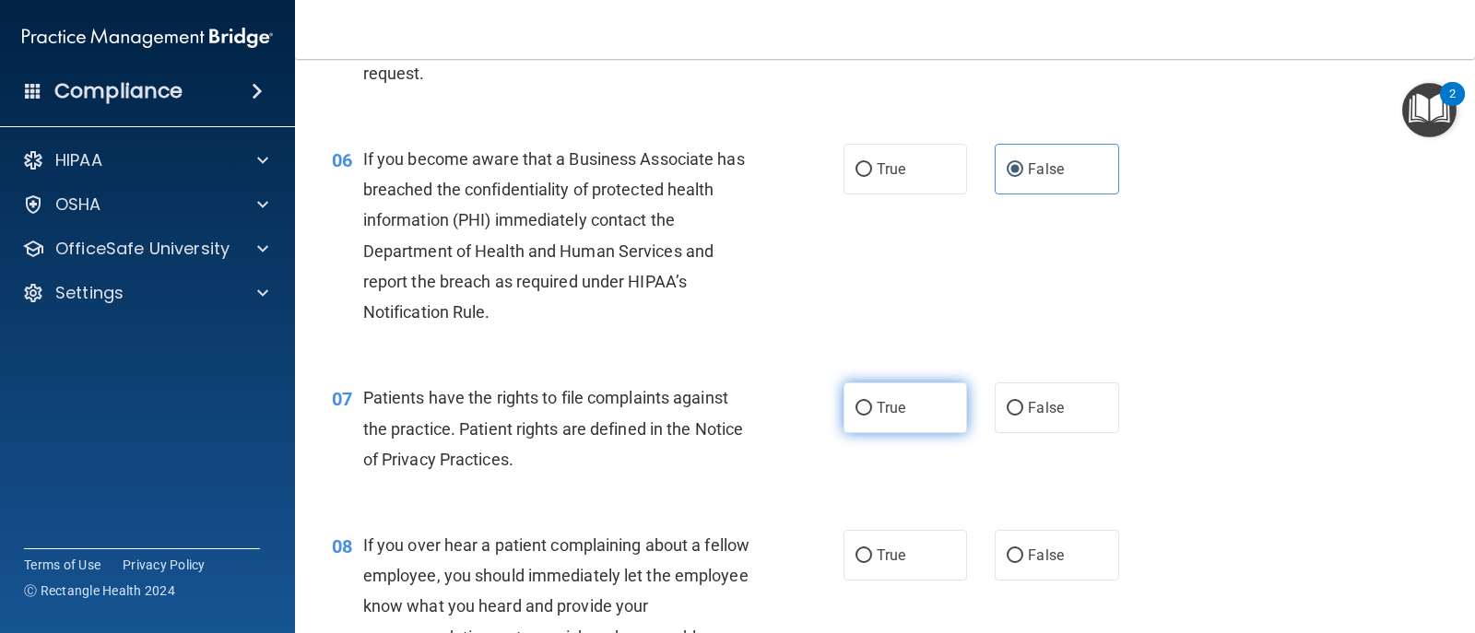
click at [884, 425] on label "True" at bounding box center [905, 408] width 124 height 51
click at [872, 416] on input "True" at bounding box center [863, 409] width 17 height 14
radio input "true"
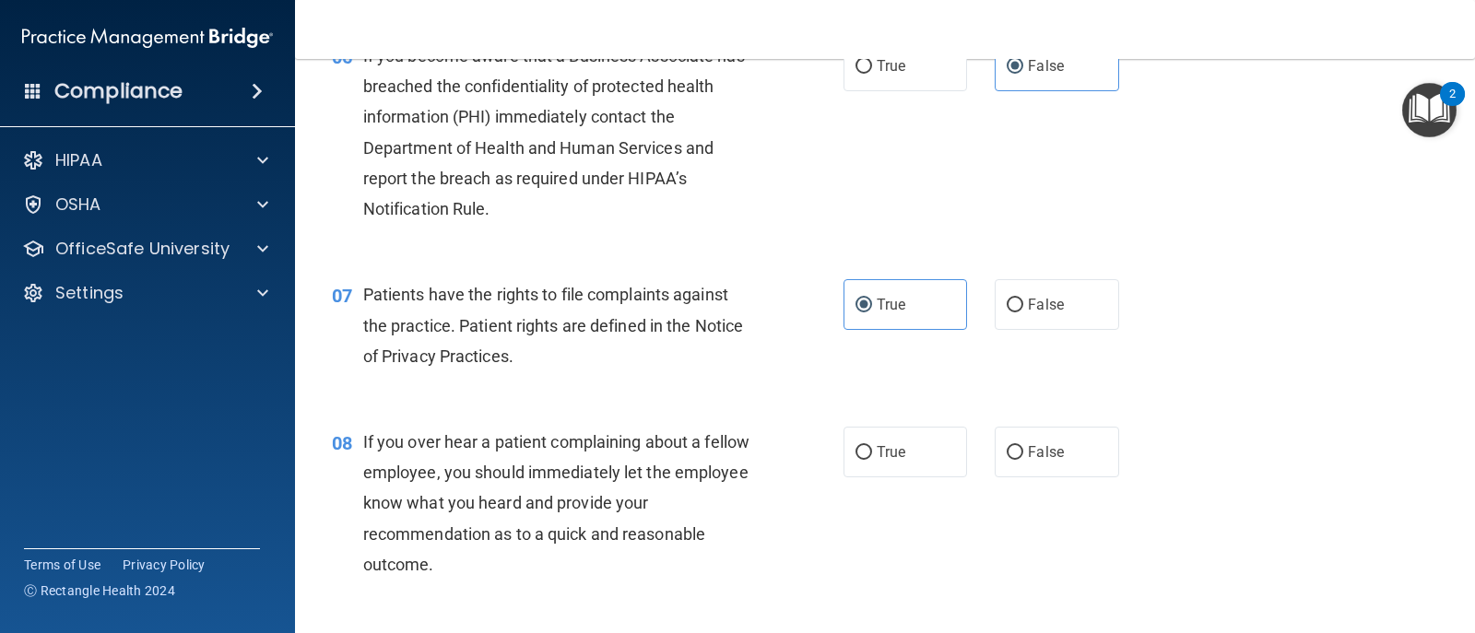
scroll to position [1106, 0]
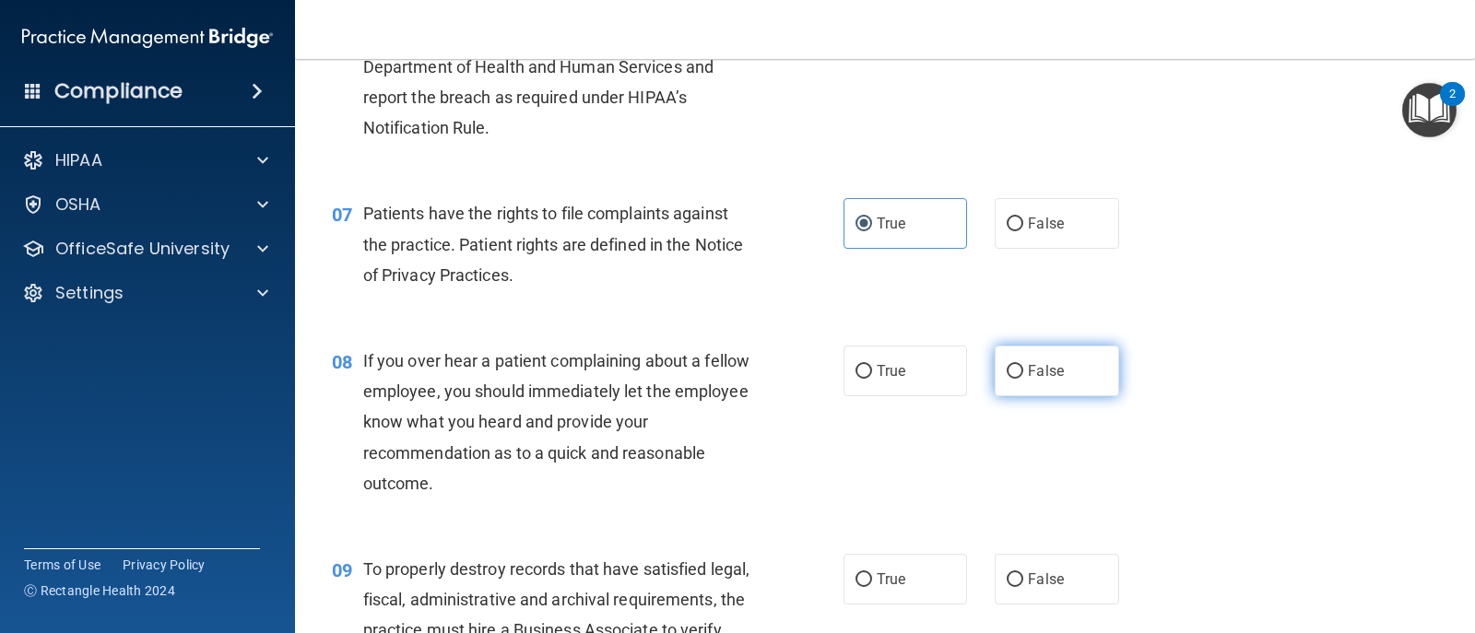
click at [1018, 377] on label "False" at bounding box center [1057, 371] width 124 height 51
click at [1018, 377] on input "False" at bounding box center [1015, 372] width 17 height 14
radio input "true"
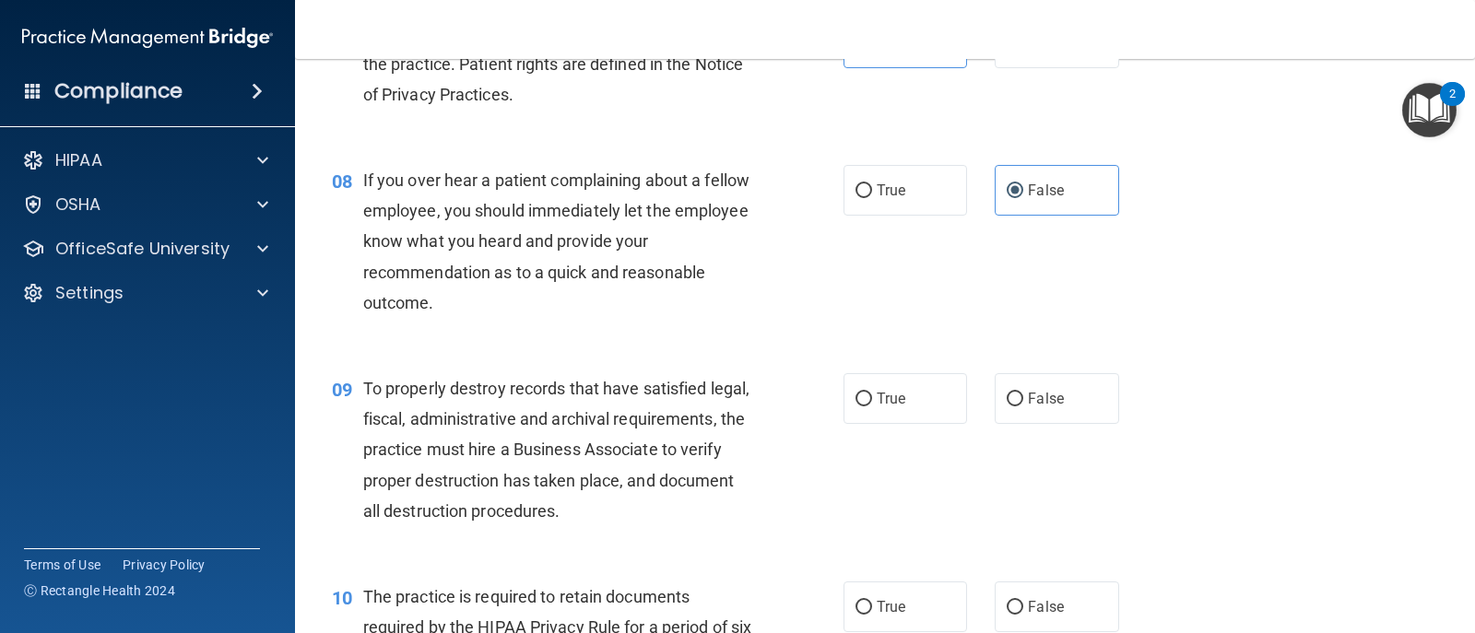
scroll to position [1291, 0]
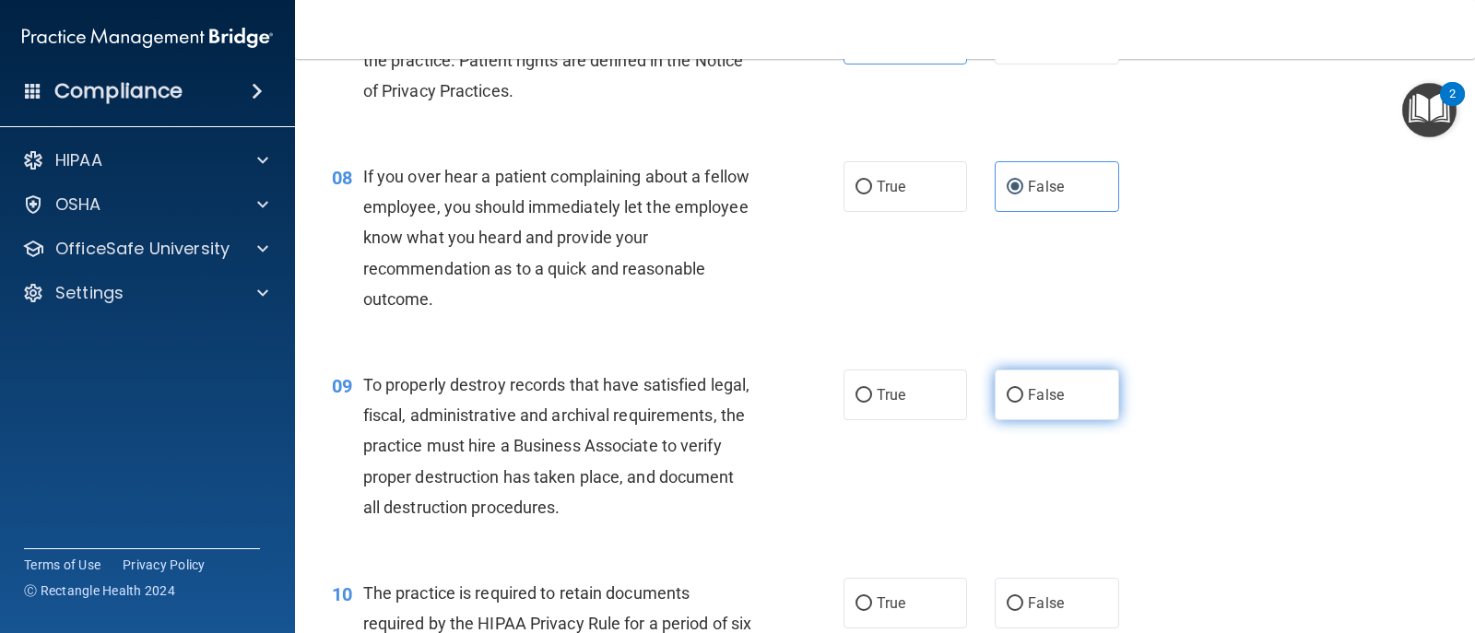
click at [1007, 397] on input "False" at bounding box center [1015, 396] width 17 height 14
radio input "true"
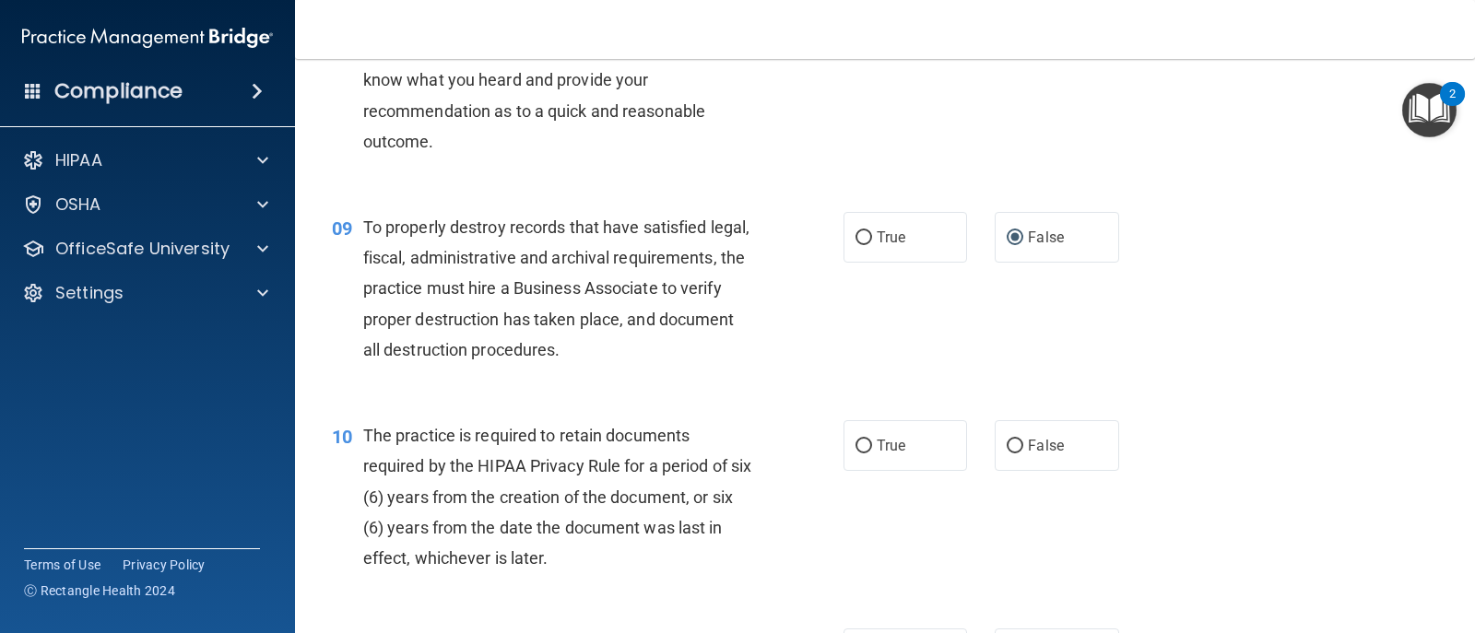
scroll to position [1475, 0]
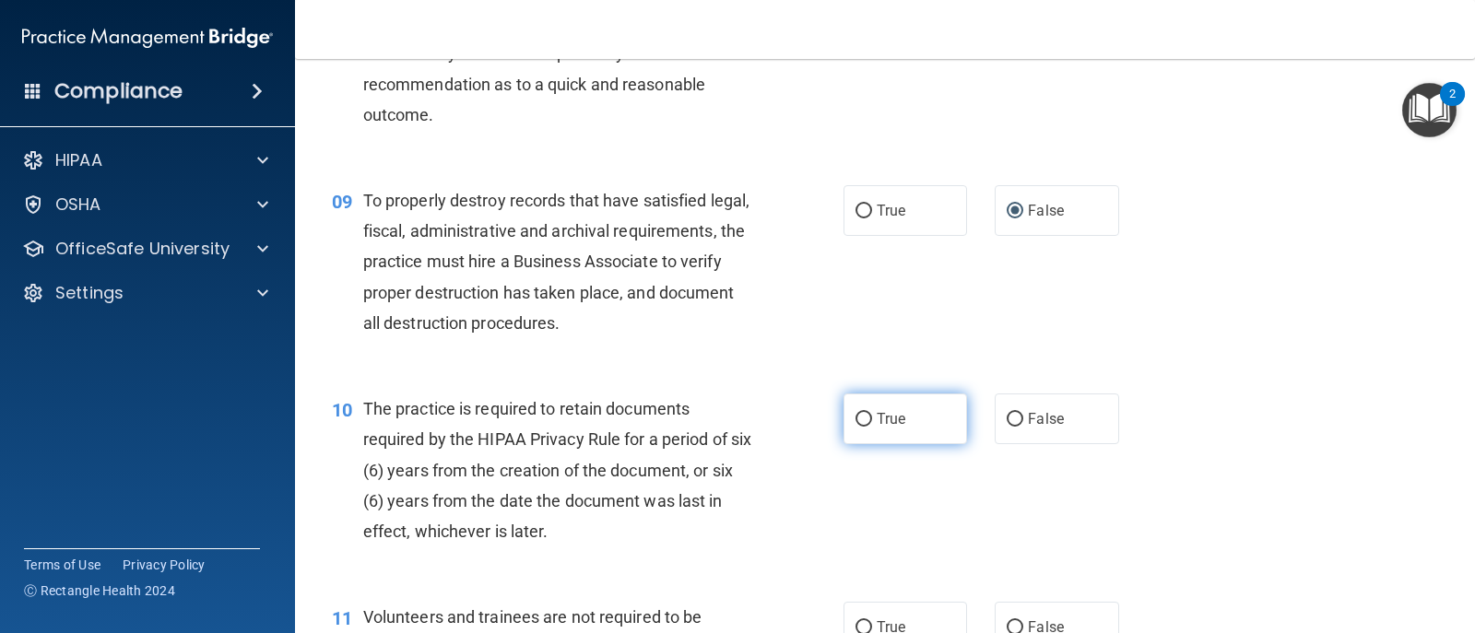
click at [877, 418] on span "True" at bounding box center [891, 419] width 29 height 18
click at [872, 418] on input "True" at bounding box center [863, 420] width 17 height 14
radio input "true"
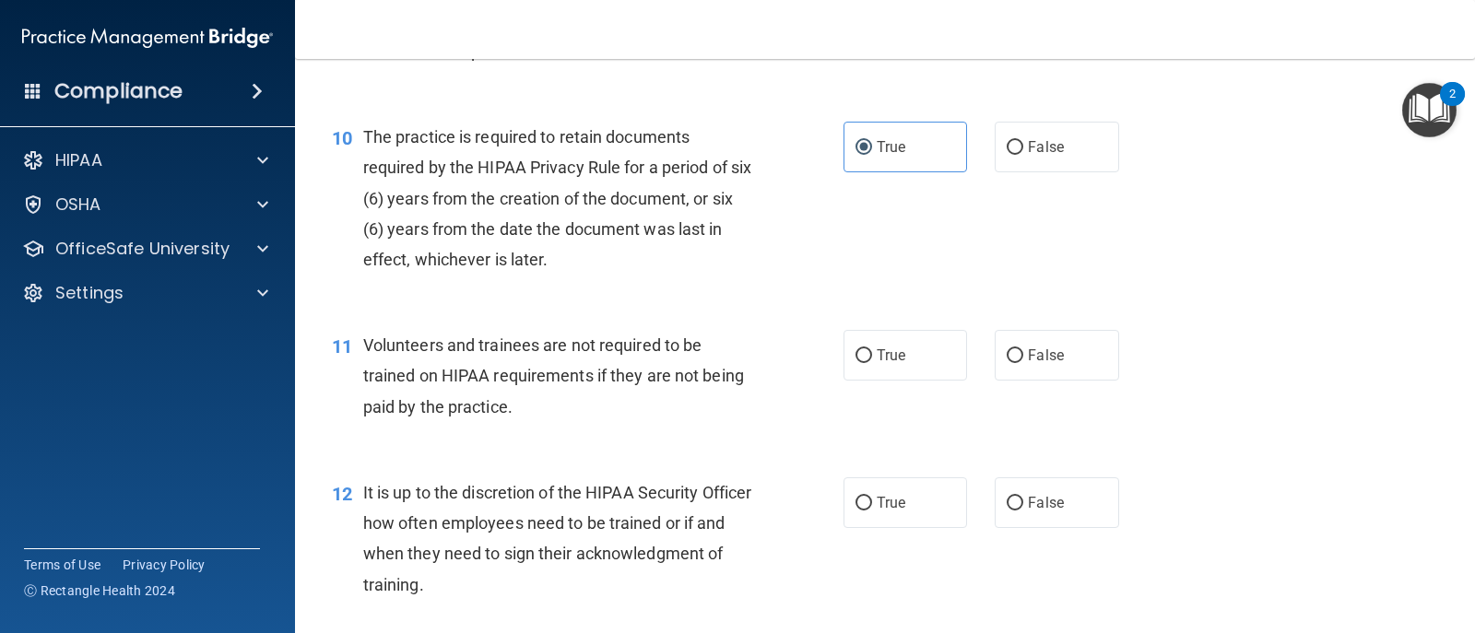
scroll to position [1751, 0]
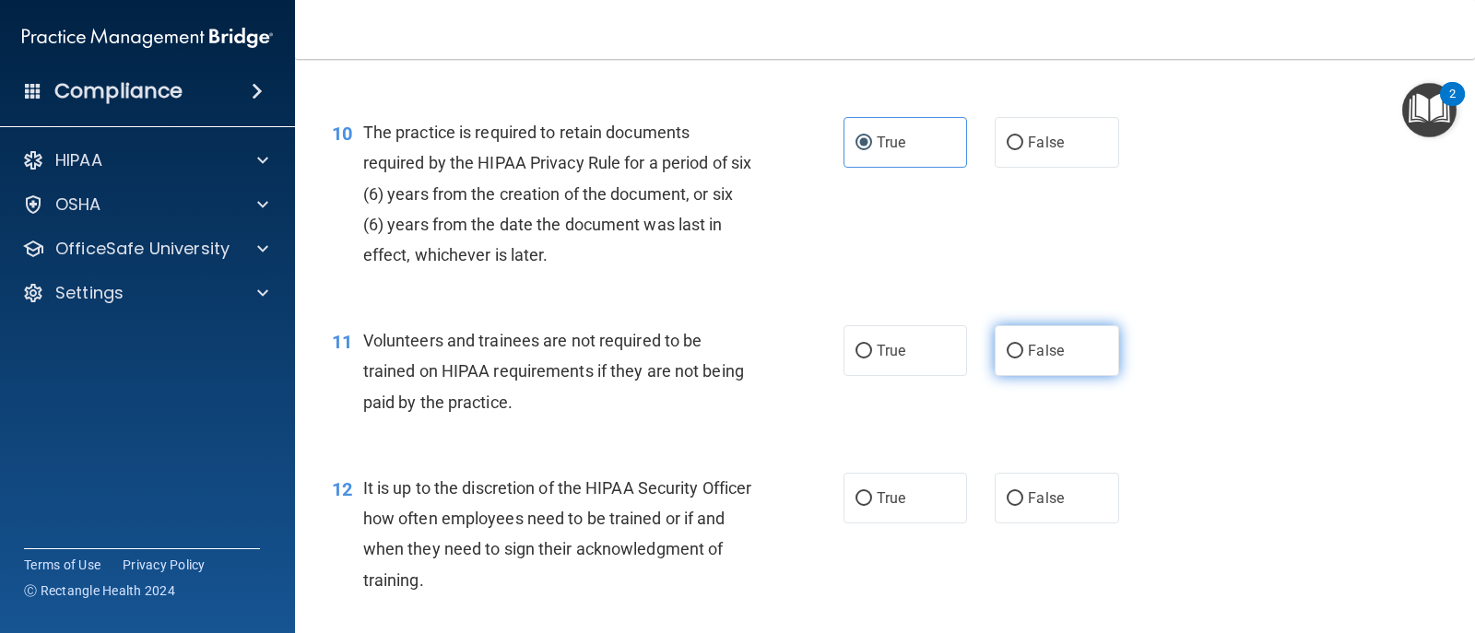
click at [1007, 355] on input "False" at bounding box center [1015, 352] width 17 height 14
radio input "true"
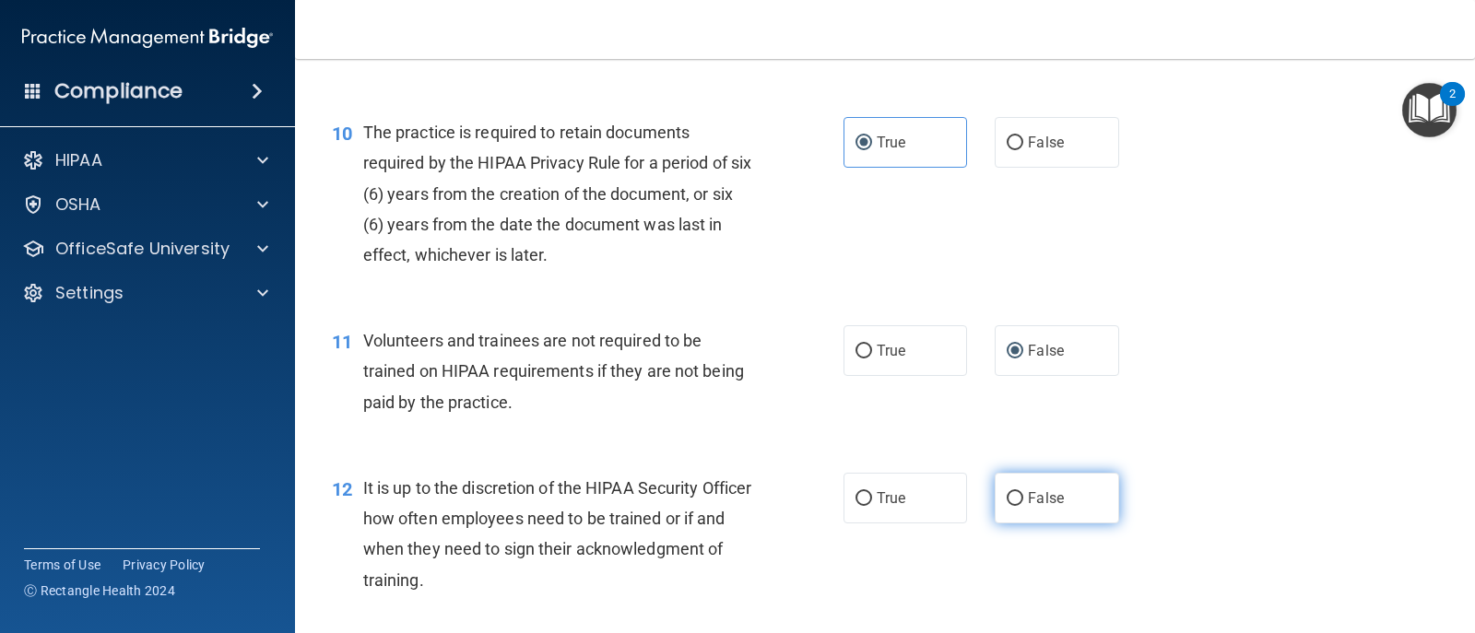
click at [1007, 494] on input "False" at bounding box center [1015, 499] width 17 height 14
radio input "true"
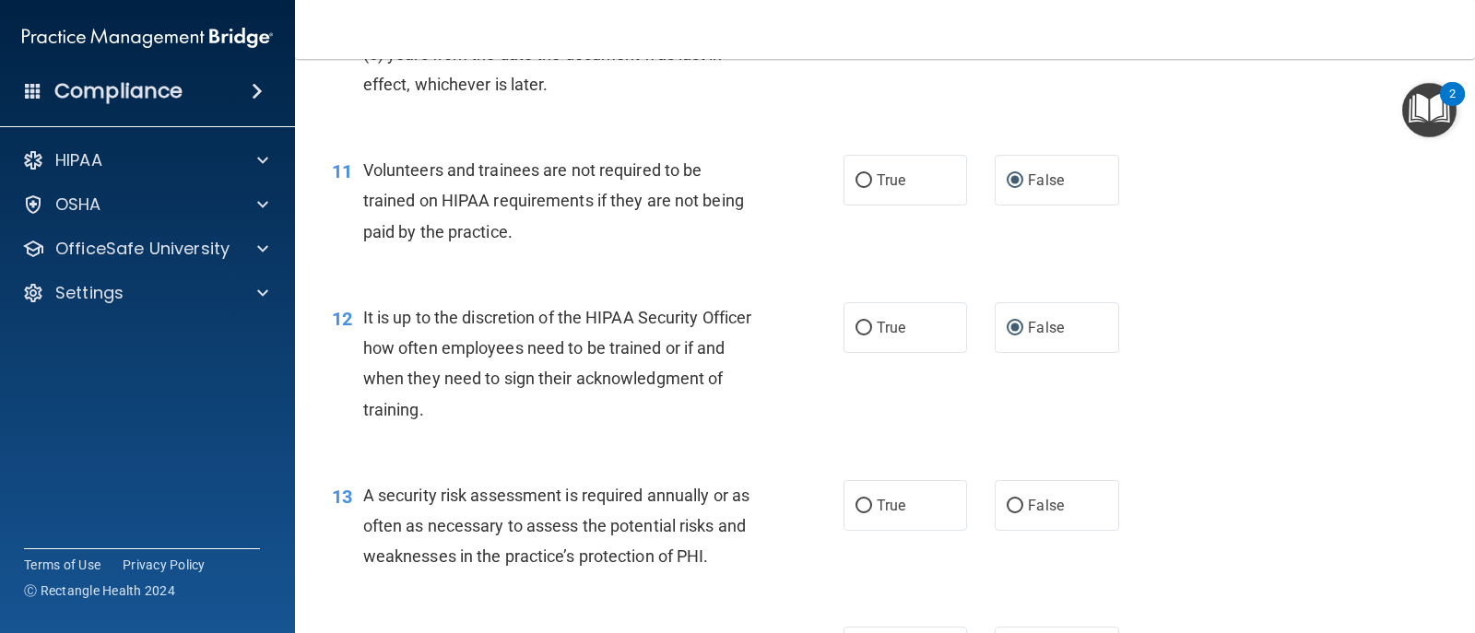
scroll to position [2028, 0]
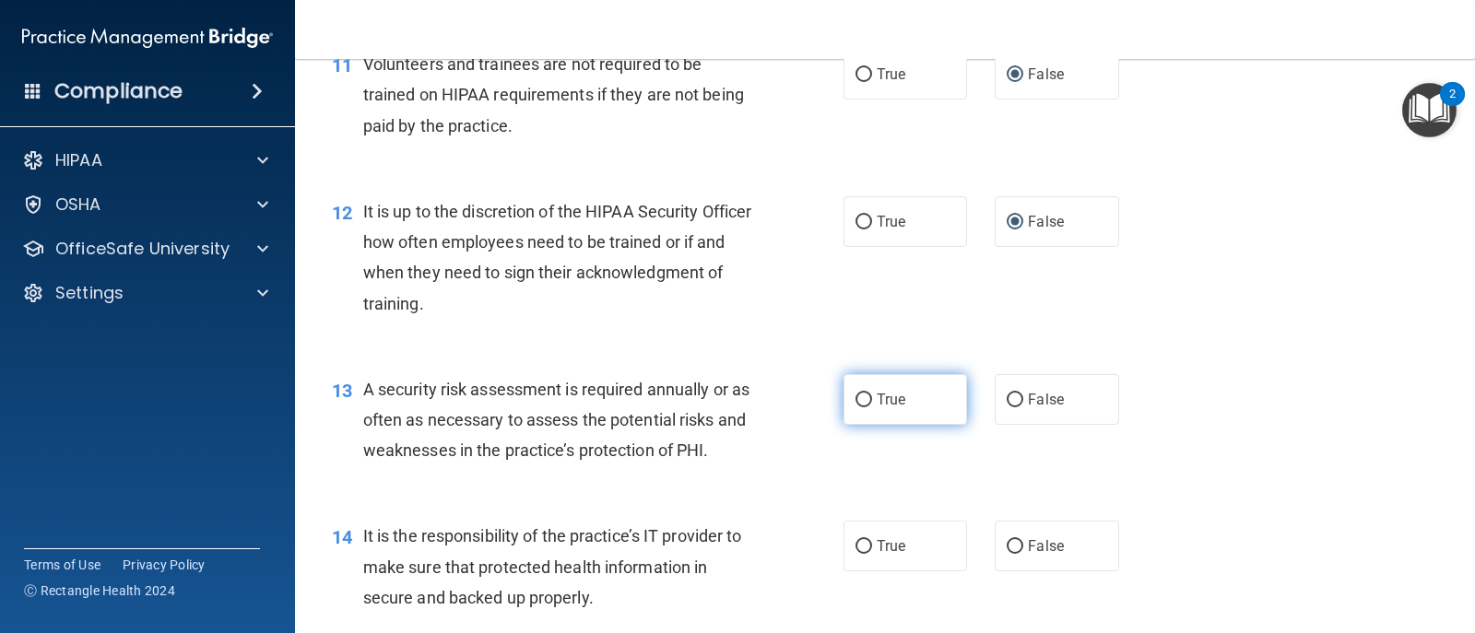
click at [861, 399] on input "True" at bounding box center [863, 401] width 17 height 14
radio input "true"
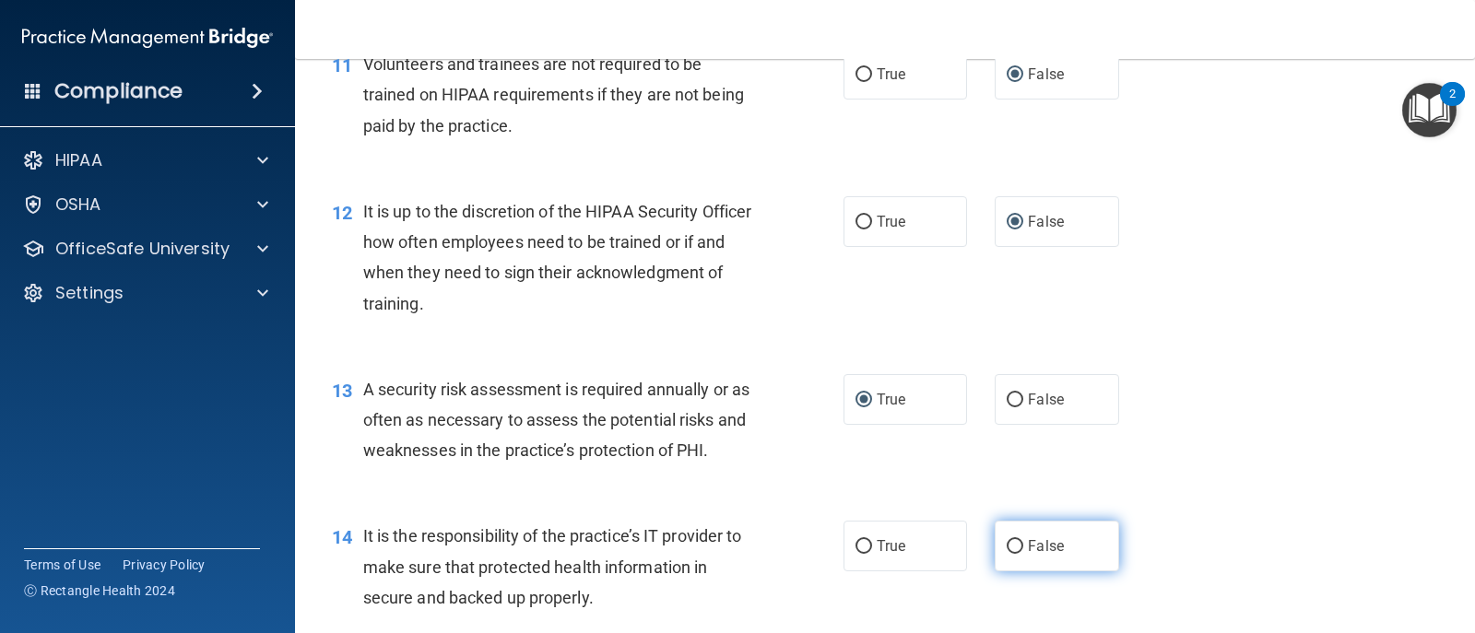
click at [1007, 544] on input "False" at bounding box center [1015, 547] width 17 height 14
radio input "true"
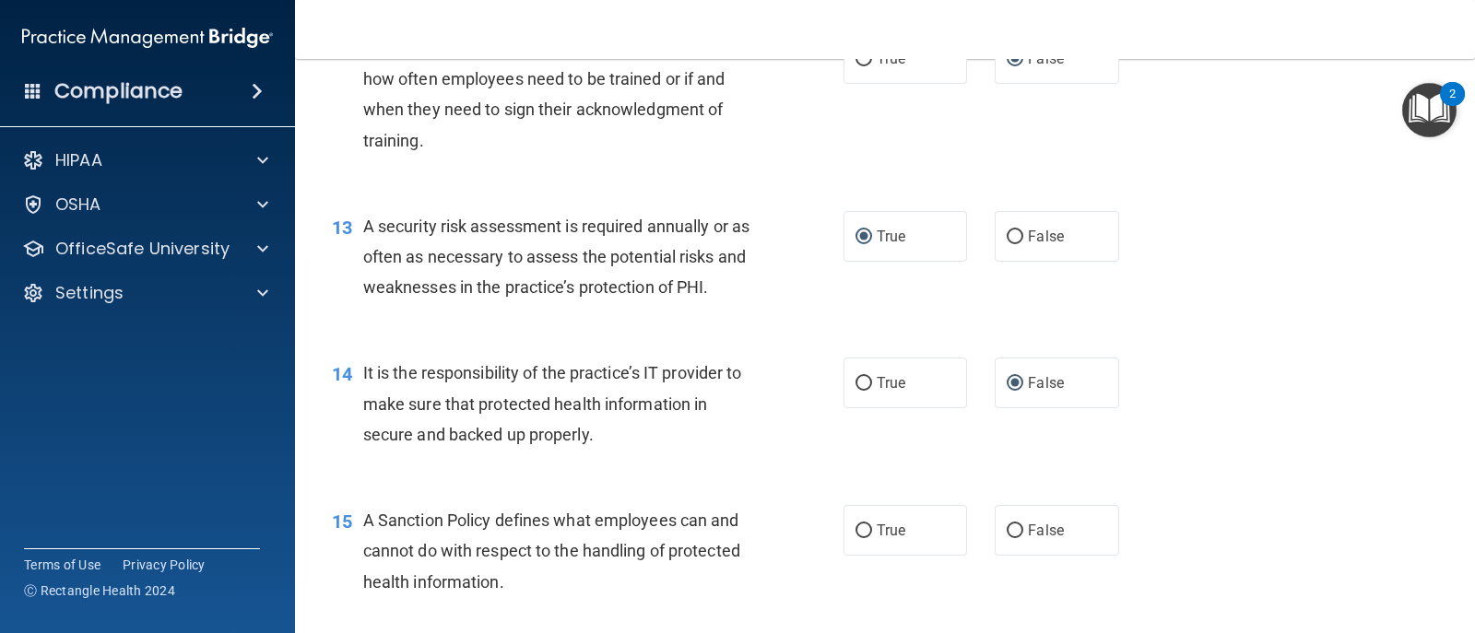
scroll to position [2212, 0]
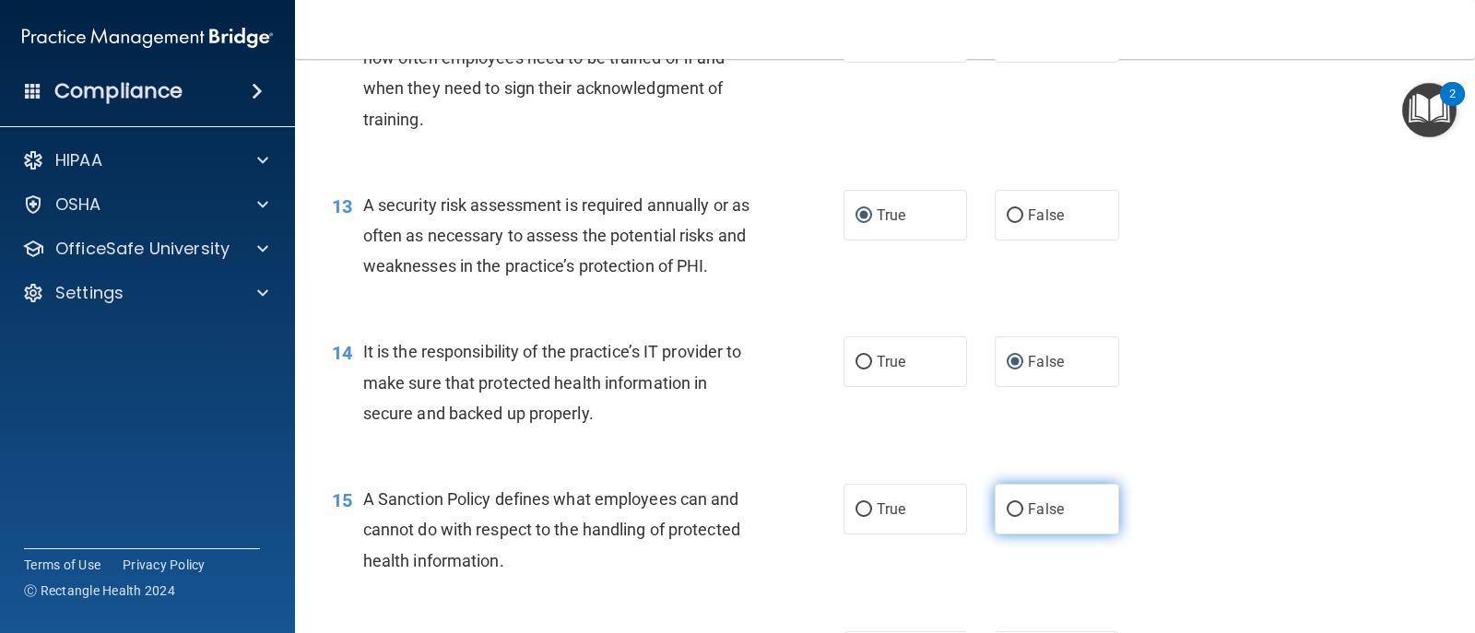
click at [1007, 510] on input "False" at bounding box center [1015, 510] width 17 height 14
radio input "true"
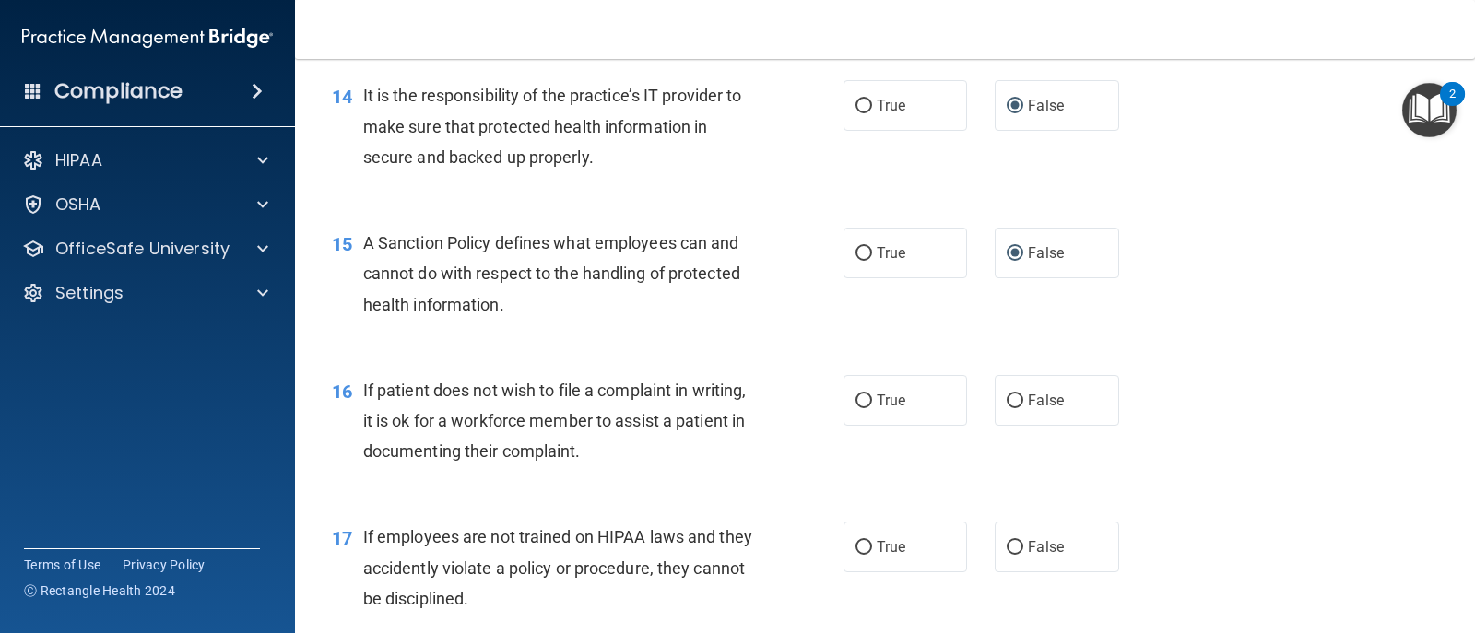
scroll to position [2489, 0]
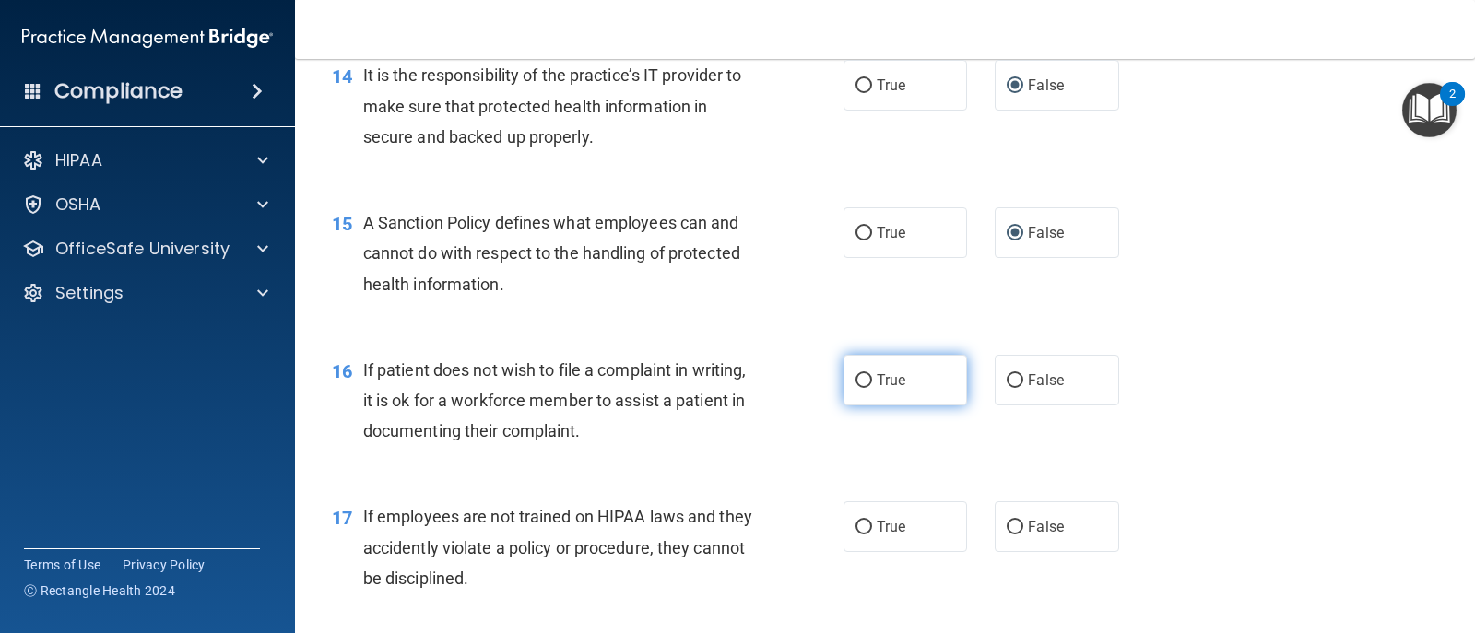
click at [855, 381] on input "True" at bounding box center [863, 381] width 17 height 14
radio input "true"
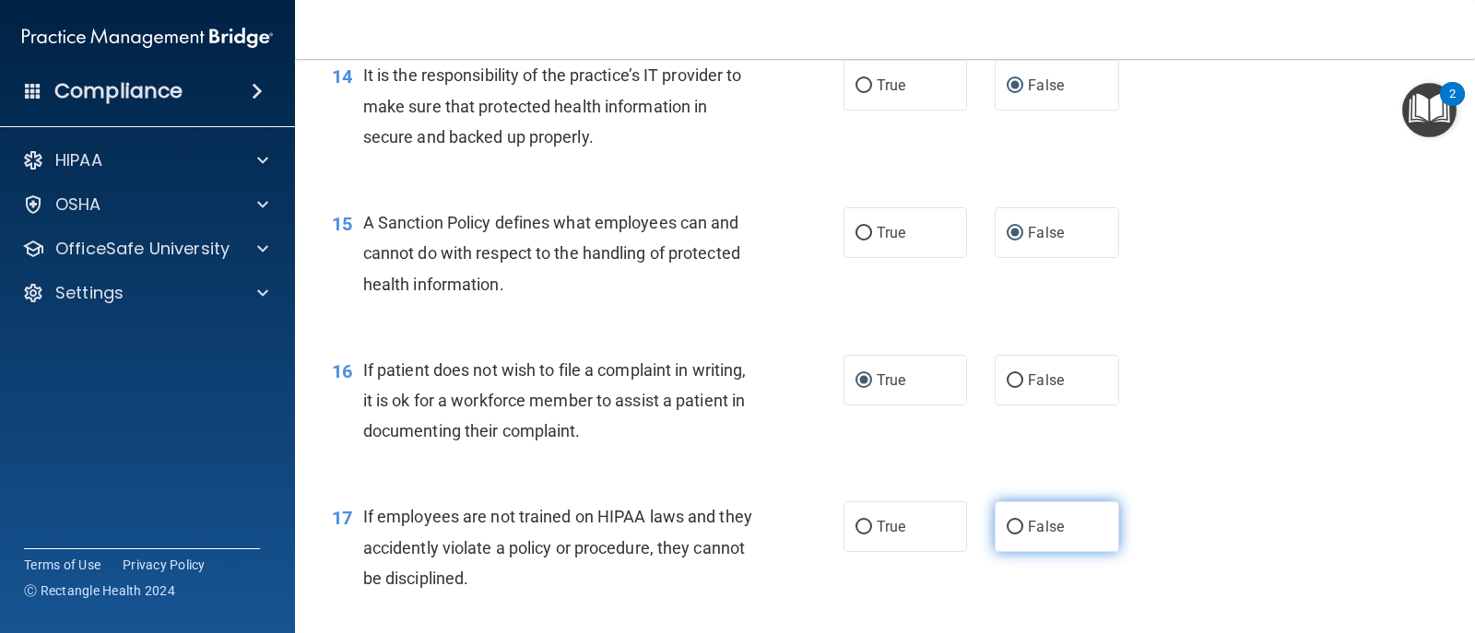
click at [1007, 528] on input "False" at bounding box center [1015, 528] width 17 height 14
radio input "true"
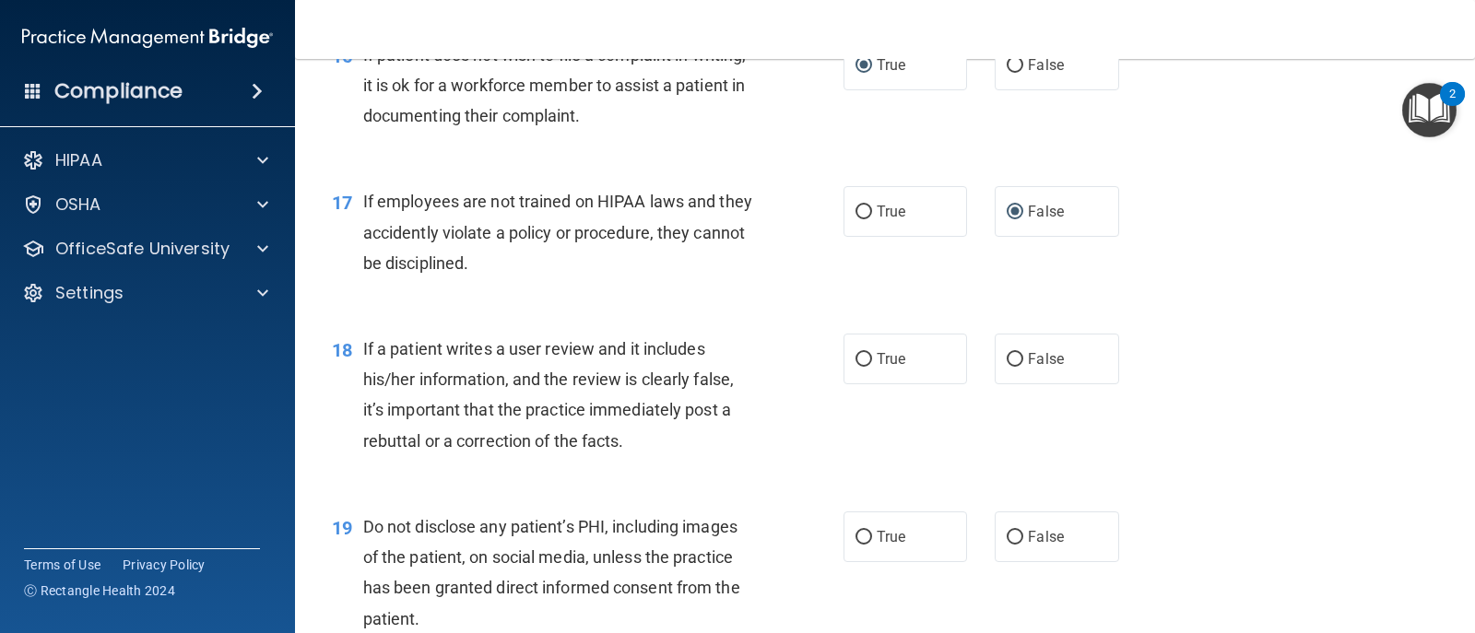
scroll to position [2858, 0]
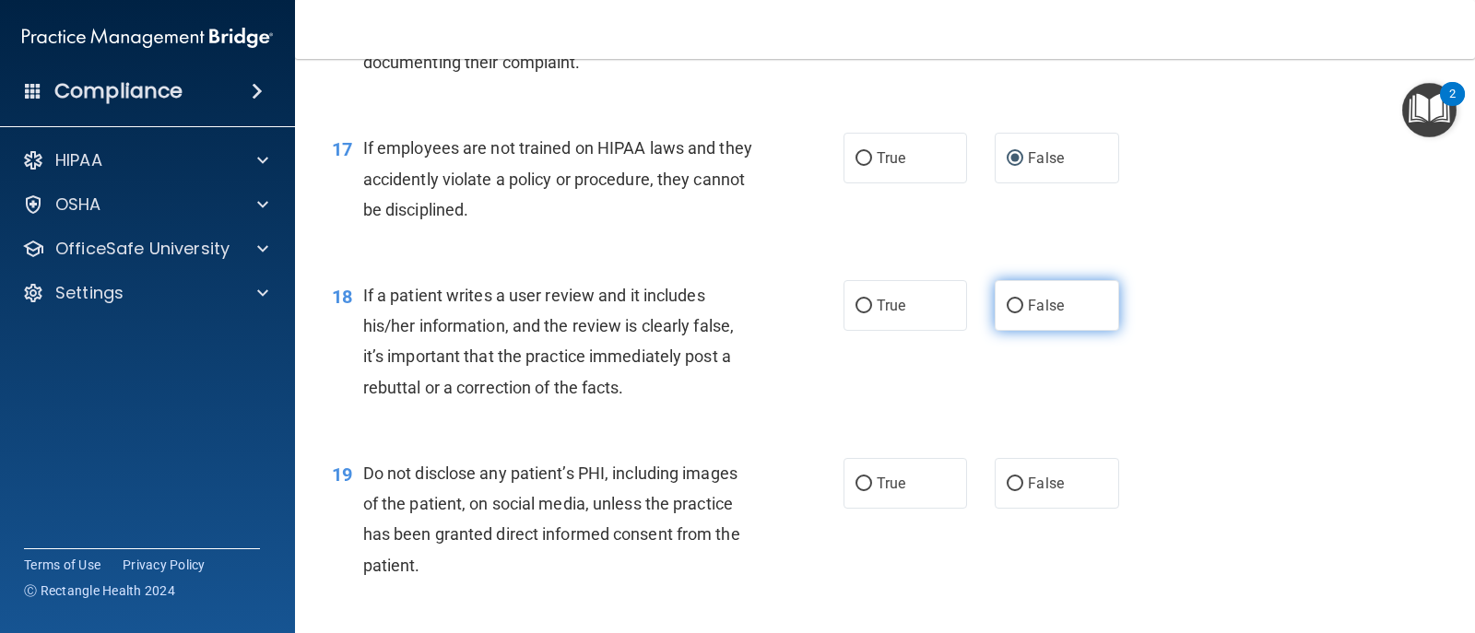
click at [1007, 309] on input "False" at bounding box center [1015, 307] width 17 height 14
radio input "true"
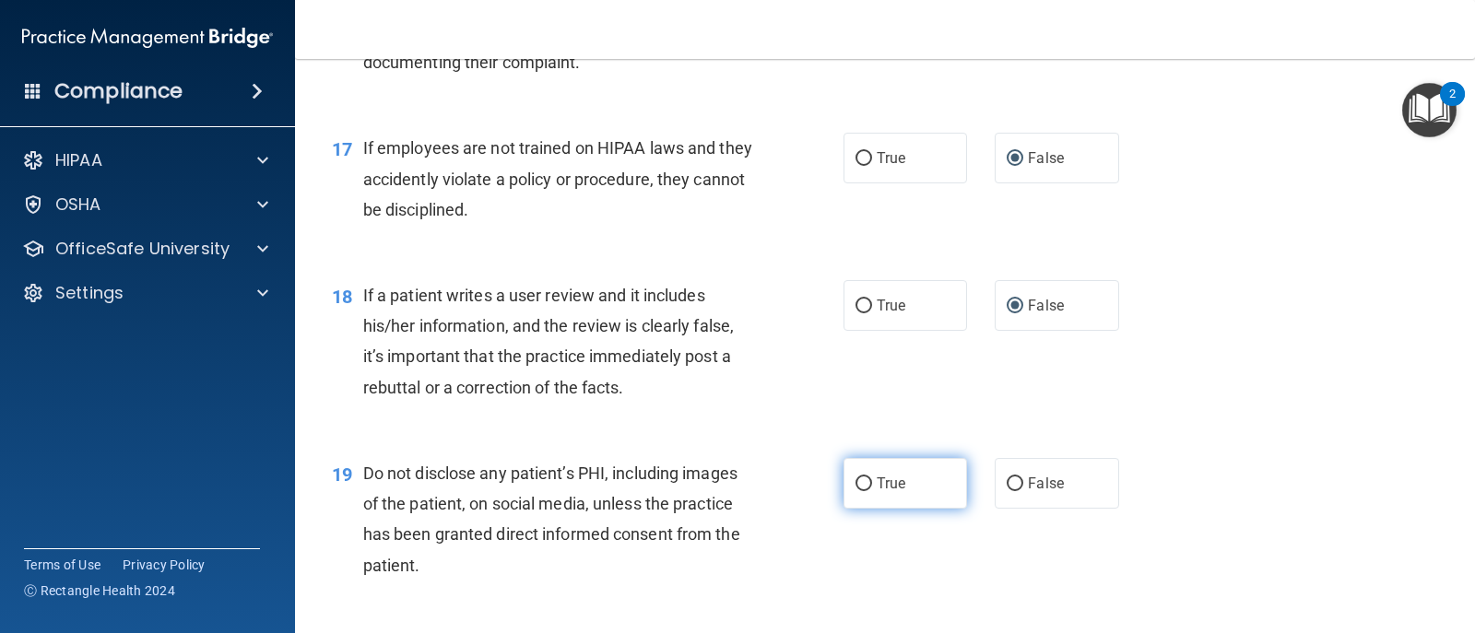
click at [855, 488] on input "True" at bounding box center [863, 484] width 17 height 14
radio input "true"
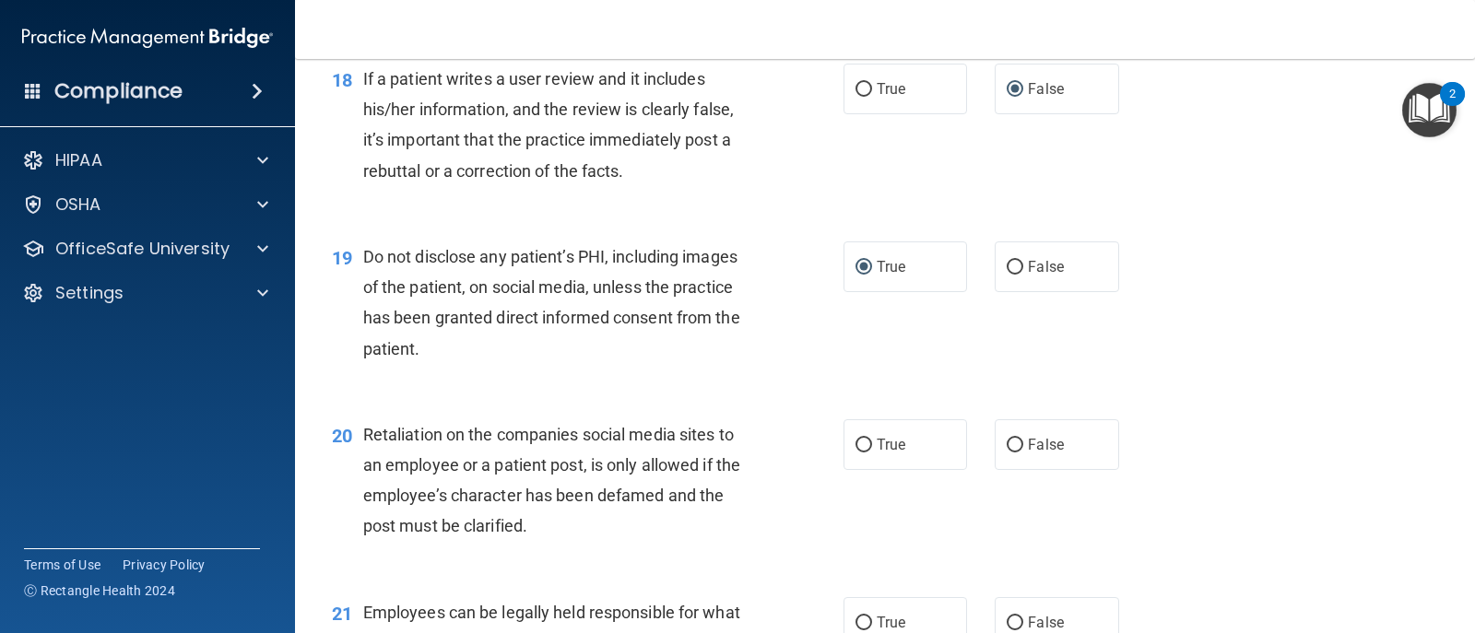
scroll to position [3134, 0]
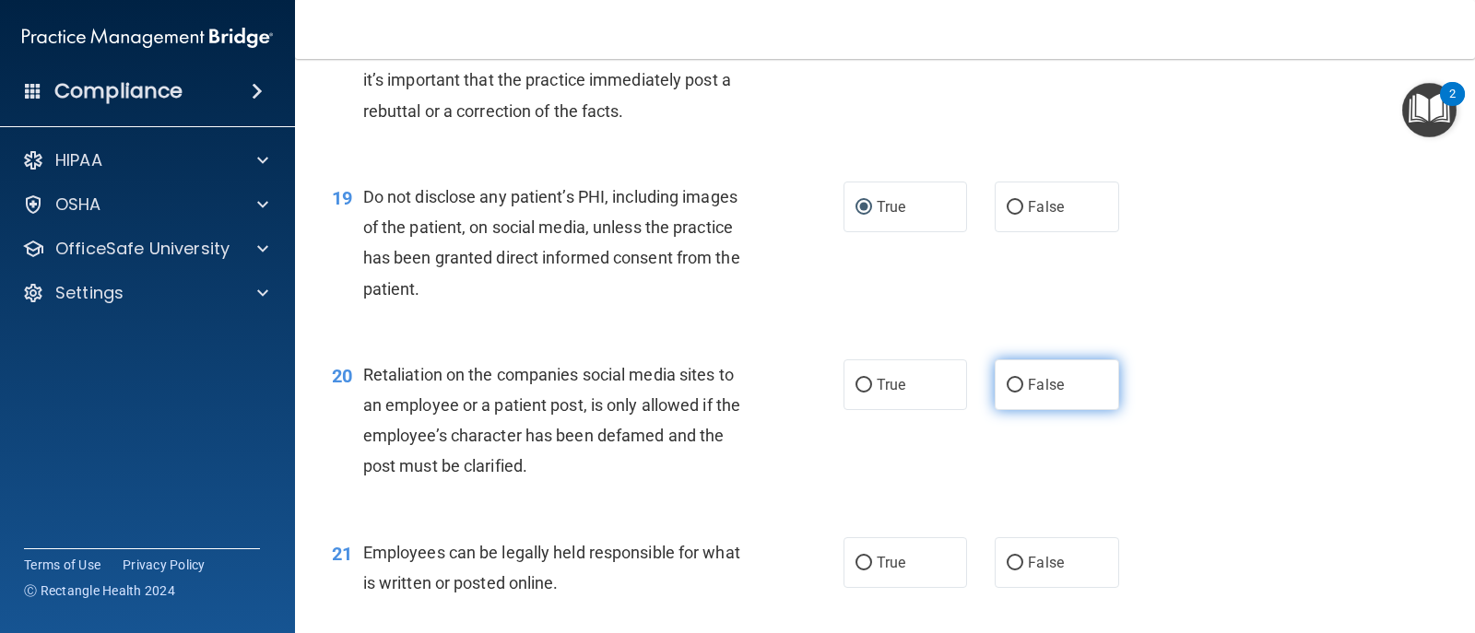
click at [1011, 387] on input "False" at bounding box center [1015, 386] width 17 height 14
radio input "true"
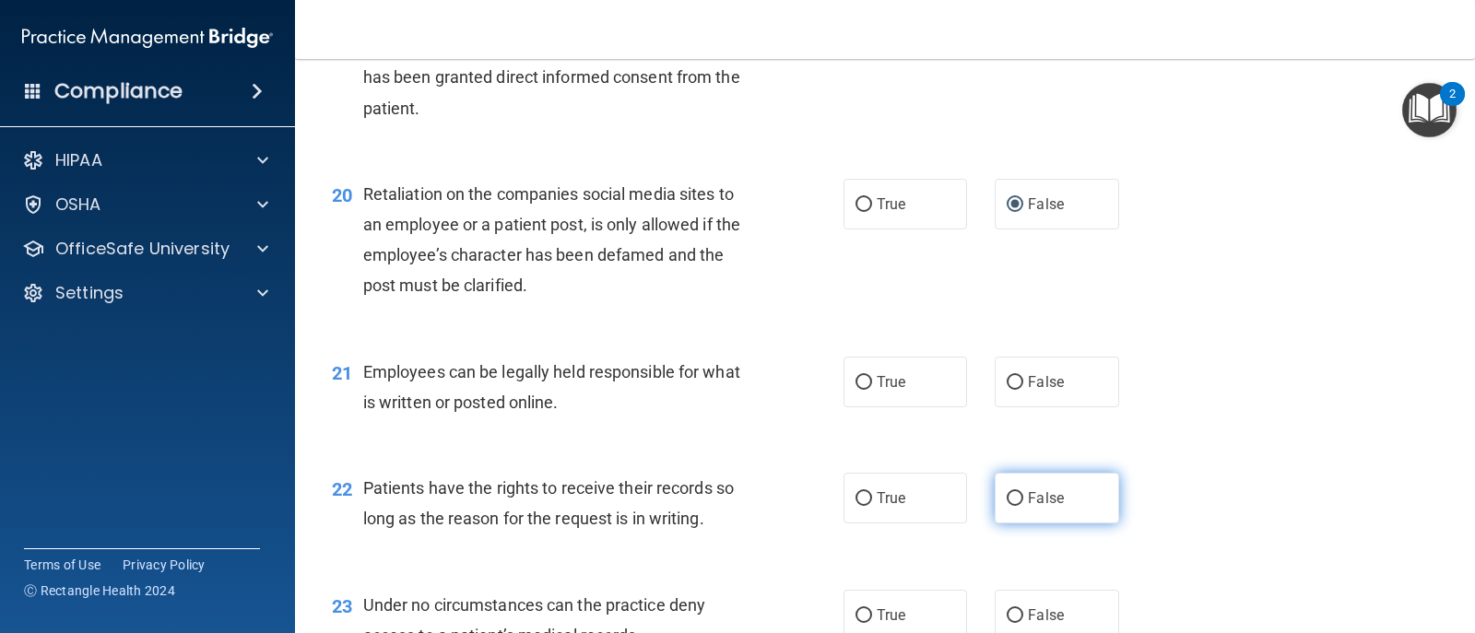
scroll to position [3318, 0]
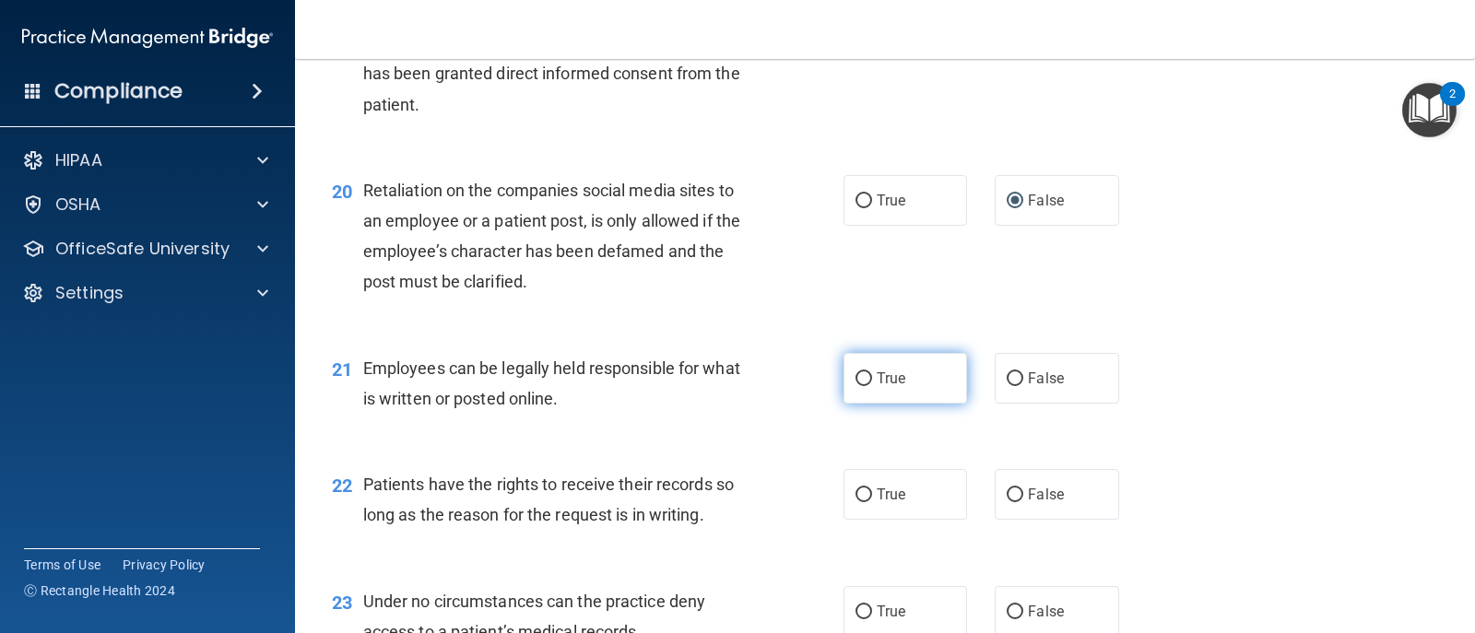
click at [843, 377] on label "True" at bounding box center [905, 378] width 124 height 51
click at [855, 377] on input "True" at bounding box center [863, 379] width 17 height 14
radio input "true"
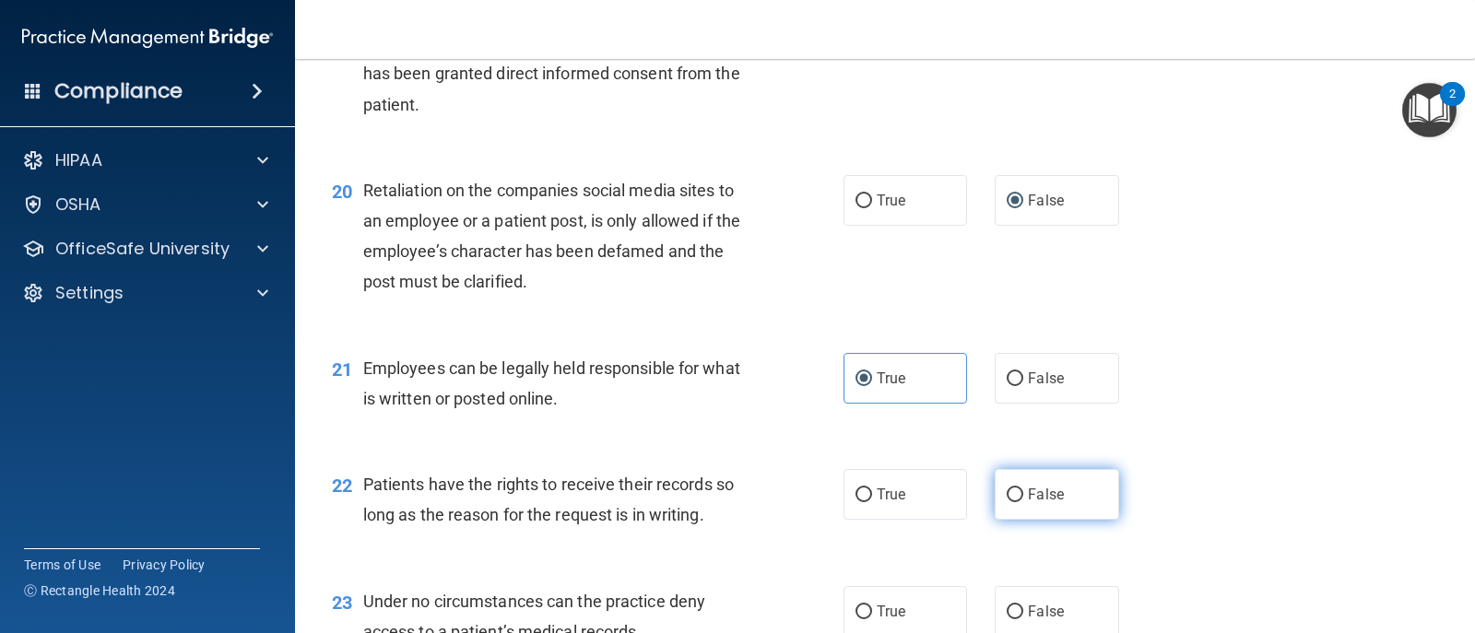
click at [1010, 493] on input "False" at bounding box center [1015, 496] width 17 height 14
radio input "true"
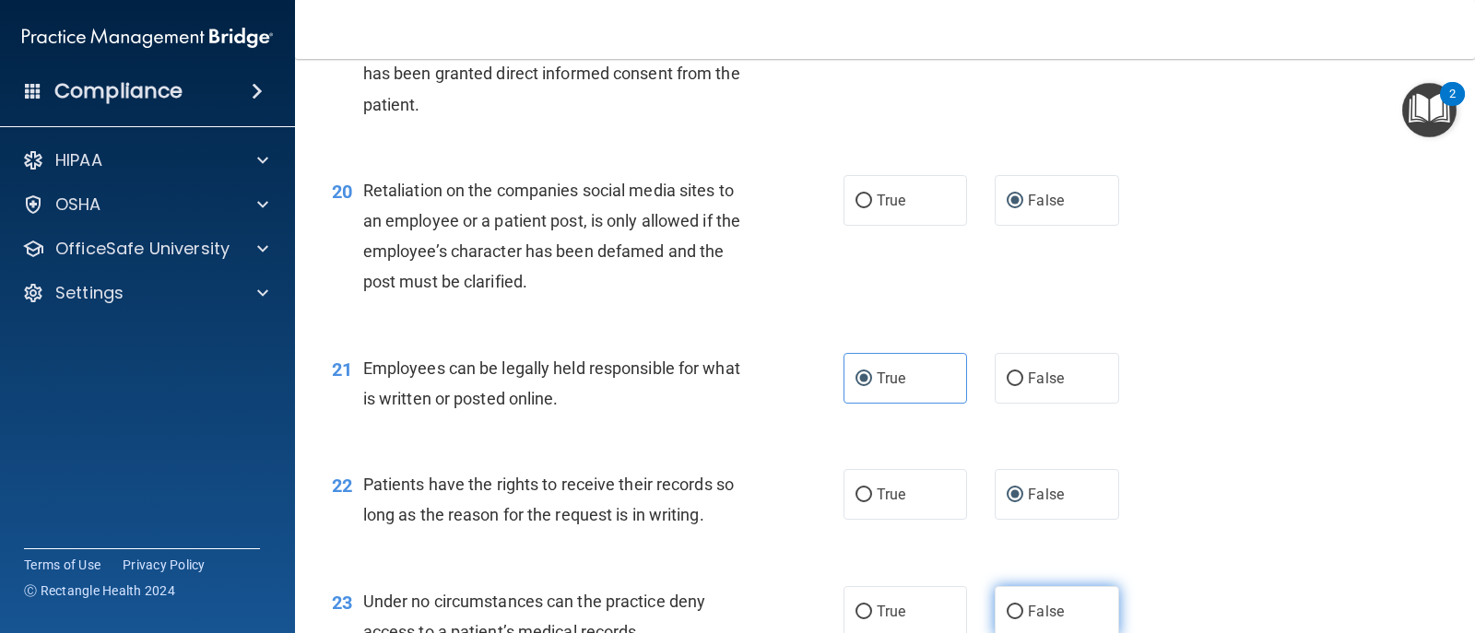
click at [1007, 610] on input "False" at bounding box center [1015, 613] width 17 height 14
radio input "true"
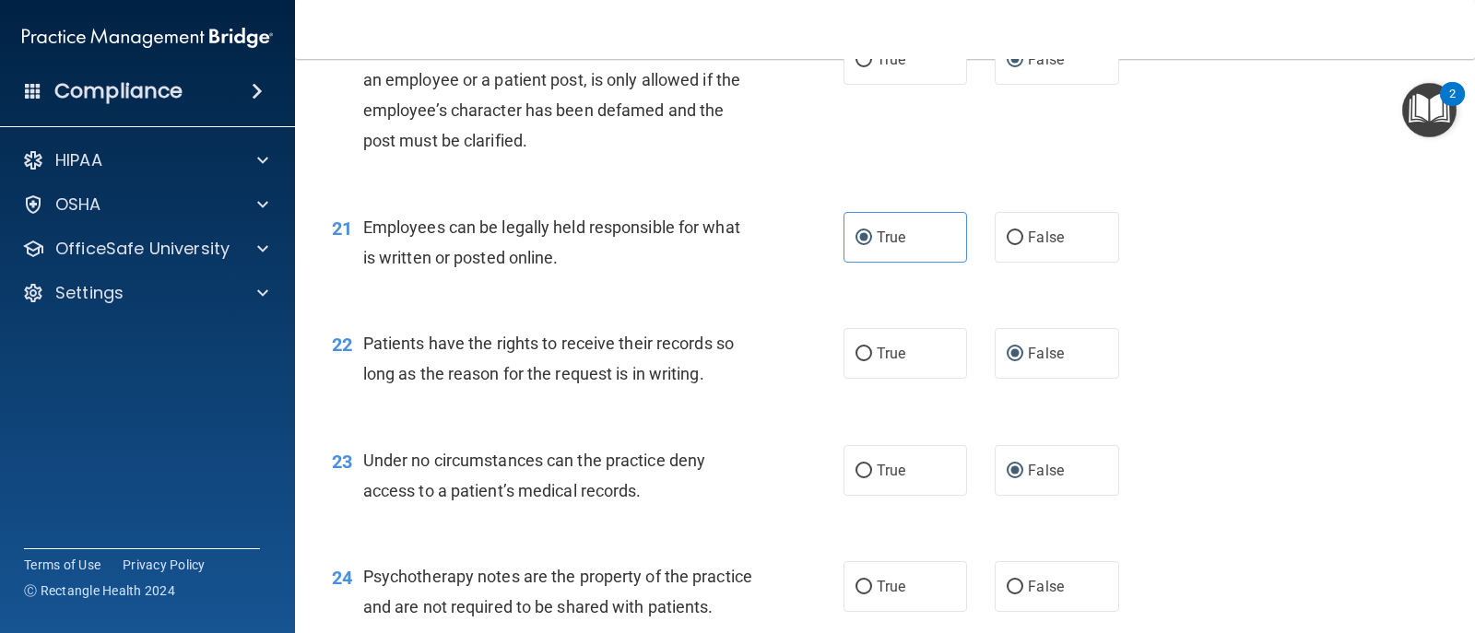
scroll to position [3503, 0]
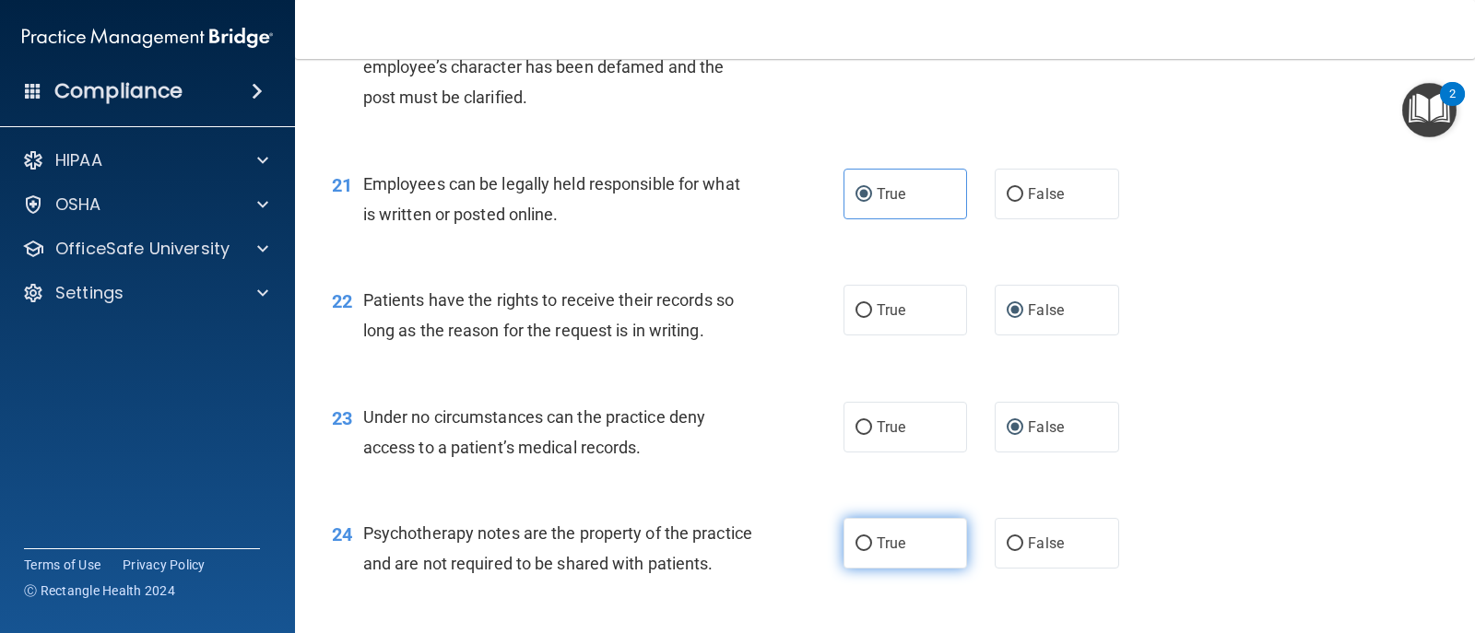
click at [877, 542] on span "True" at bounding box center [891, 544] width 29 height 18
click at [870, 542] on input "True" at bounding box center [863, 544] width 17 height 14
radio input "true"
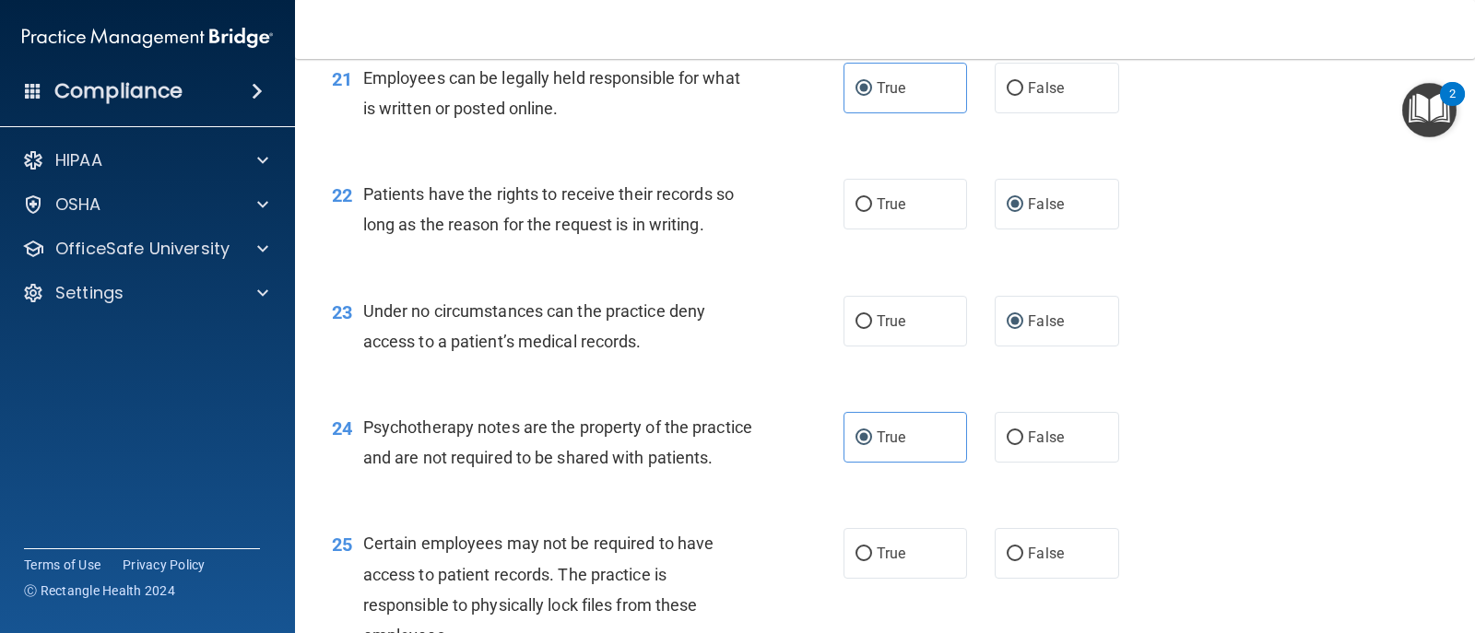
scroll to position [3872, 0]
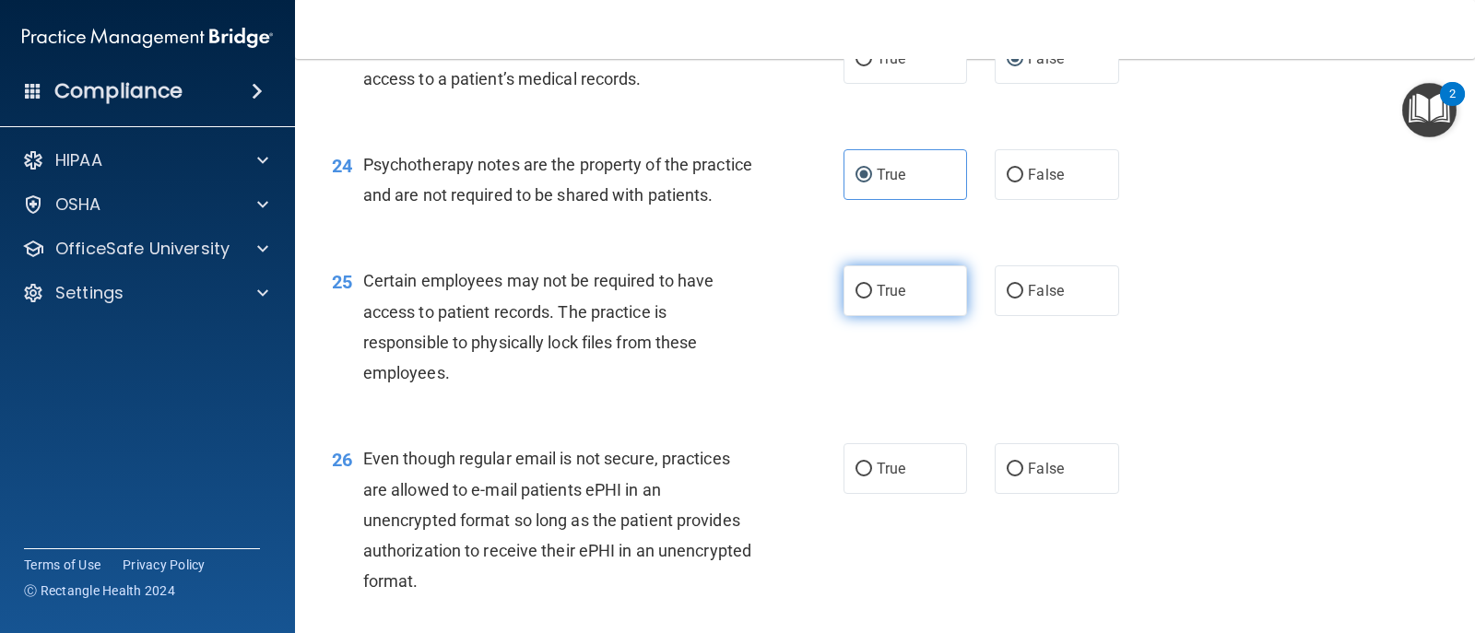
click at [864, 299] on input "True" at bounding box center [863, 292] width 17 height 14
radio input "true"
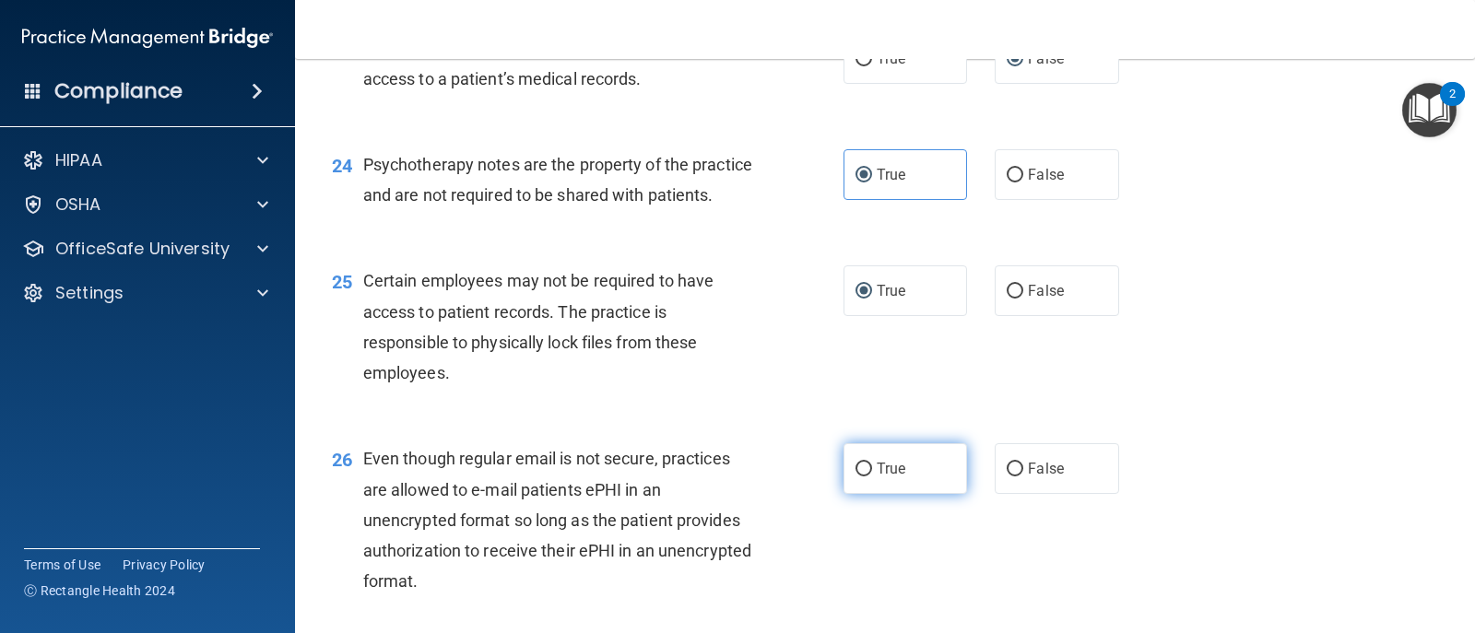
click at [855, 477] on input "True" at bounding box center [863, 470] width 17 height 14
radio input "true"
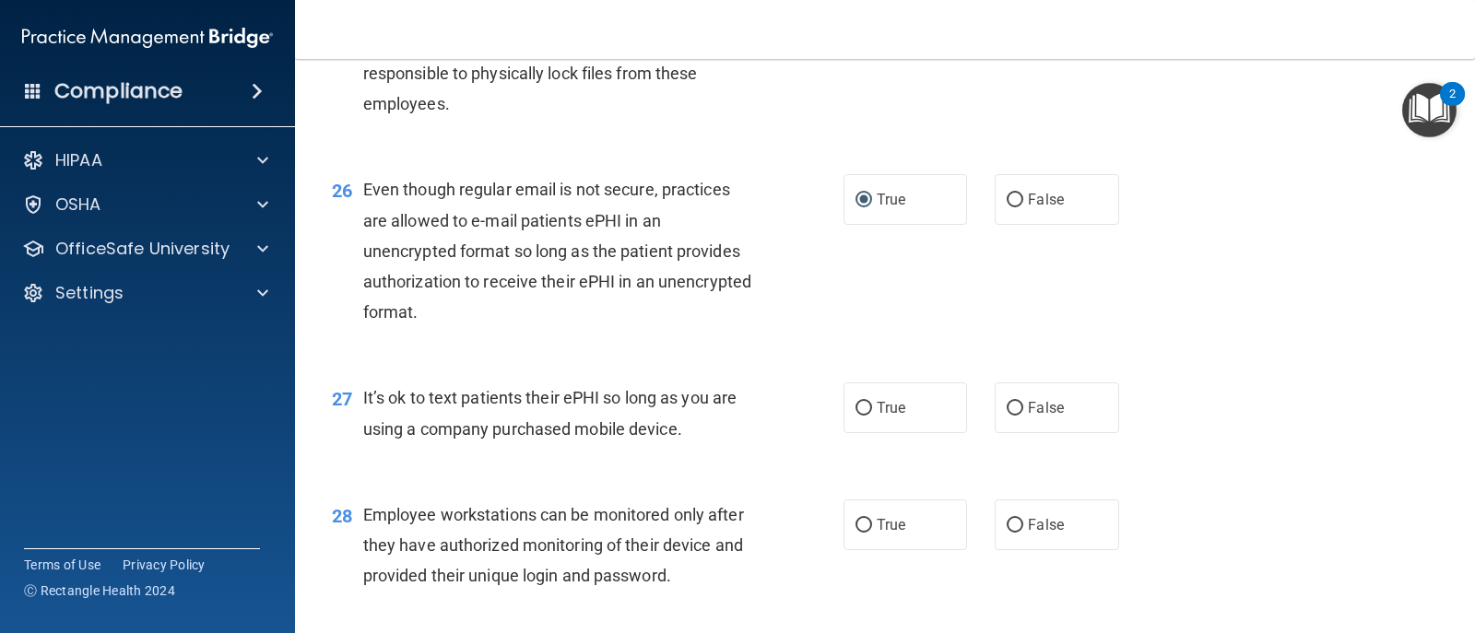
scroll to position [4148, 0]
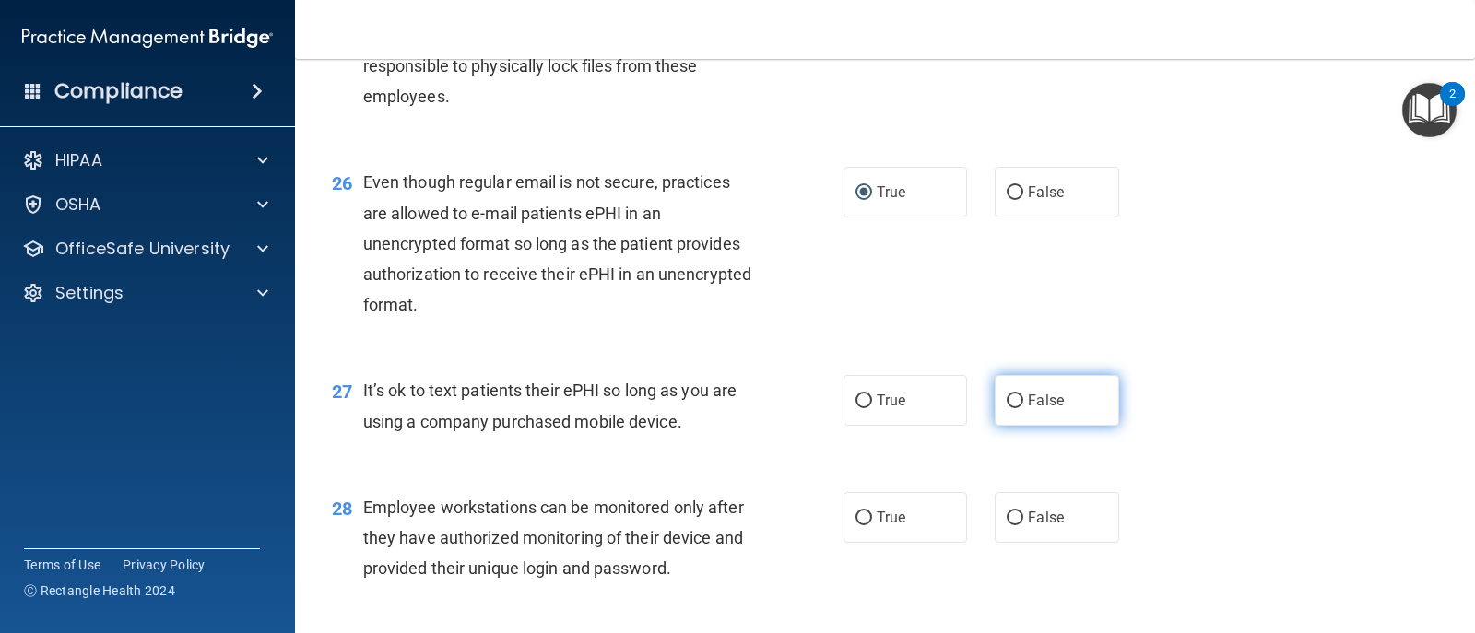
click at [1007, 408] on input "False" at bounding box center [1015, 402] width 17 height 14
radio input "true"
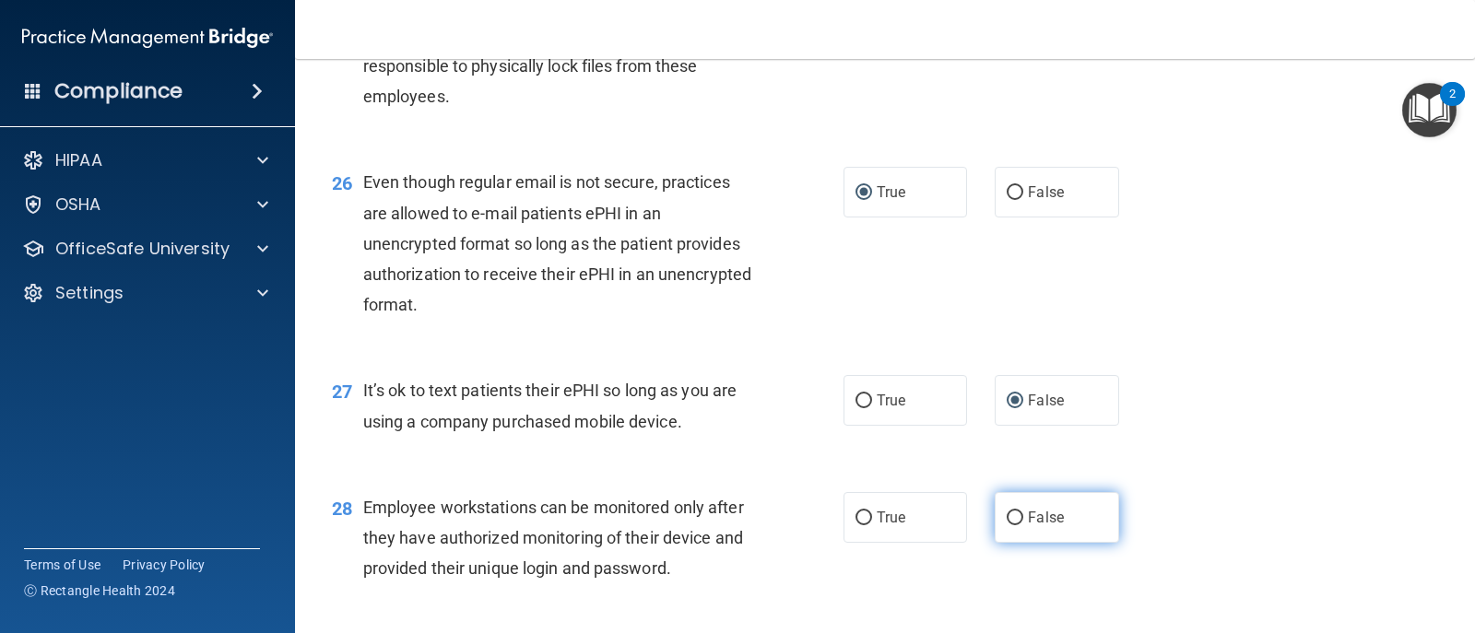
click at [1007, 525] on input "False" at bounding box center [1015, 519] width 17 height 14
radio input "true"
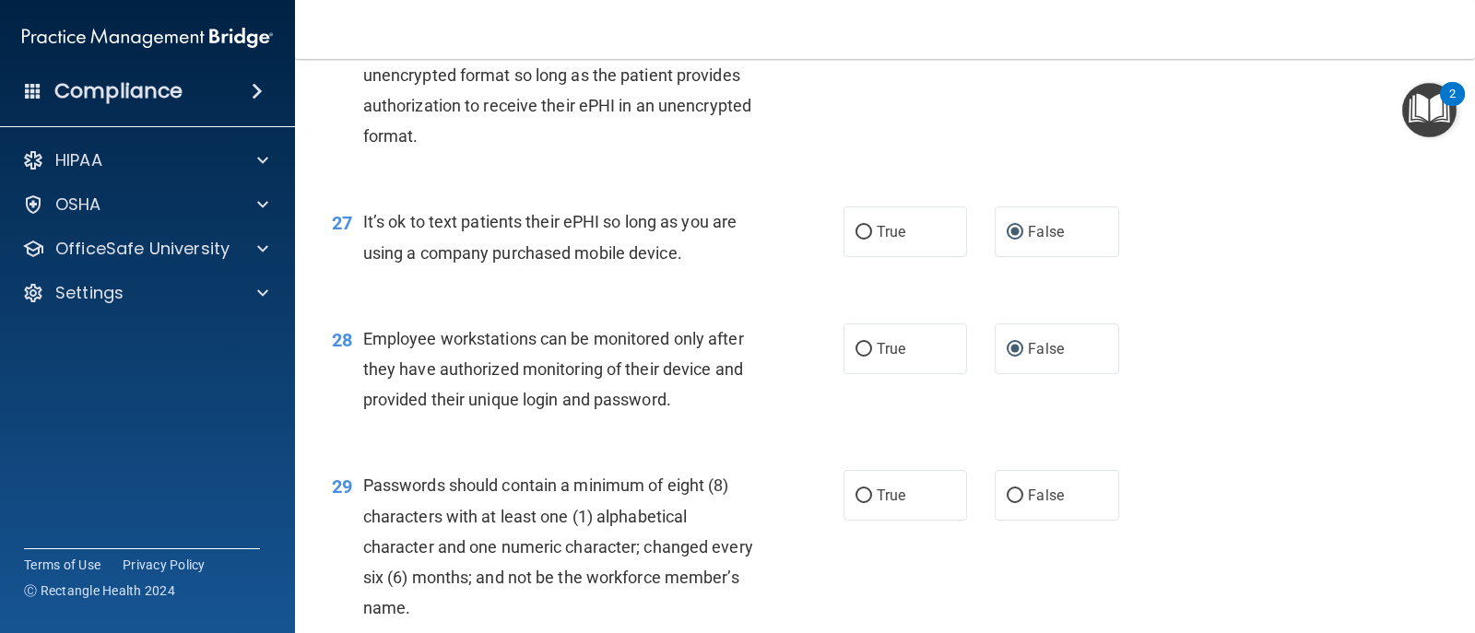
scroll to position [4332, 0]
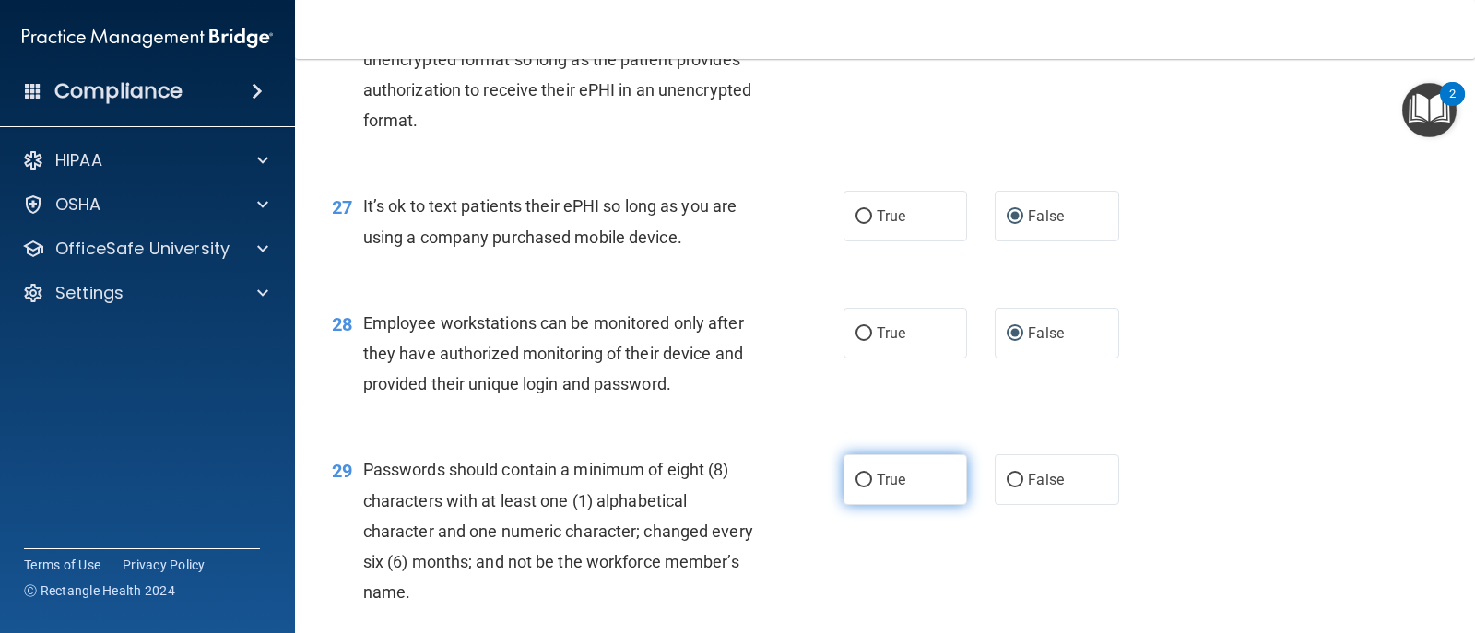
click at [858, 488] on input "True" at bounding box center [863, 481] width 17 height 14
radio input "true"
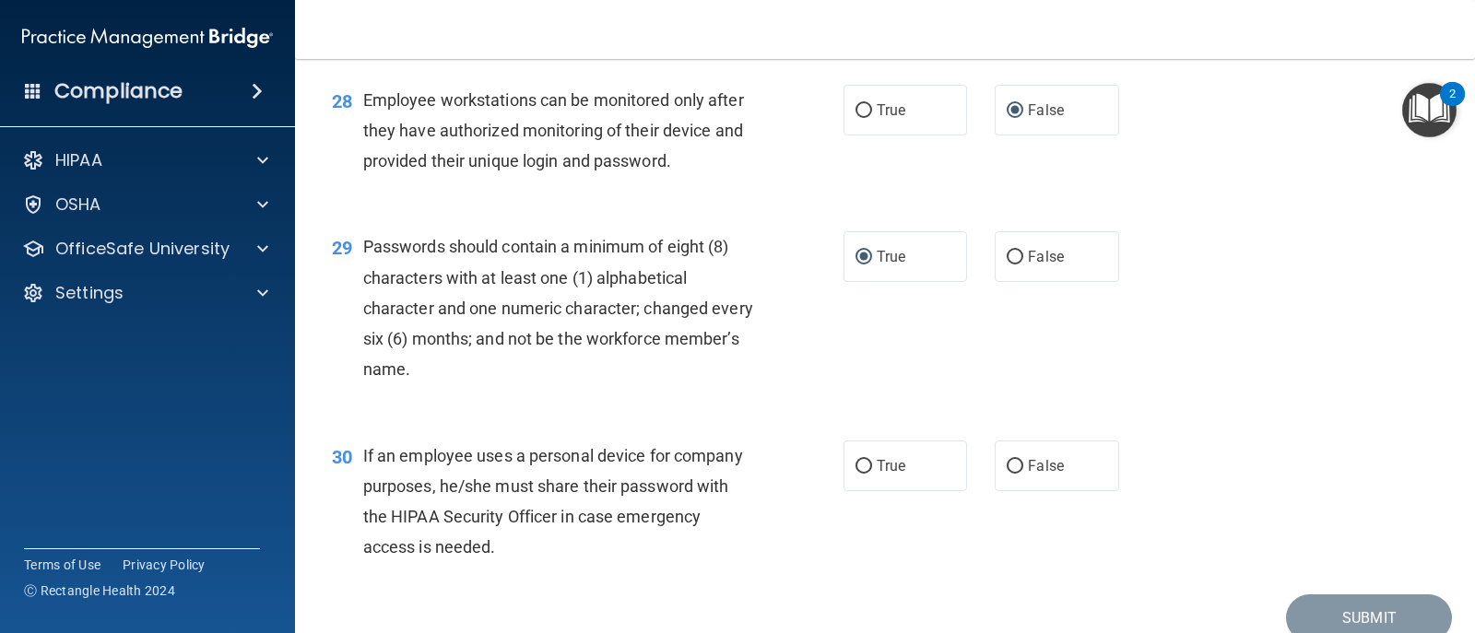
scroll to position [4609, 0]
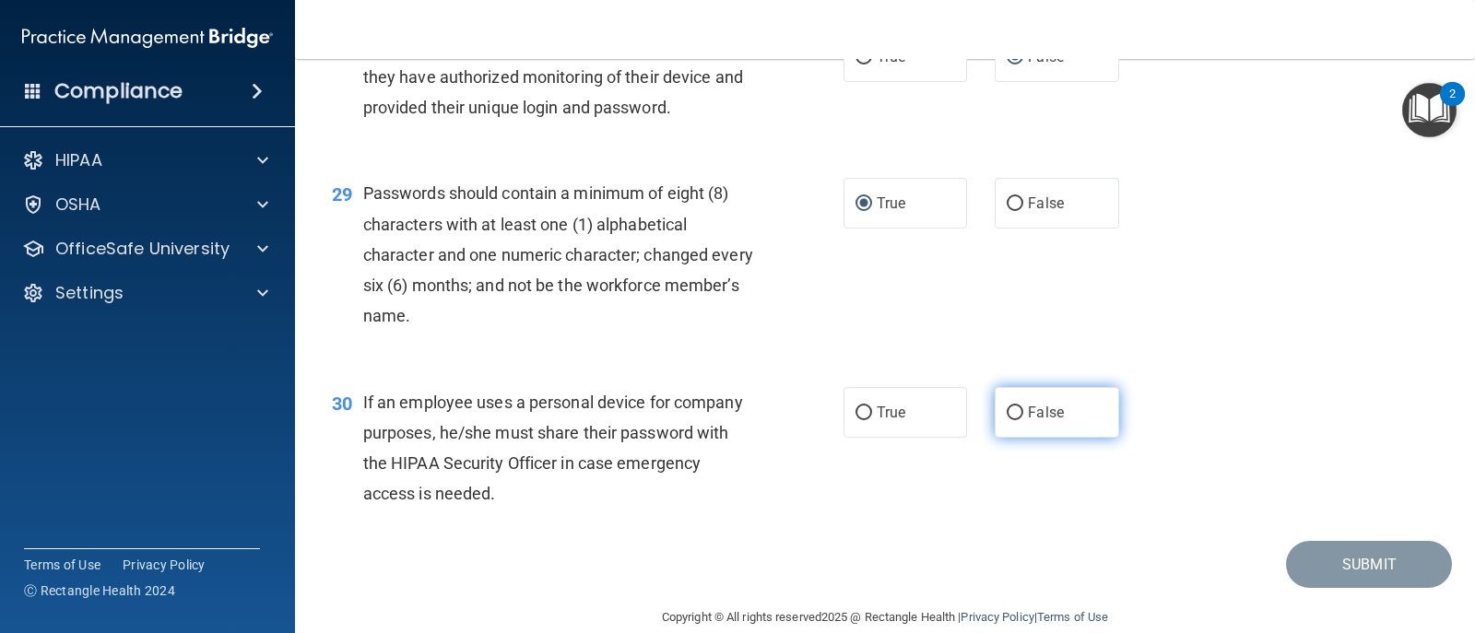
click at [1008, 420] on input "False" at bounding box center [1015, 414] width 17 height 14
radio input "true"
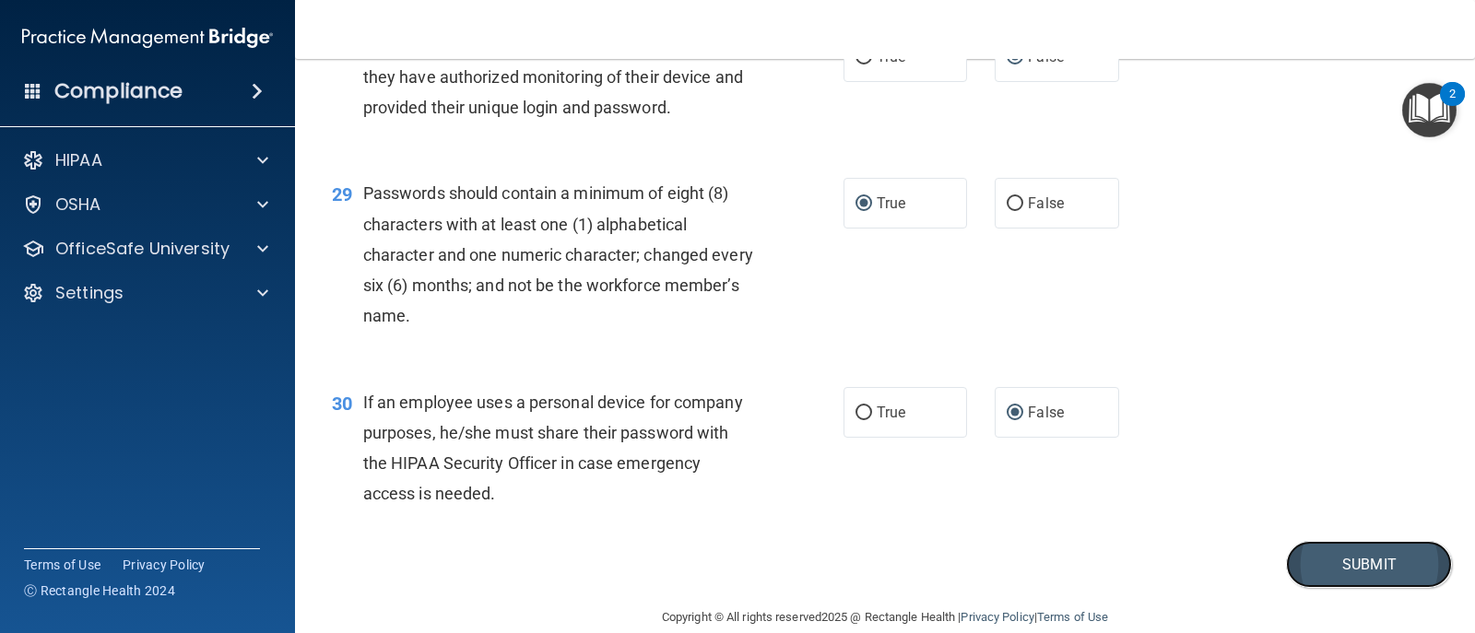
click at [1338, 588] on button "Submit" at bounding box center [1369, 564] width 166 height 47
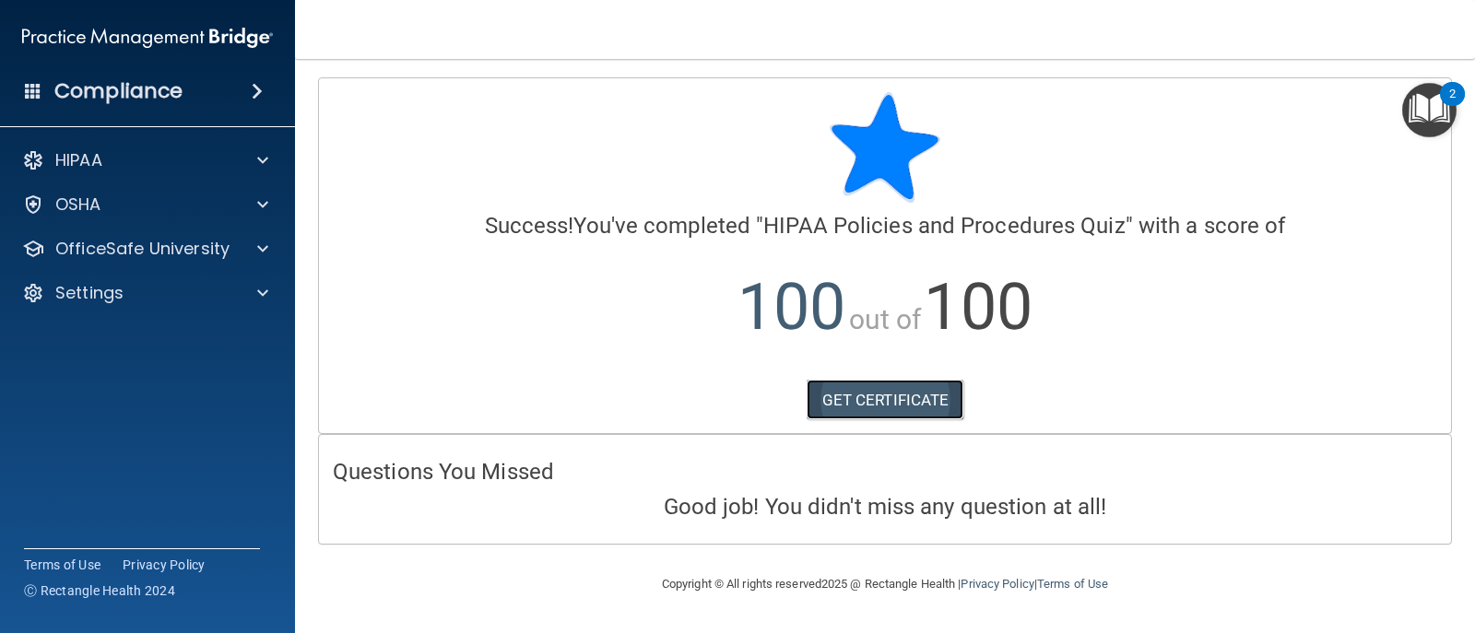
click at [892, 407] on link "GET CERTIFICATE" at bounding box center [886, 400] width 158 height 41
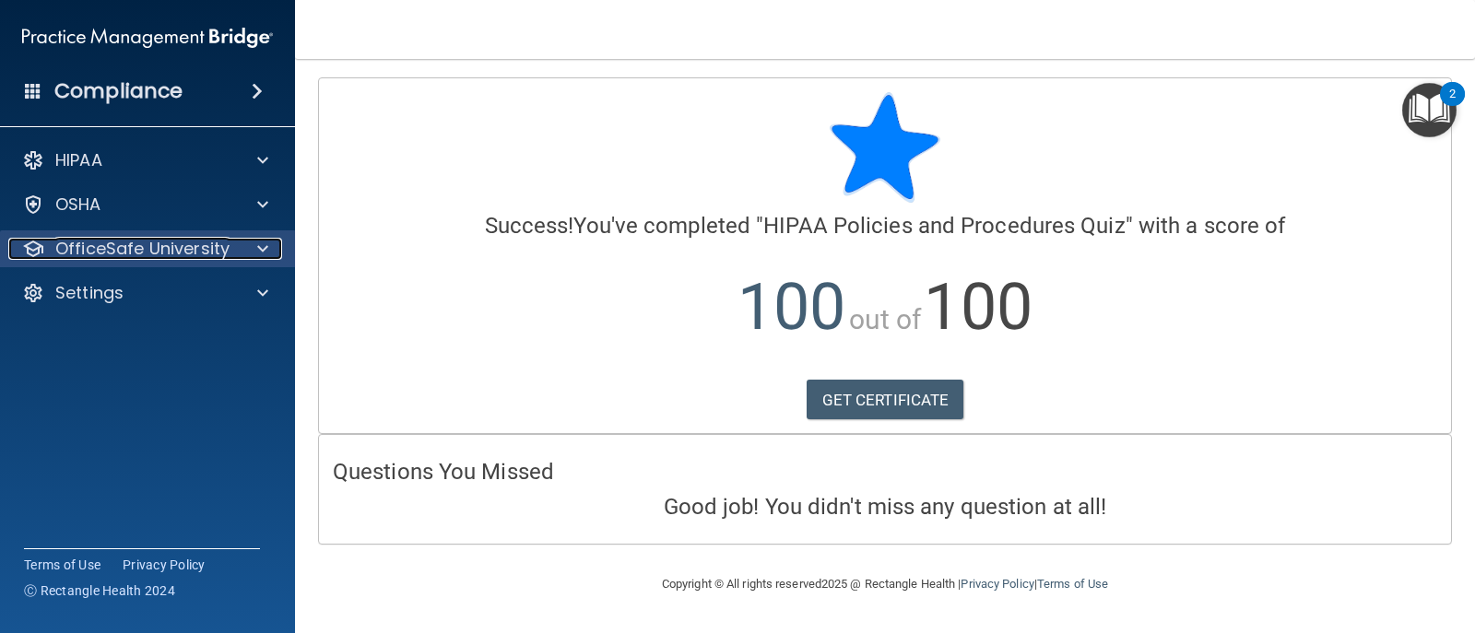
click at [119, 254] on p "OfficeSafe University" at bounding box center [142, 249] width 174 height 22
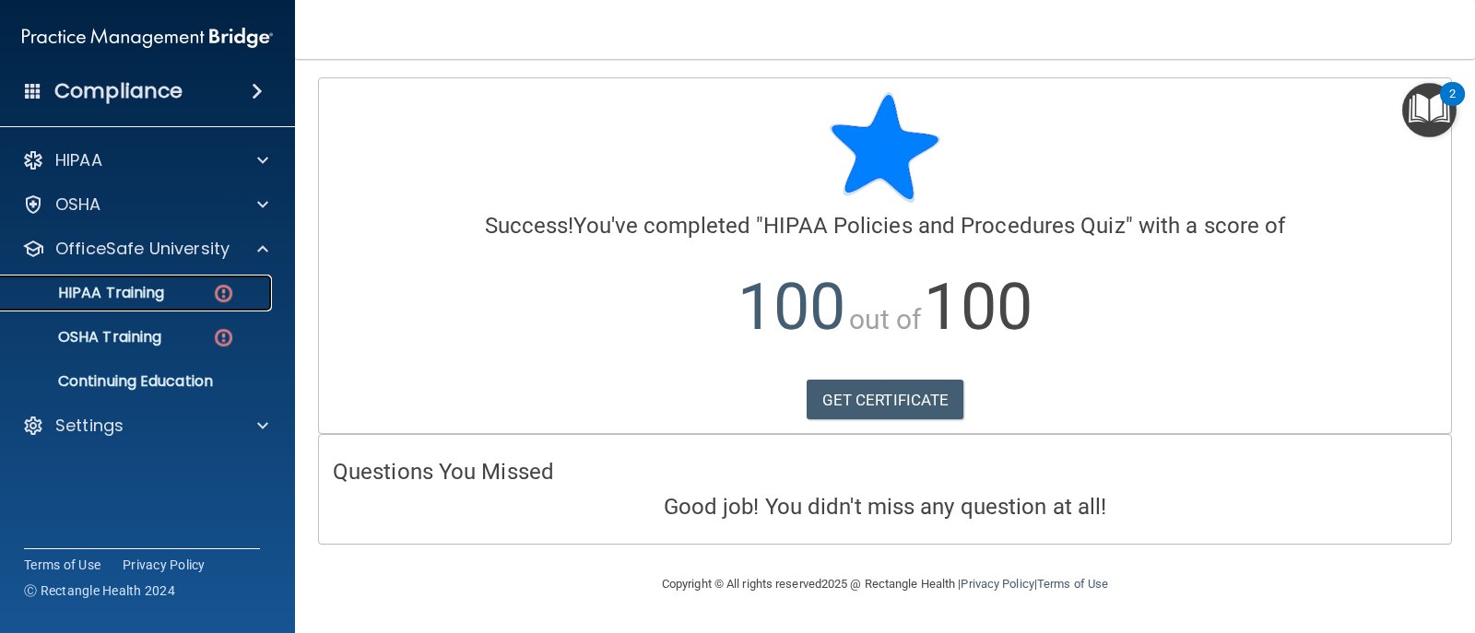
click at [217, 293] on img at bounding box center [223, 293] width 23 height 23
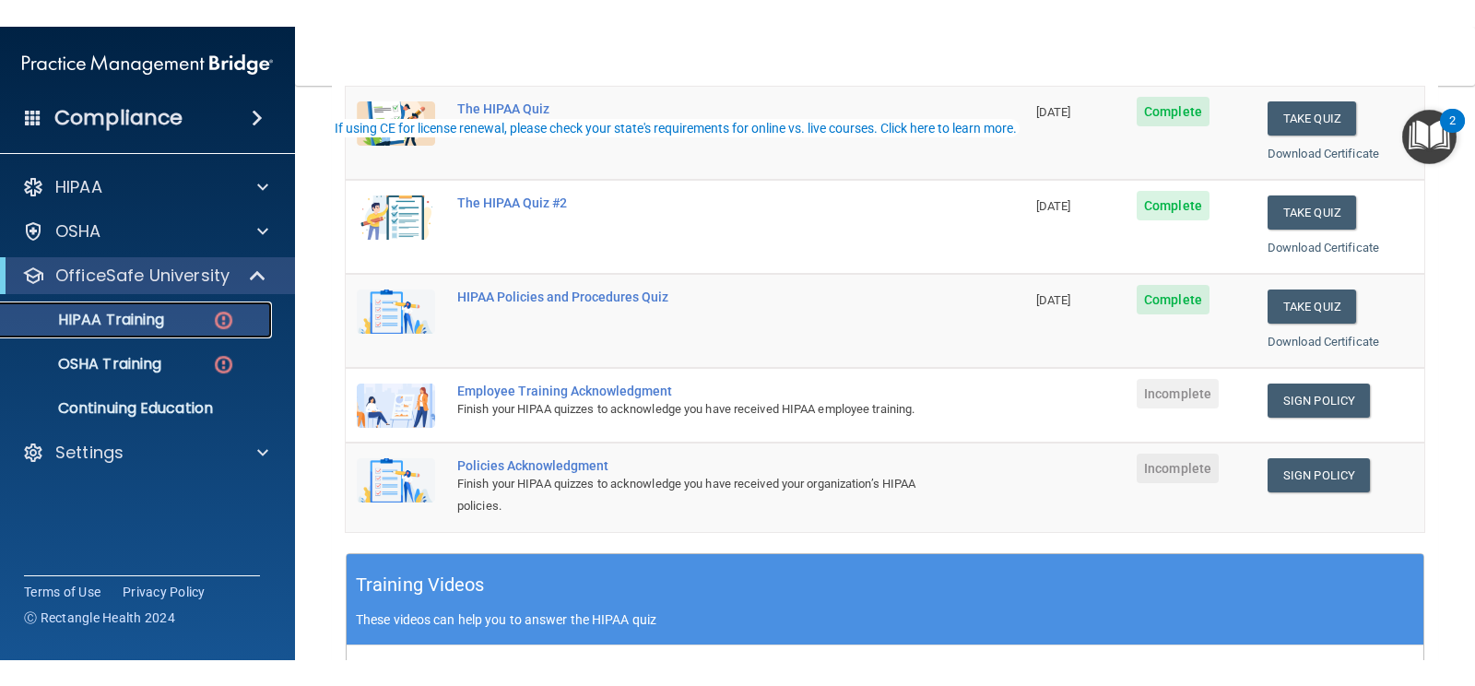
scroll to position [277, 0]
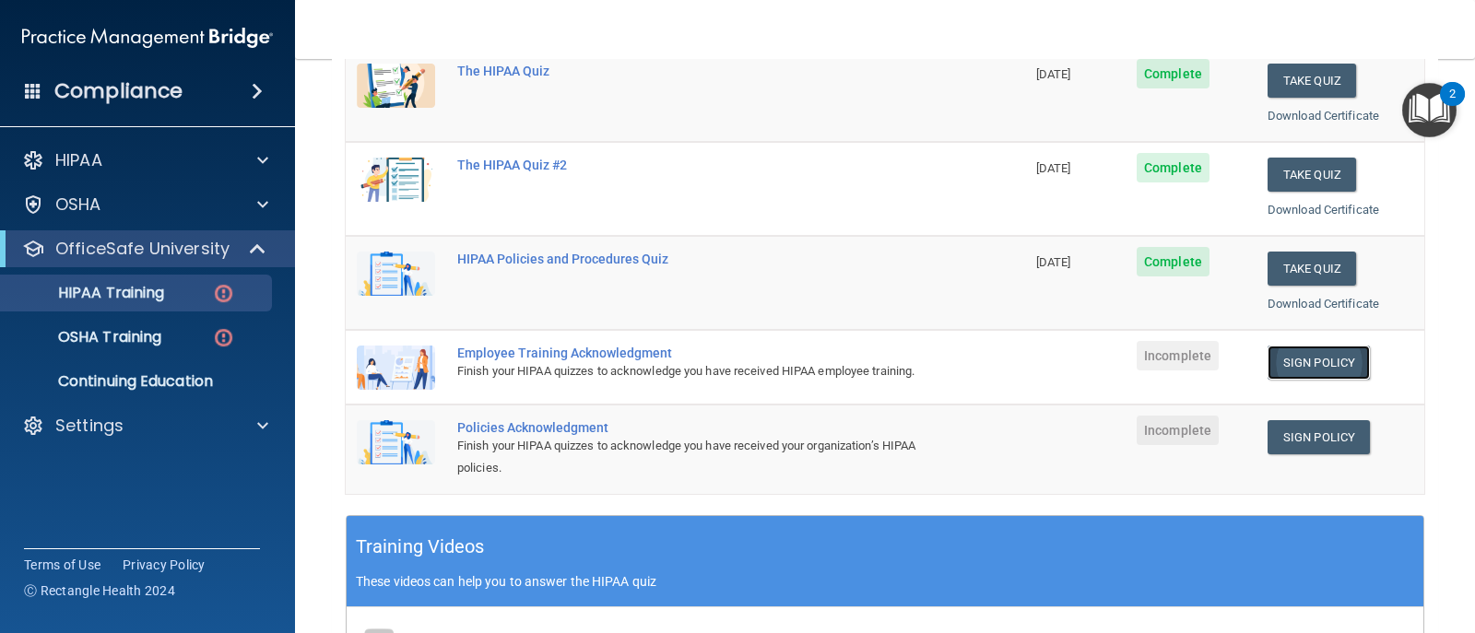
click at [1319, 365] on link "Sign Policy" at bounding box center [1318, 363] width 102 height 34
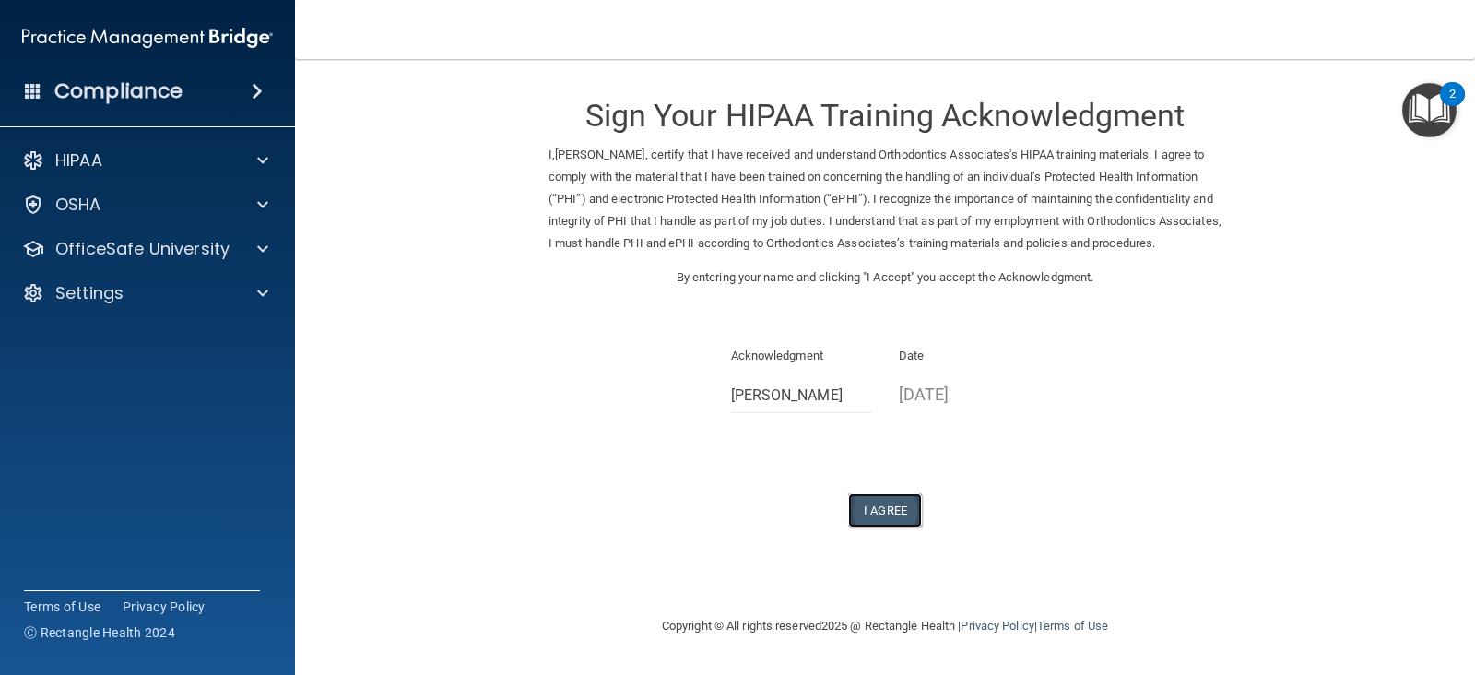
click at [892, 515] on button "I Agree" at bounding box center [885, 510] width 74 height 34
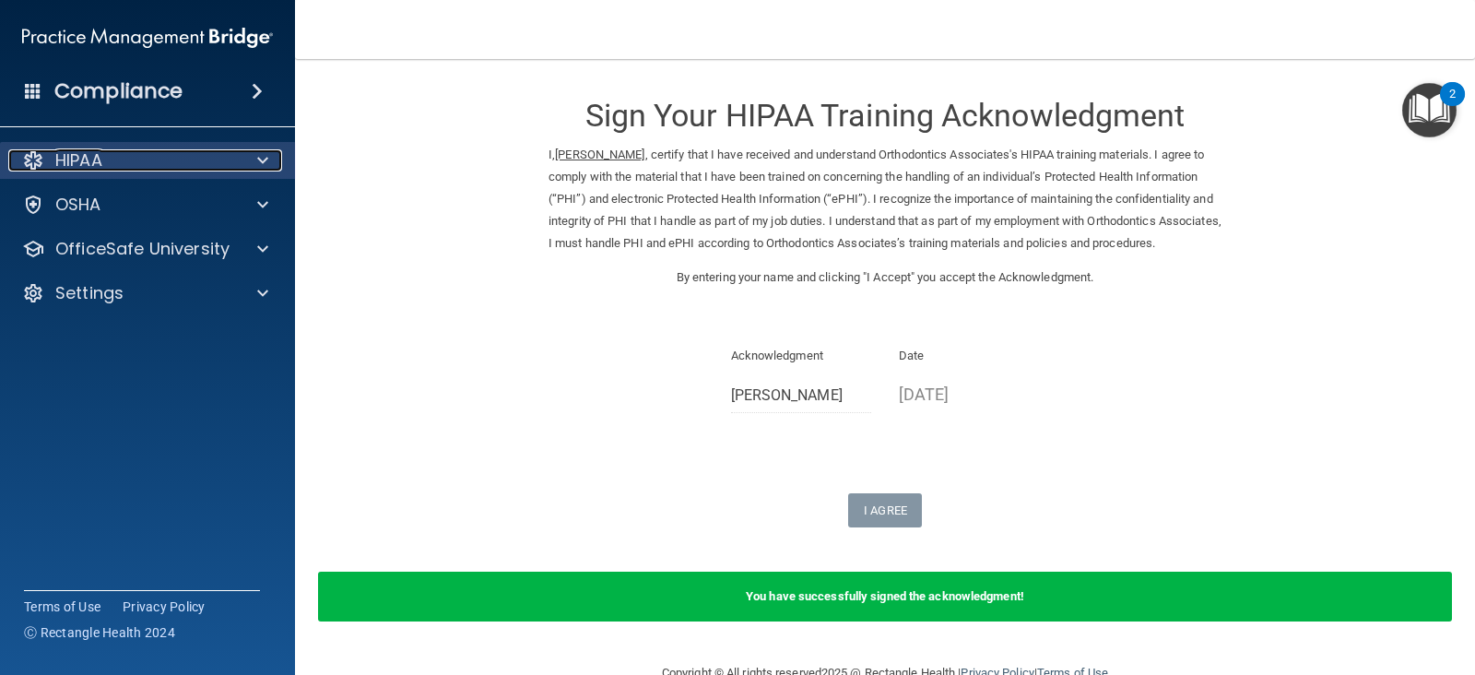
click at [84, 160] on p "HIPAA" at bounding box center [78, 160] width 47 height 22
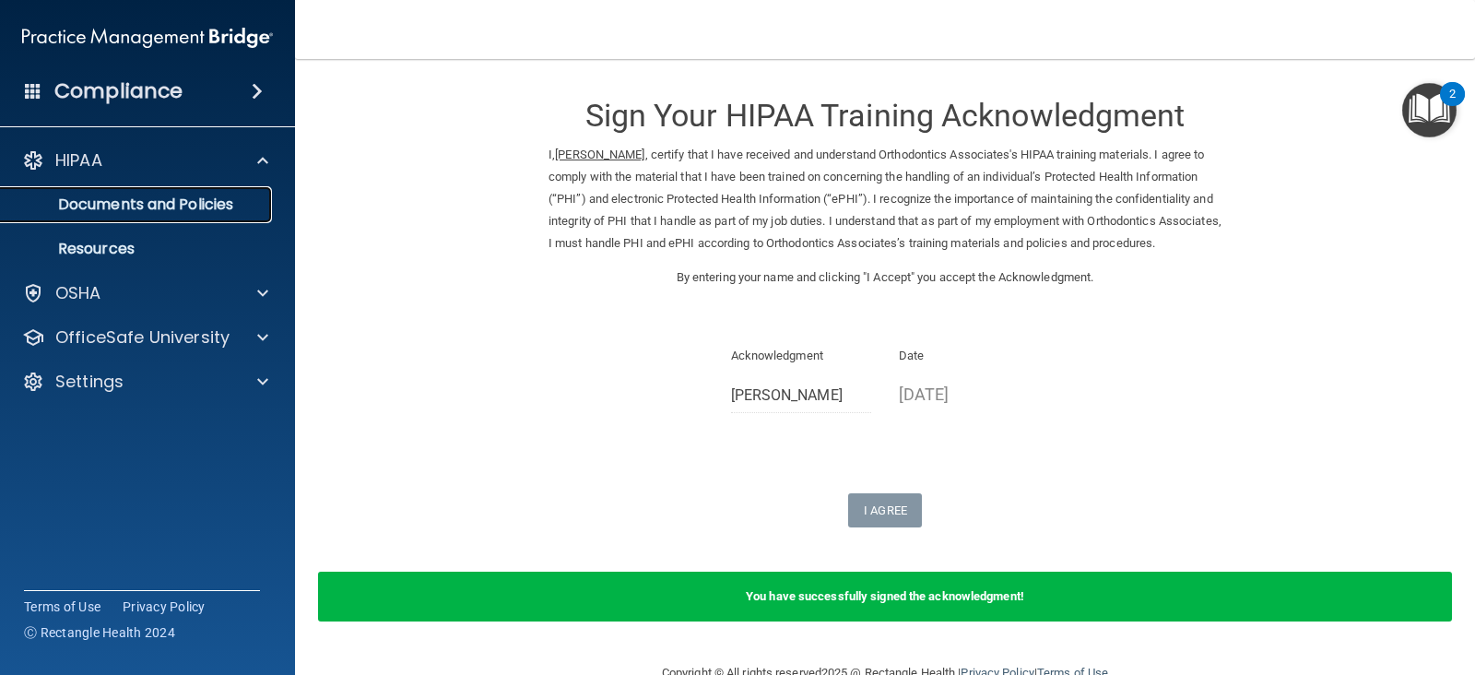
click at [161, 211] on p "Documents and Policies" at bounding box center [138, 204] width 252 height 18
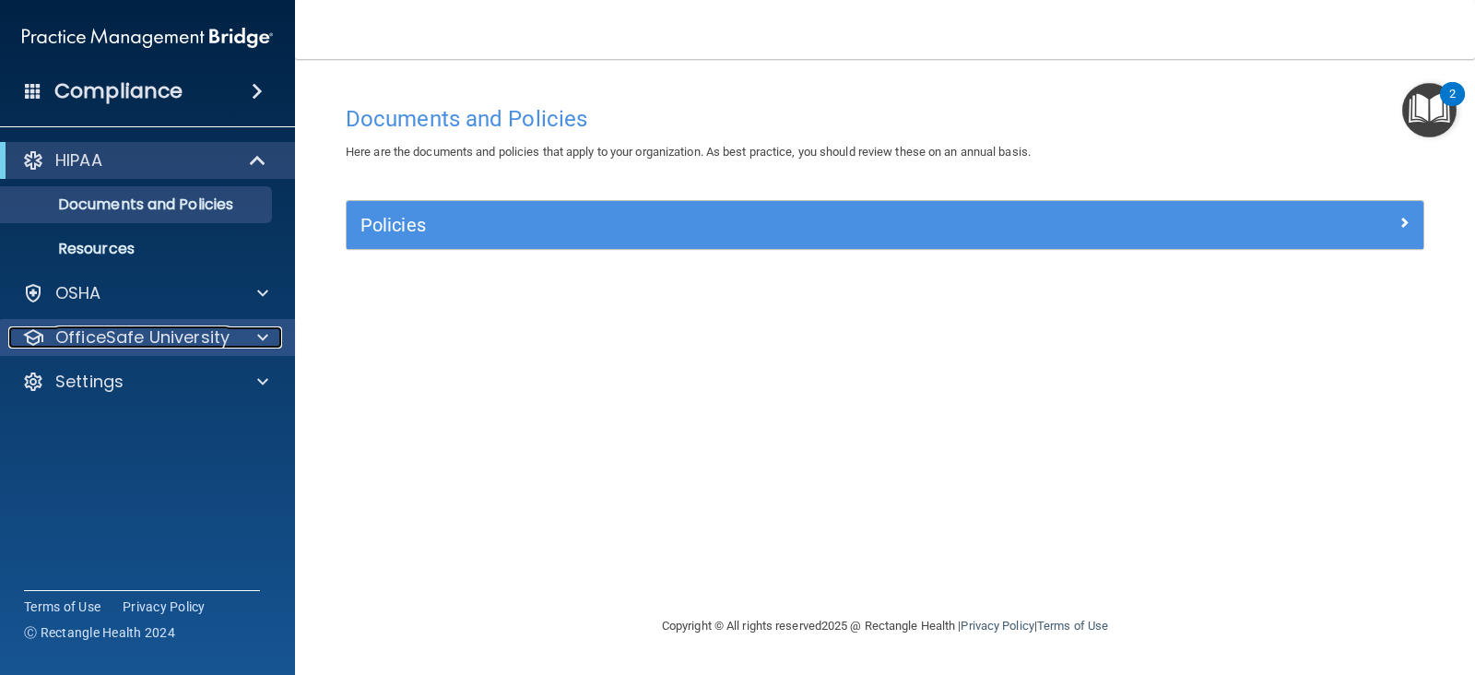
click at [110, 333] on p "OfficeSafe University" at bounding box center [142, 337] width 174 height 22
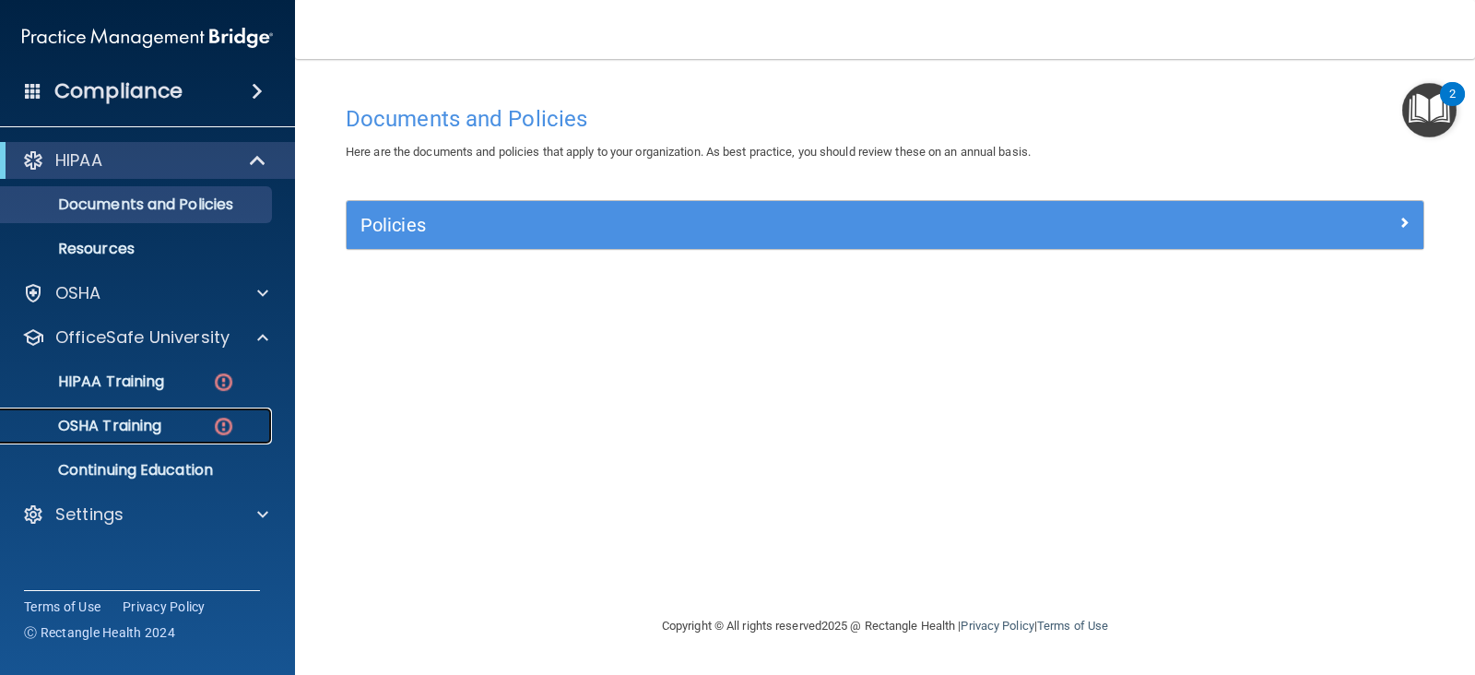
click at [132, 430] on p "OSHA Training" at bounding box center [86, 426] width 149 height 18
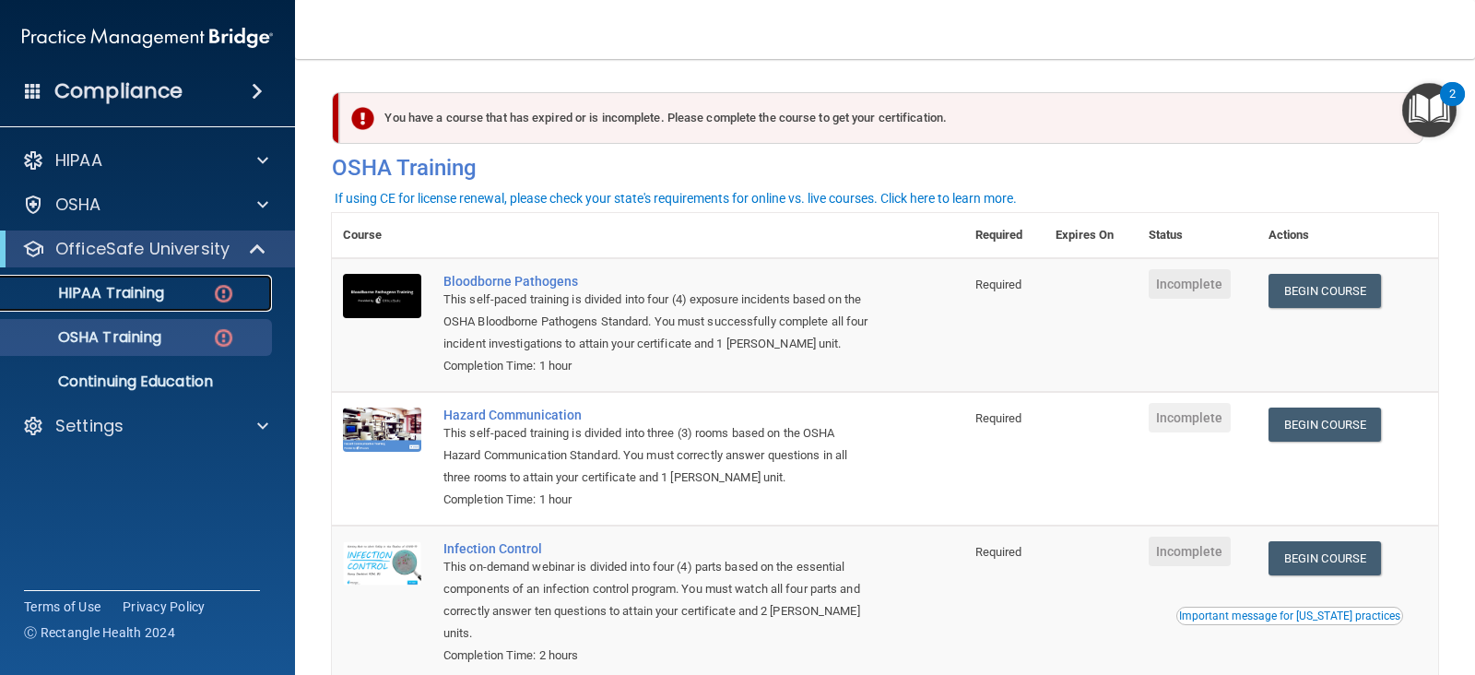
click at [148, 299] on p "HIPAA Training" at bounding box center [88, 293] width 152 height 18
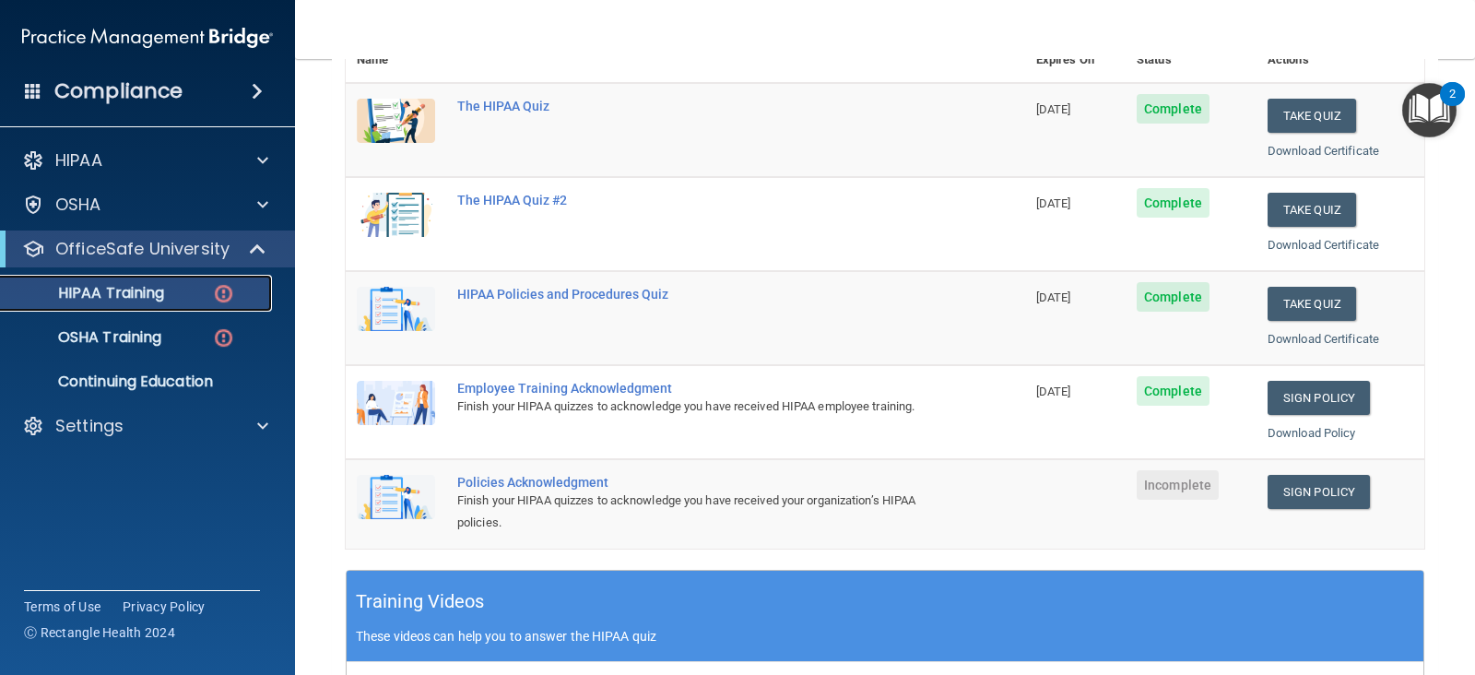
scroll to position [277, 0]
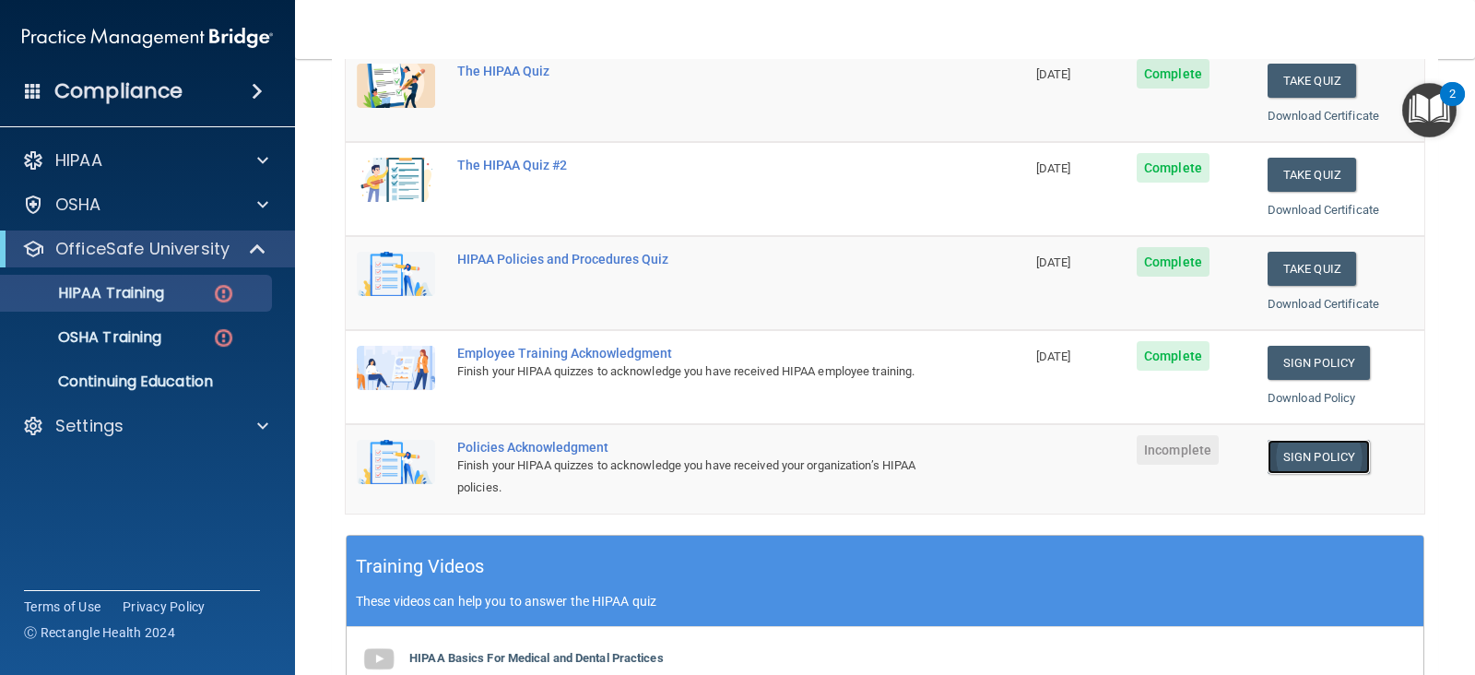
click at [1304, 455] on link "Sign Policy" at bounding box center [1318, 457] width 102 height 34
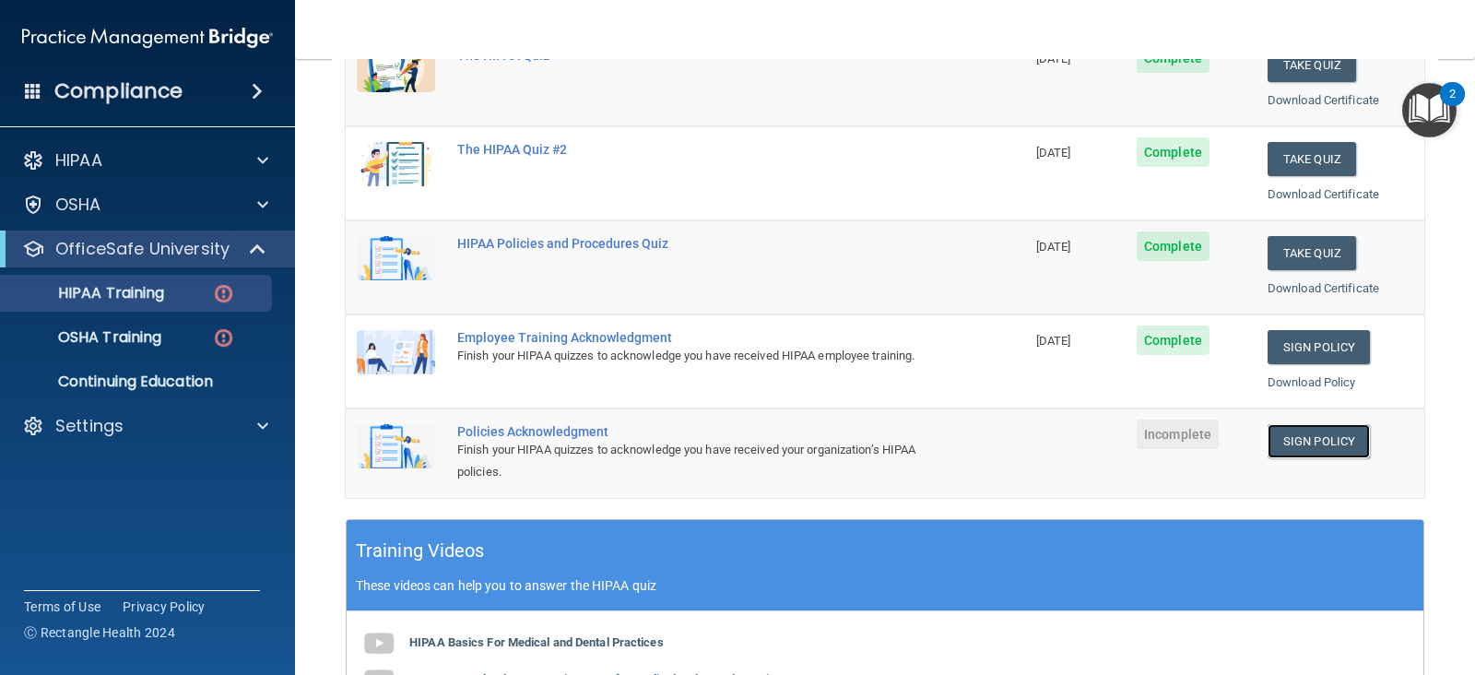
scroll to position [184, 0]
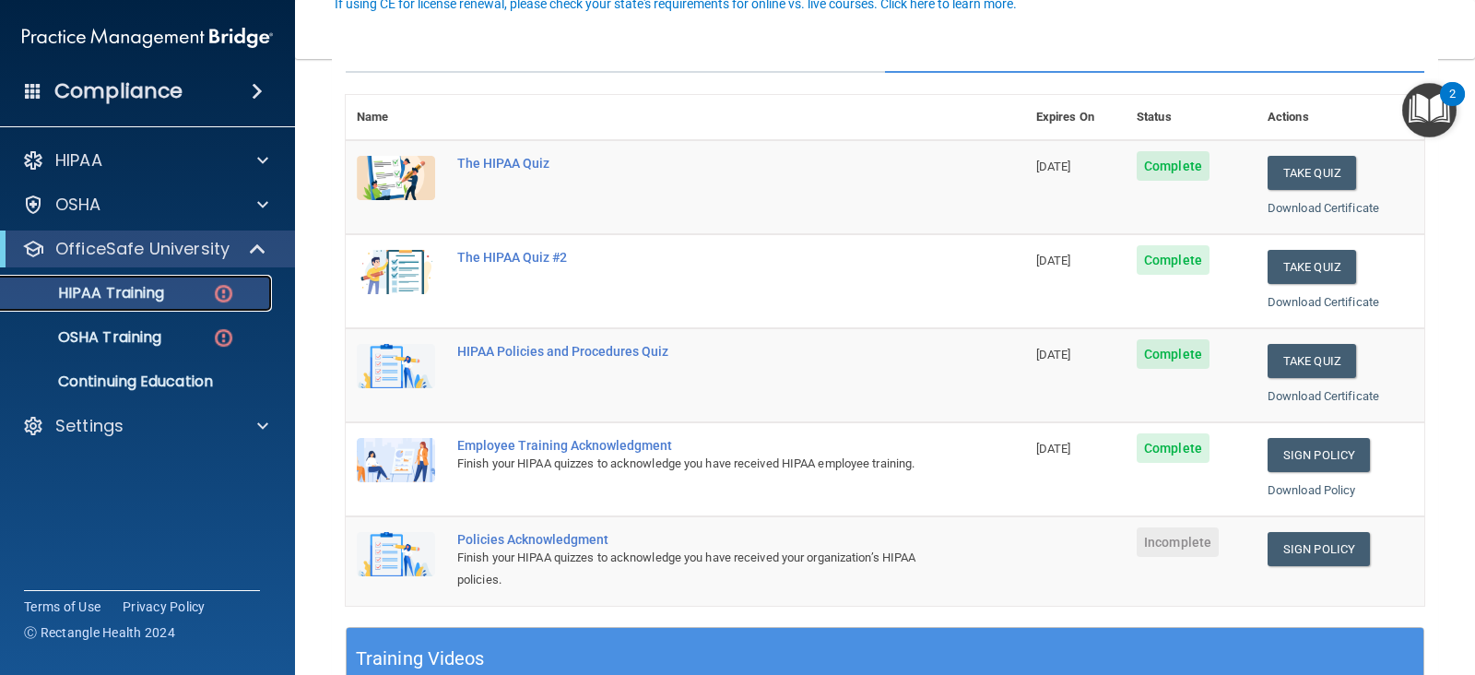
click at [91, 289] on p "HIPAA Training" at bounding box center [88, 293] width 152 height 18
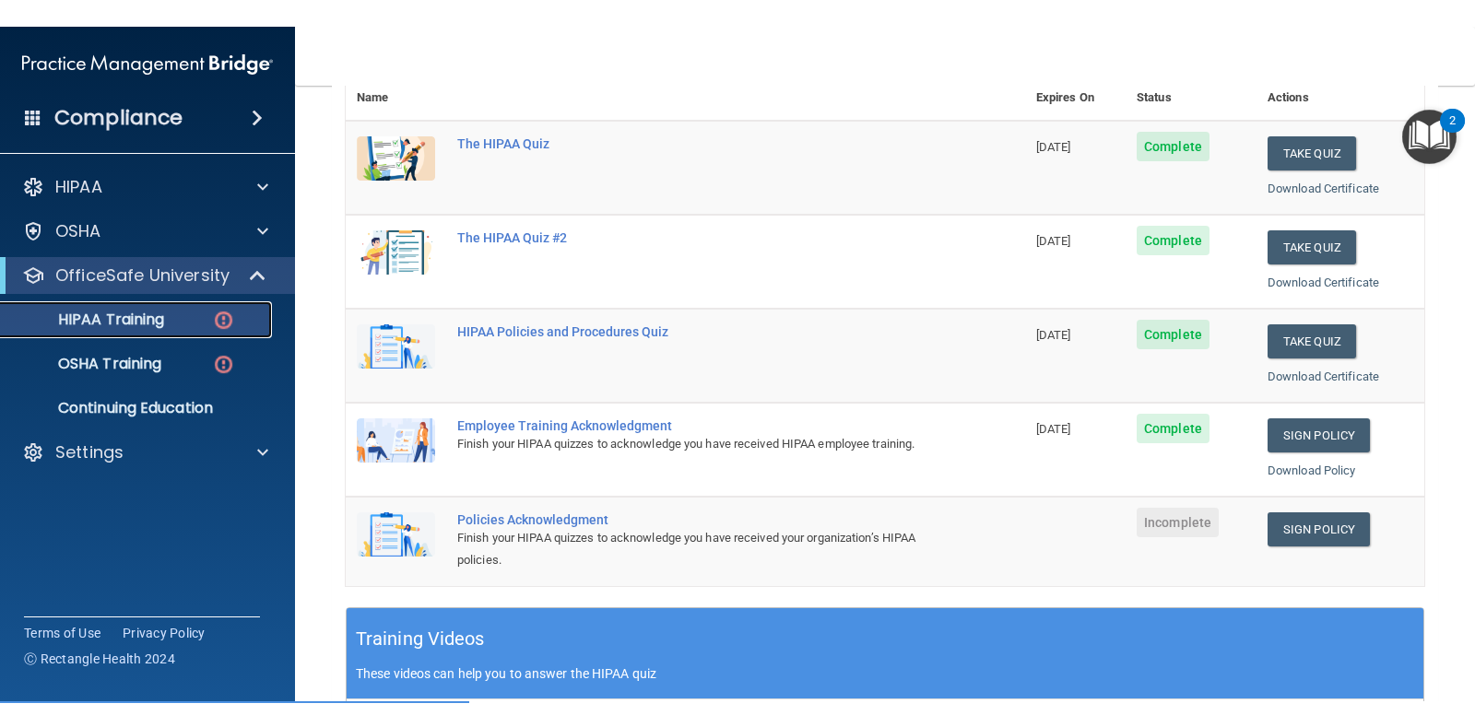
scroll to position [277, 0]
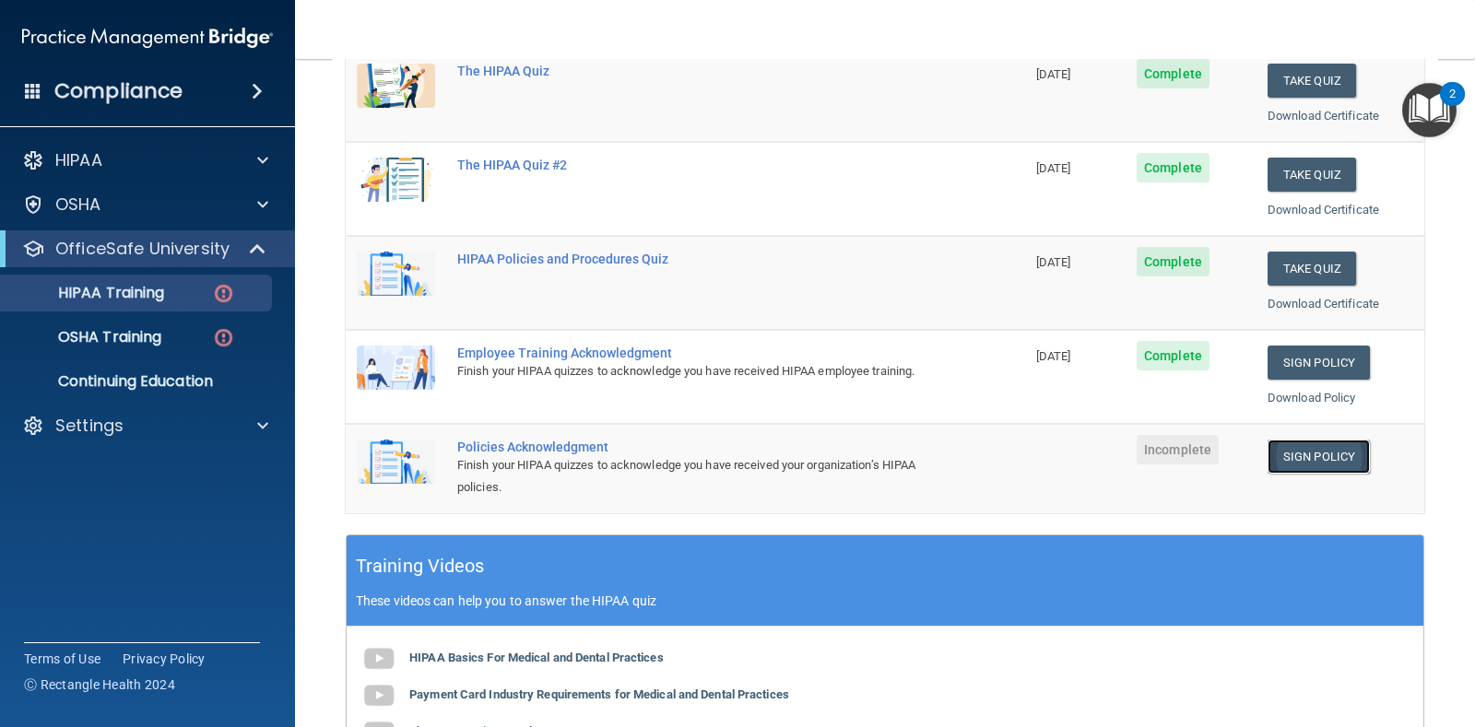
click at [1315, 455] on link "Sign Policy" at bounding box center [1318, 457] width 102 height 34
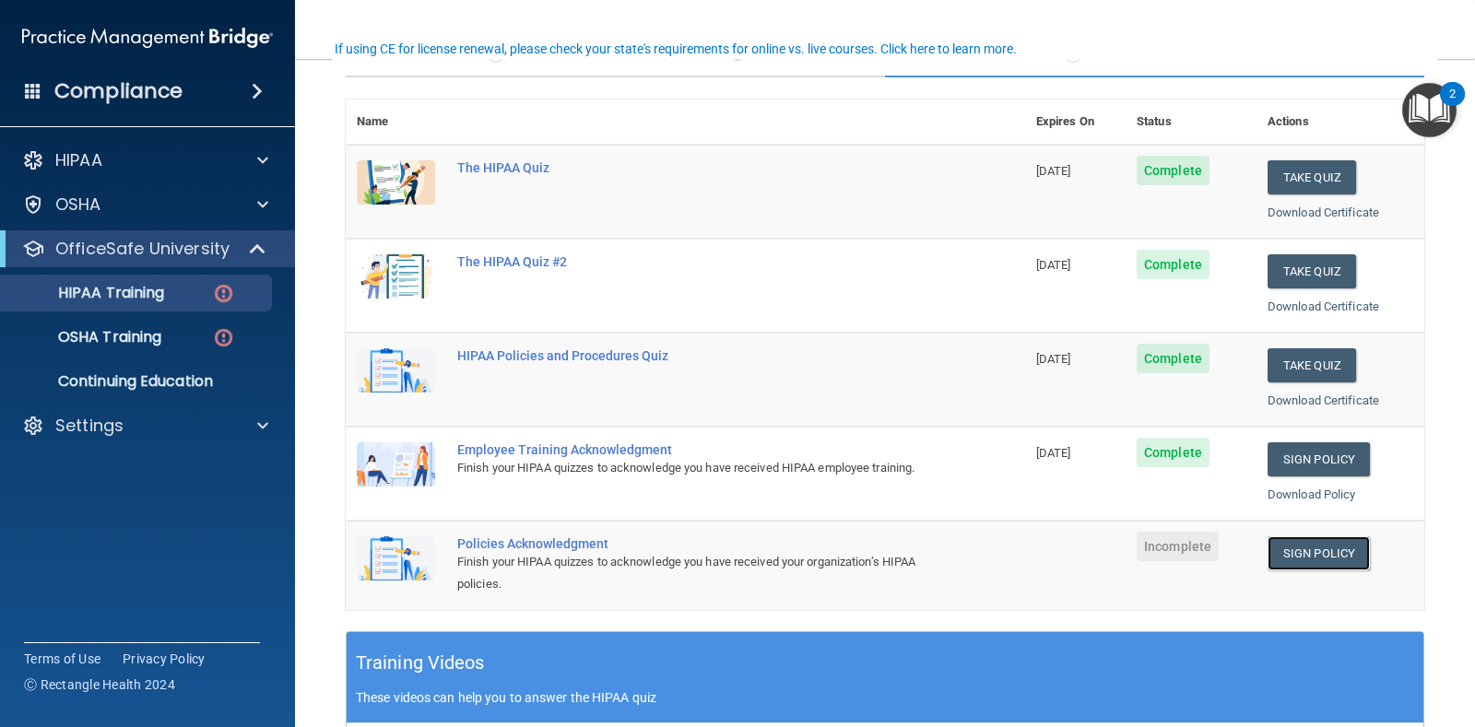
scroll to position [184, 0]
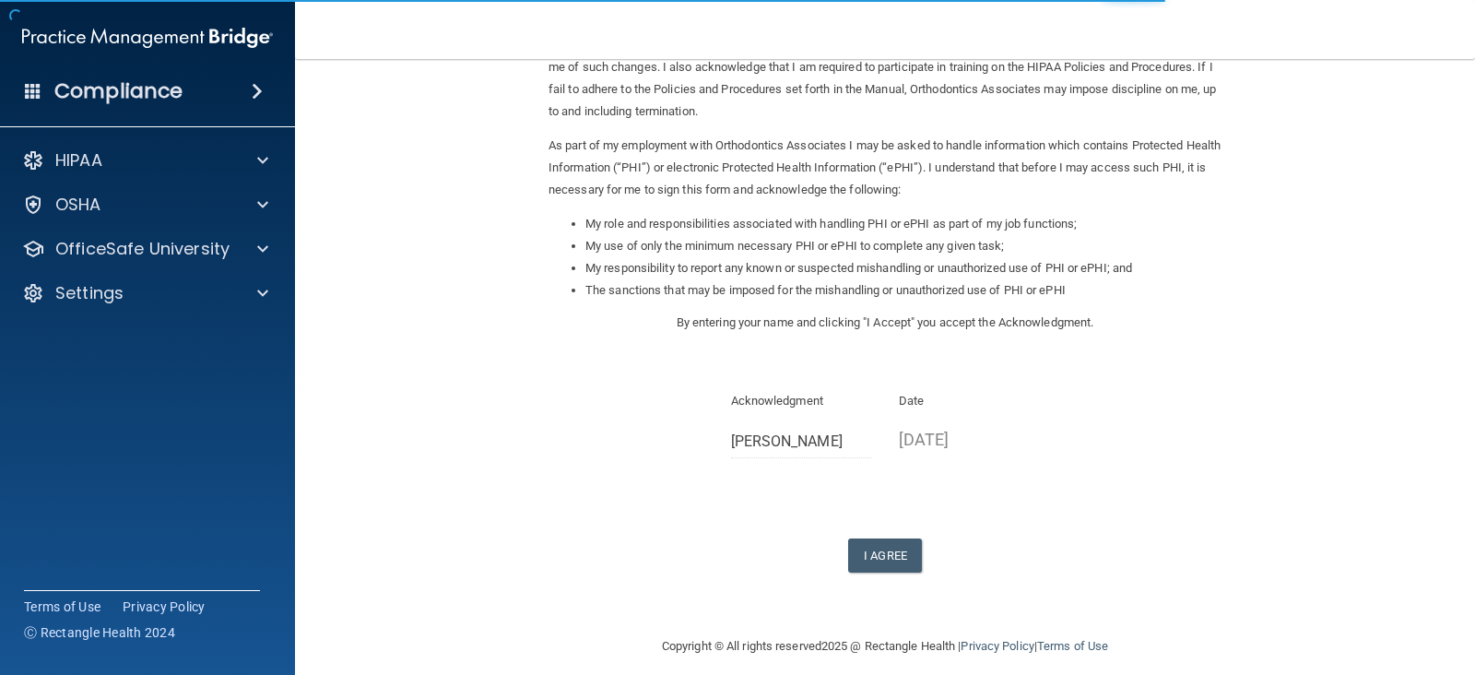
scroll to position [170, 0]
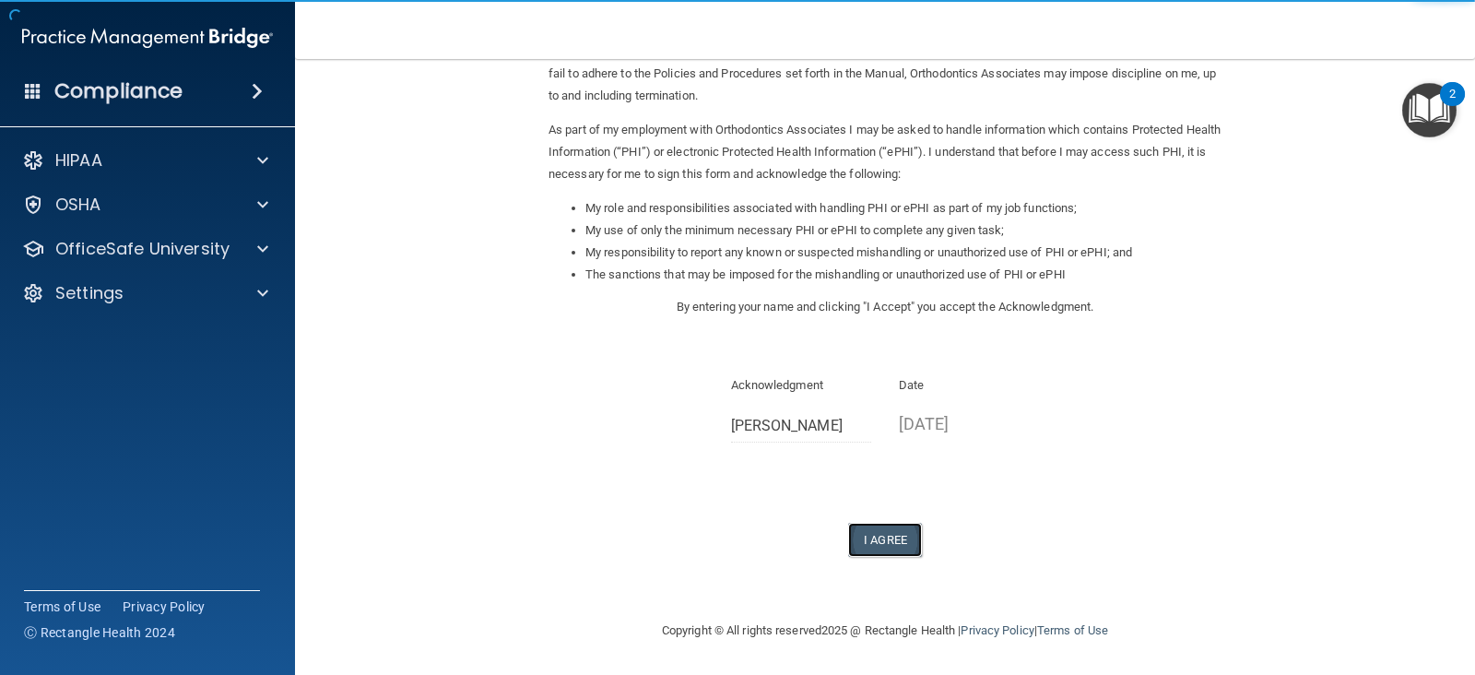
click at [873, 541] on button "I Agree" at bounding box center [885, 540] width 74 height 34
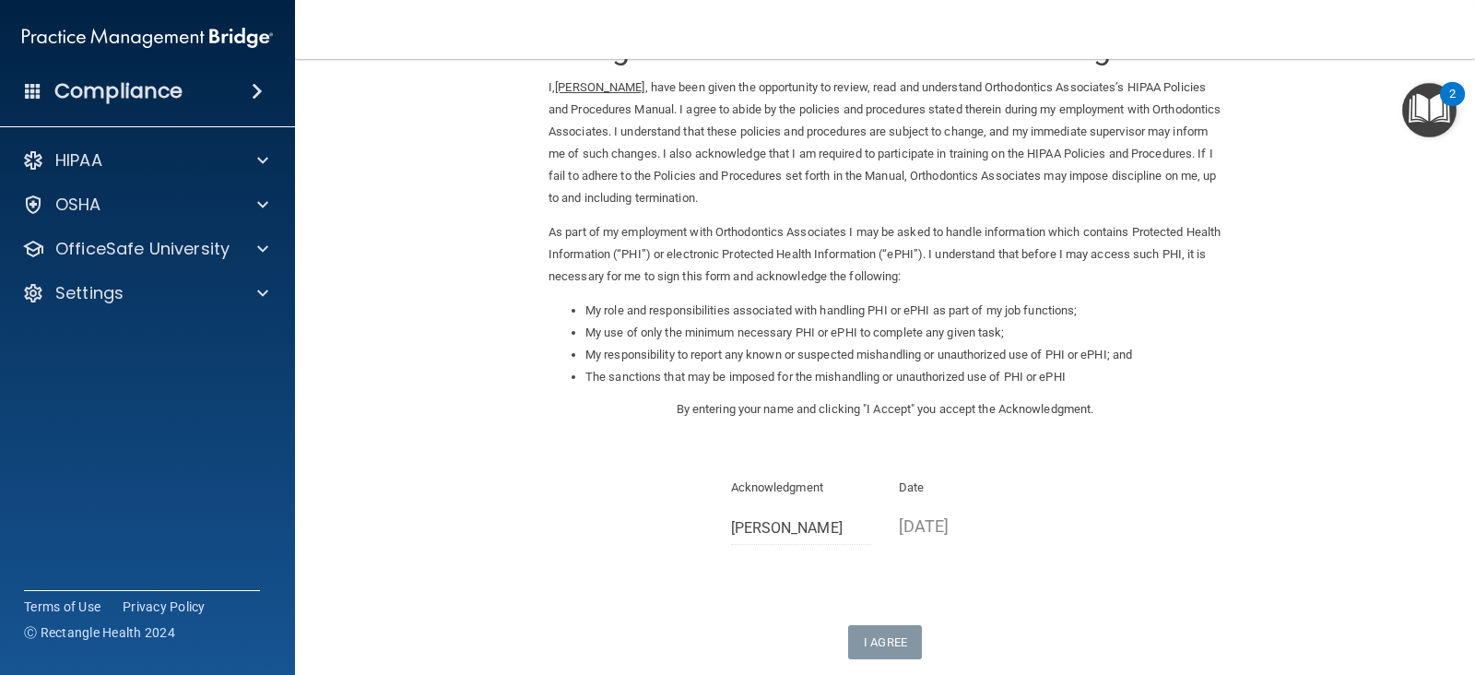
scroll to position [0, 0]
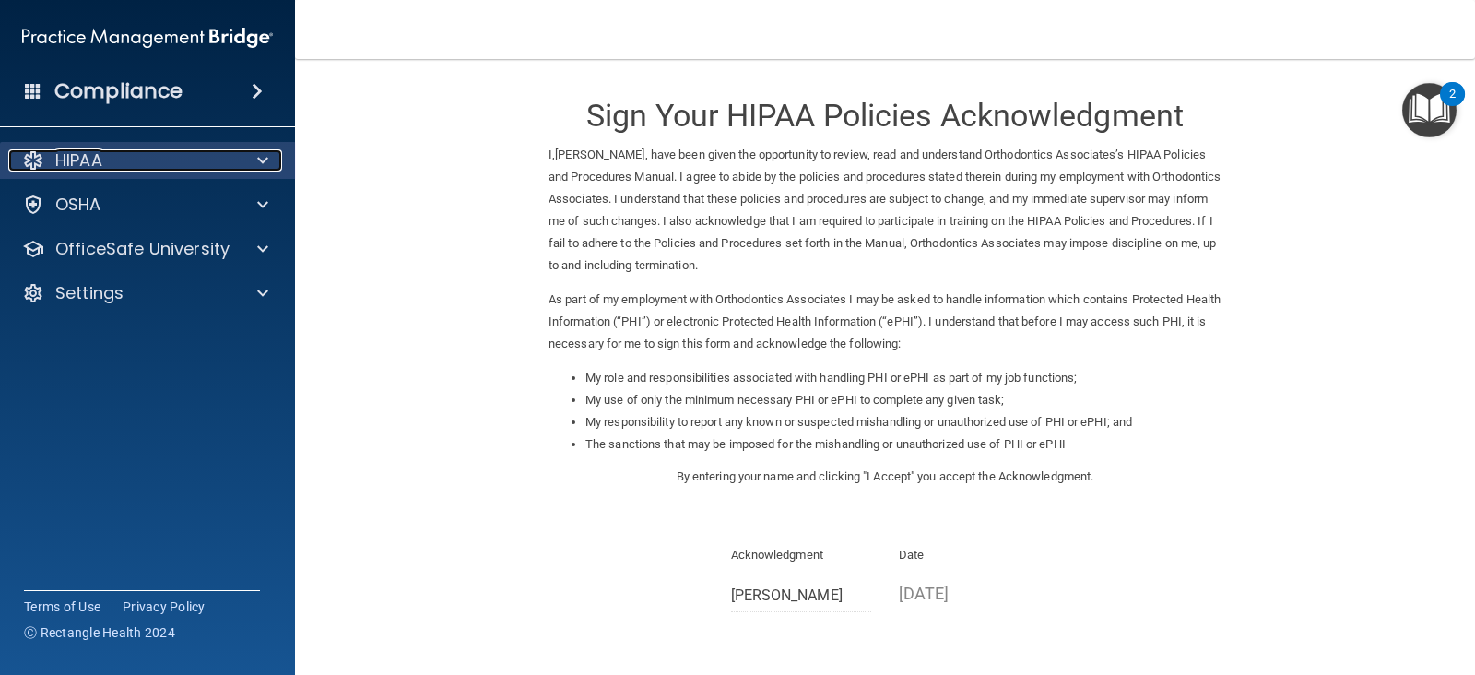
click at [127, 166] on div "HIPAA" at bounding box center [122, 160] width 229 height 22
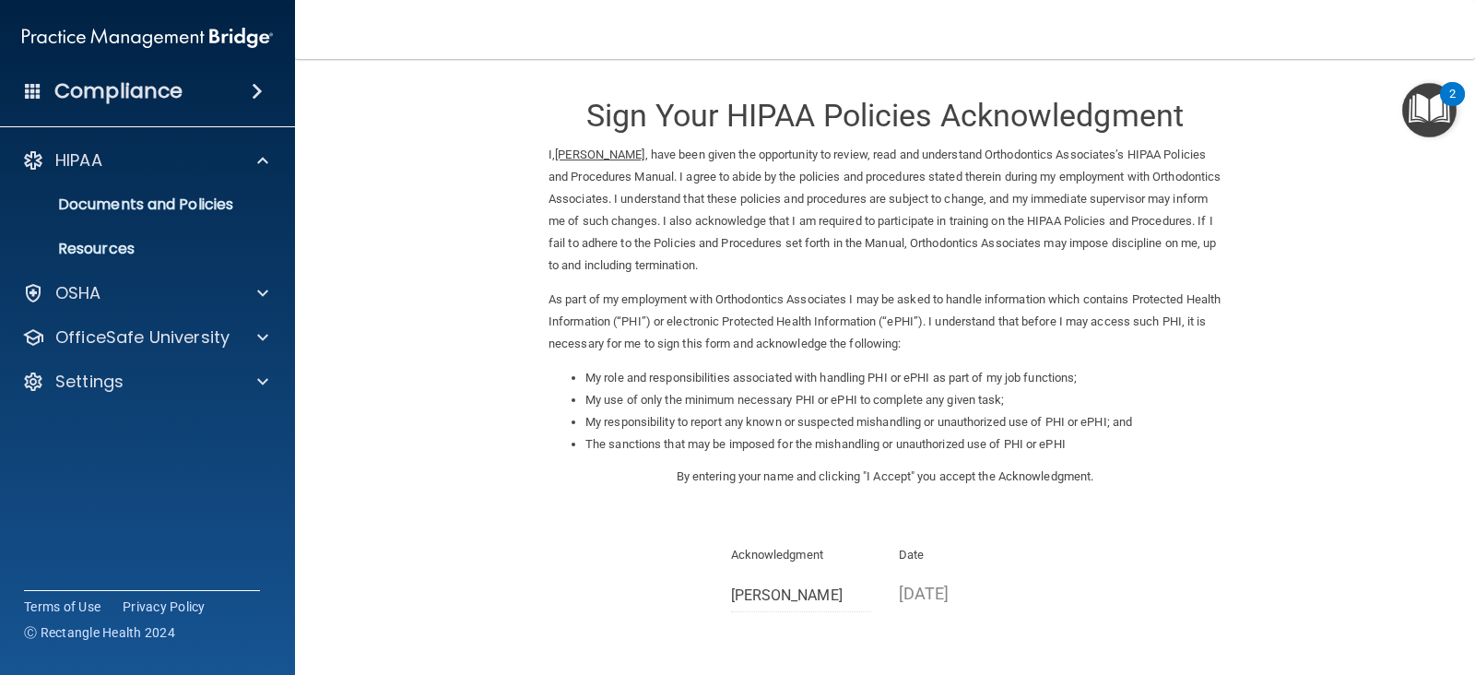
click at [1355, 357] on form "Sign Your HIPAA Policies Acknowledgment I, Wendy Gomez , have been given the op…" at bounding box center [885, 459] width 1106 height 765
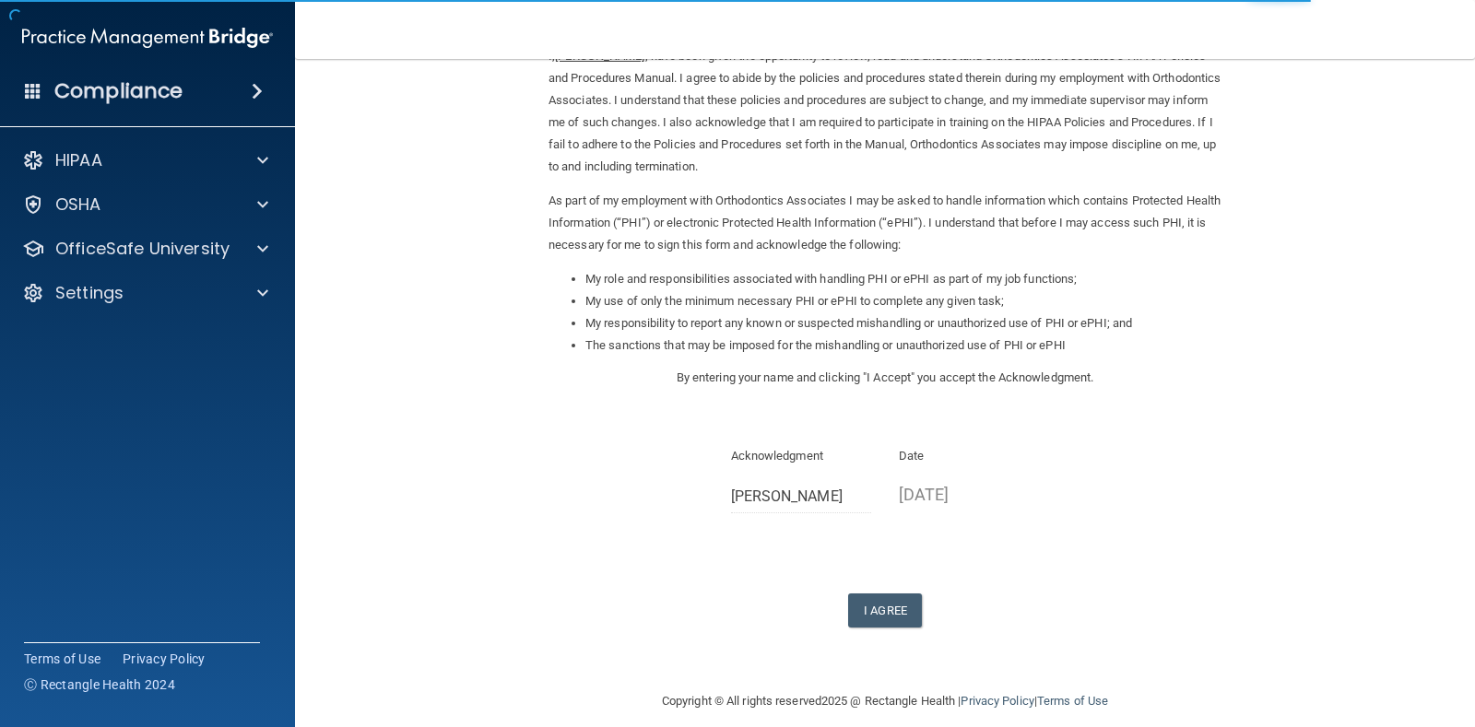
scroll to position [117, 0]
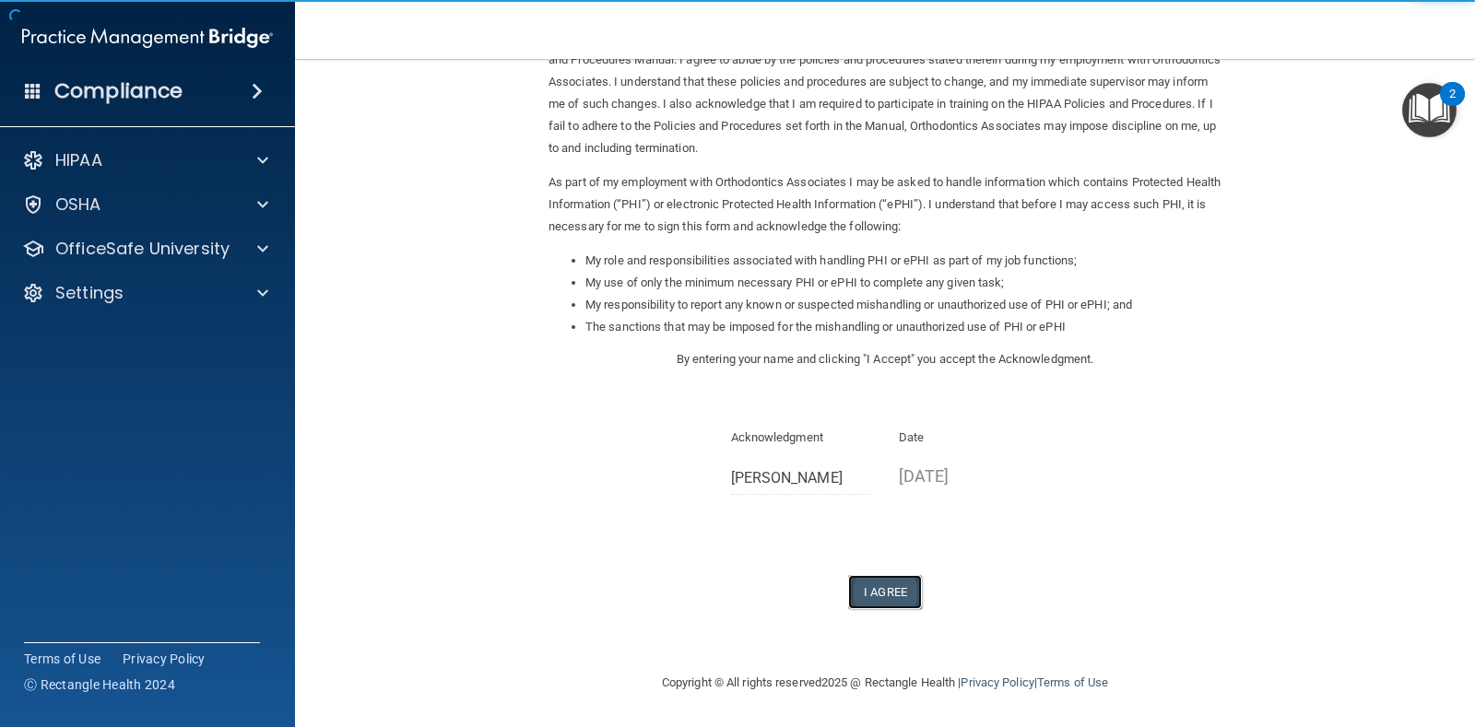
click at [869, 592] on button "I Agree" at bounding box center [885, 592] width 74 height 34
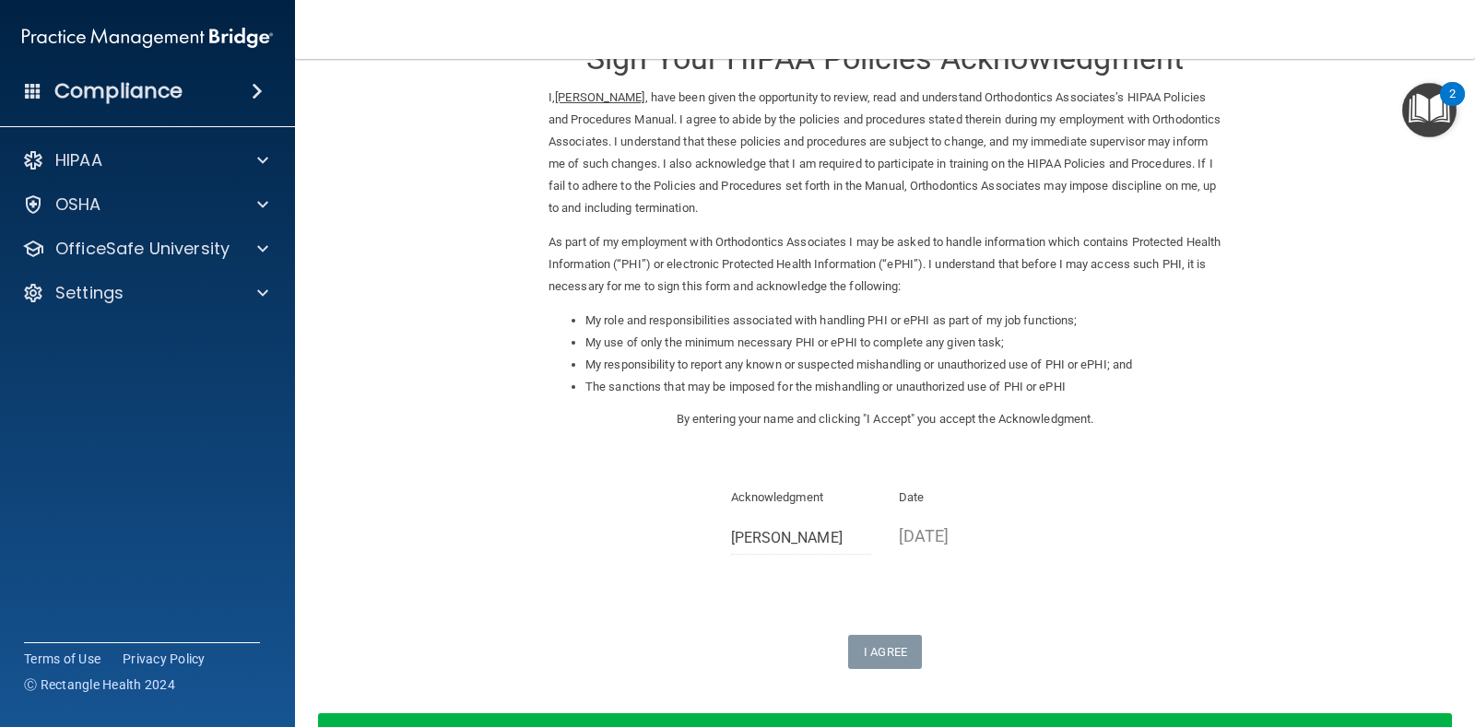
scroll to position [0, 0]
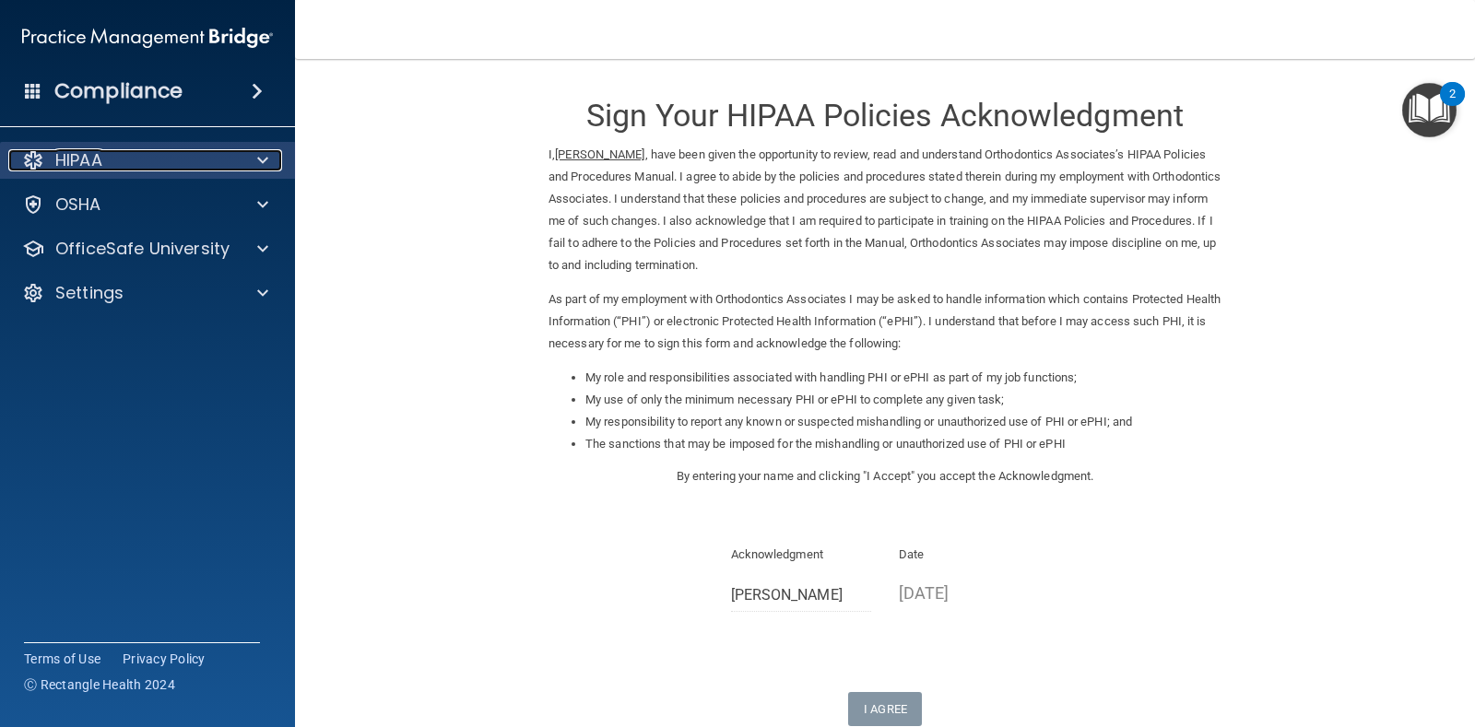
click at [93, 157] on p "HIPAA" at bounding box center [78, 160] width 47 height 22
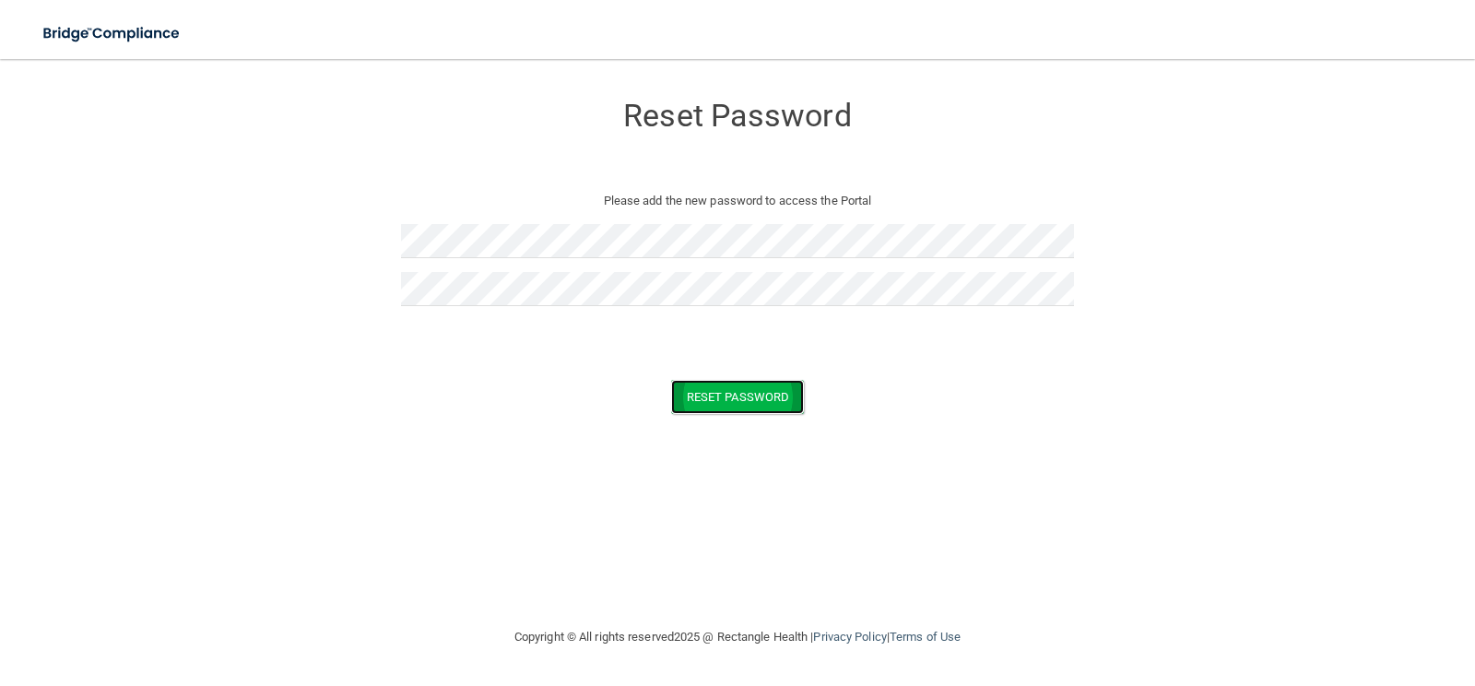
click at [737, 401] on button "Reset Password" at bounding box center [737, 397] width 133 height 34
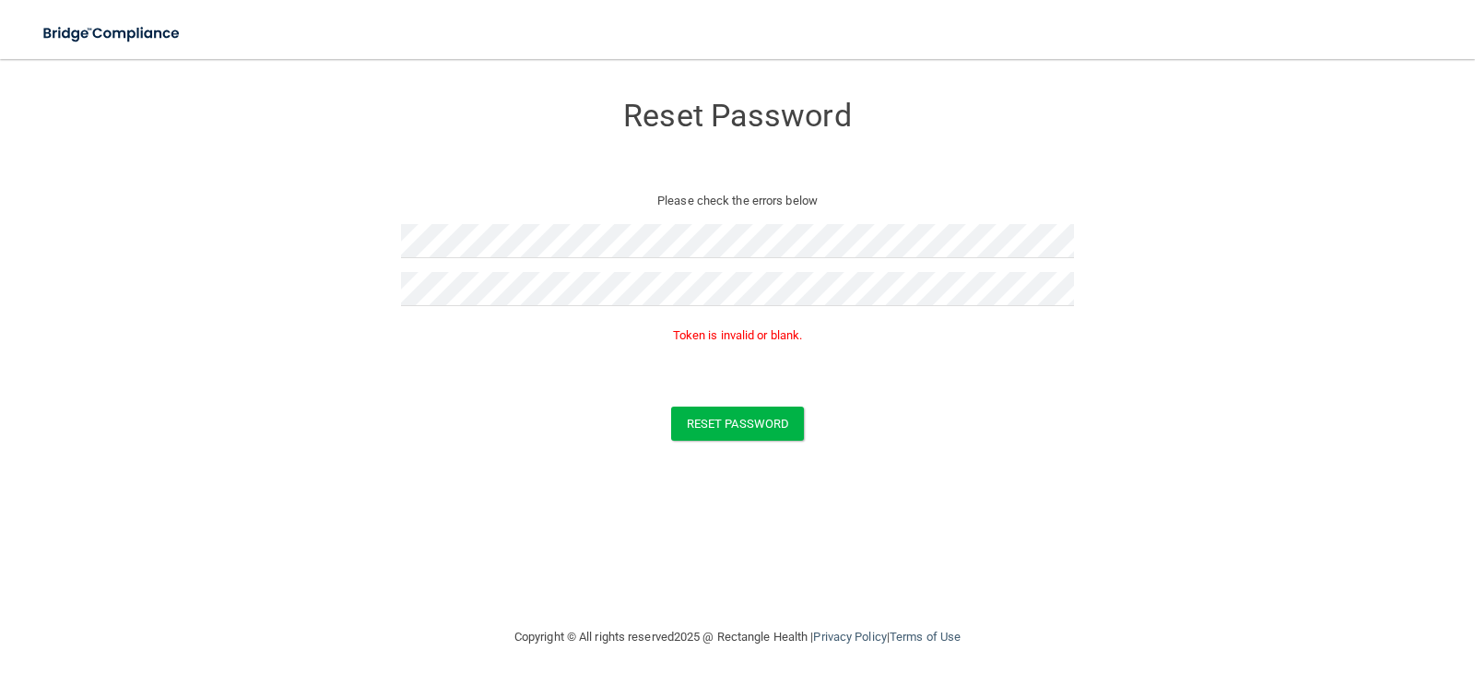
drag, startPoint x: 546, startPoint y: 306, endPoint x: 421, endPoint y: 368, distance: 138.9
click at [421, 368] on form "Reset Password Please check the errors below Token is invalid or blank. Reset P…" at bounding box center [737, 269] width 1401 height 385
click at [377, 245] on form "Reset Password Please check the errors below Token is invalid or blank. Reset P…" at bounding box center [737, 269] width 1401 height 385
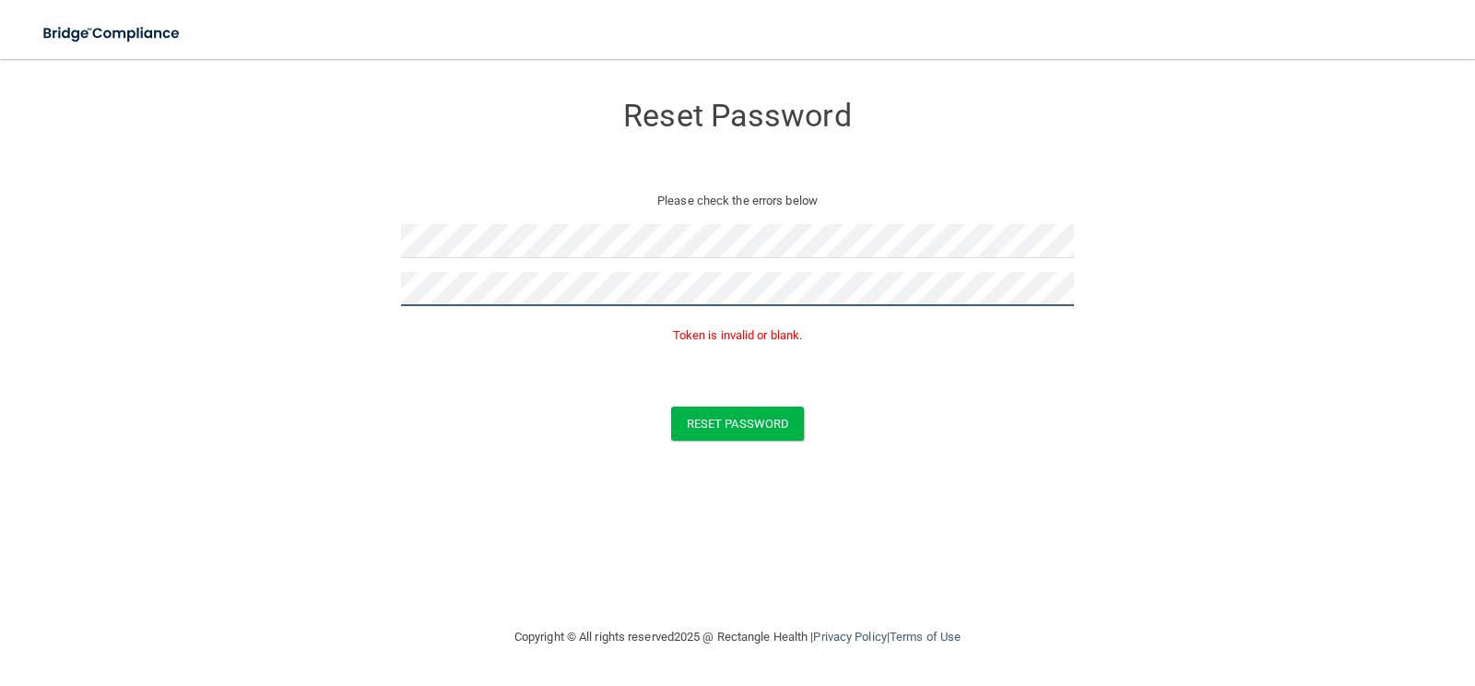
click at [370, 300] on form "Reset Password Please check the errors below Token is invalid or blank. Reset P…" at bounding box center [737, 269] width 1401 height 385
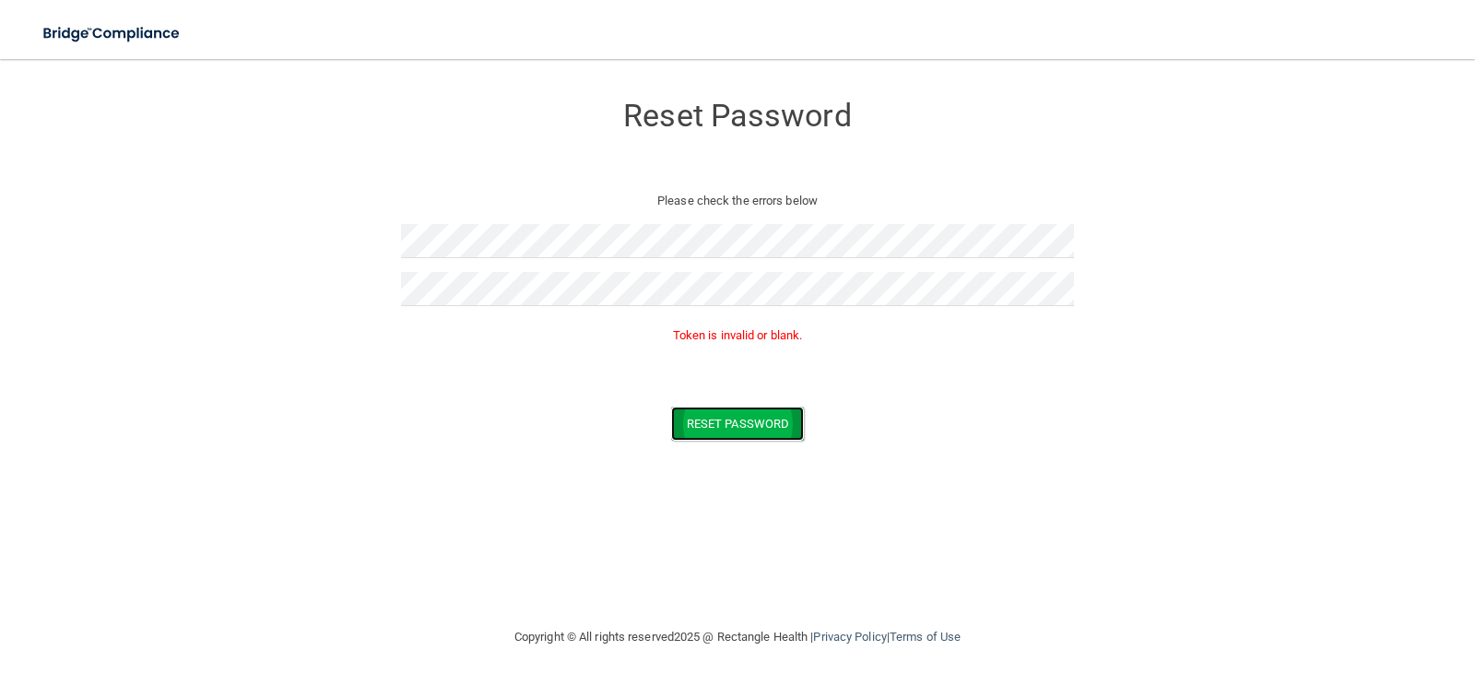
click at [724, 429] on button "Reset Password" at bounding box center [737, 424] width 133 height 34
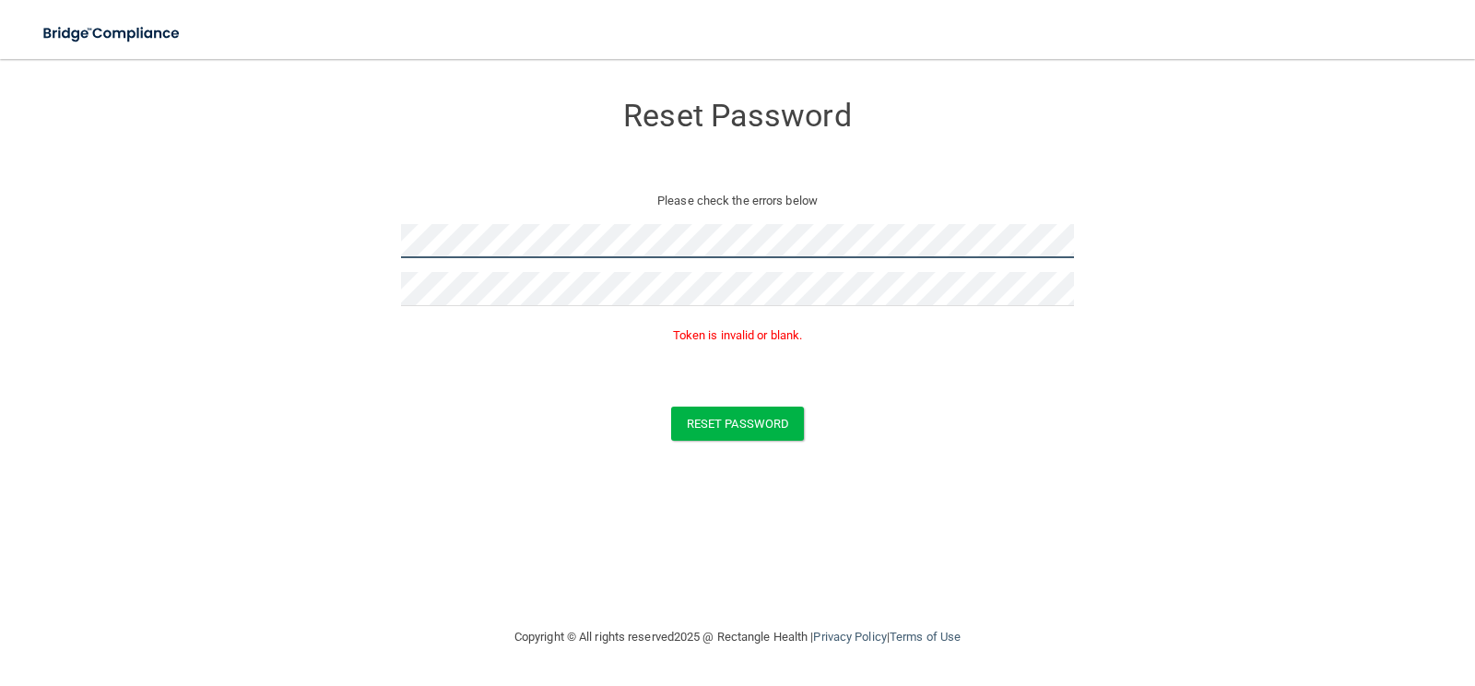
click at [323, 247] on form "Reset Password Please check the errors below Token is invalid or blank. Reset P…" at bounding box center [737, 269] width 1401 height 385
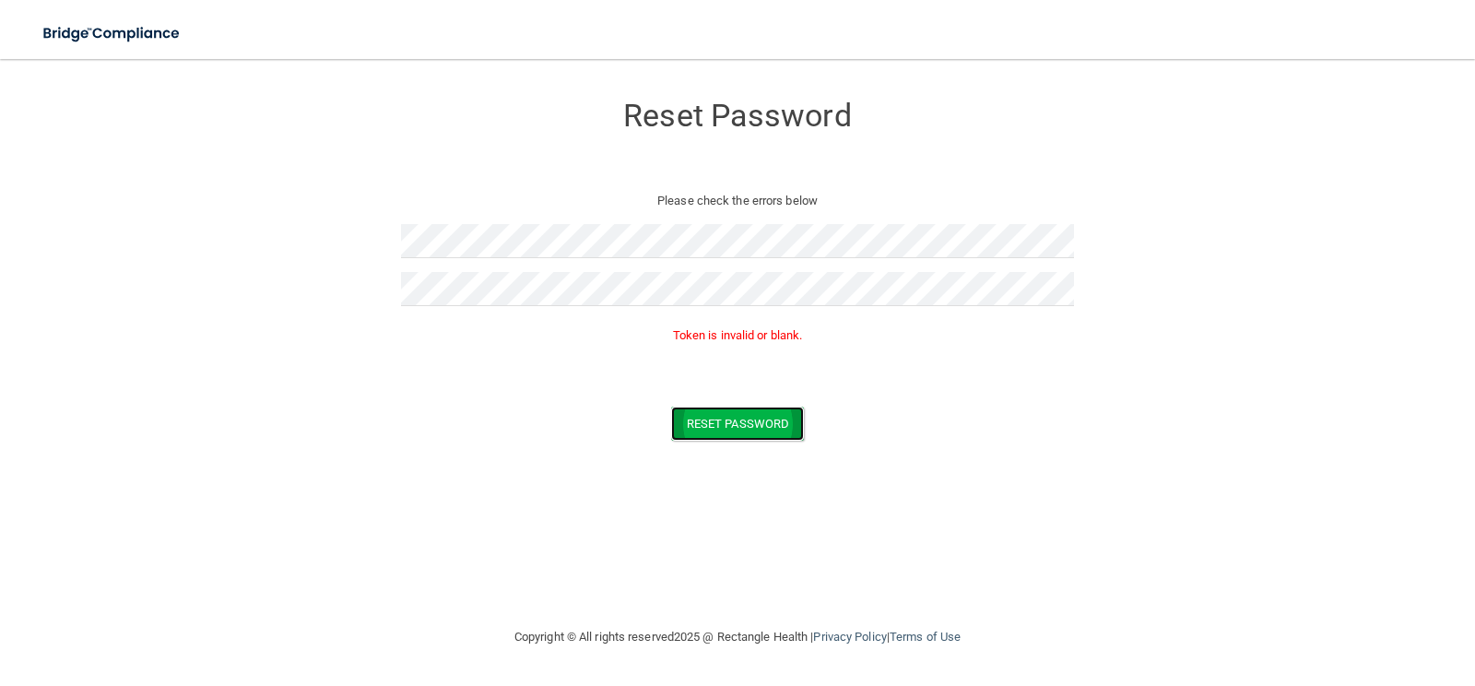
click at [695, 418] on button "Reset Password" at bounding box center [737, 424] width 133 height 34
click at [769, 193] on p "Please check the errors below" at bounding box center [737, 201] width 645 height 22
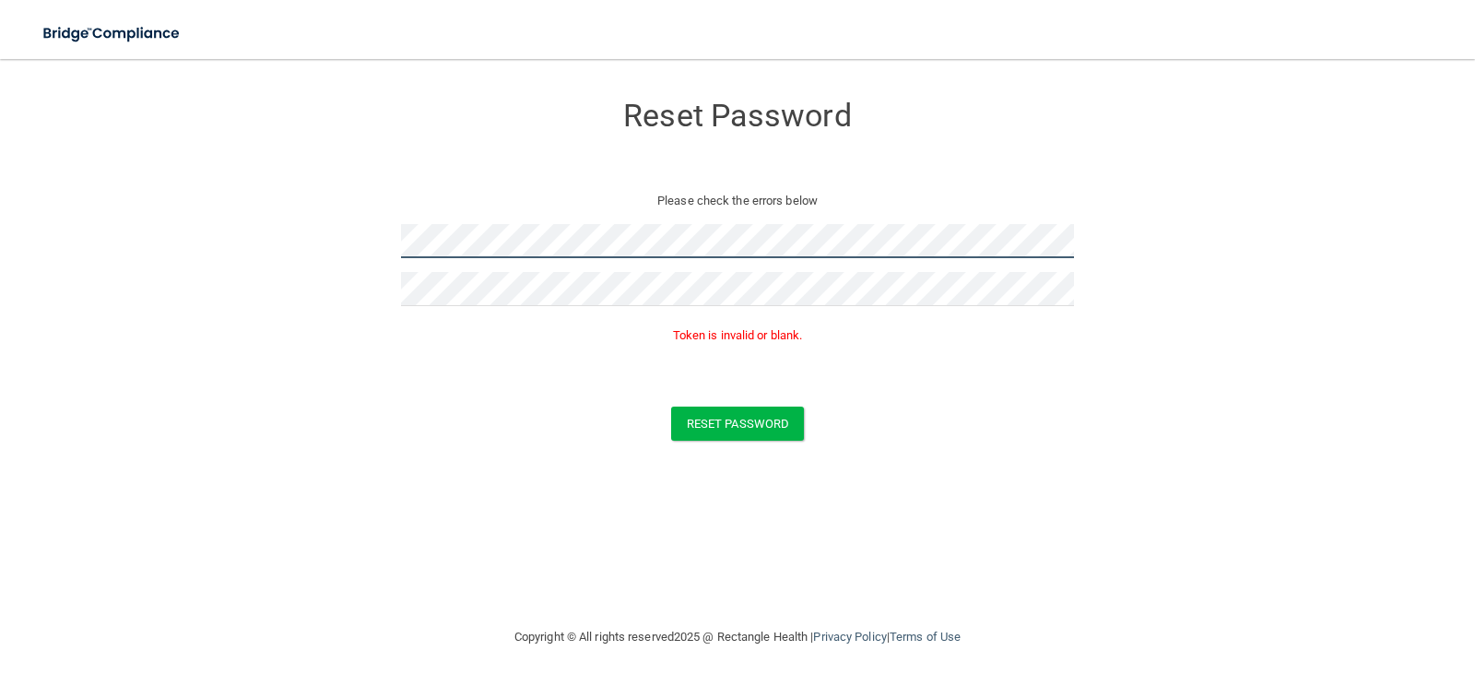
click at [327, 236] on form "Reset Password Please check the errors below Token is invalid or blank. Reset P…" at bounding box center [737, 269] width 1401 height 385
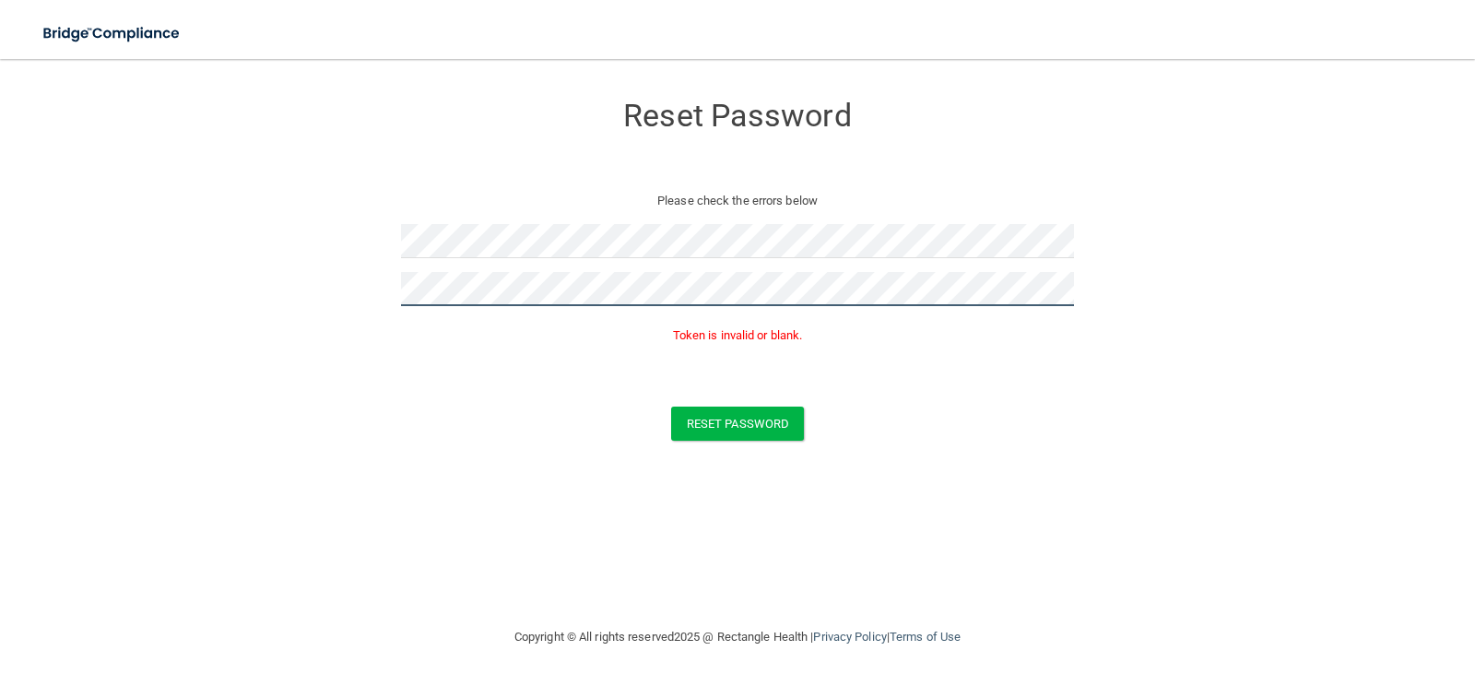
click at [357, 315] on form "Reset Password Please check the errors below Token is invalid or blank. Reset P…" at bounding box center [737, 269] width 1401 height 385
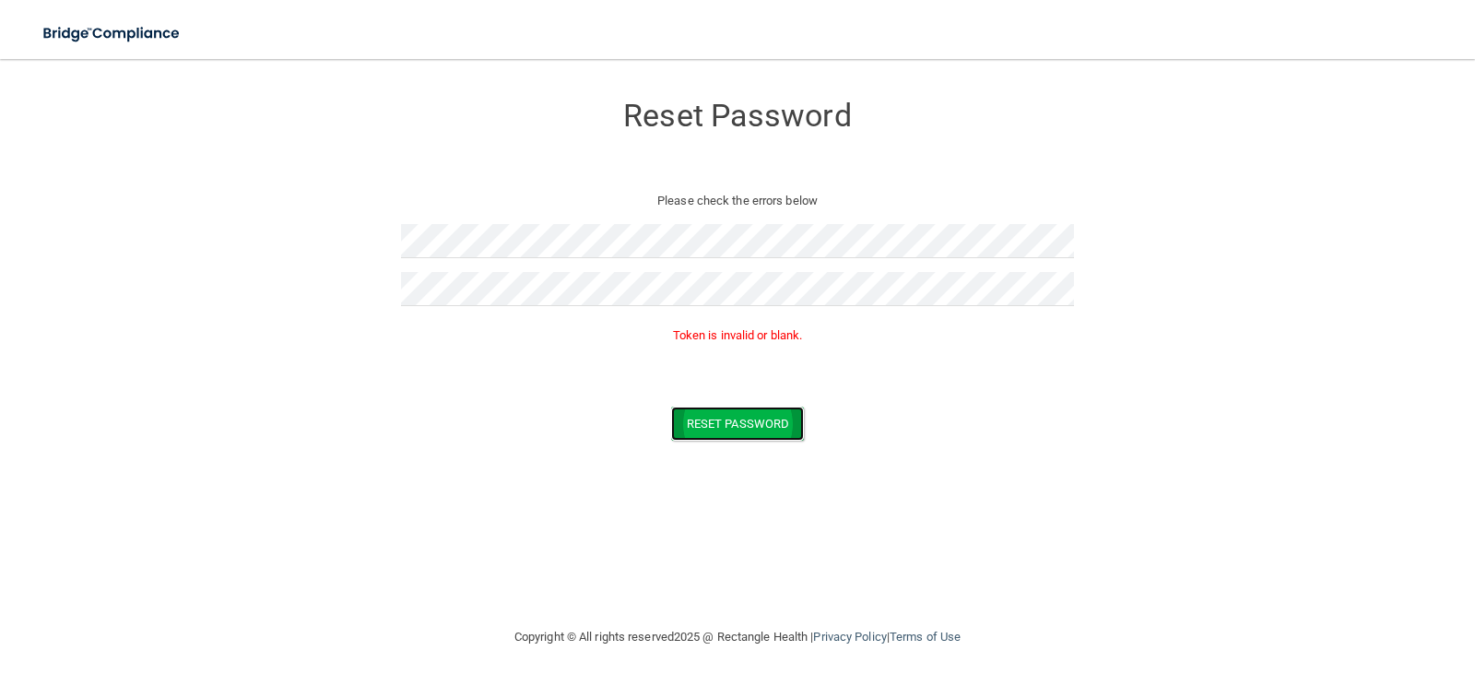
click at [745, 431] on button "Reset Password" at bounding box center [737, 424] width 133 height 34
click at [760, 426] on button "Reset Password" at bounding box center [737, 424] width 133 height 34
drag, startPoint x: 739, startPoint y: 411, endPoint x: 739, endPoint y: 432, distance: 21.2
click at [739, 432] on button "Reset Password" at bounding box center [737, 424] width 133 height 34
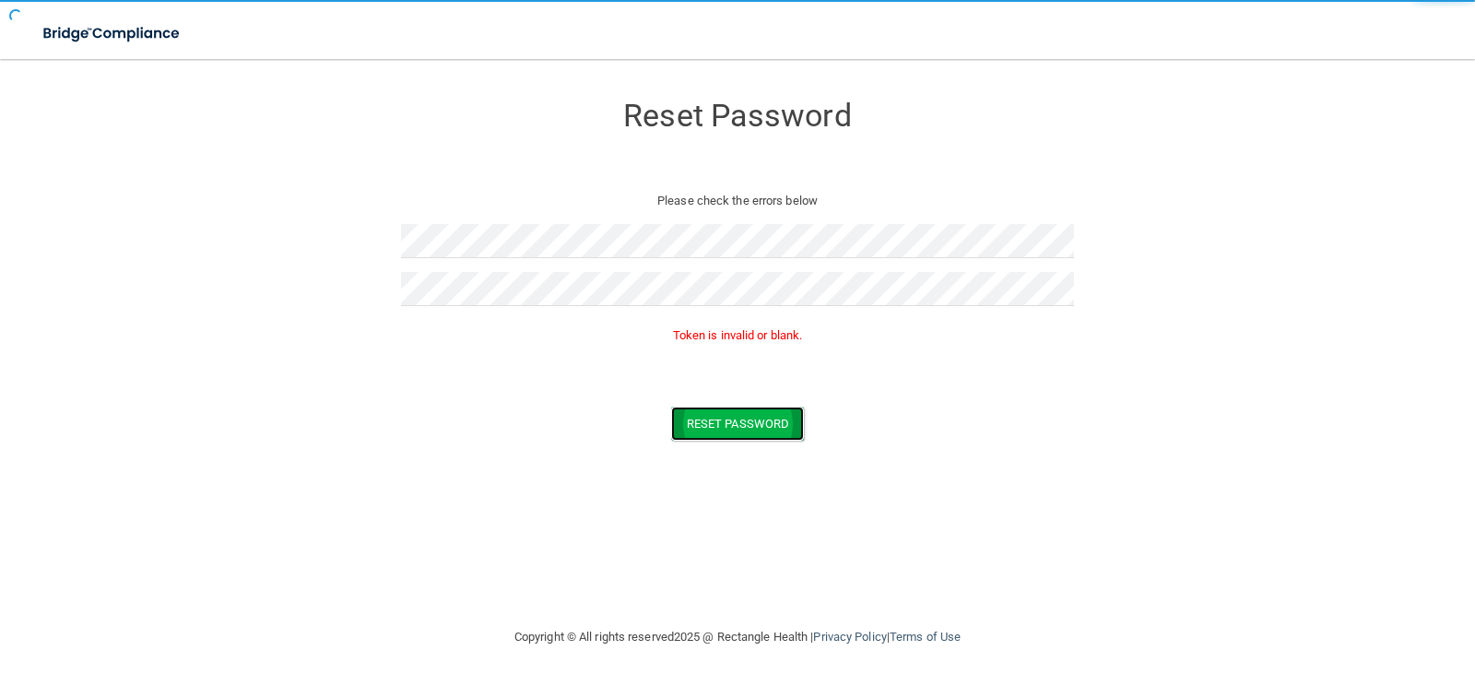
click at [746, 426] on button "Reset Password" at bounding box center [737, 424] width 133 height 34
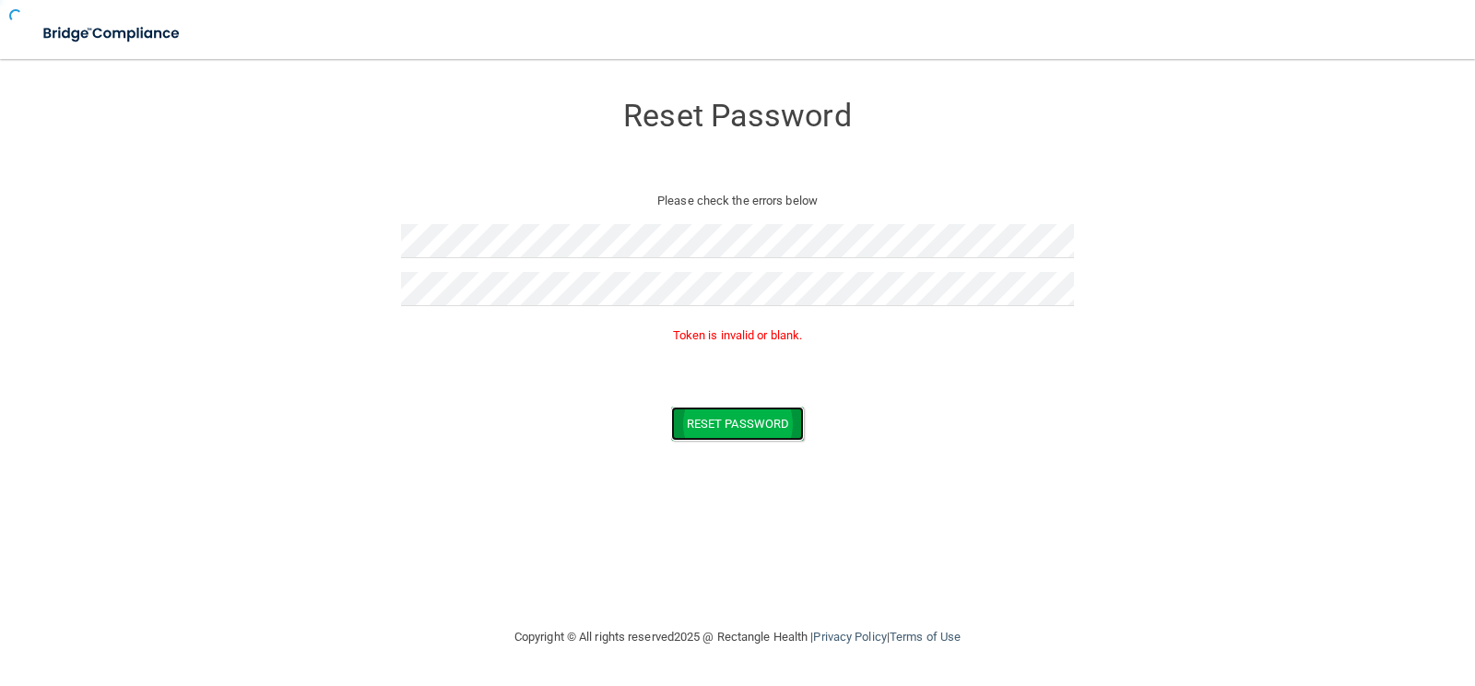
click at [746, 426] on button "Reset Password" at bounding box center [737, 424] width 133 height 34
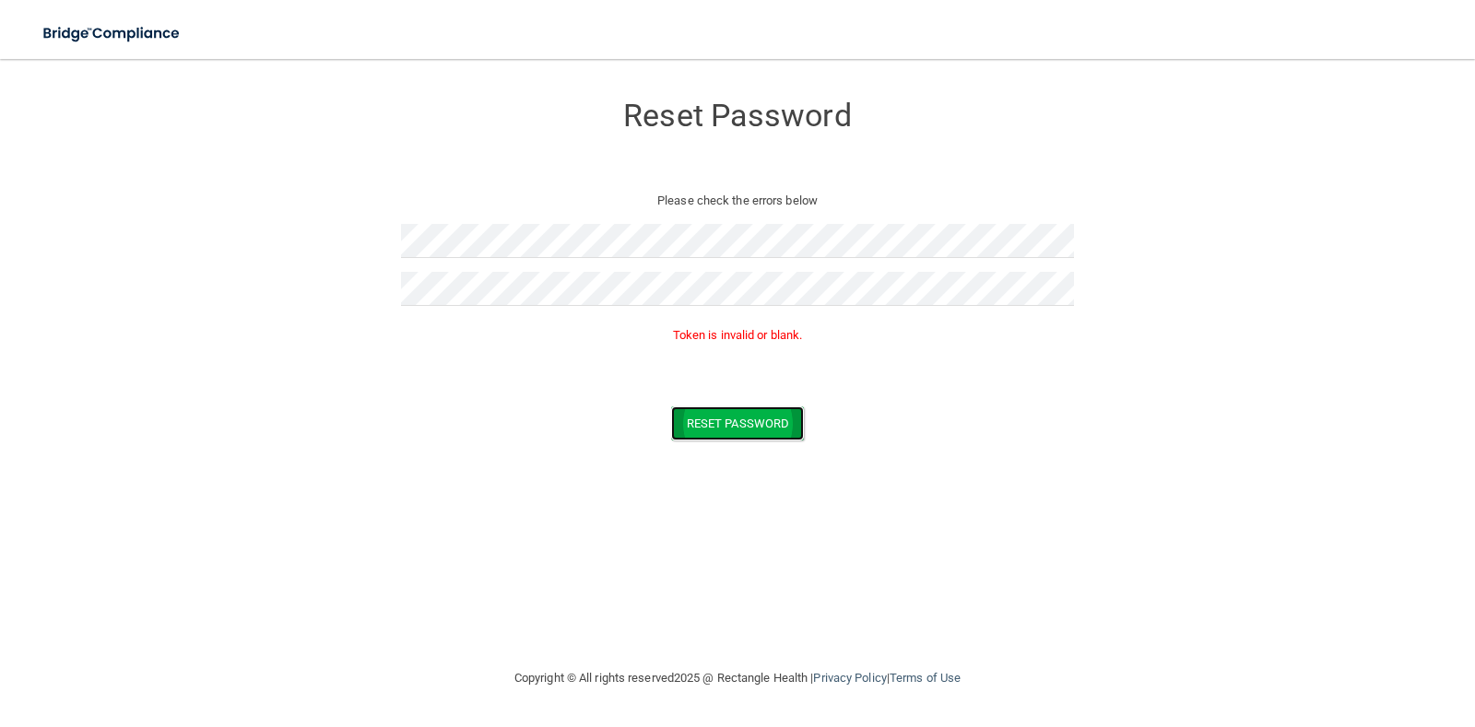
click at [778, 422] on button "Reset Password" at bounding box center [737, 424] width 133 height 34
click at [726, 424] on button "Reset Password" at bounding box center [737, 424] width 133 height 34
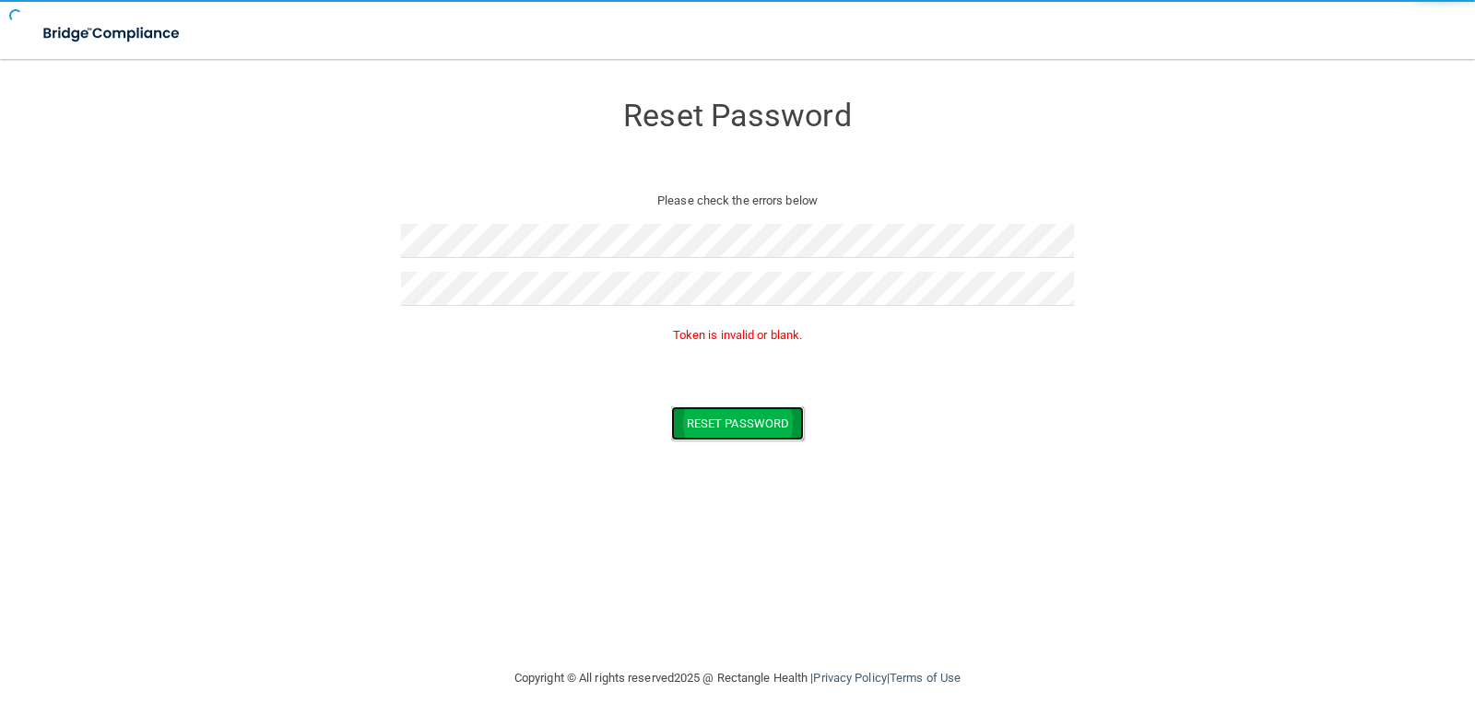
click at [726, 424] on button "Reset Password" at bounding box center [737, 424] width 133 height 34
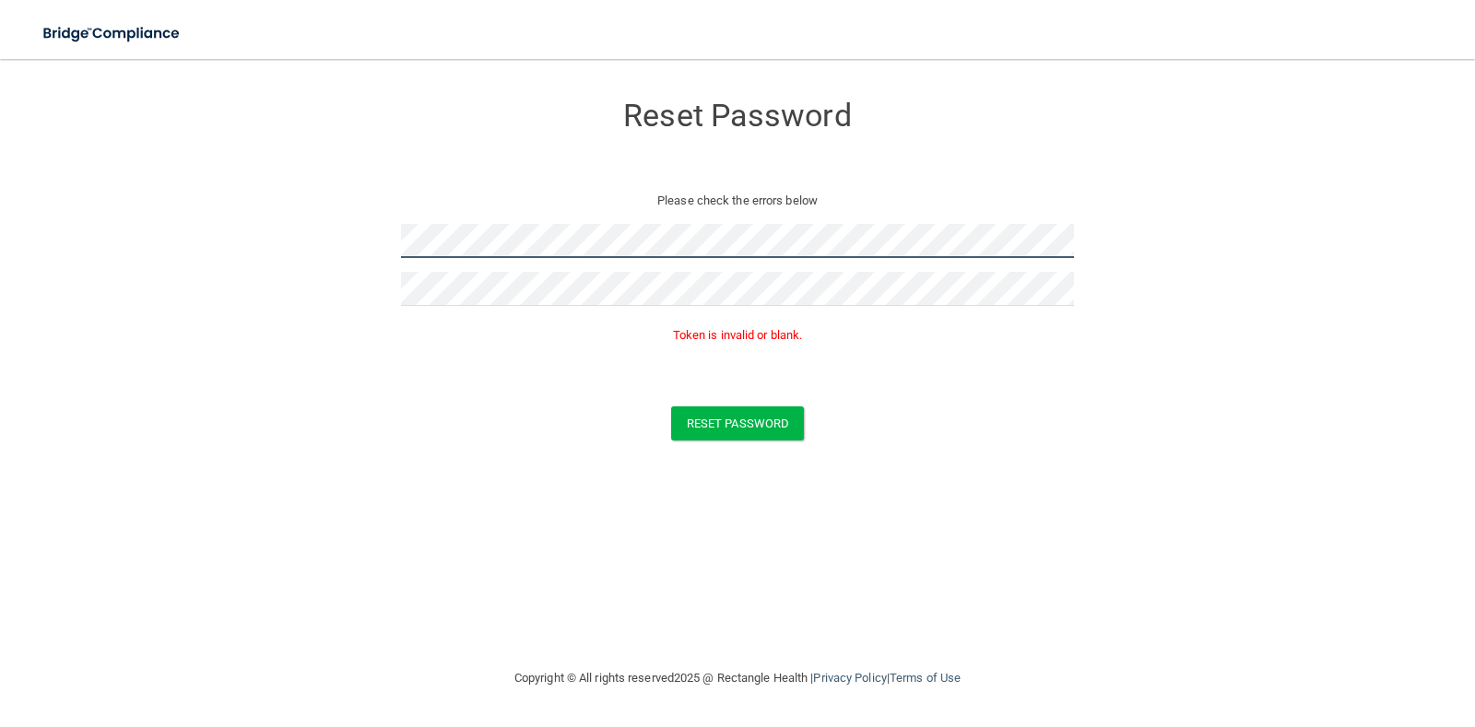
click at [358, 254] on form "Reset Password Please check the errors below Token is invalid or blank. Reset P…" at bounding box center [737, 269] width 1401 height 385
click at [717, 430] on button "Reset Password" at bounding box center [737, 424] width 133 height 34
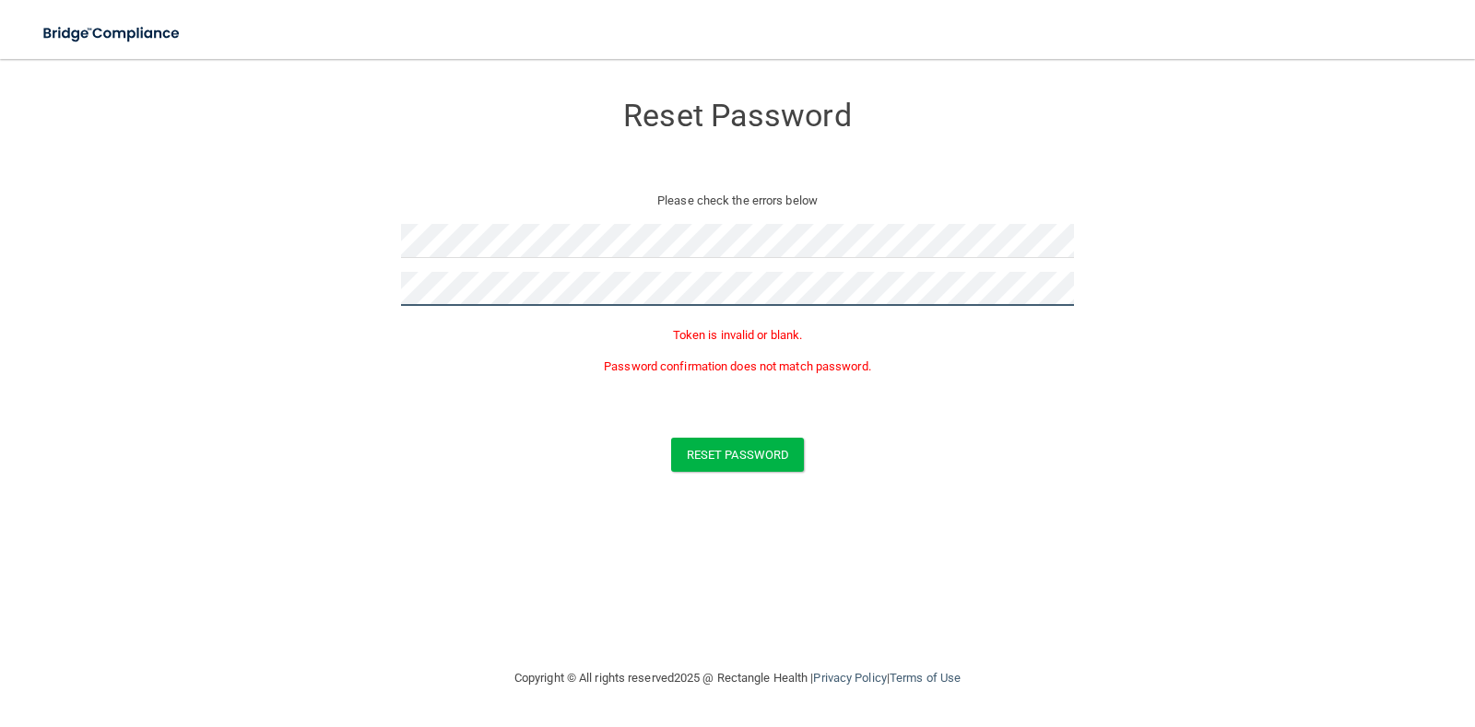
click at [298, 300] on form "Reset Password Please check the errors below Token is invalid or blank. Passwor…" at bounding box center [737, 285] width 1401 height 417
click at [749, 460] on button "Reset Password" at bounding box center [737, 455] width 133 height 34
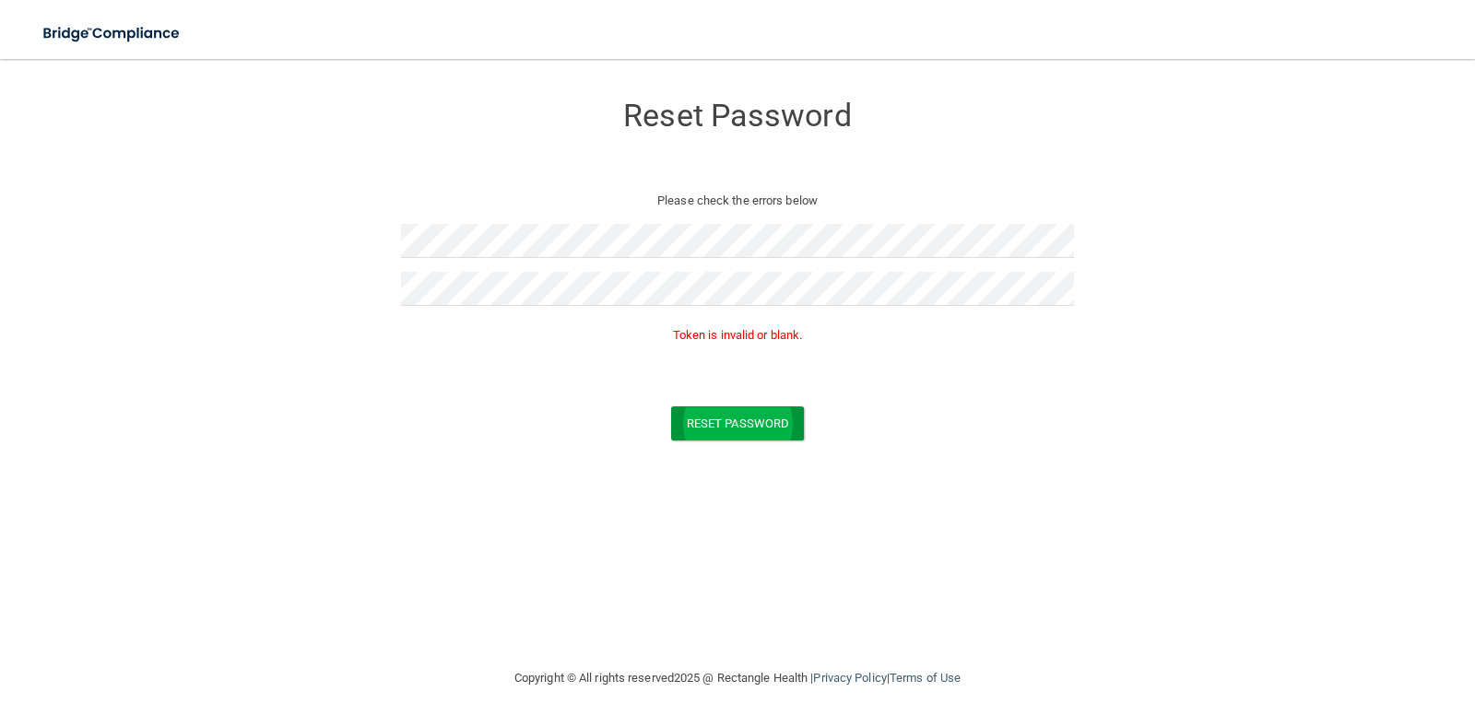
click at [749, 460] on form "Reset Password Please check the errors below Token is invalid or blank. Reset P…" at bounding box center [737, 269] width 1401 height 385
click at [755, 422] on button "Reset Password" at bounding box center [737, 424] width 133 height 34
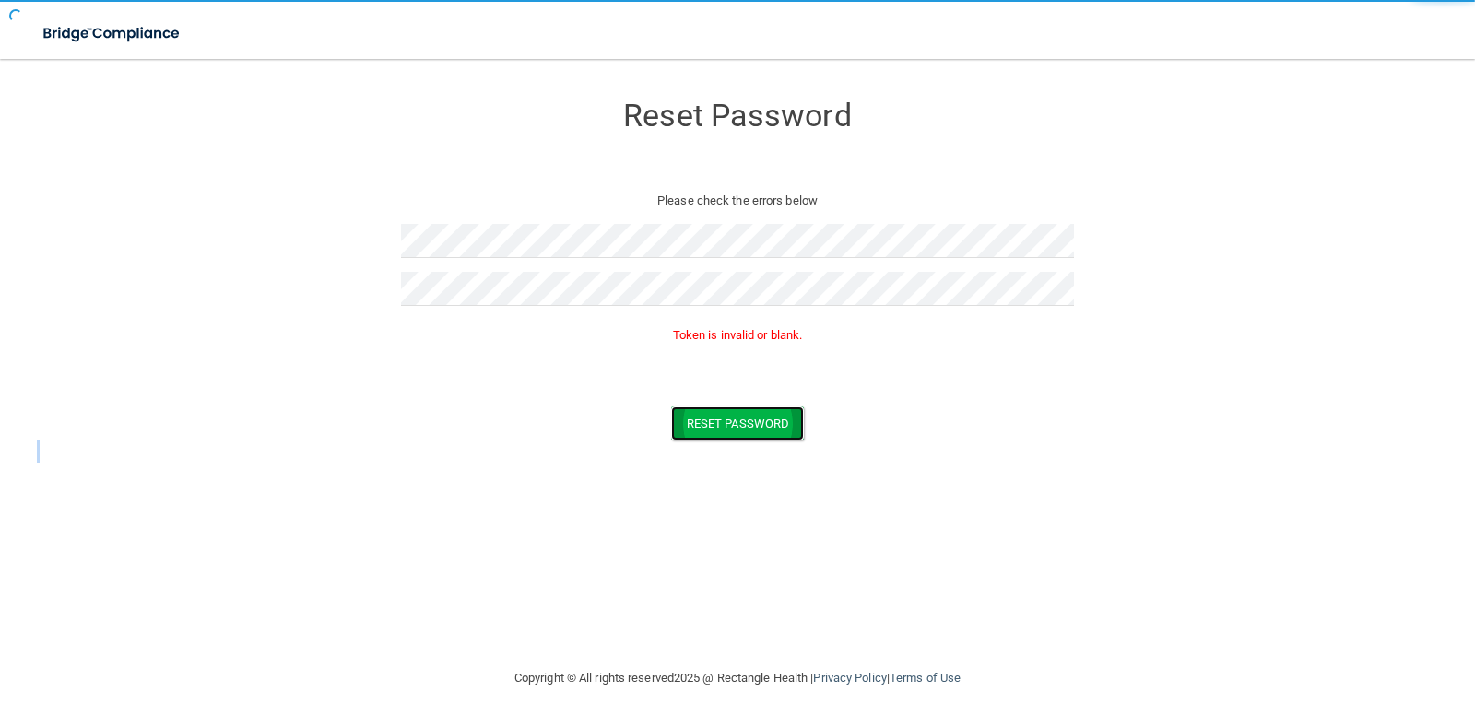
click at [755, 422] on button "Reset Password" at bounding box center [737, 424] width 133 height 34
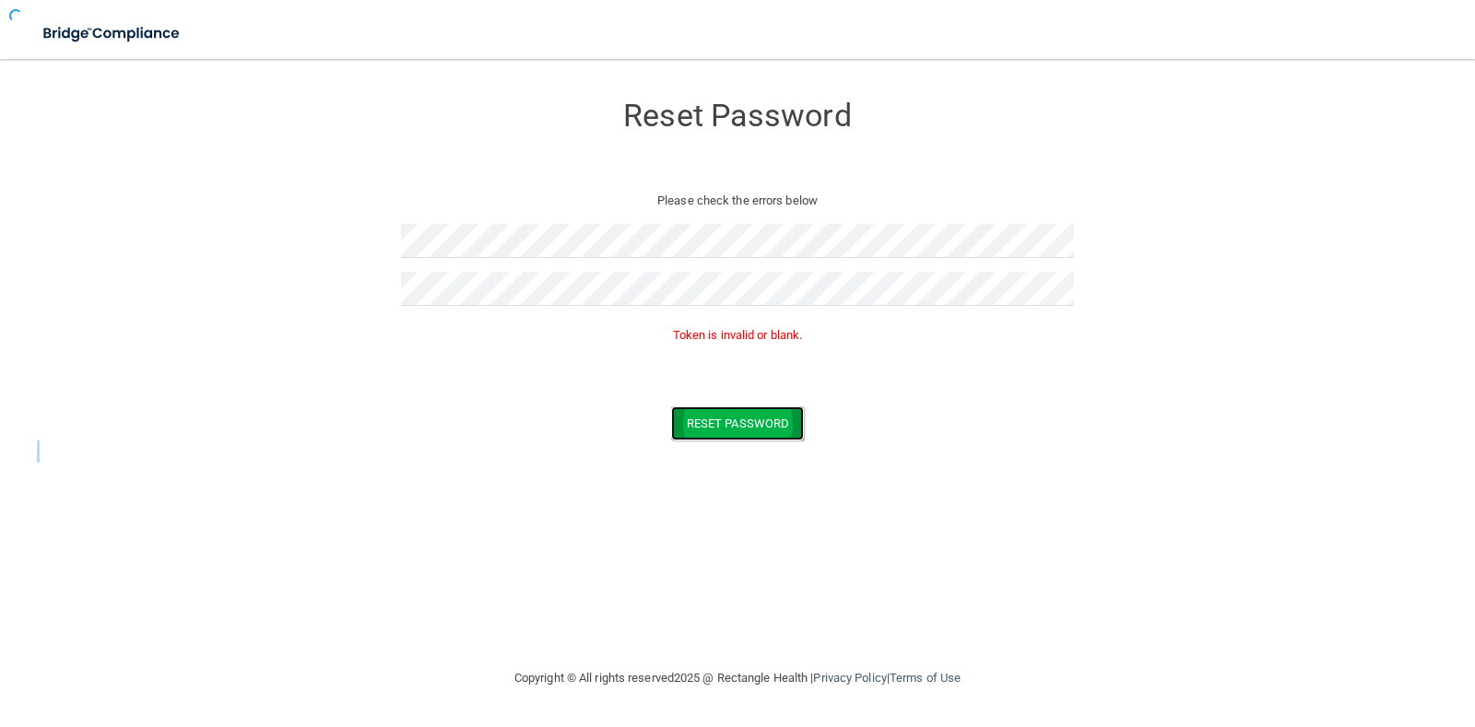
click at [755, 422] on button "Reset Password" at bounding box center [737, 424] width 133 height 34
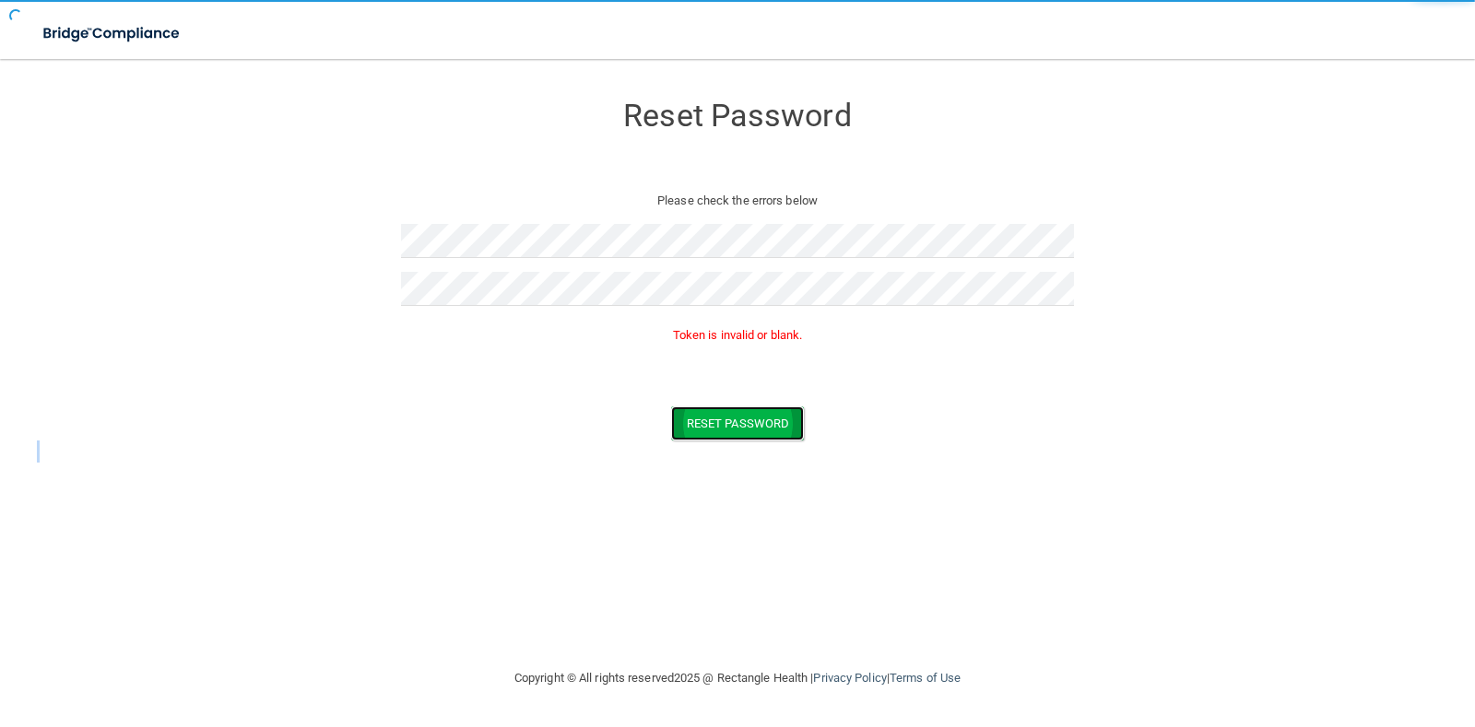
click at [755, 422] on button "Reset Password" at bounding box center [737, 424] width 133 height 34
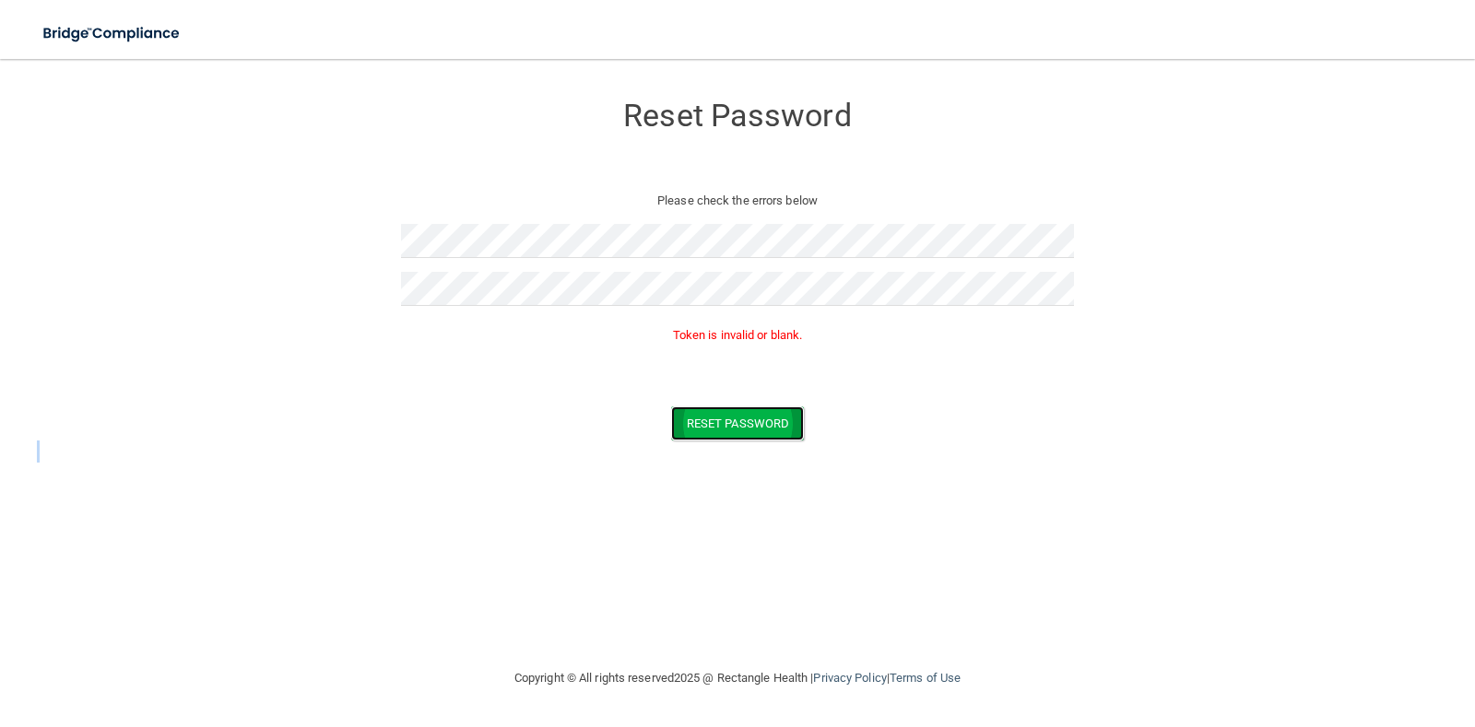
click at [755, 422] on button "Reset Password" at bounding box center [737, 424] width 133 height 34
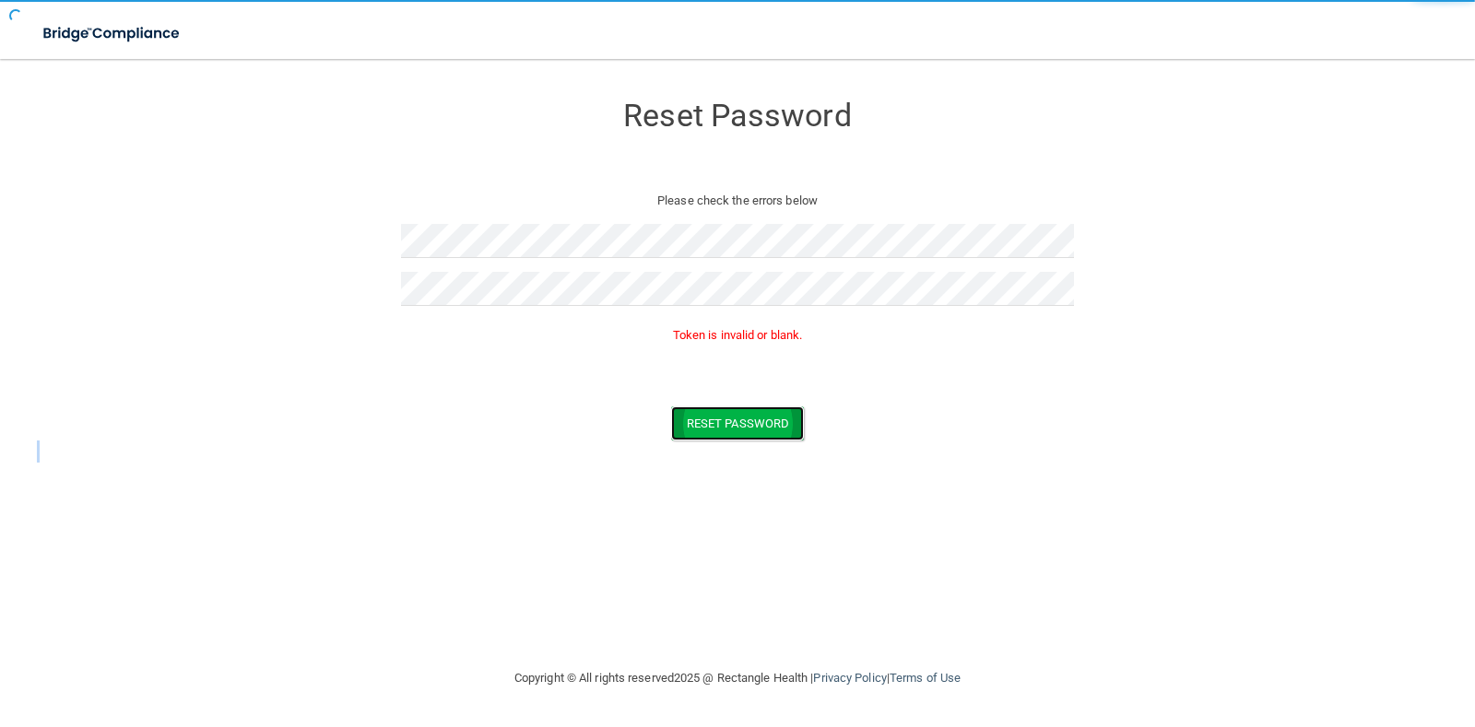
click at [755, 422] on button "Reset Password" at bounding box center [737, 424] width 133 height 34
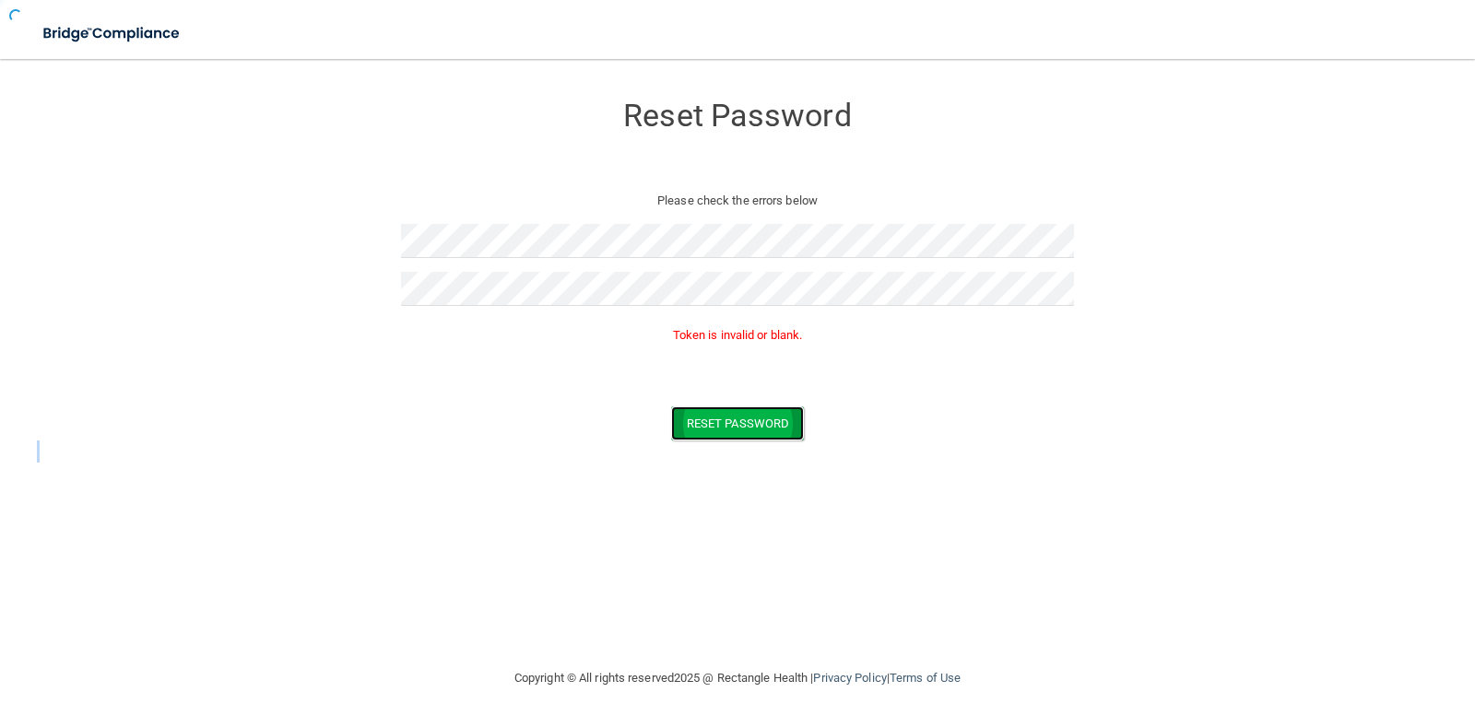
click at [755, 422] on button "Reset Password" at bounding box center [737, 424] width 133 height 34
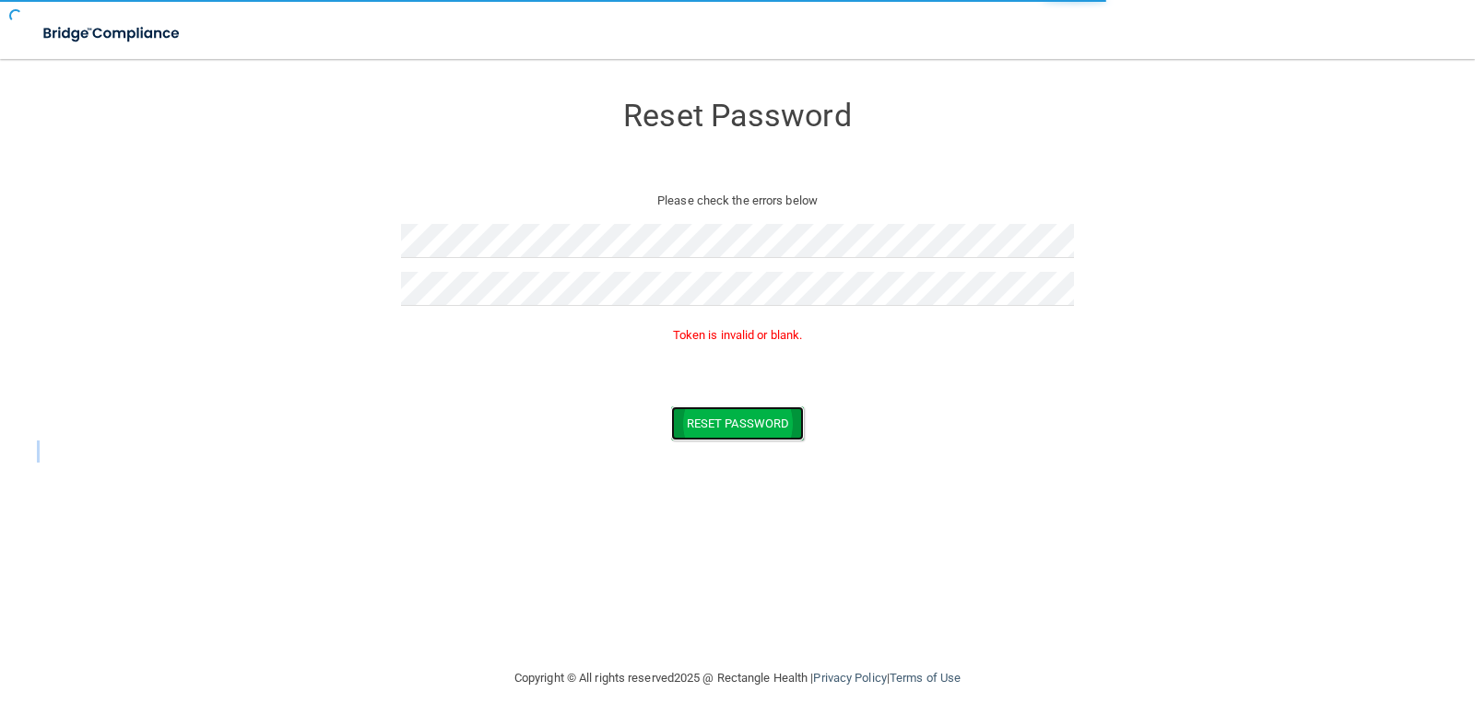
click at [755, 422] on button "Reset Password" at bounding box center [737, 424] width 133 height 34
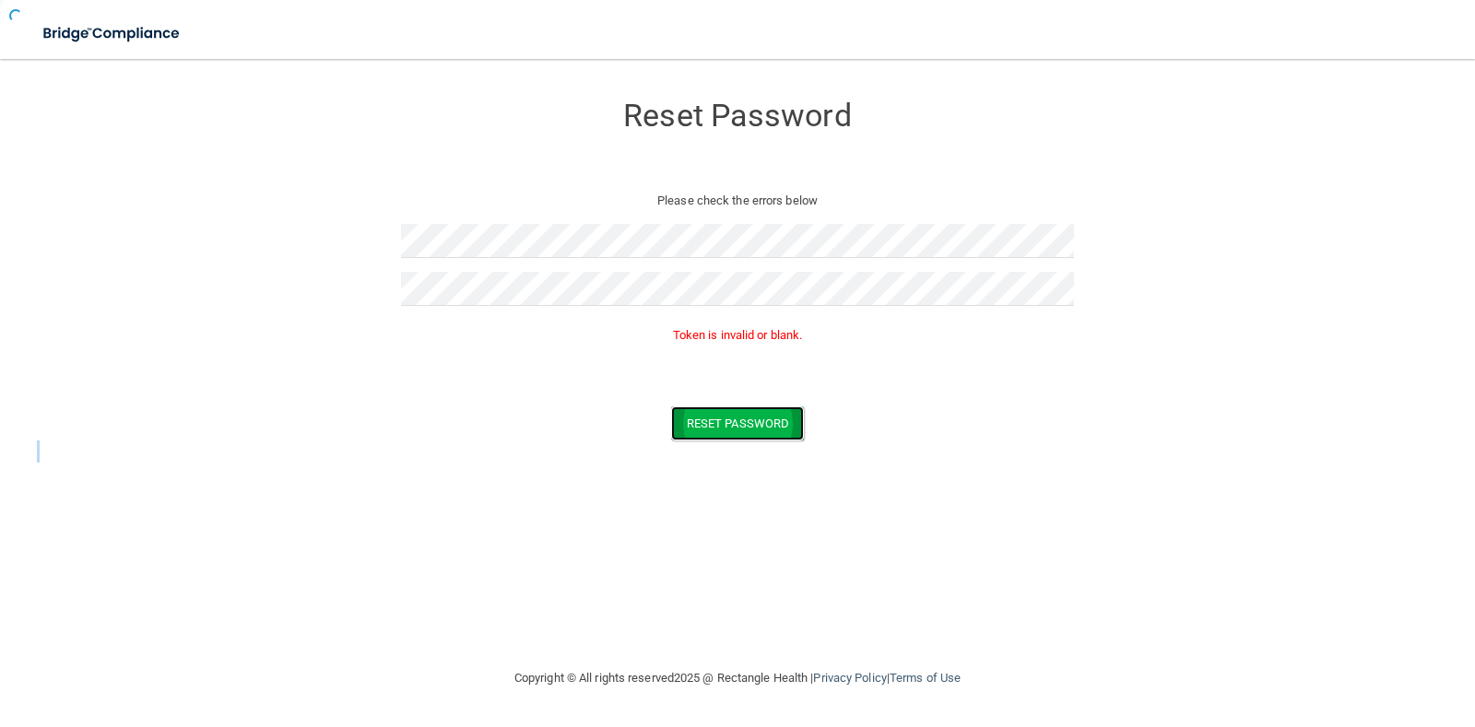
click at [755, 422] on button "Reset Password" at bounding box center [737, 424] width 133 height 34
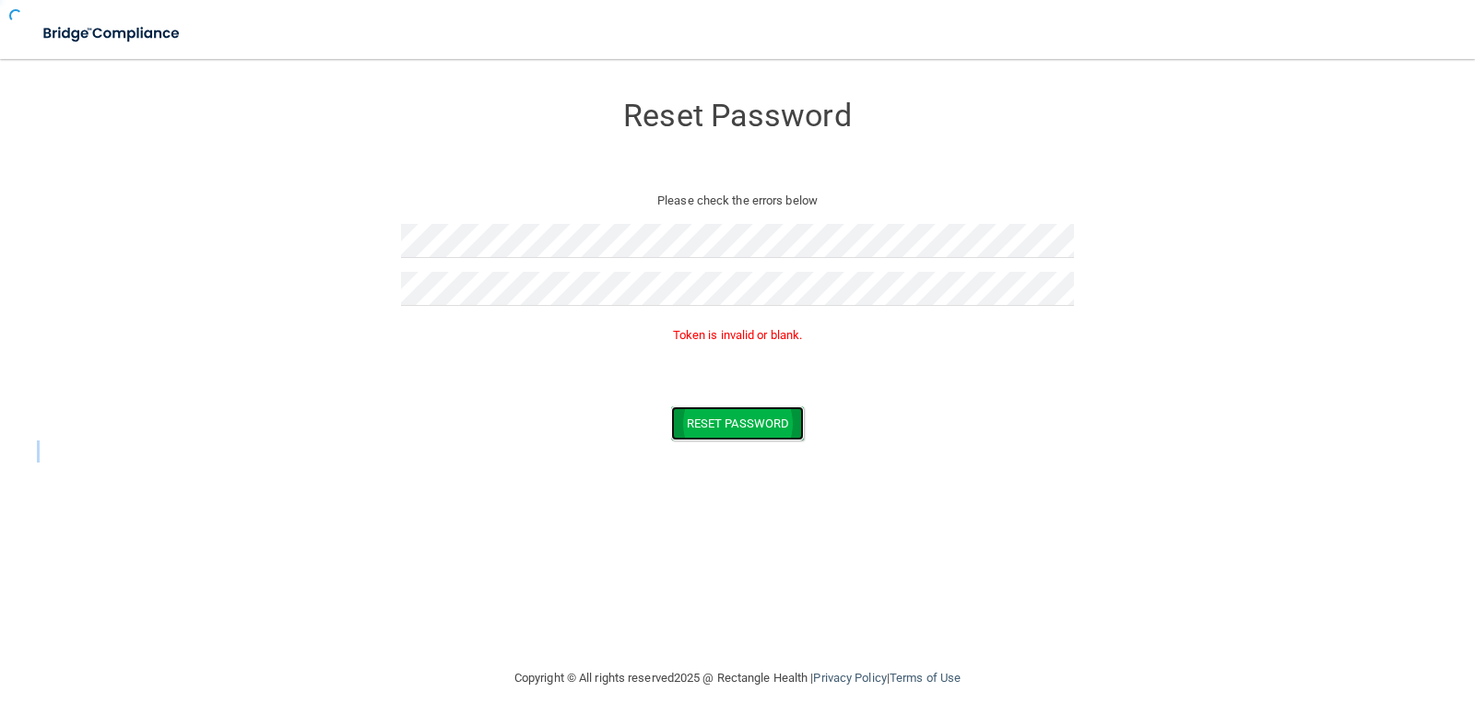
click at [755, 422] on button "Reset Password" at bounding box center [737, 424] width 133 height 34
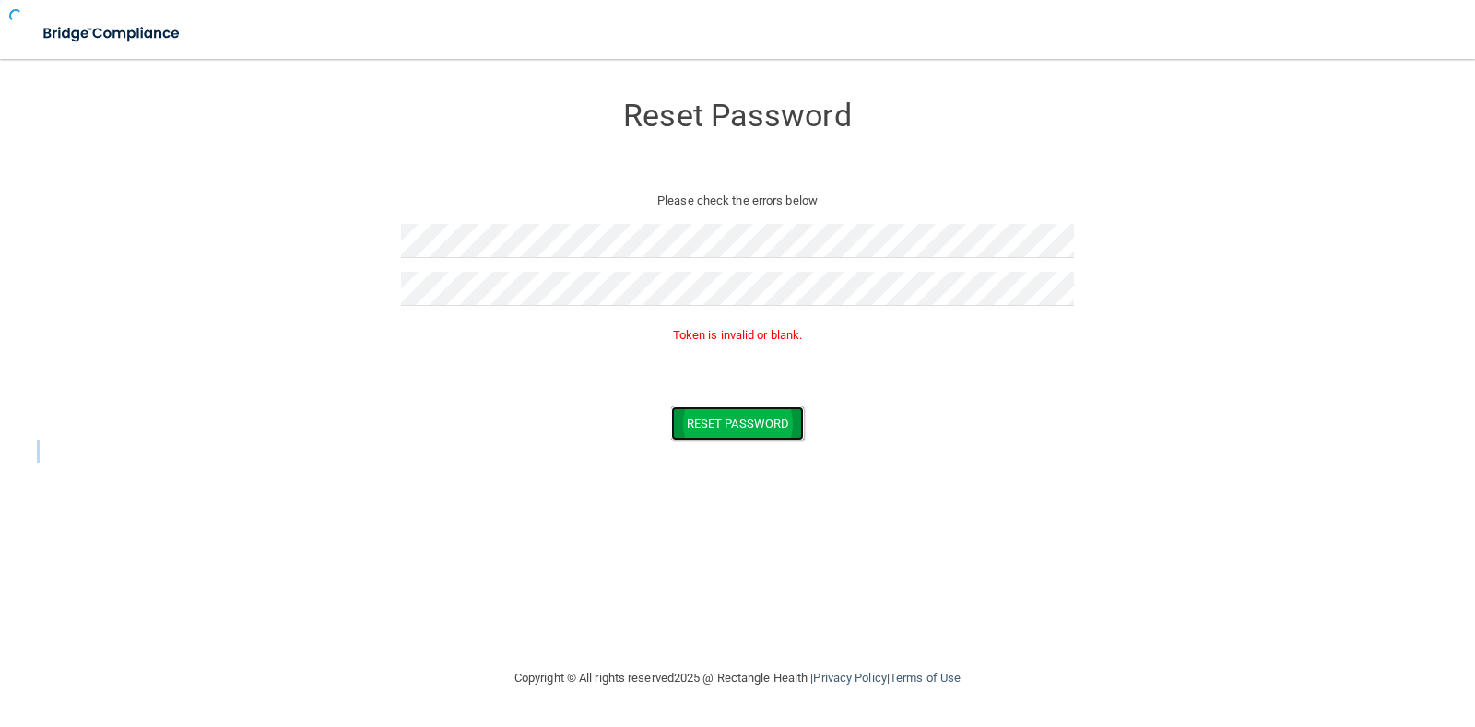
click at [755, 422] on button "Reset Password" at bounding box center [737, 424] width 133 height 34
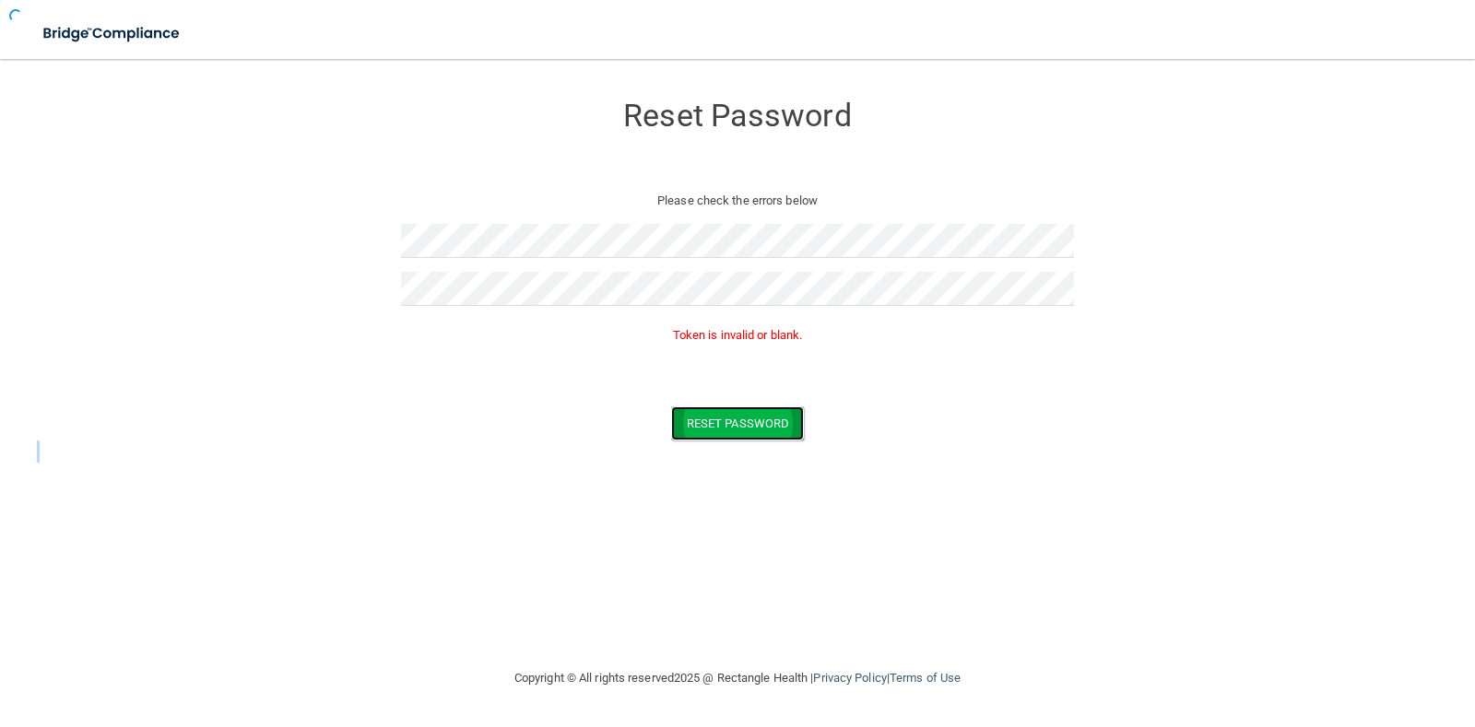
click at [755, 422] on button "Reset Password" at bounding box center [737, 424] width 133 height 34
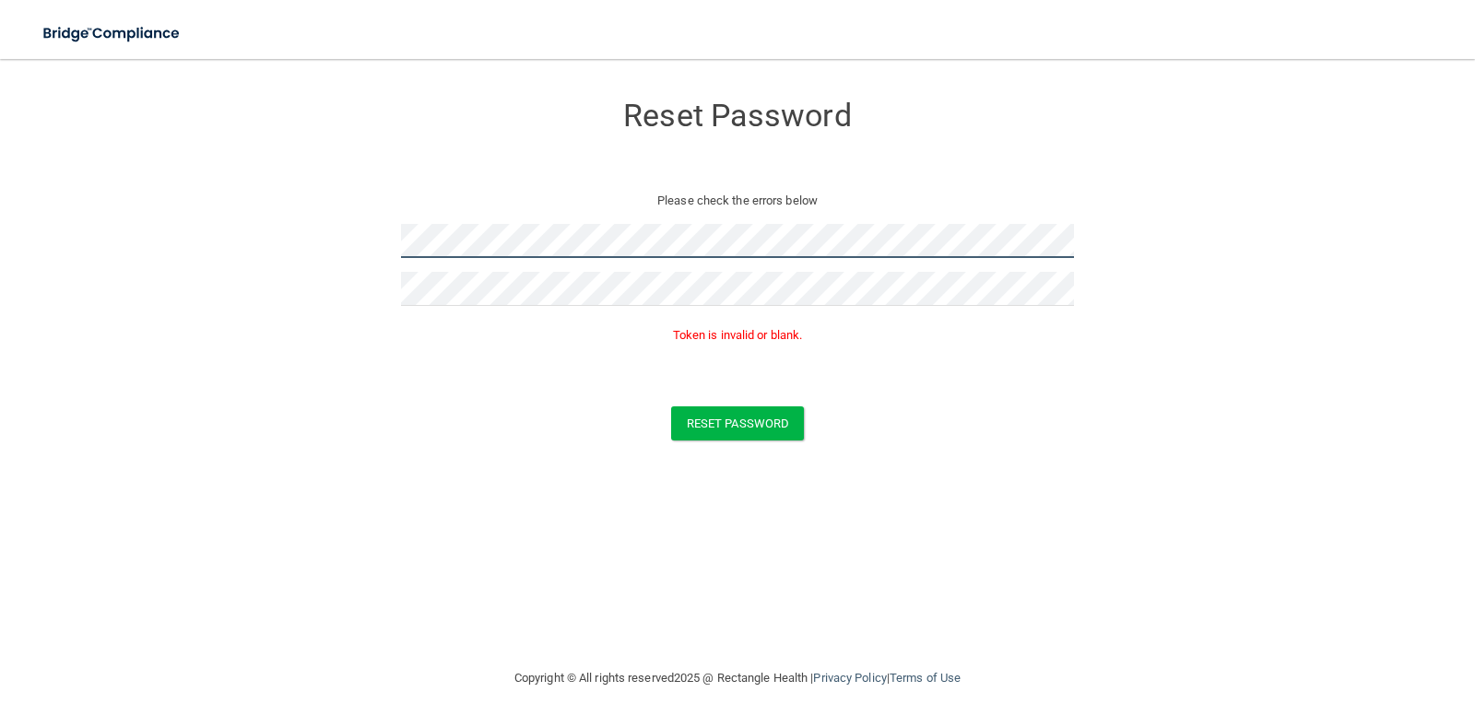
click at [241, 261] on form "Reset Password Please check the errors below Token is invalid or blank. Reset P…" at bounding box center [737, 269] width 1401 height 385
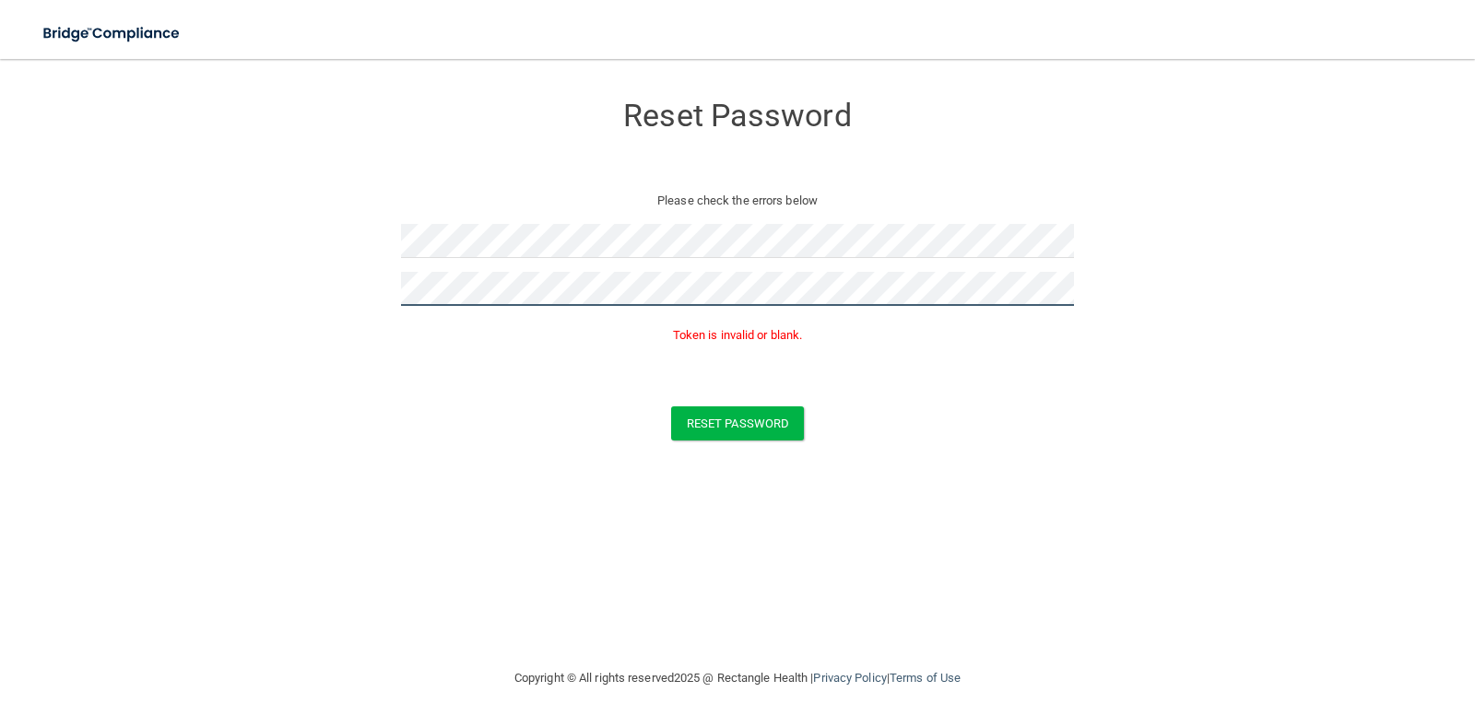
click at [360, 296] on form "Reset Password Please check the errors below Token is invalid or blank. Reset P…" at bounding box center [737, 269] width 1401 height 385
click at [772, 359] on div "Token is invalid or blank." at bounding box center [737, 340] width 673 height 41
click at [750, 425] on button "Reset Password" at bounding box center [737, 424] width 133 height 34
click at [1384, 548] on div "Reset Password Please check the errors below Token is invalid or blank. Reset P…" at bounding box center [737, 363] width 1401 height 572
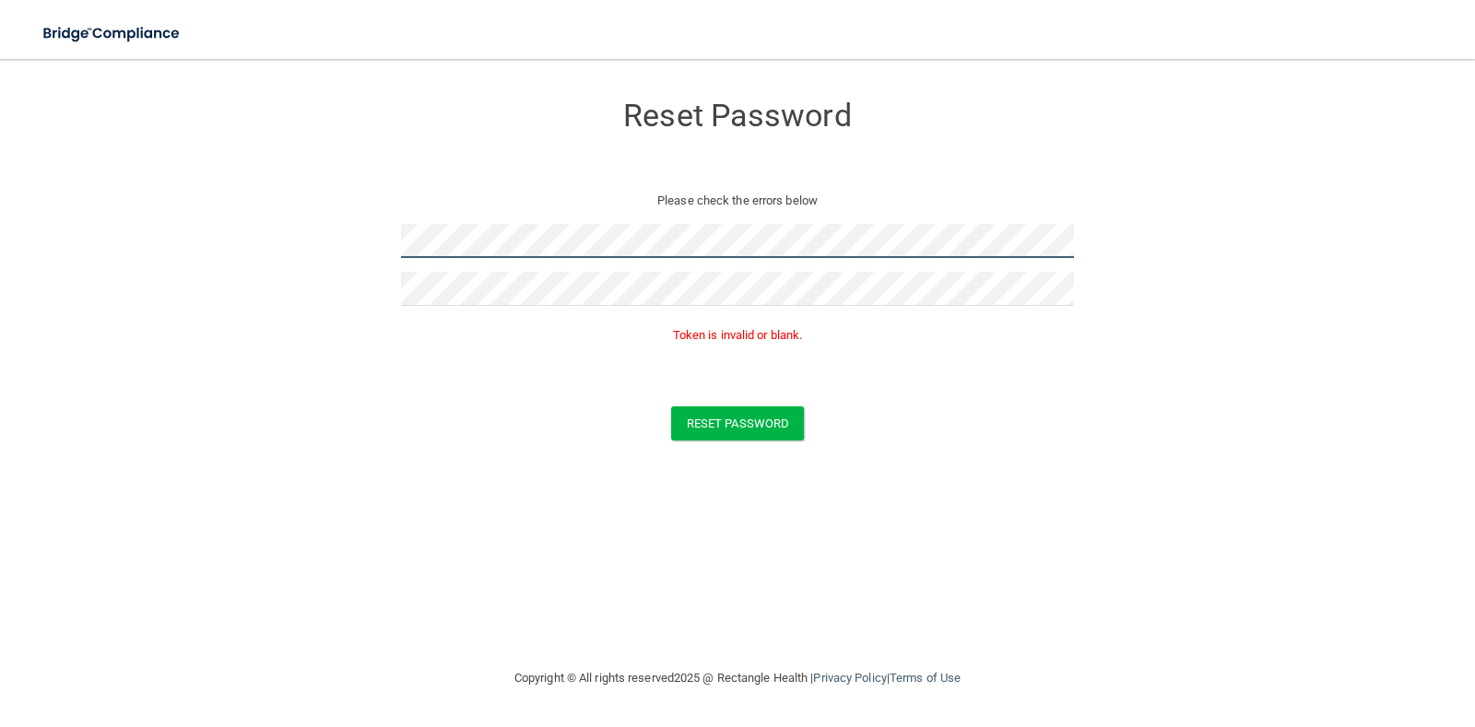
click at [341, 239] on form "Reset Password Please check the errors below Token is invalid or blank. Reset P…" at bounding box center [737, 269] width 1401 height 385
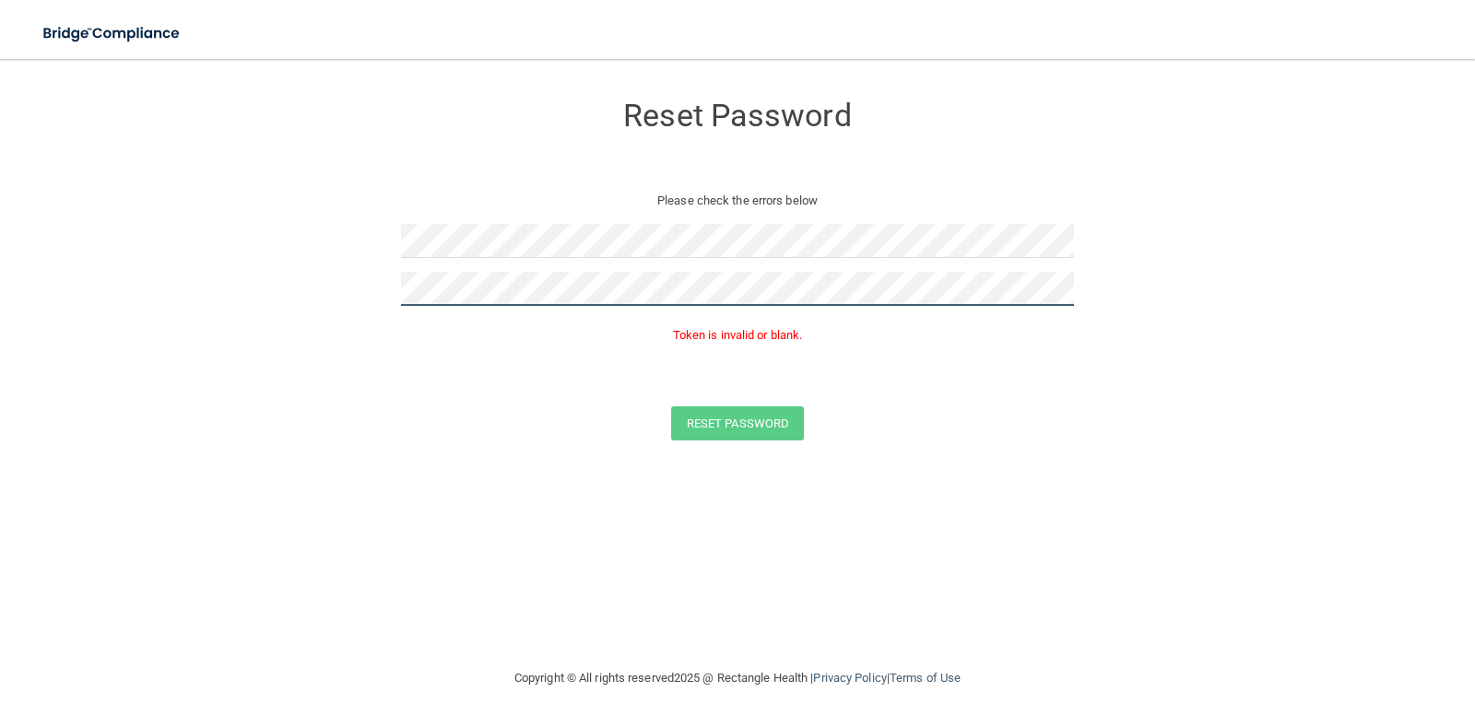
click at [359, 300] on form "Reset Password Please check the errors below Token is invalid or blank. Reset P…" at bounding box center [737, 269] width 1401 height 385
click at [531, 367] on form "Reset Password Please check the errors below Token is invalid or blank. Reset P…" at bounding box center [737, 269] width 1401 height 385
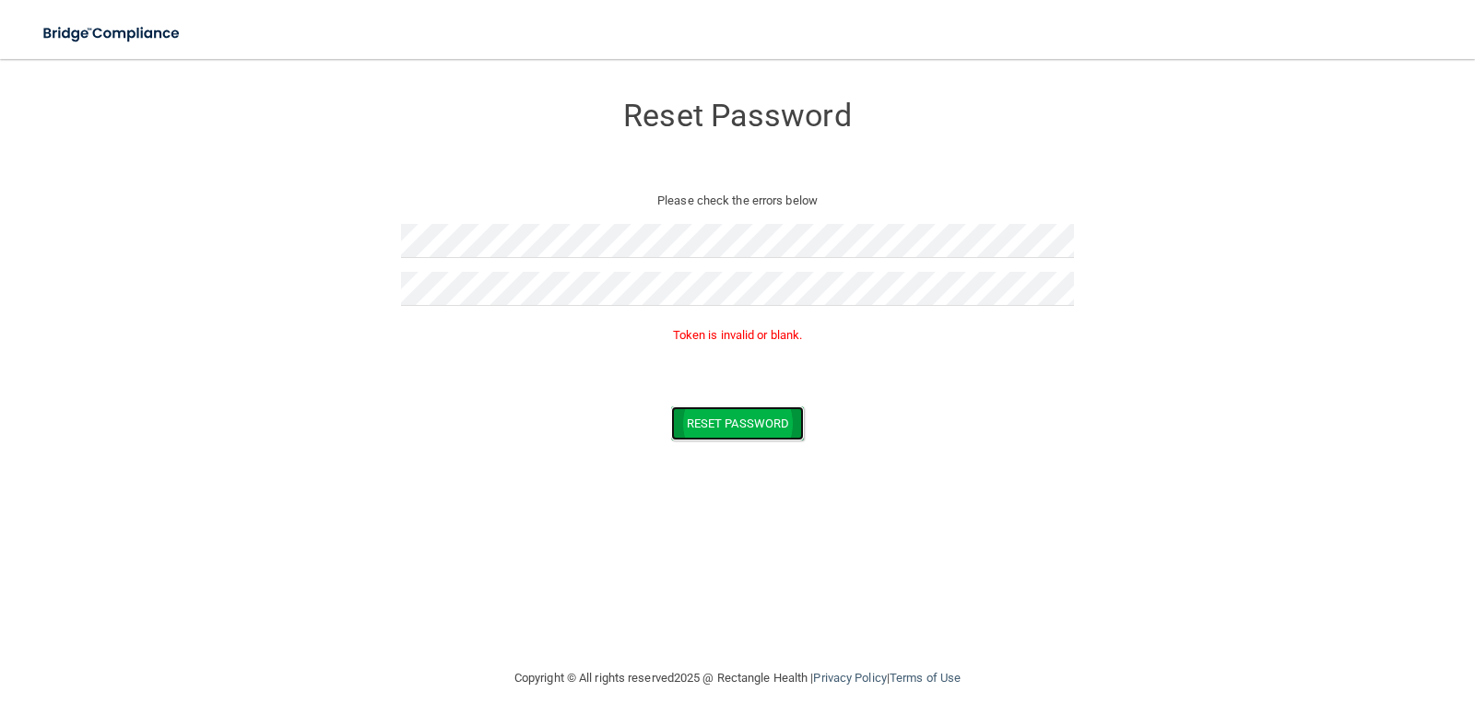
click at [746, 419] on button "Reset Password" at bounding box center [737, 424] width 133 height 34
click at [358, 243] on form "Reset Password Please check the errors below Token is invalid or blank. Reset P…" at bounding box center [737, 269] width 1401 height 385
click at [327, 311] on form "Reset Password Please check the errors below Token is invalid or blank. Reset P…" at bounding box center [737, 269] width 1401 height 385
click at [734, 421] on button "Reset Password" at bounding box center [737, 424] width 133 height 34
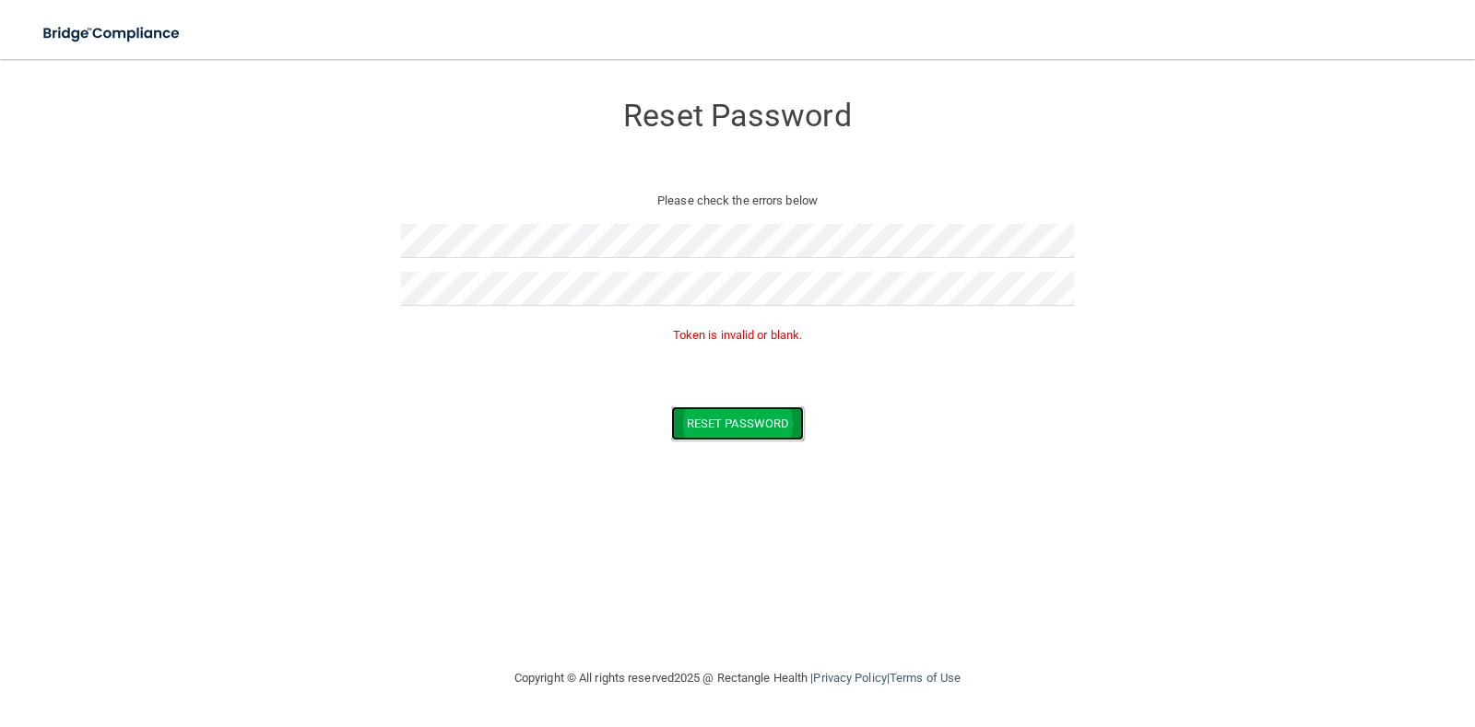
click at [734, 421] on button "Reset Password" at bounding box center [737, 424] width 133 height 34
click at [364, 250] on form "Reset Password Please check the errors below Token is invalid or blank. Reset P…" at bounding box center [737, 269] width 1401 height 385
click at [764, 420] on button "Reset Password" at bounding box center [737, 424] width 133 height 34
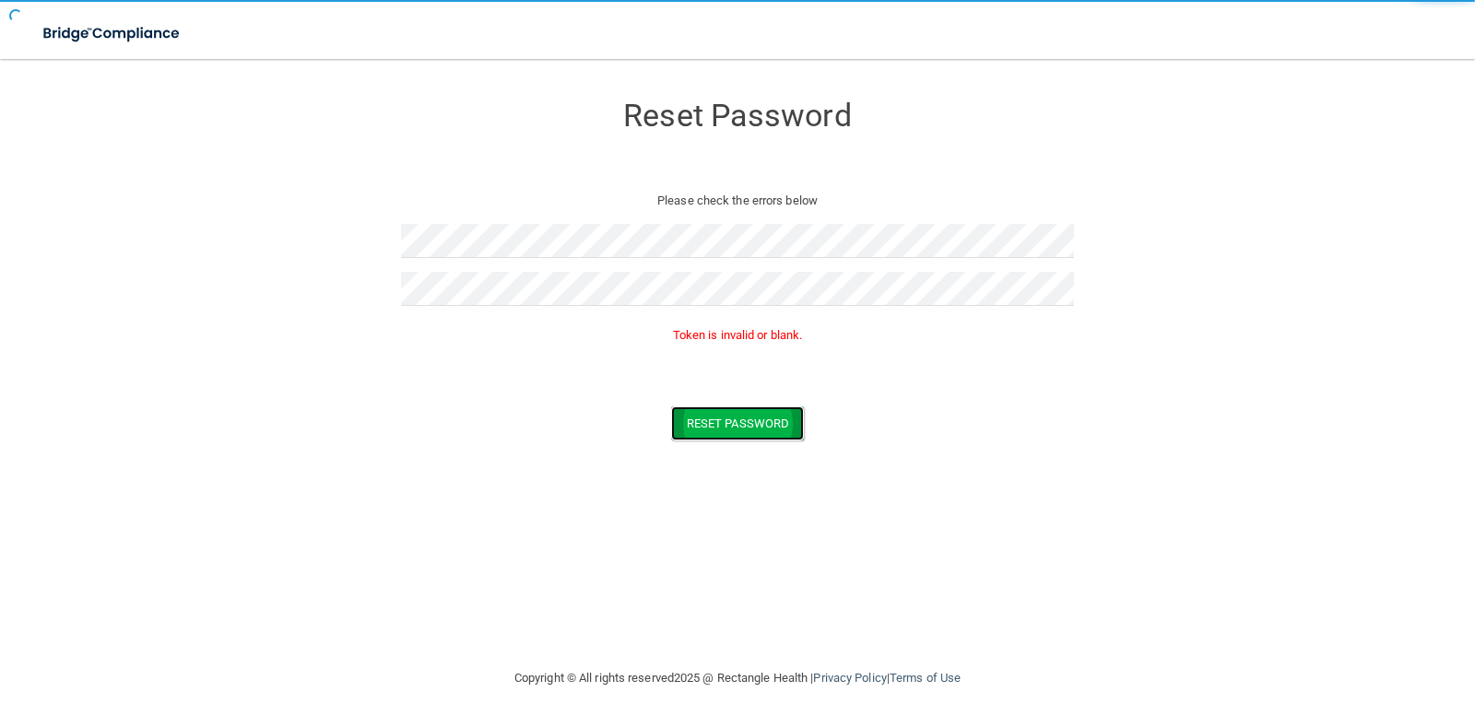
click at [764, 420] on button "Reset Password" at bounding box center [737, 424] width 133 height 34
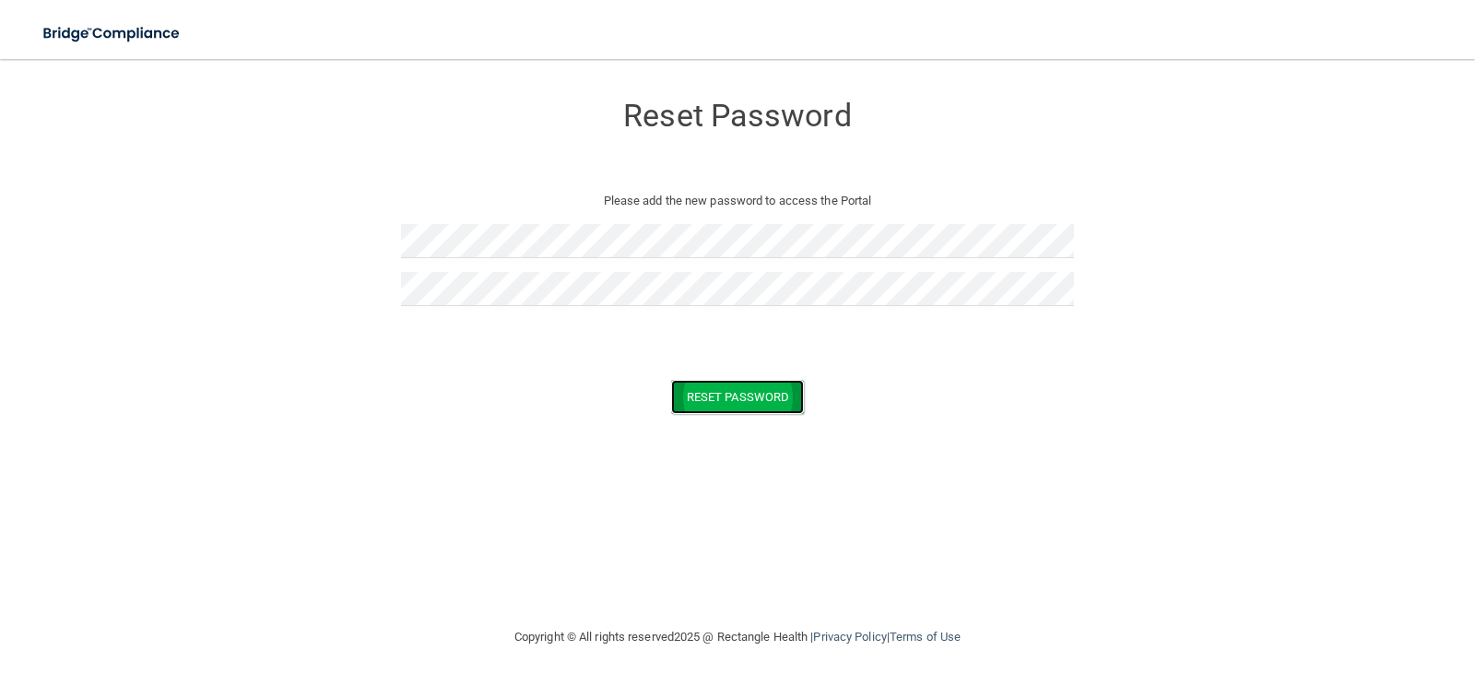
click at [779, 387] on button "Reset Password" at bounding box center [737, 397] width 133 height 34
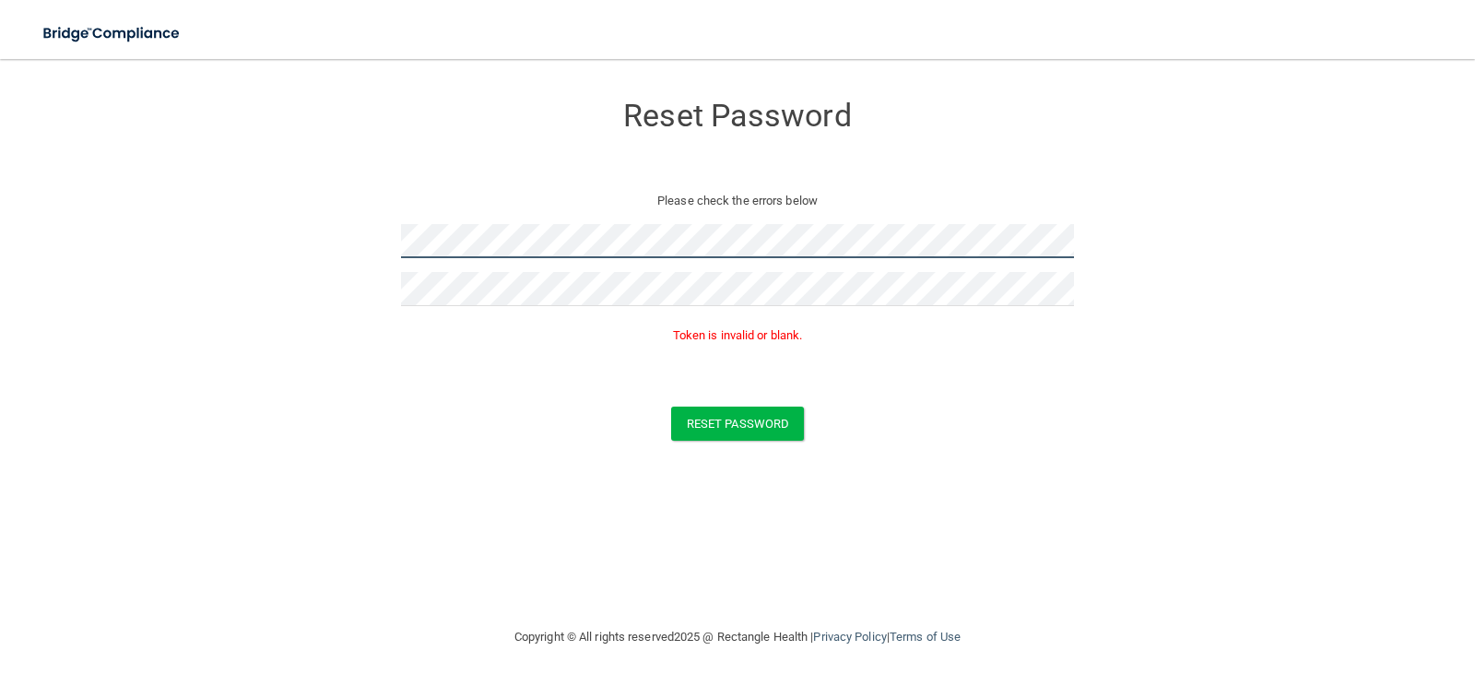
click at [308, 242] on form "Reset Password Please check the errors below Token is invalid or blank. Reset P…" at bounding box center [737, 269] width 1401 height 385
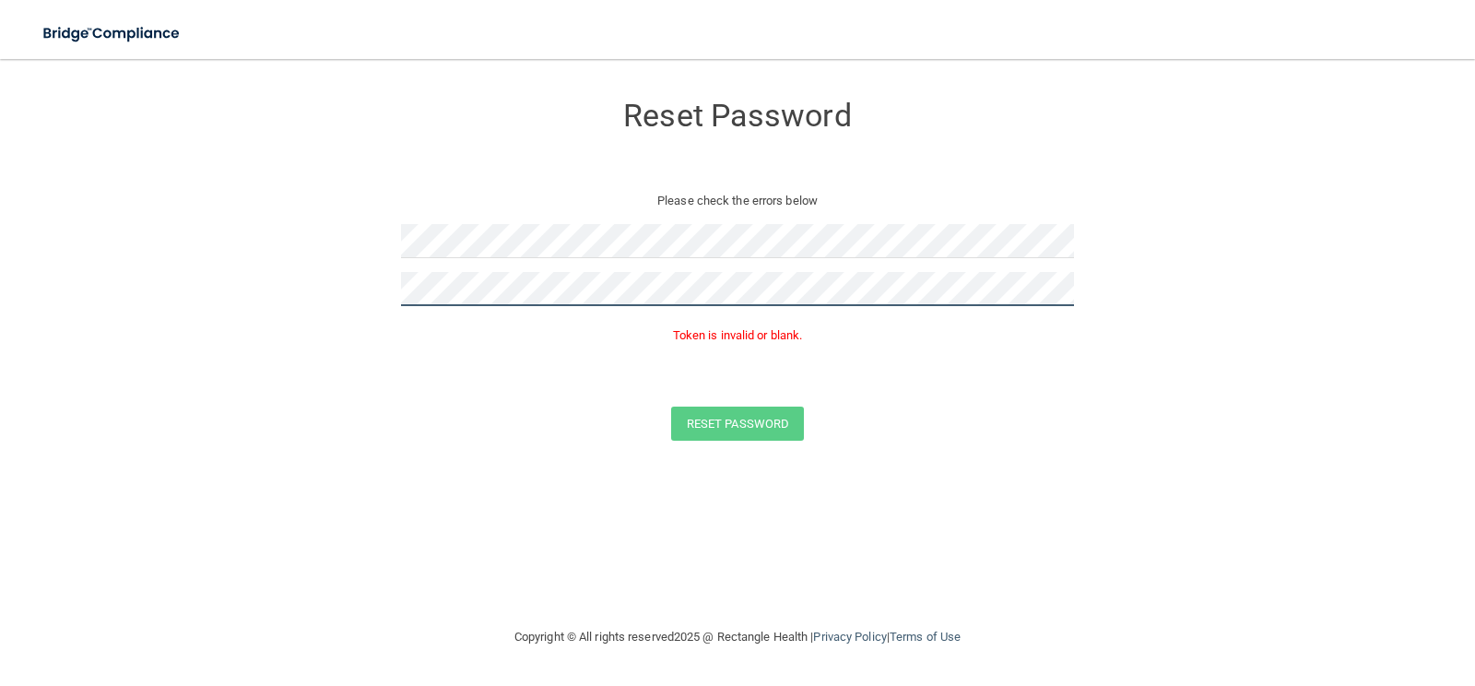
click at [348, 319] on form "Reset Password Please check the errors below Token is invalid or blank. Reset P…" at bounding box center [737, 269] width 1401 height 385
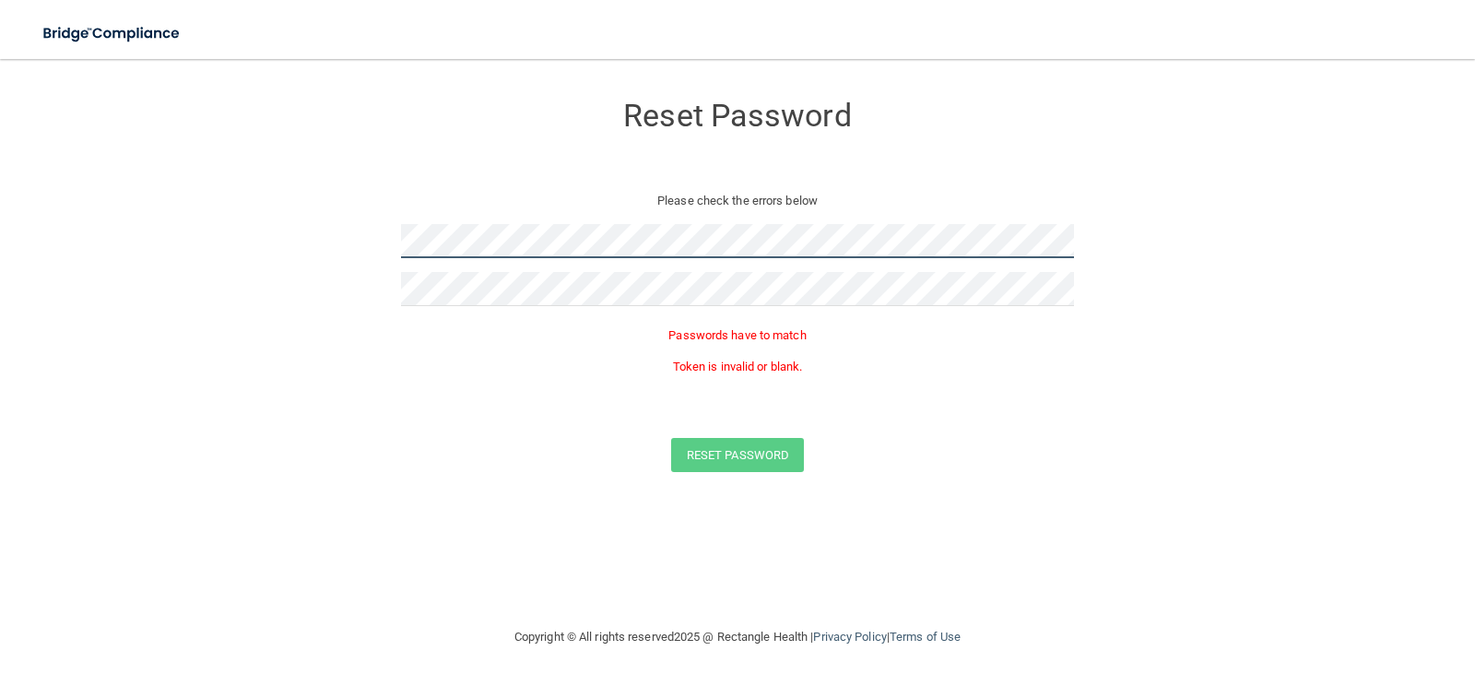
click at [300, 265] on form "Reset Password Please check the errors below Passwords have to match Token is i…" at bounding box center [737, 285] width 1401 height 417
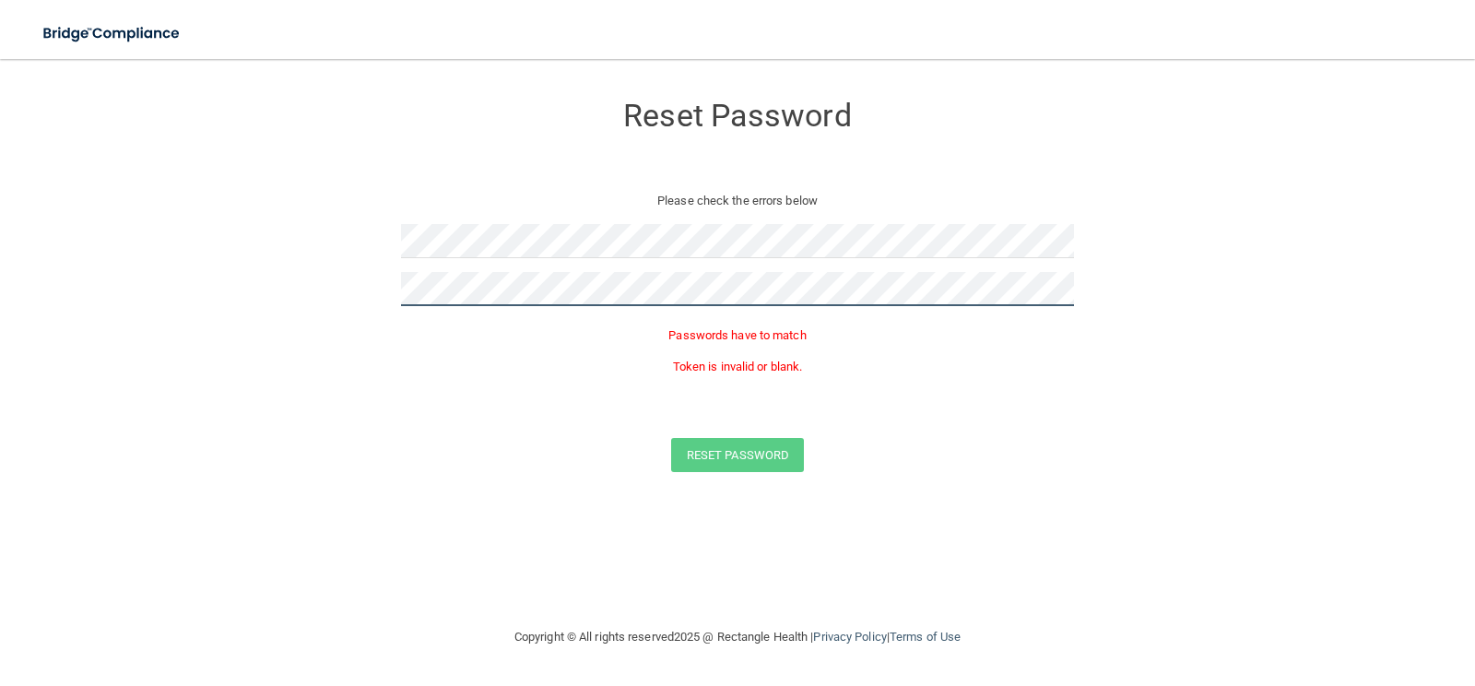
click at [288, 302] on form "Reset Password Please check the errors below Passwords have to match Token is i…" at bounding box center [737, 285] width 1401 height 417
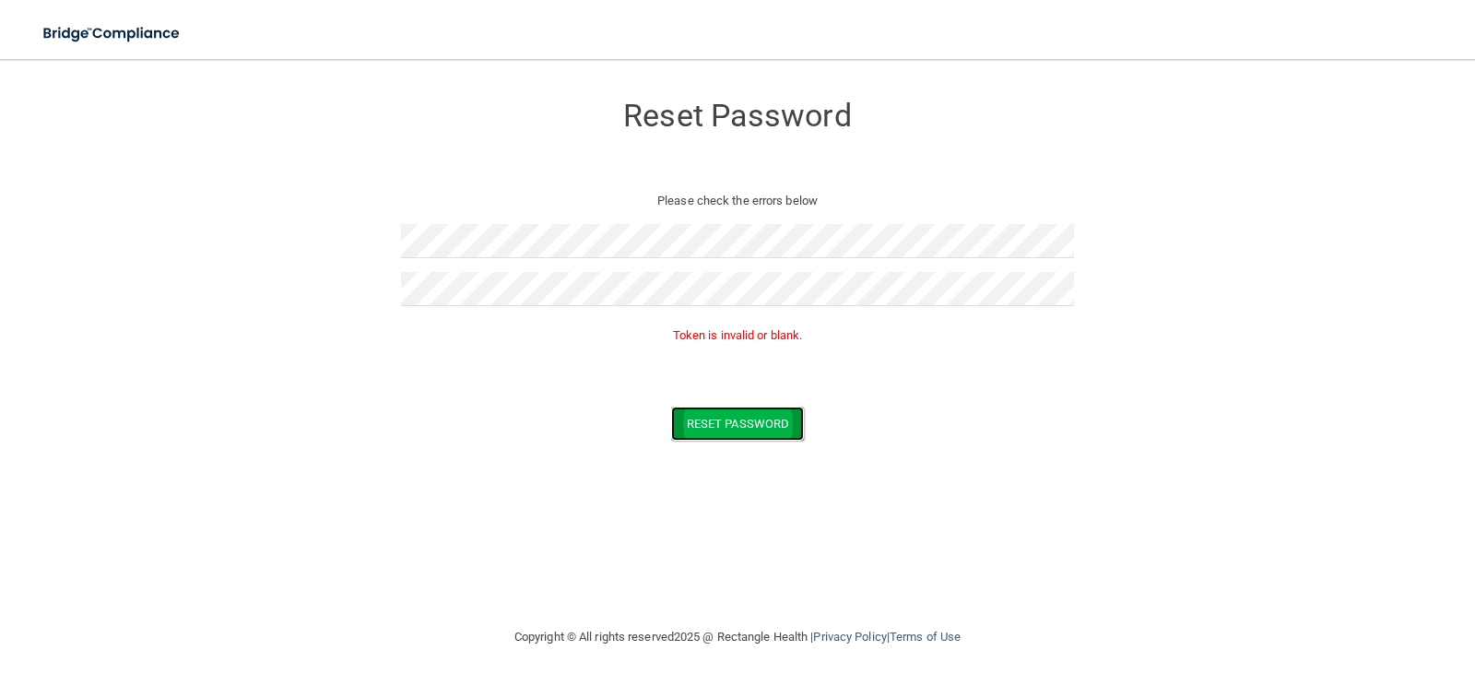
click at [736, 420] on button "Reset Password" at bounding box center [737, 424] width 133 height 34
